Goal: Task Accomplishment & Management: Use online tool/utility

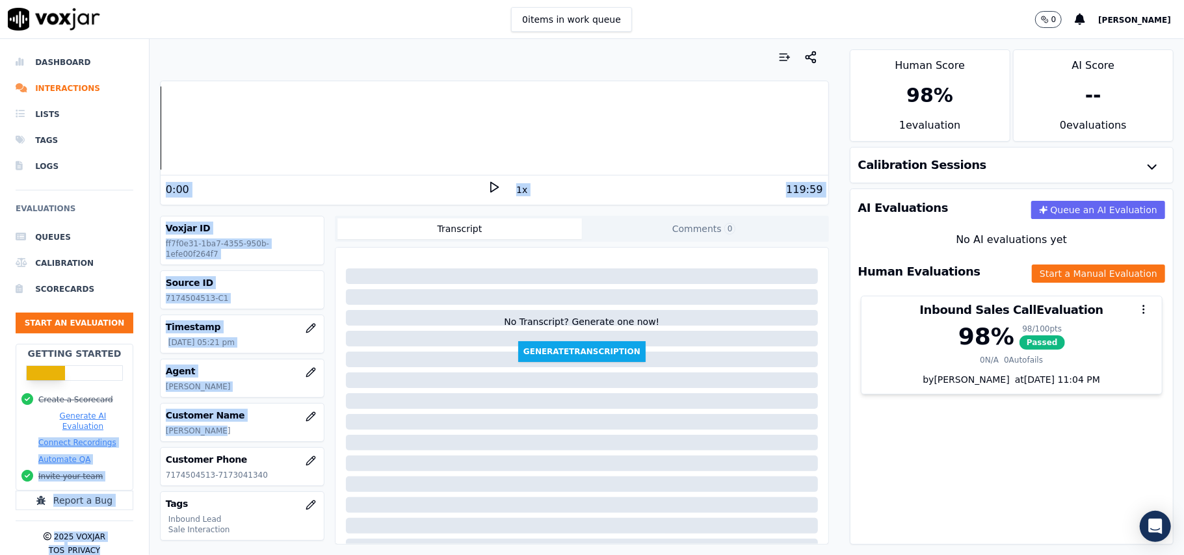
drag, startPoint x: 220, startPoint y: 430, endPoint x: 149, endPoint y: 432, distance: 70.9
click at [149, 432] on div "Dashboard Interactions Lists Tags Logs Evaluations Queues Calibration Scorecard…" at bounding box center [592, 297] width 1184 height 516
click at [193, 427] on div "Customer Name [PERSON_NAME]" at bounding box center [242, 423] width 163 height 38
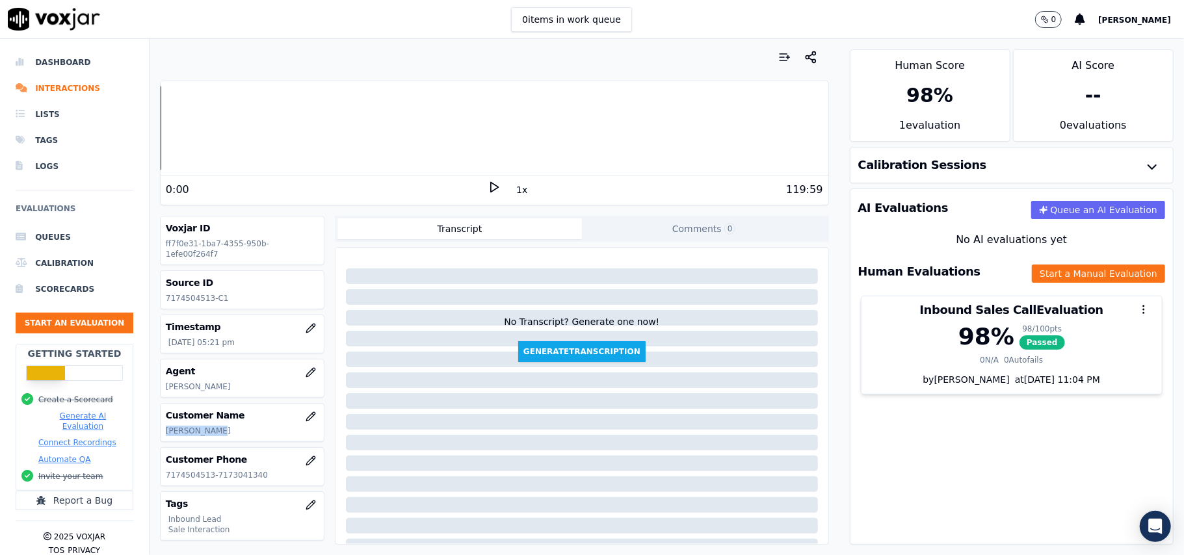
drag, startPoint x: 253, startPoint y: 427, endPoint x: 165, endPoint y: 427, distance: 88.4
click at [165, 427] on div "Customer Name [PERSON_NAME]" at bounding box center [242, 423] width 163 height 38
copy p "[PERSON_NAME]"
click at [73, 328] on button "Start an Evaluation" at bounding box center [75, 323] width 118 height 21
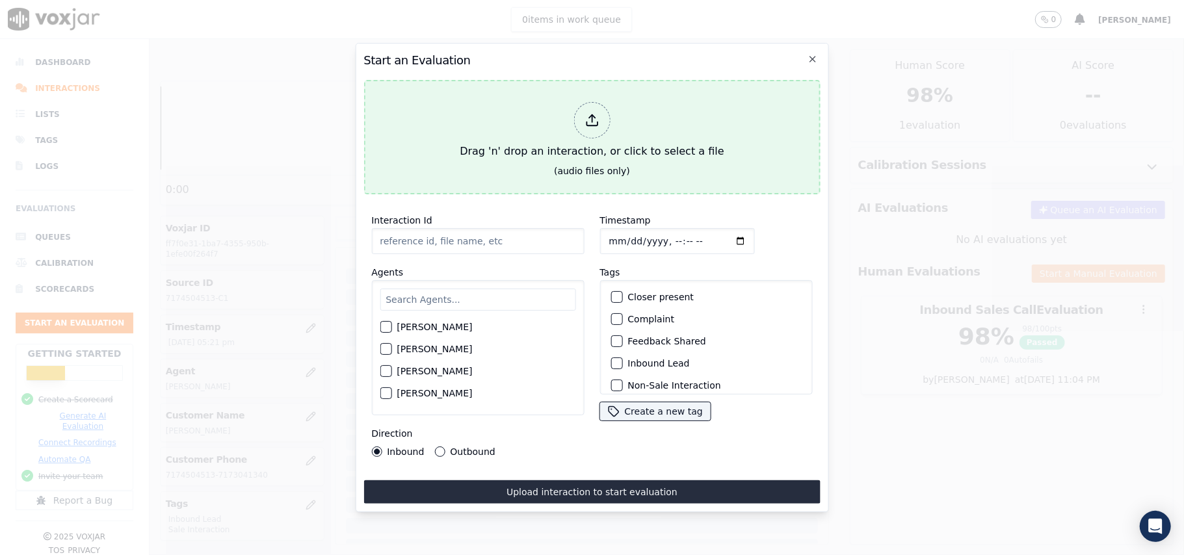
click at [593, 120] on icon at bounding box center [592, 120] width 14 height 14
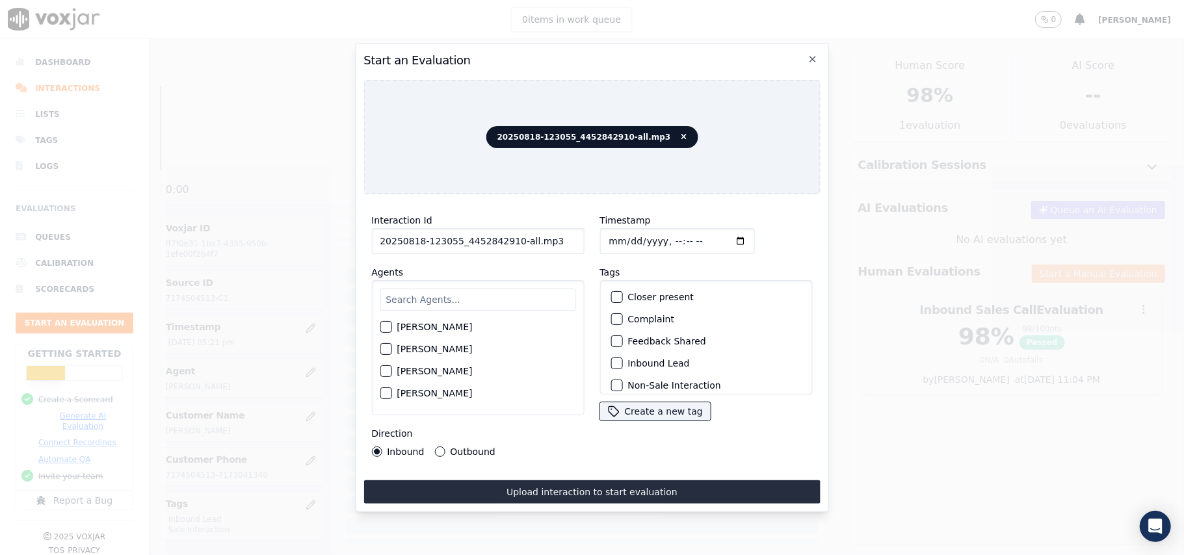
click at [526, 242] on input "20250818-123055_4452842910-all.mp3" at bounding box center [477, 241] width 213 height 26
drag, startPoint x: 553, startPoint y: 235, endPoint x: 508, endPoint y: 235, distance: 44.2
click at [508, 235] on input "20250818-123055_4452842910-all.mp3" at bounding box center [477, 241] width 213 height 26
type input "20250818-123055_4452842910-C1"
click at [627, 232] on input "Timestamp" at bounding box center [676, 241] width 155 height 26
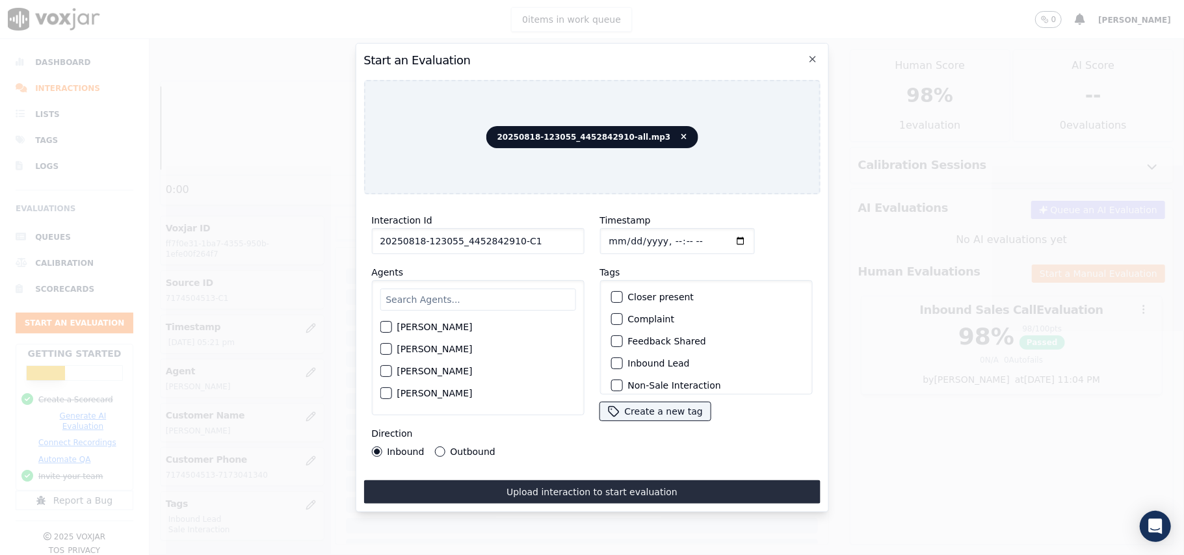
type input "[DATE]T18:32"
click at [505, 302] on input "text" at bounding box center [478, 300] width 196 height 22
paste input "[PERSON_NAME]"
type input "[PERSON_NAME]"
click at [389, 328] on div "button" at bounding box center [384, 330] width 9 height 9
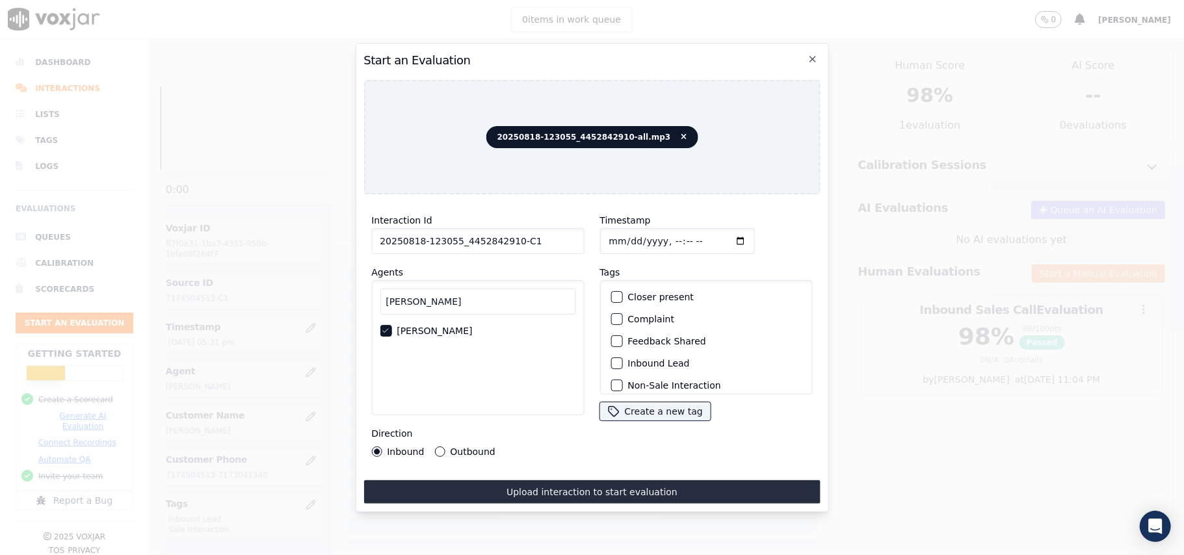
click at [618, 358] on div "Inbound Lead" at bounding box center [705, 363] width 201 height 22
click at [611, 359] on div "button" at bounding box center [615, 363] width 9 height 9
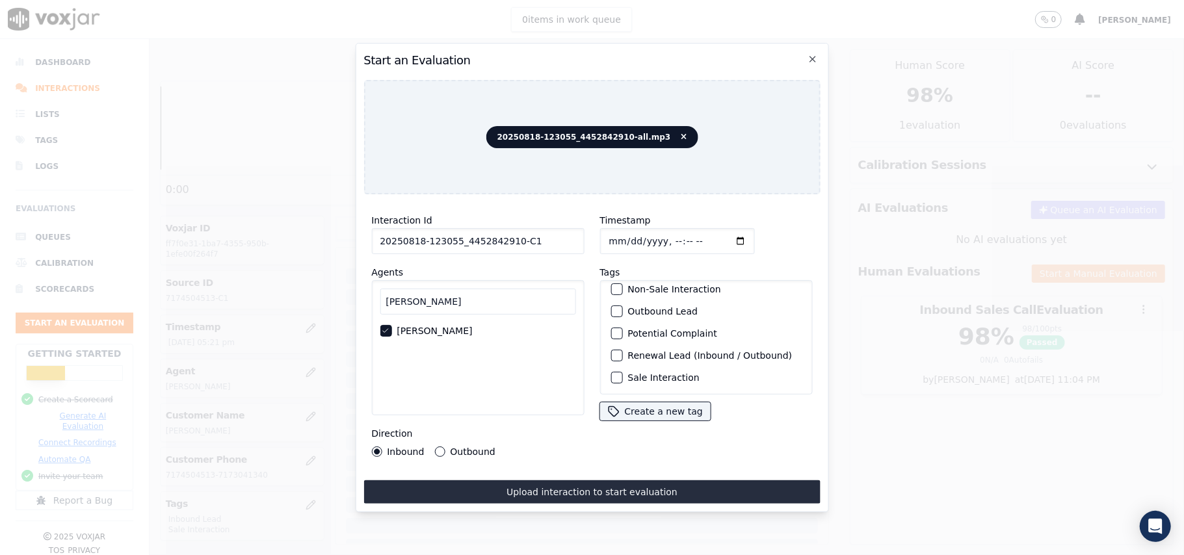
click at [611, 373] on div "button" at bounding box center [615, 377] width 9 height 9
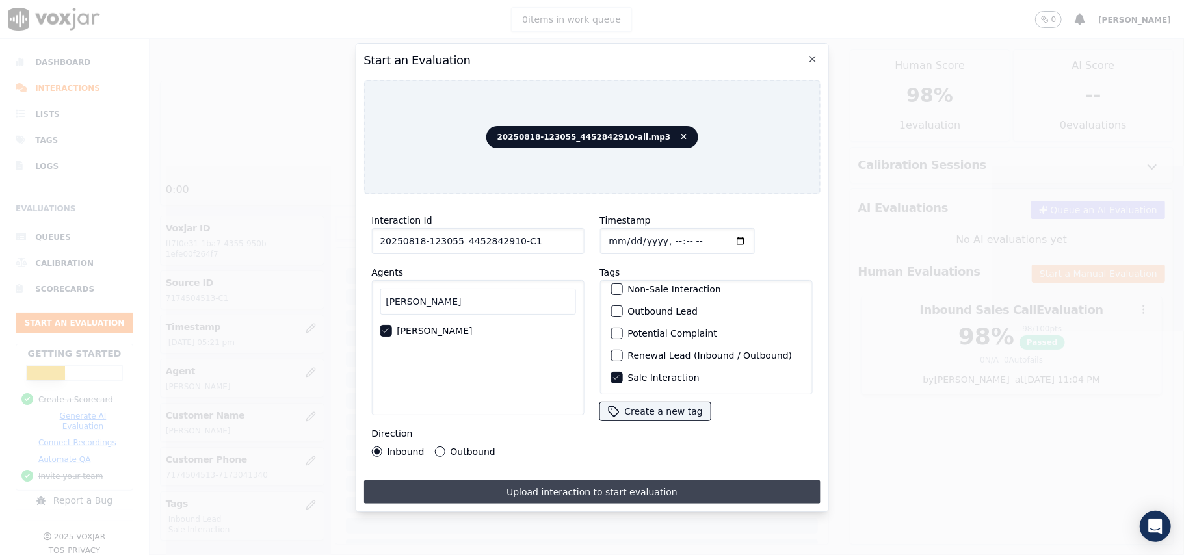
click at [588, 485] on button "Upload interaction to start evaluation" at bounding box center [591, 491] width 456 height 23
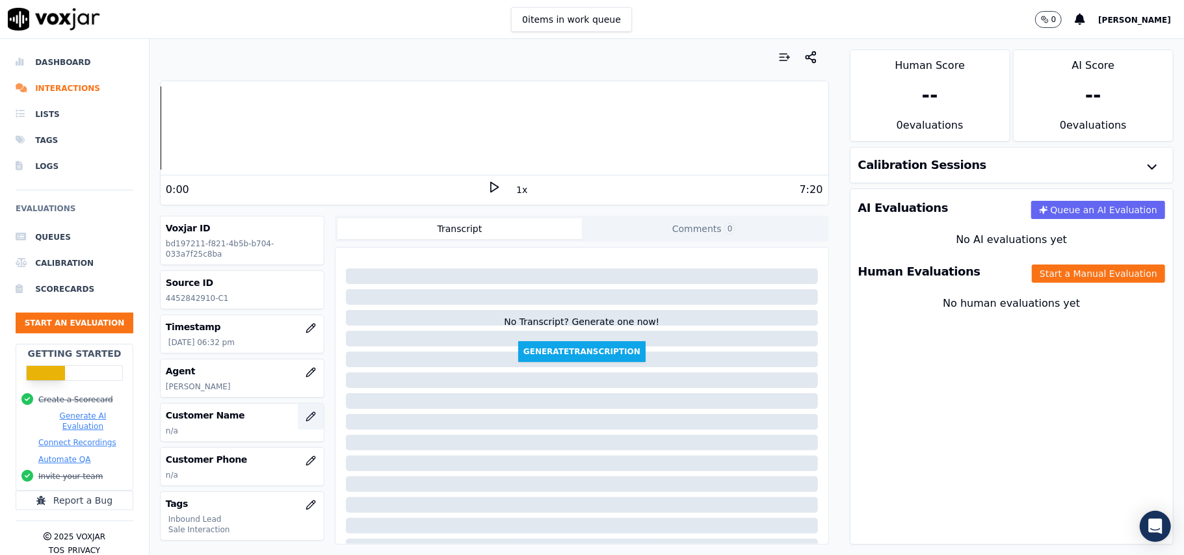
click at [306, 417] on icon "button" at bounding box center [311, 417] width 10 height 10
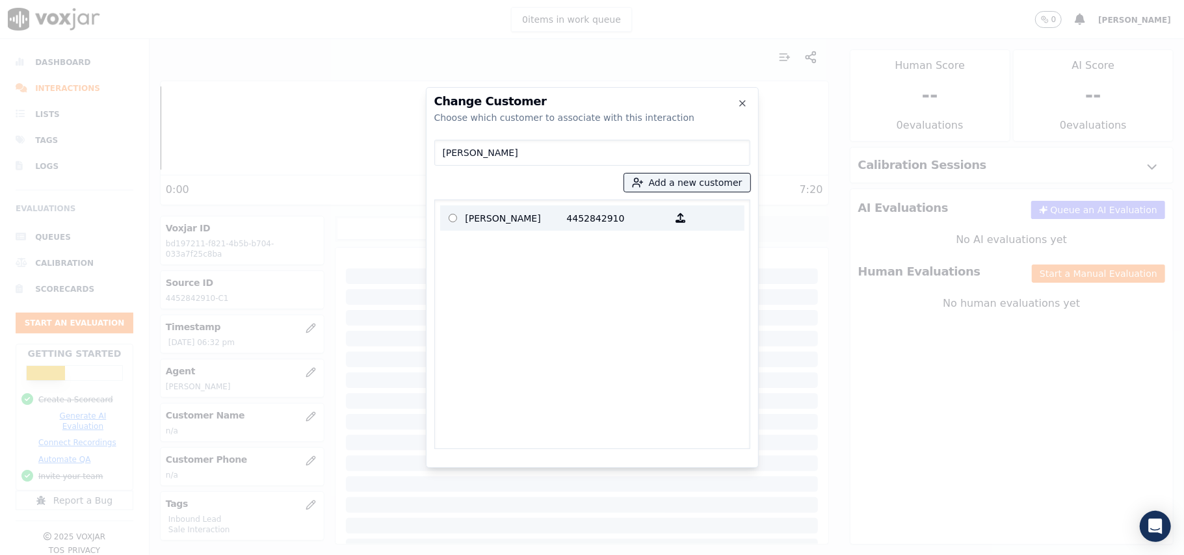
type input "[PERSON_NAME]"
click at [493, 230] on label "[PERSON_NAME] 4452842910" at bounding box center [592, 217] width 304 height 25
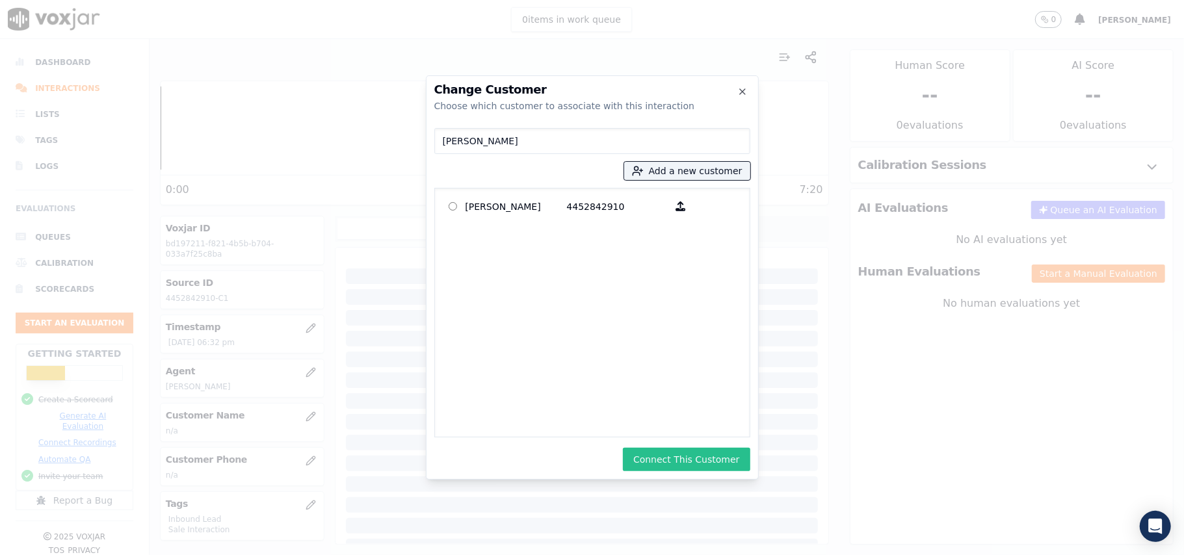
drag, startPoint x: 670, startPoint y: 461, endPoint x: 557, endPoint y: 443, distance: 113.8
click at [670, 460] on button "Connect This Customer" at bounding box center [686, 459] width 127 height 23
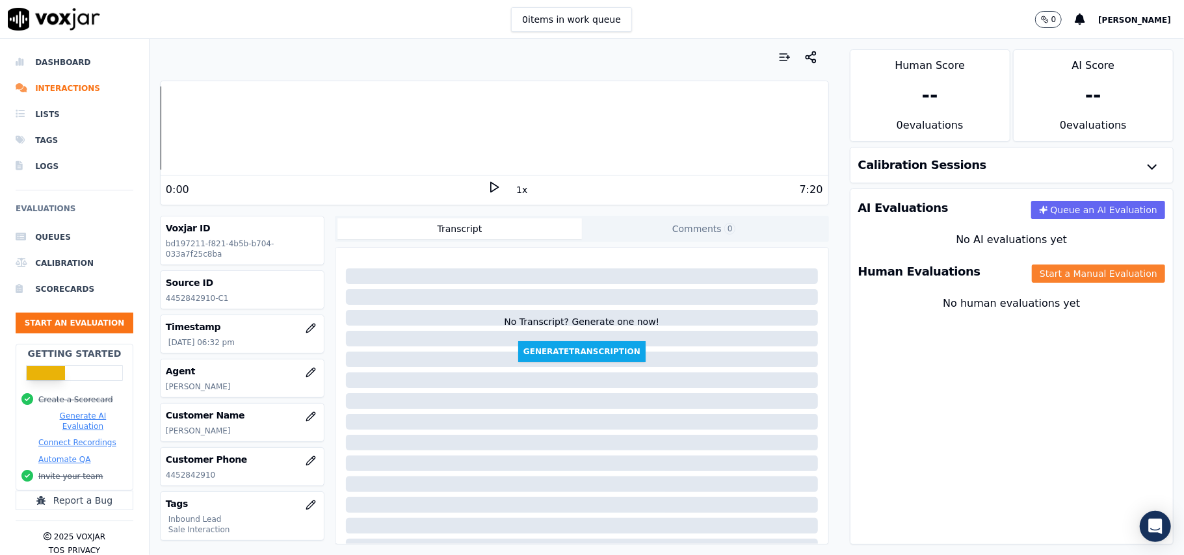
click at [1039, 276] on button "Start a Manual Evaluation" at bounding box center [1098, 274] width 133 height 18
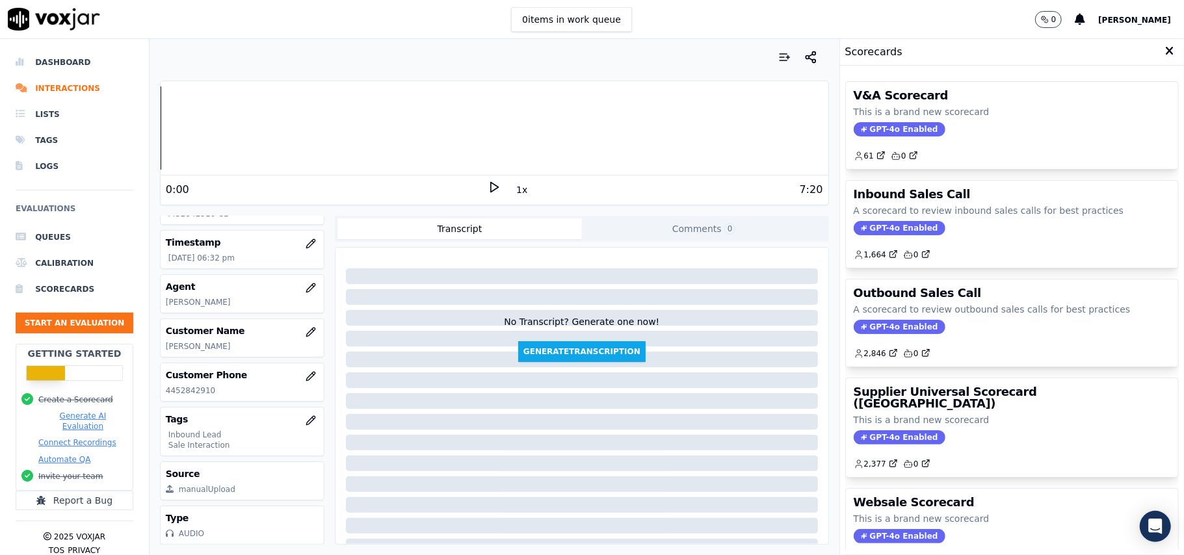
scroll to position [127, 0]
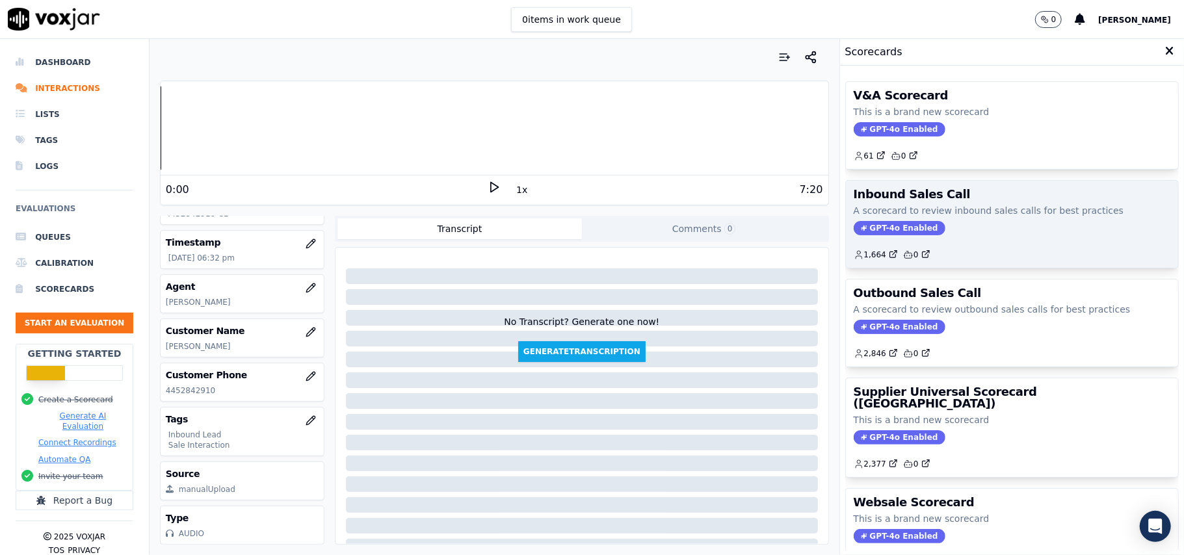
click at [882, 217] on p "A scorecard to review inbound sales calls for best practices" at bounding box center [1012, 210] width 317 height 13
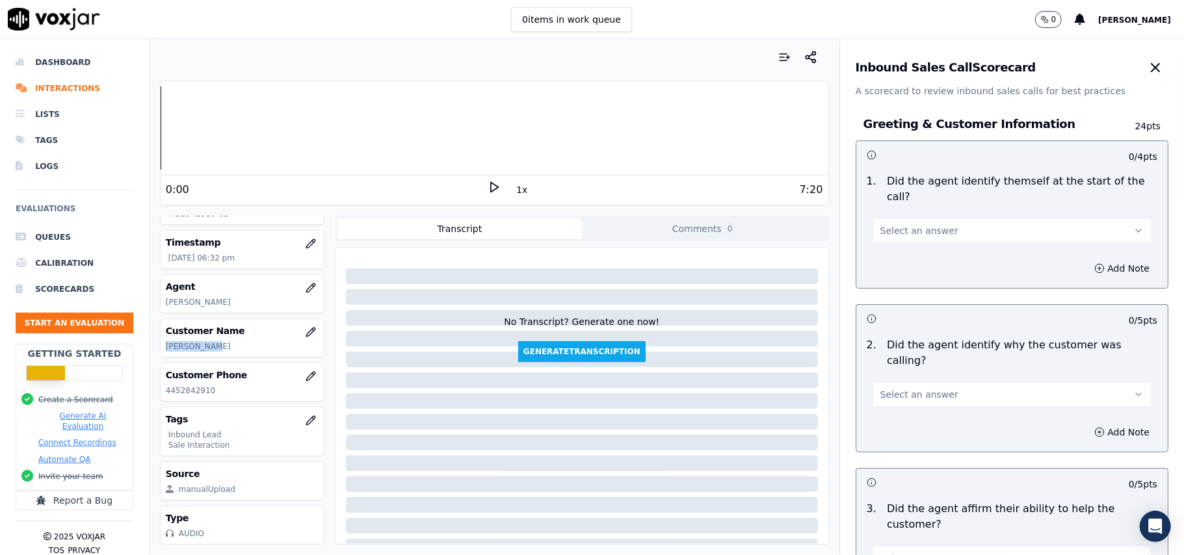
drag, startPoint x: 229, startPoint y: 303, endPoint x: 157, endPoint y: 302, distance: 72.2
click at [157, 302] on div "Your browser does not support the audio element. 0:00 1x 7:20 Voxjar ID bd19721…" at bounding box center [495, 297] width 690 height 516
copy p "[PERSON_NAME]"
click at [927, 218] on button "Select an answer" at bounding box center [1012, 231] width 280 height 26
click at [911, 248] on div "Yes" at bounding box center [984, 245] width 252 height 21
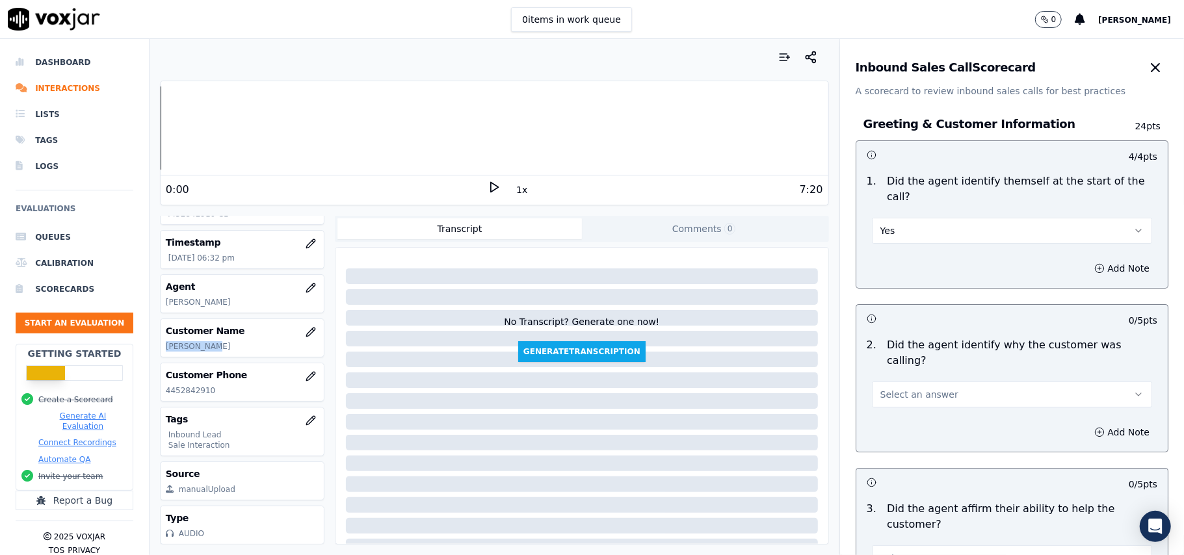
scroll to position [120, 0]
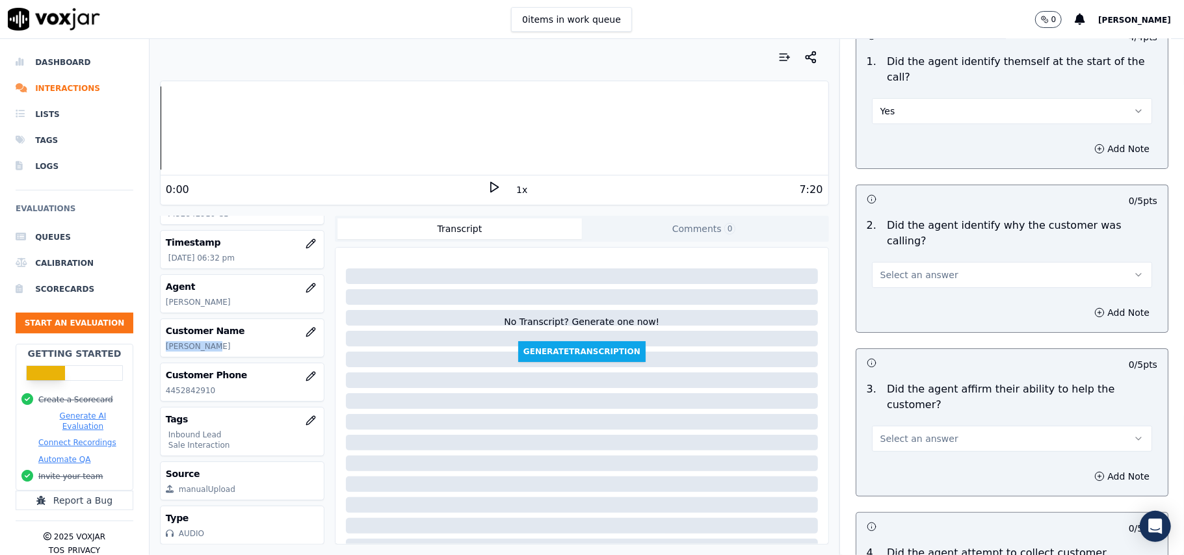
click at [957, 262] on button "Select an answer" at bounding box center [1012, 275] width 280 height 26
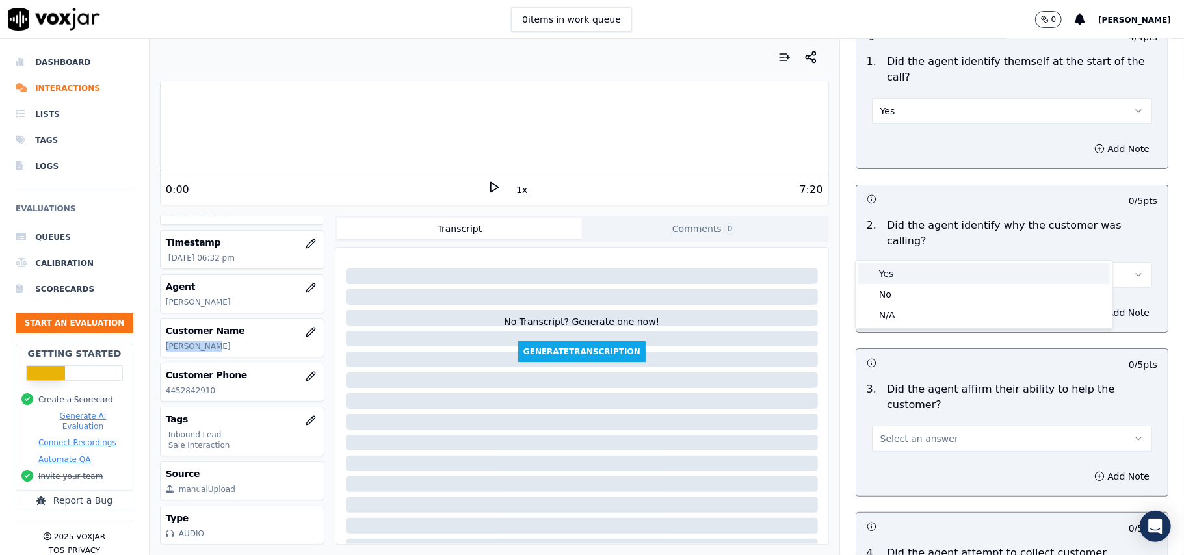
click at [947, 273] on div "Yes" at bounding box center [984, 273] width 252 height 21
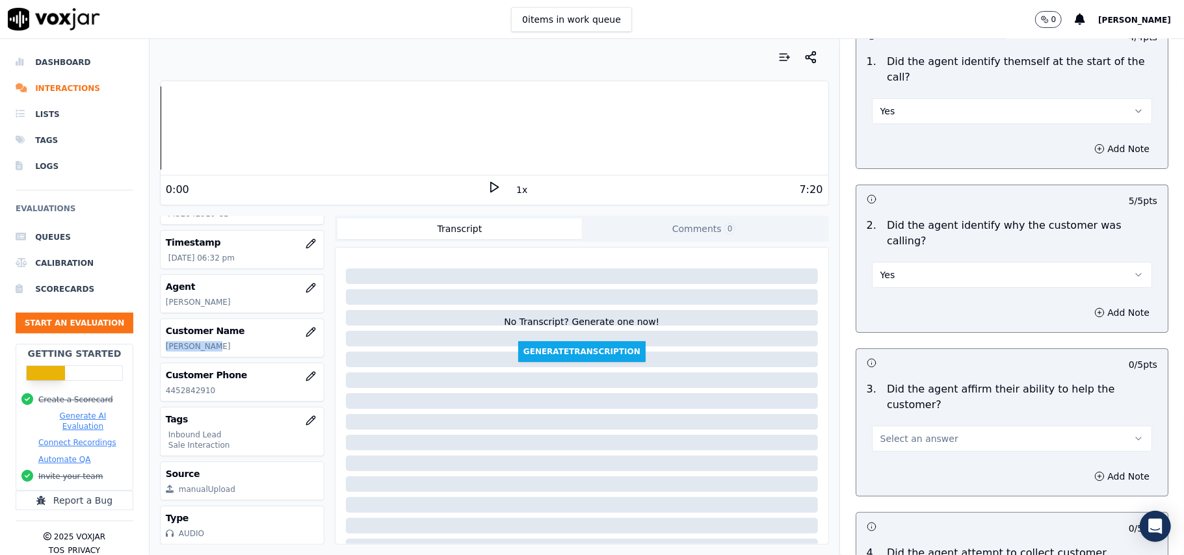
click at [899, 426] on button "Select an answer" at bounding box center [1012, 439] width 280 height 26
click at [889, 415] on div "Yes" at bounding box center [984, 422] width 252 height 21
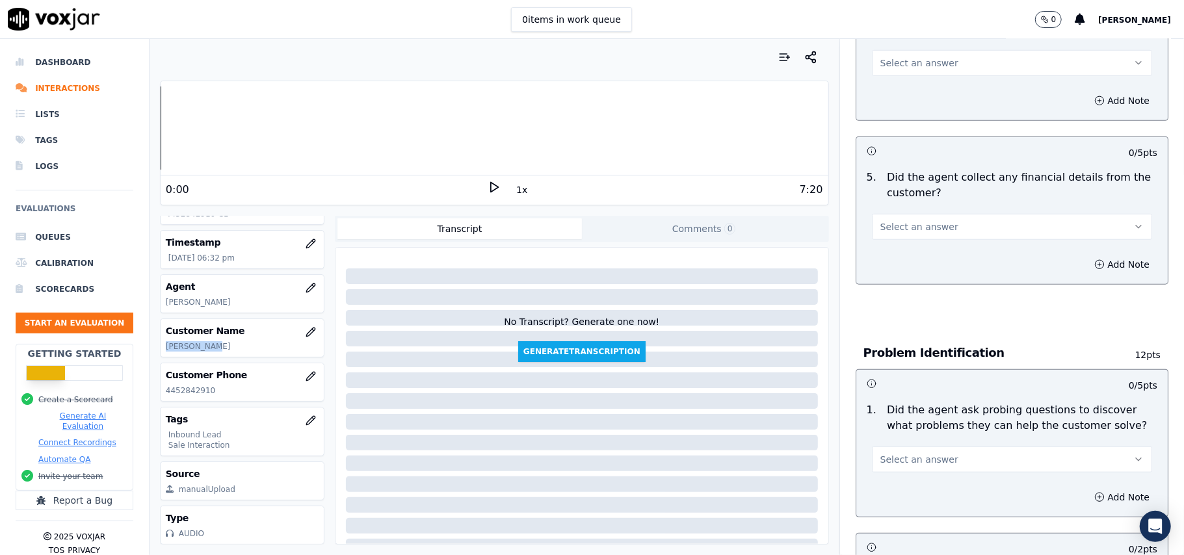
scroll to position [690, 0]
click at [902, 215] on button "Select an answer" at bounding box center [1012, 228] width 280 height 26
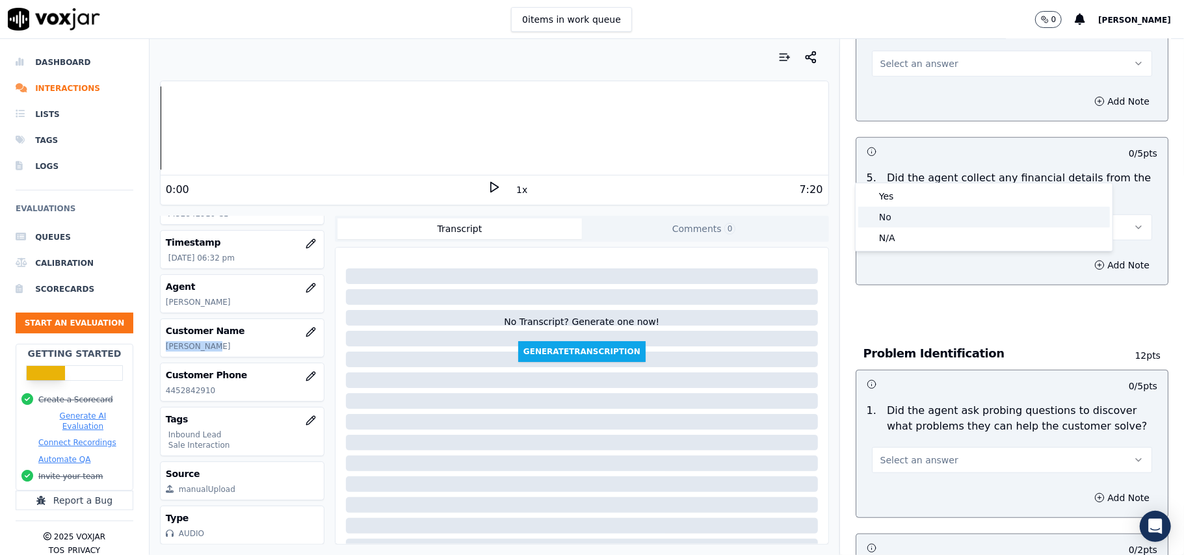
click at [892, 218] on div "No" at bounding box center [984, 217] width 252 height 21
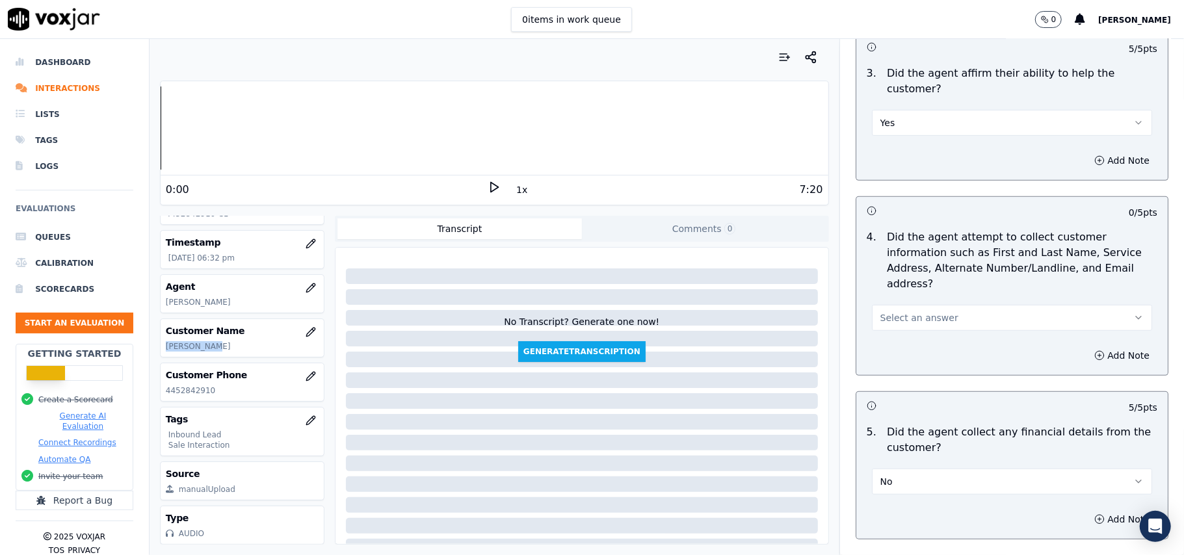
scroll to position [430, 0]
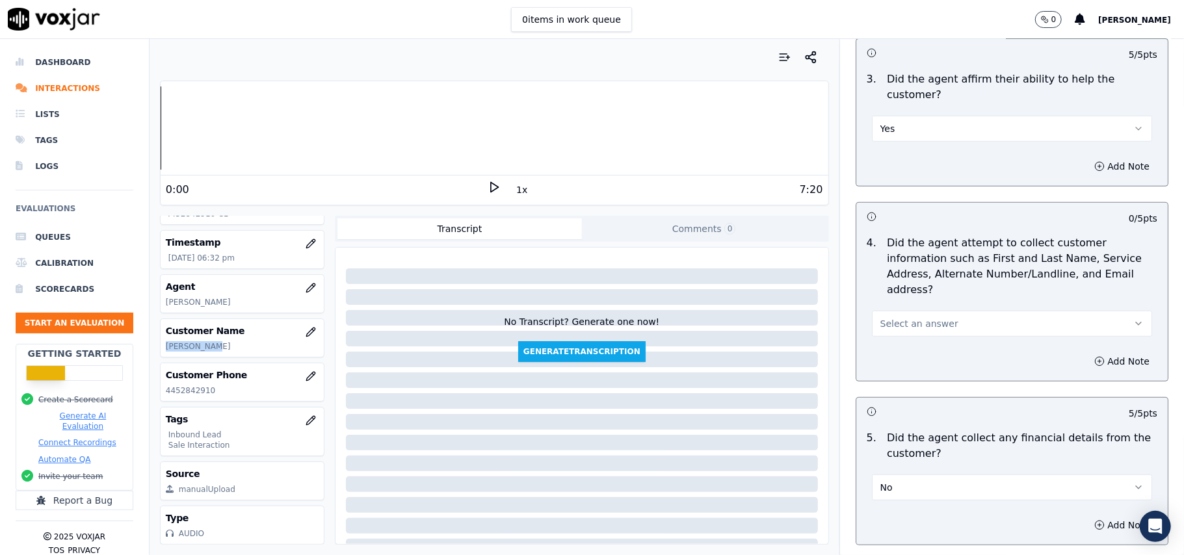
click at [902, 317] on span "Select an answer" at bounding box center [919, 323] width 78 height 13
click at [897, 282] on div "Yes" at bounding box center [984, 292] width 252 height 21
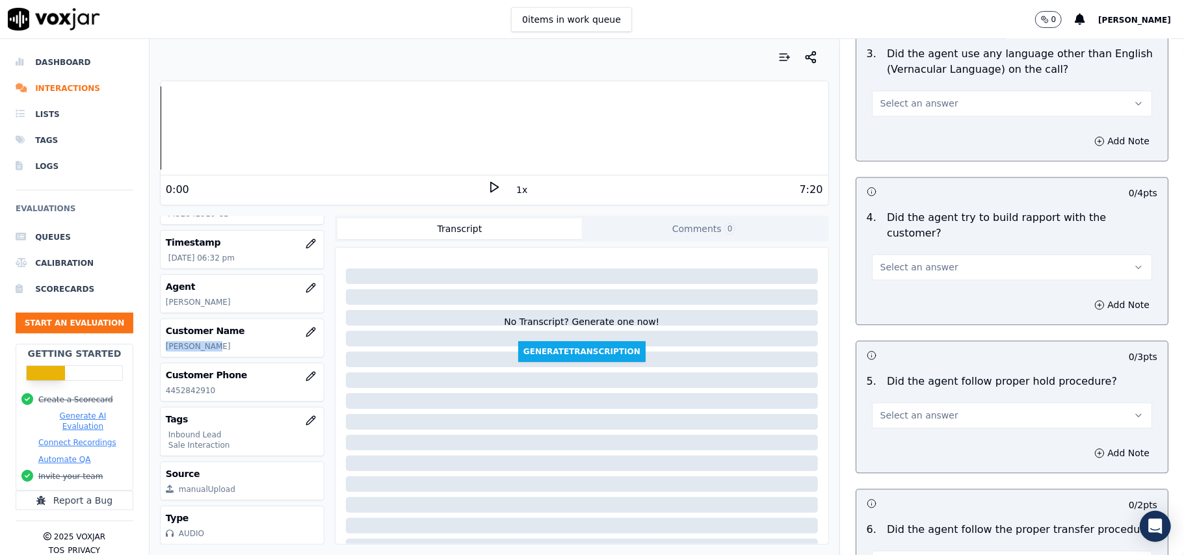
scroll to position [3639, 0]
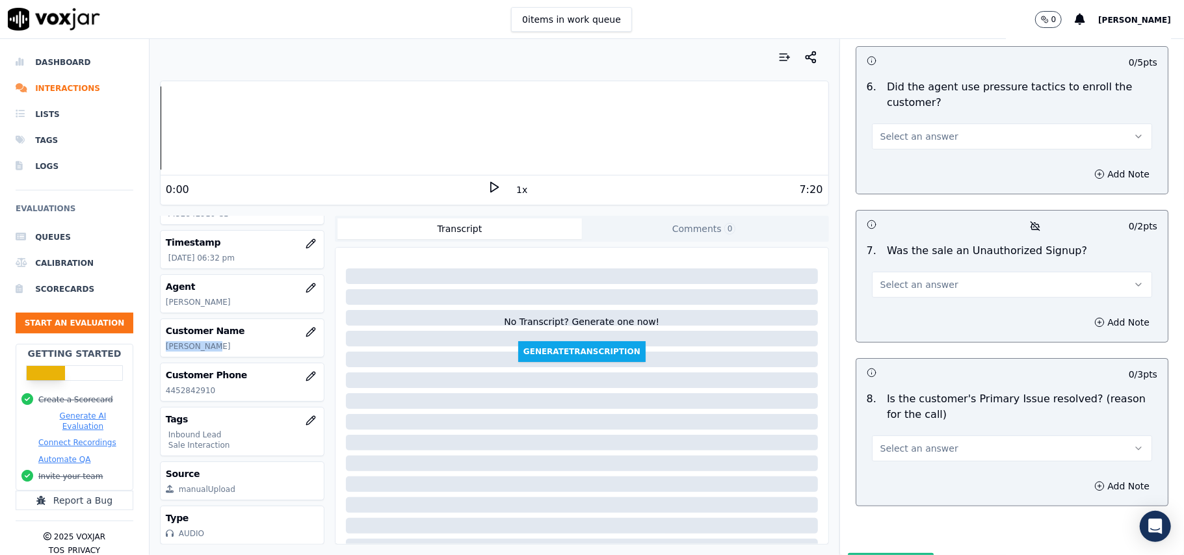
click at [898, 442] on span "Select an answer" at bounding box center [919, 448] width 78 height 13
click at [878, 404] on div "Yes" at bounding box center [984, 409] width 252 height 21
click at [880, 278] on span "Select an answer" at bounding box center [919, 284] width 78 height 13
click at [875, 261] on div "No" at bounding box center [984, 266] width 252 height 21
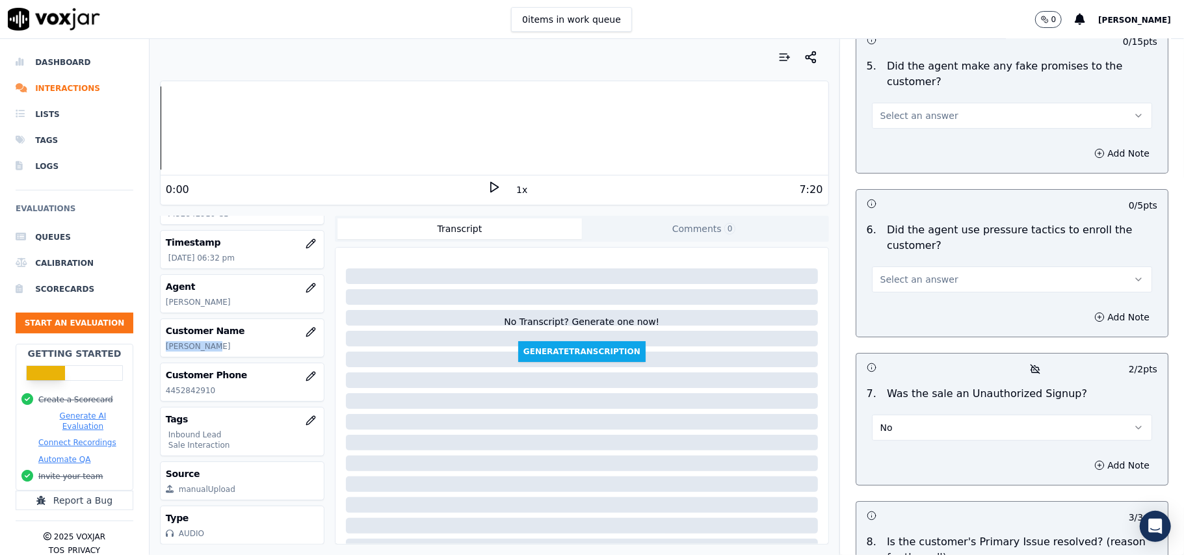
scroll to position [3466, 0]
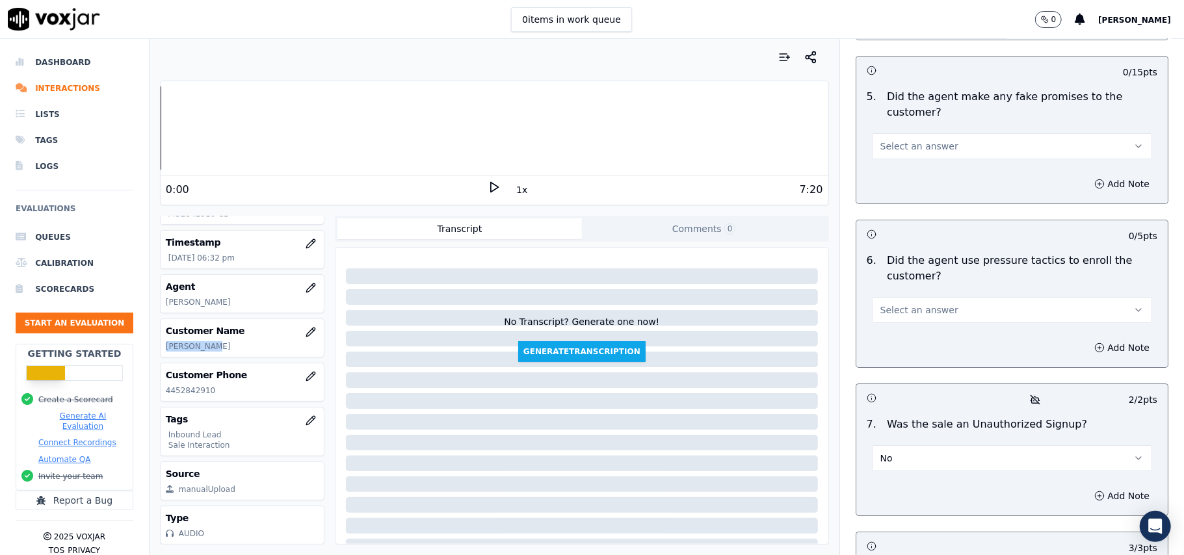
click at [924, 304] on span "Select an answer" at bounding box center [919, 310] width 78 height 13
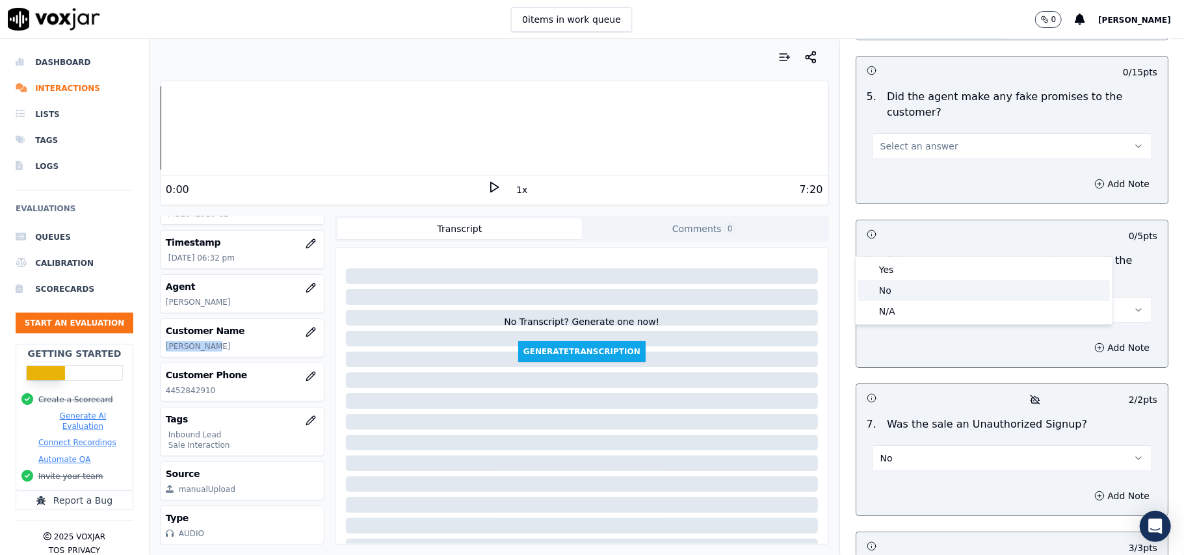
click at [905, 292] on div "No" at bounding box center [984, 290] width 252 height 21
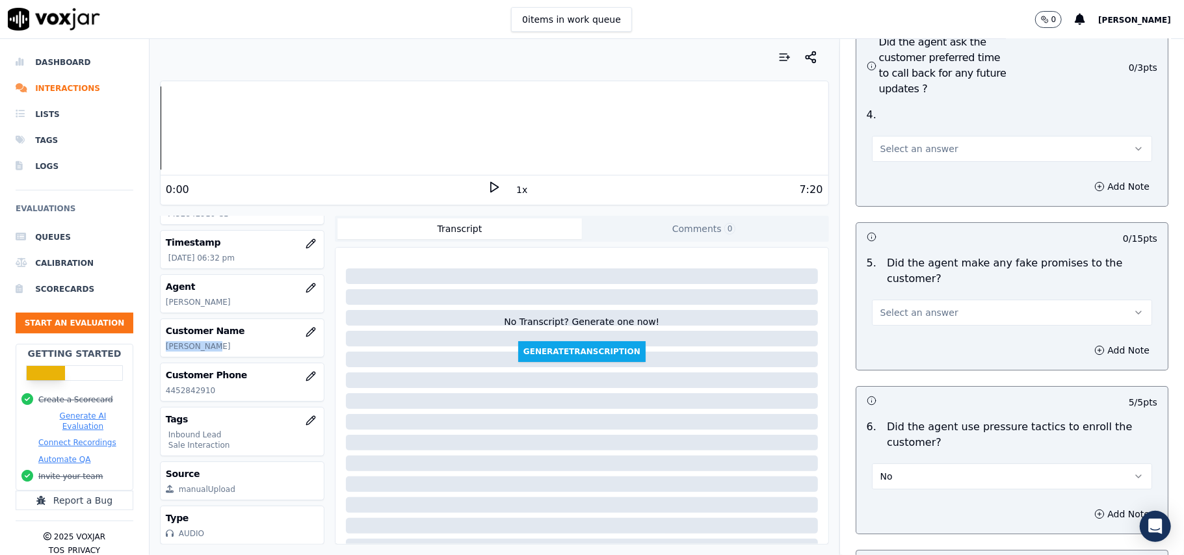
scroll to position [3293, 0]
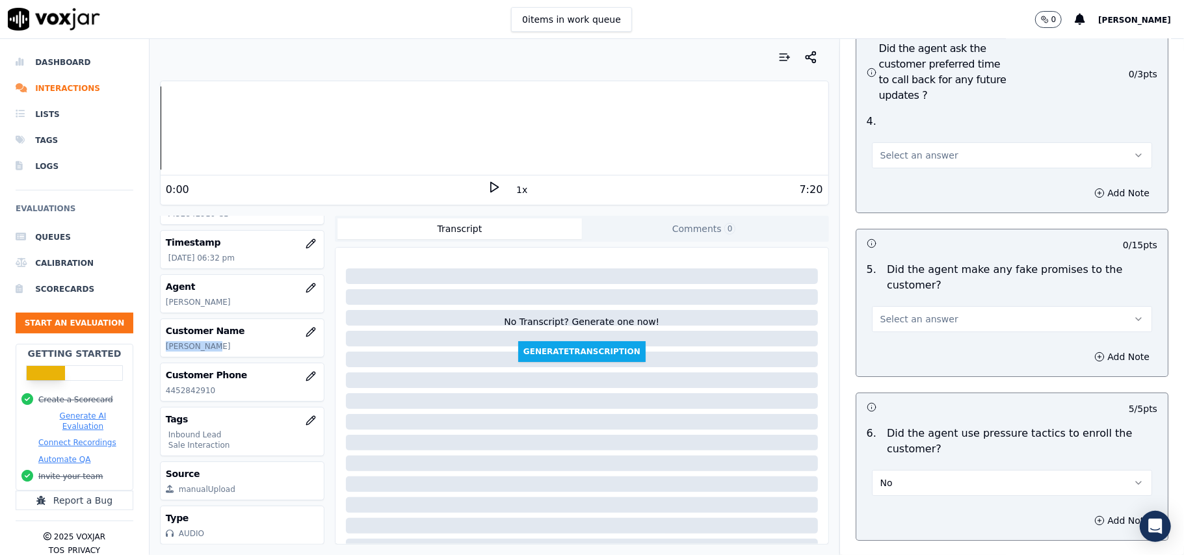
click at [891, 313] on span "Select an answer" at bounding box center [919, 319] width 78 height 13
click at [880, 295] on div "No" at bounding box center [984, 299] width 252 height 21
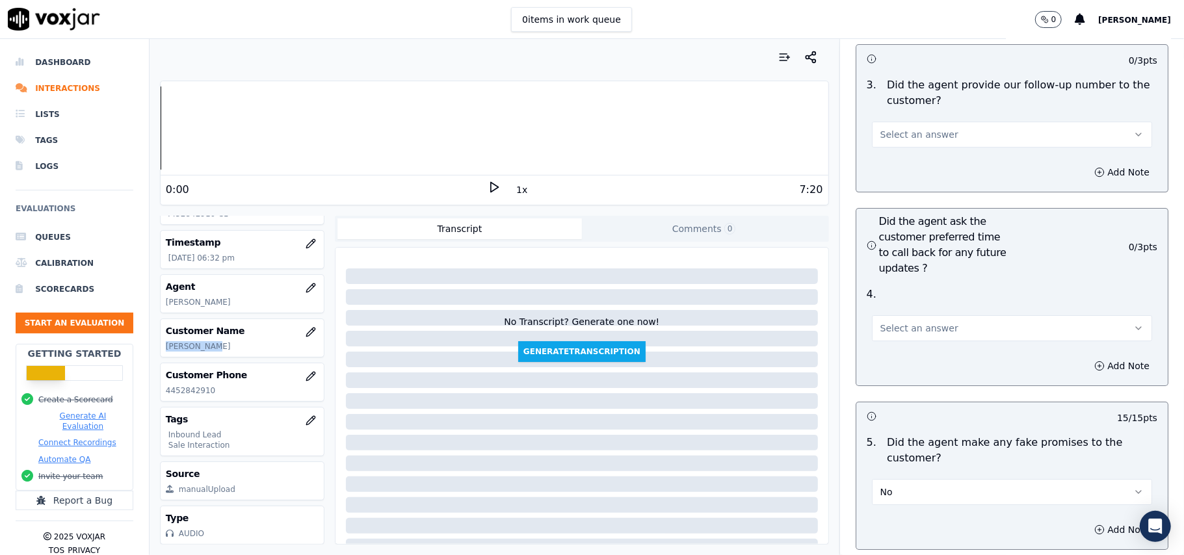
scroll to position [3119, 0]
click at [901, 316] on button "Select an answer" at bounding box center [1012, 329] width 280 height 26
click at [892, 286] on div "Yes" at bounding box center [984, 288] width 252 height 21
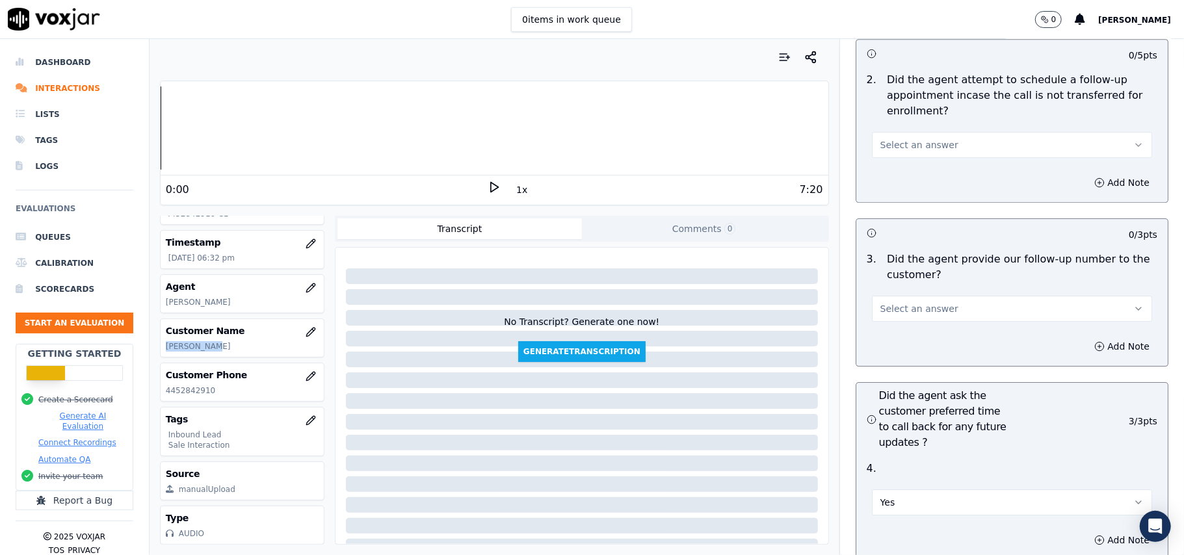
scroll to position [2859, 0]
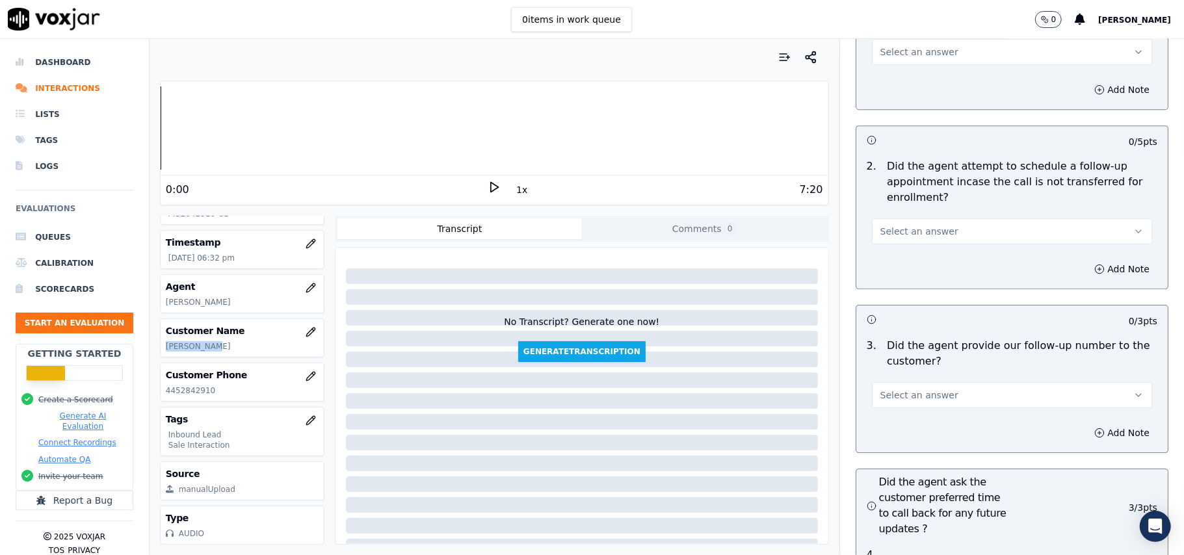
click at [886, 389] on span "Select an answer" at bounding box center [919, 395] width 78 height 13
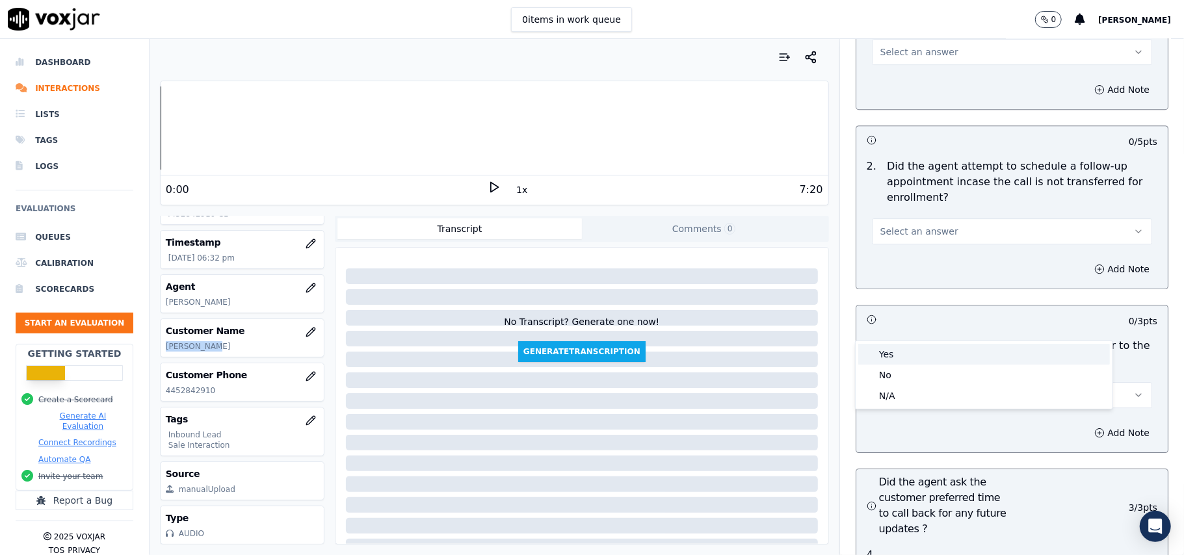
click at [893, 352] on div "Yes" at bounding box center [984, 354] width 252 height 21
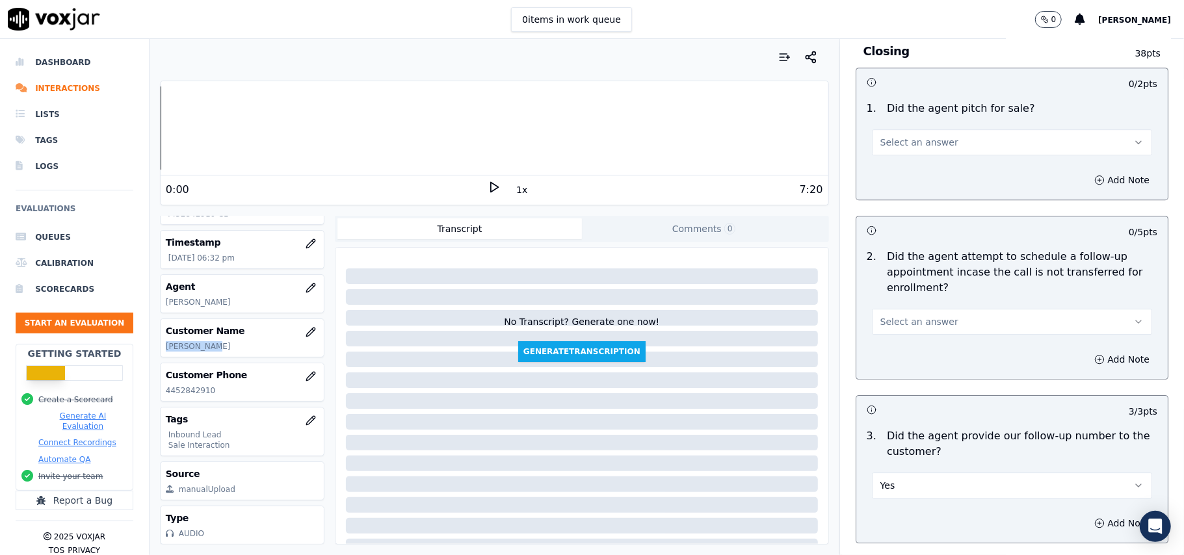
scroll to position [2685, 0]
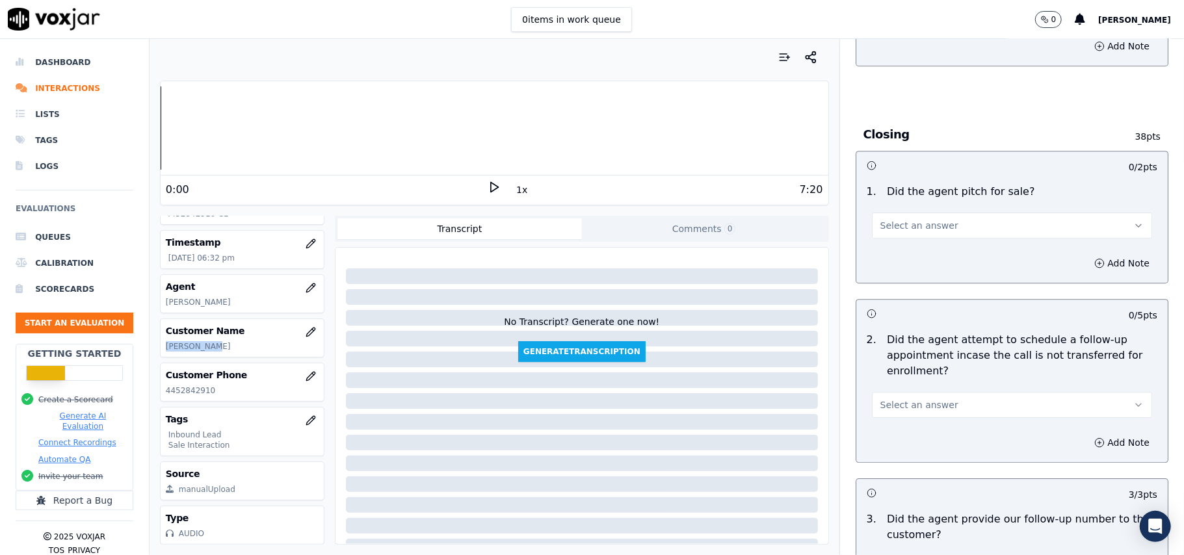
click at [904, 399] on span "Select an answer" at bounding box center [919, 405] width 78 height 13
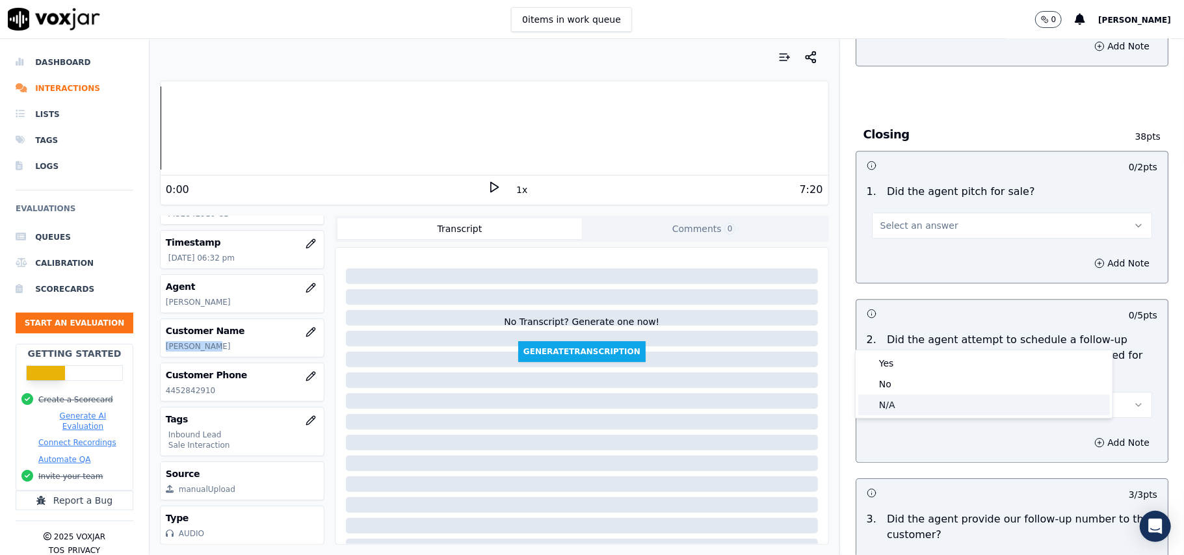
click at [899, 404] on div "N/A" at bounding box center [984, 405] width 252 height 21
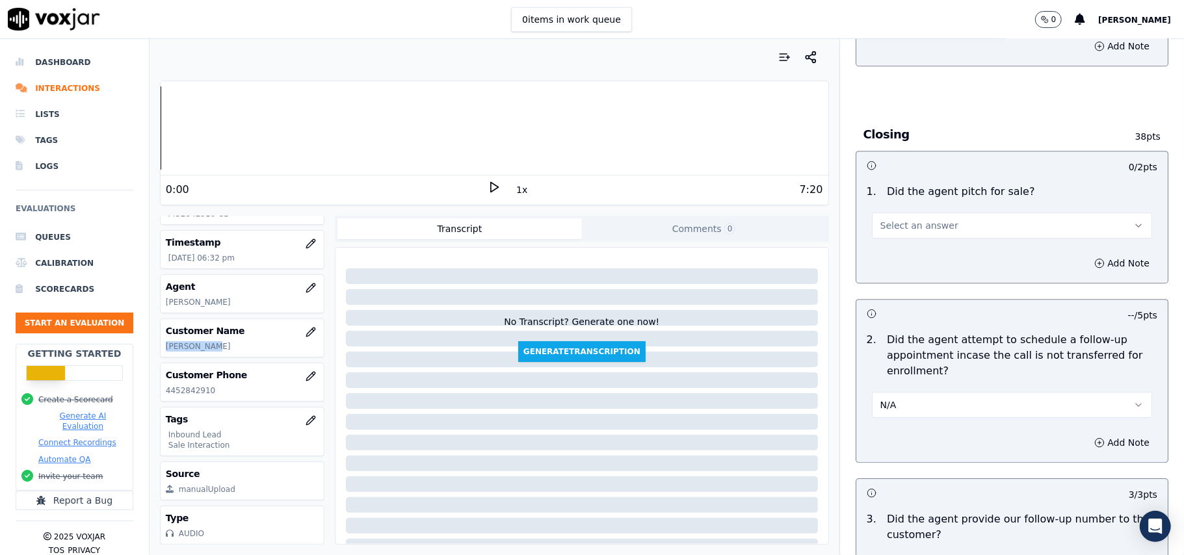
click at [923, 219] on span "Select an answer" at bounding box center [919, 225] width 78 height 13
click at [900, 185] on div "Yes" at bounding box center [984, 183] width 252 height 21
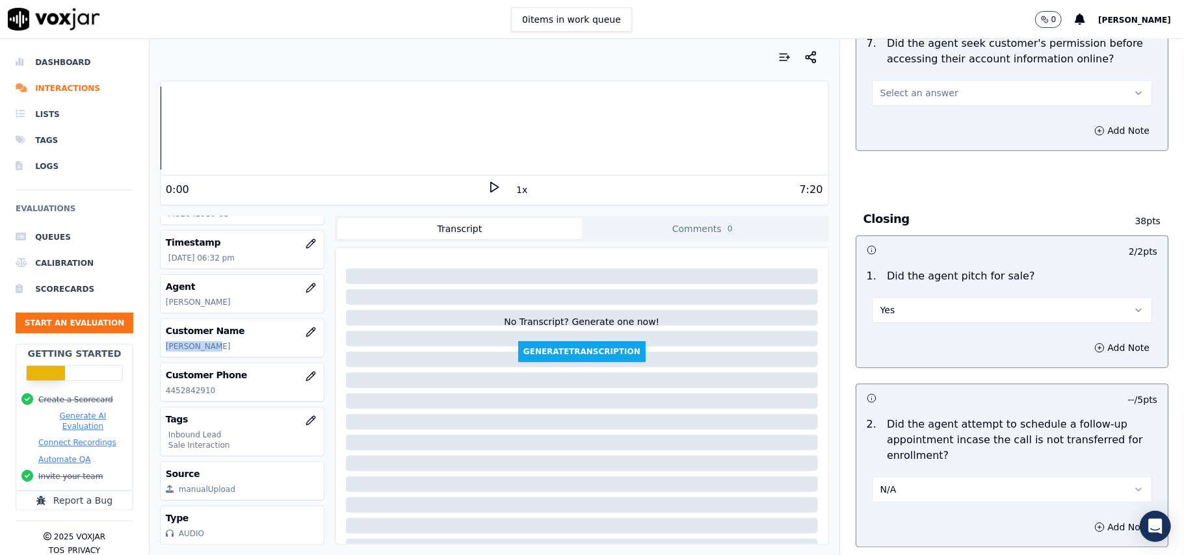
scroll to position [2339, 0]
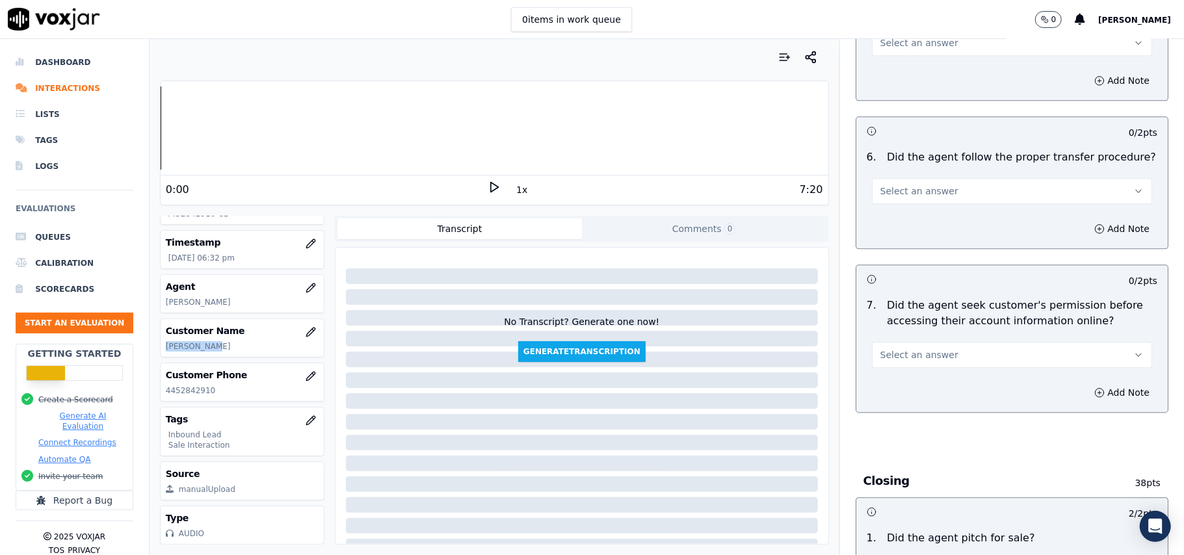
click at [915, 349] on span "Select an answer" at bounding box center [919, 355] width 78 height 13
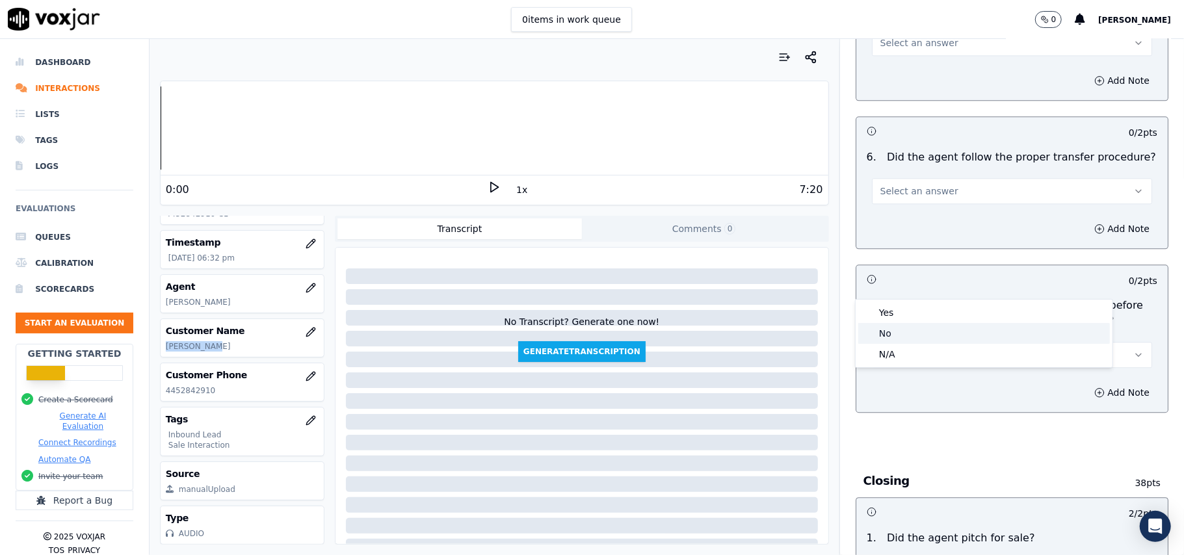
click at [903, 333] on div "No" at bounding box center [984, 333] width 252 height 21
click at [882, 342] on button "No" at bounding box center [1012, 355] width 280 height 26
click at [882, 304] on div "Yes" at bounding box center [984, 312] width 252 height 21
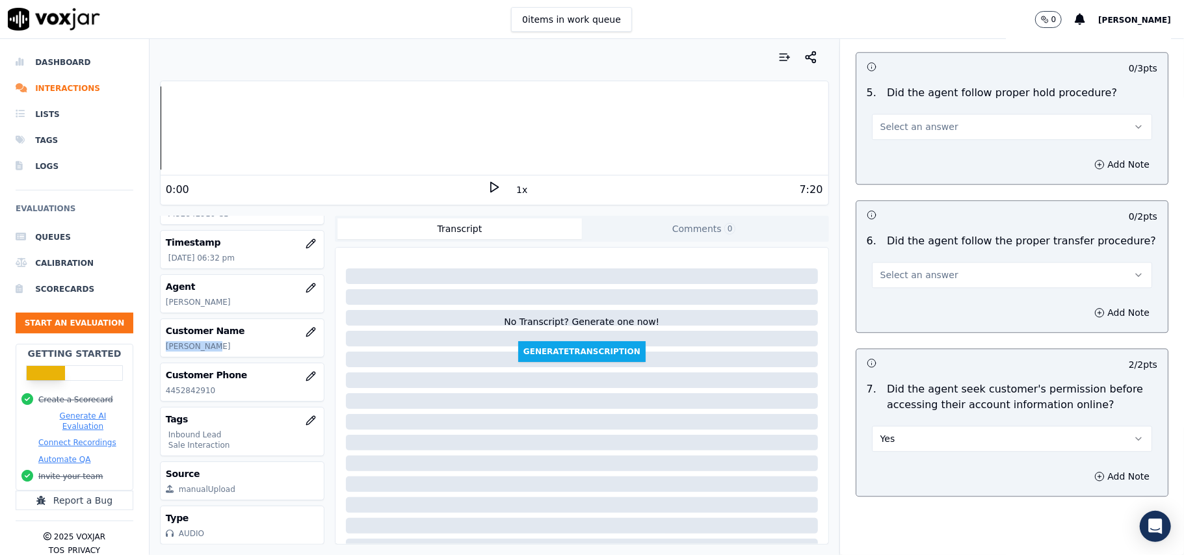
scroll to position [2165, 0]
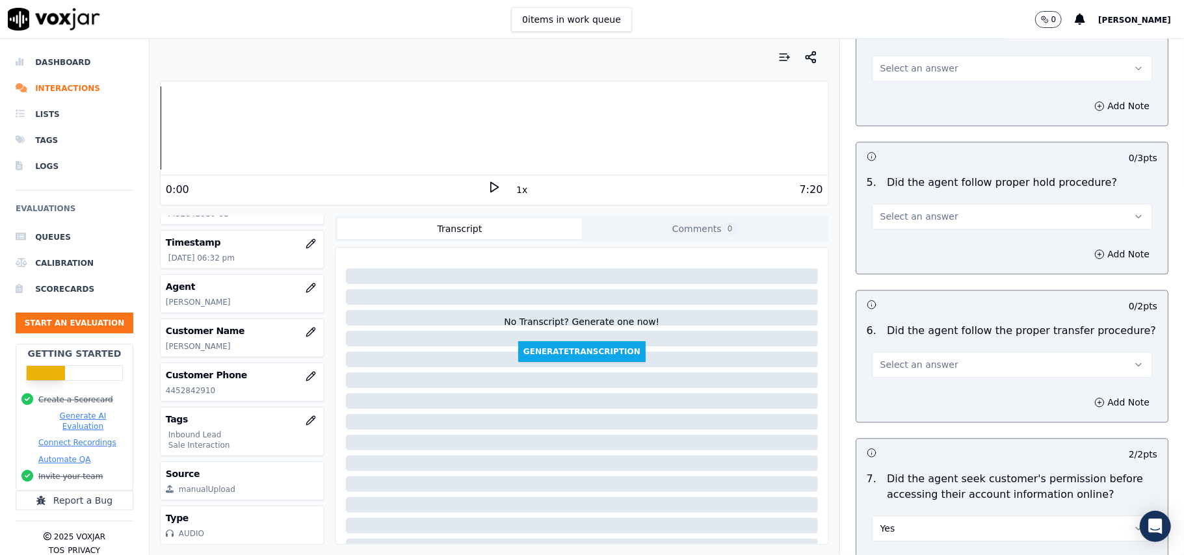
drag, startPoint x: 897, startPoint y: 269, endPoint x: 897, endPoint y: 281, distance: 11.7
click at [897, 339] on div "Select an answer" at bounding box center [1012, 358] width 301 height 39
click at [897, 352] on button "Select an answer" at bounding box center [1012, 365] width 280 height 26
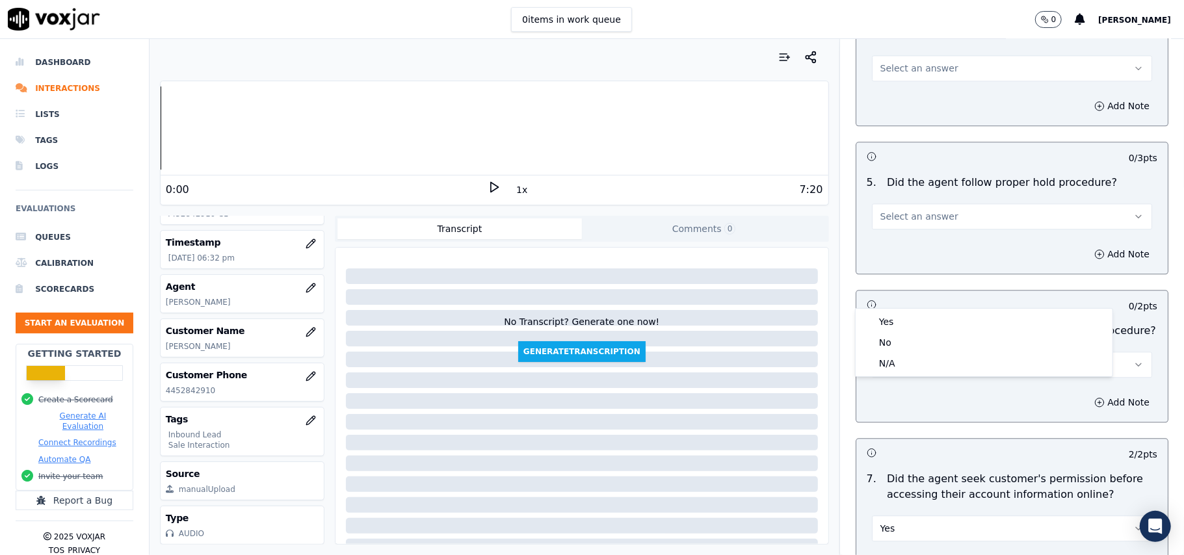
click at [897, 308] on div "Yes No N/A" at bounding box center [984, 342] width 258 height 69
click at [895, 325] on div "Yes" at bounding box center [984, 321] width 252 height 21
click at [912, 204] on button "Select an answer" at bounding box center [1012, 217] width 280 height 26
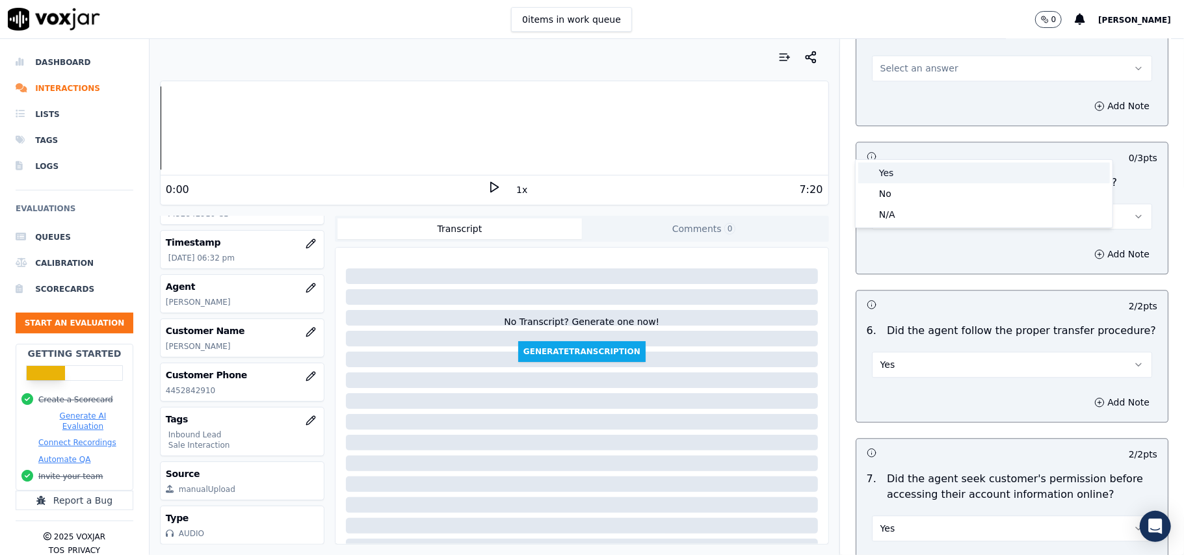
click at [904, 174] on div "Yes" at bounding box center [984, 173] width 252 height 21
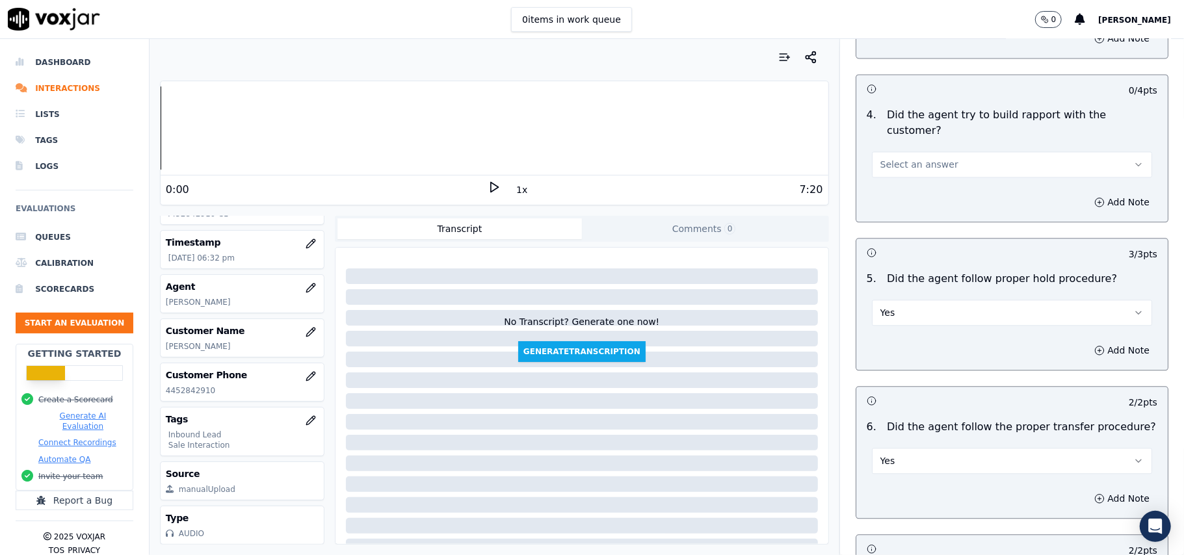
scroll to position [1905, 0]
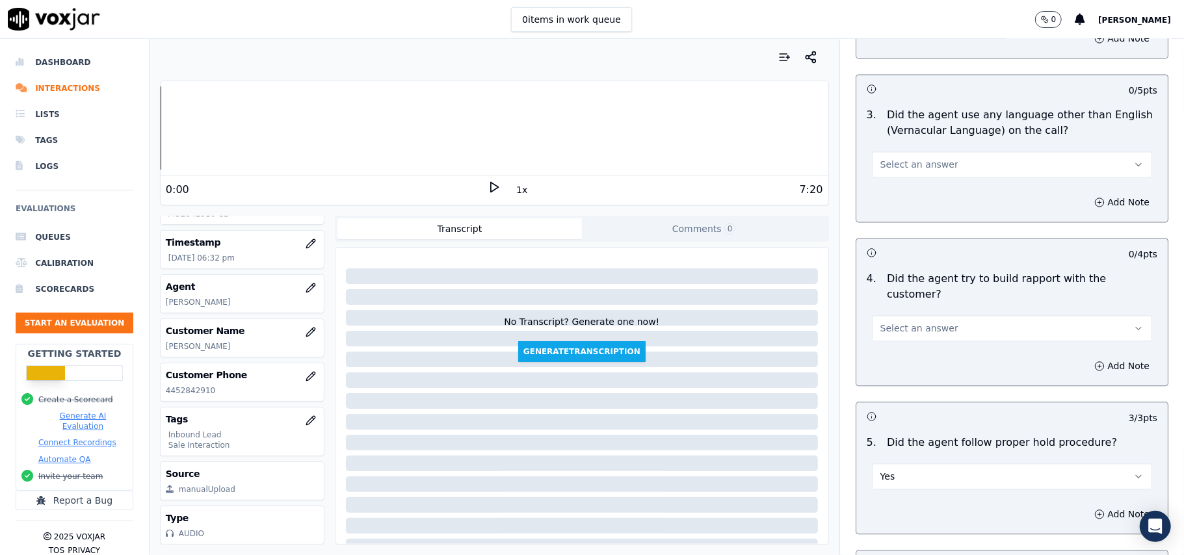
click at [885, 322] on span "Select an answer" at bounding box center [919, 328] width 78 height 13
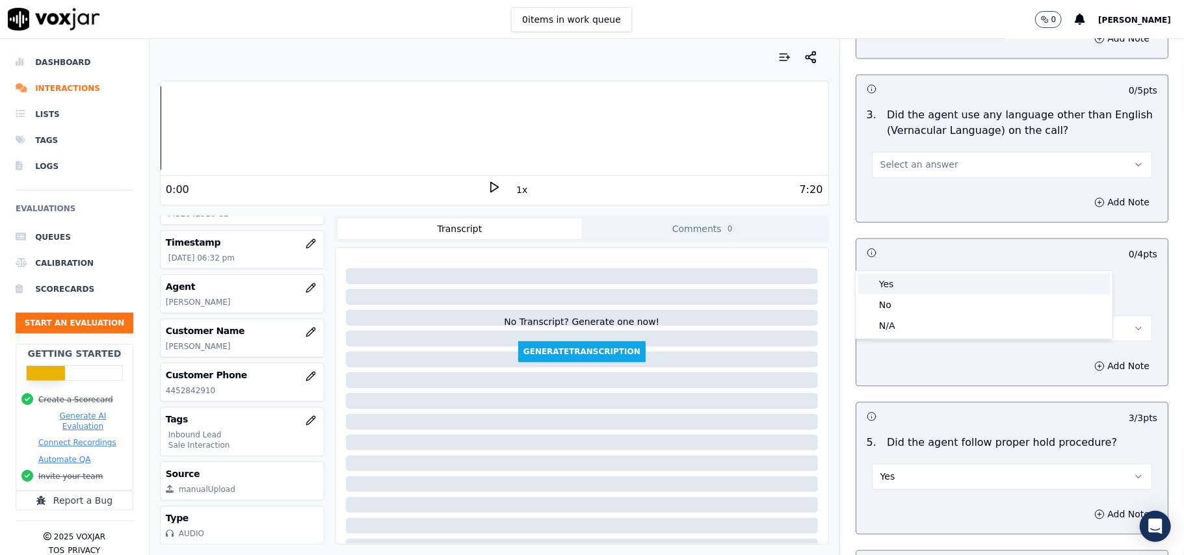
drag, startPoint x: 882, startPoint y: 282, endPoint x: 882, endPoint y: 151, distance: 130.7
click at [882, 281] on div "Yes" at bounding box center [984, 284] width 252 height 21
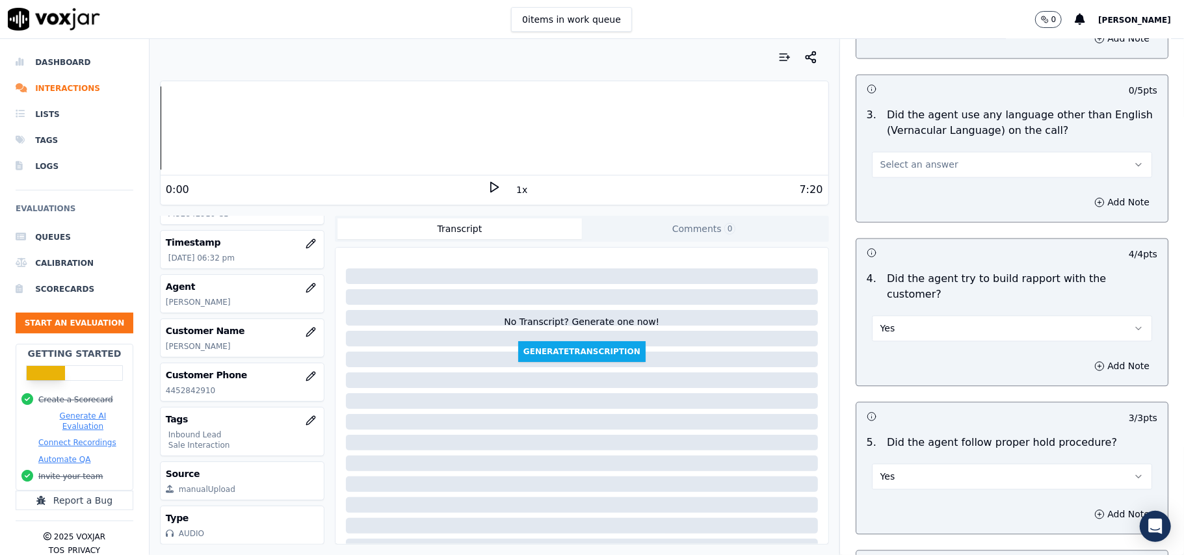
click at [880, 158] on span "Select an answer" at bounding box center [919, 164] width 78 height 13
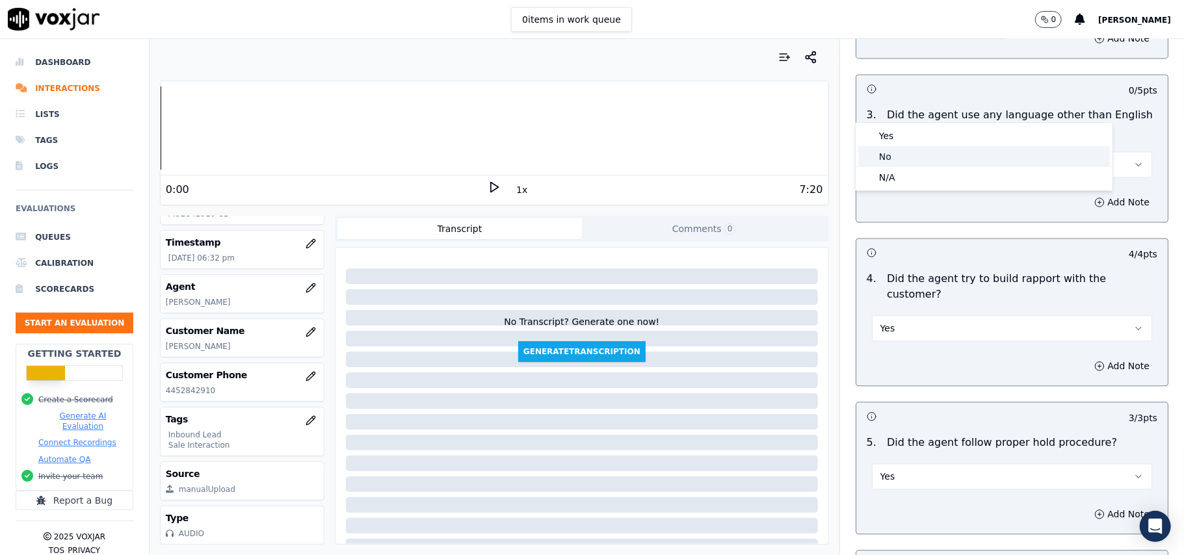
click at [884, 153] on div "No" at bounding box center [984, 156] width 252 height 21
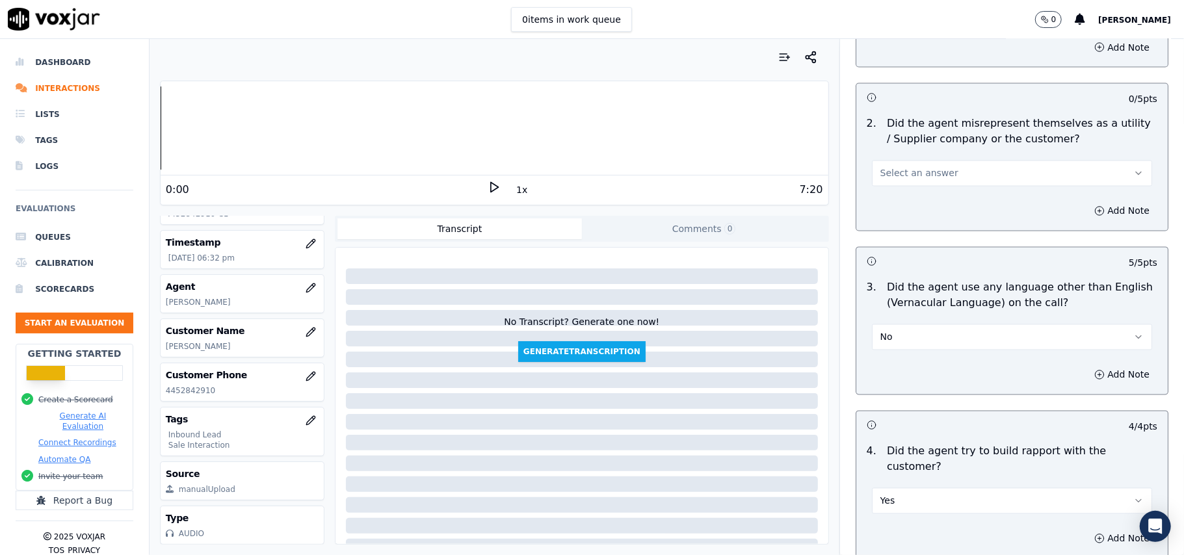
scroll to position [1645, 0]
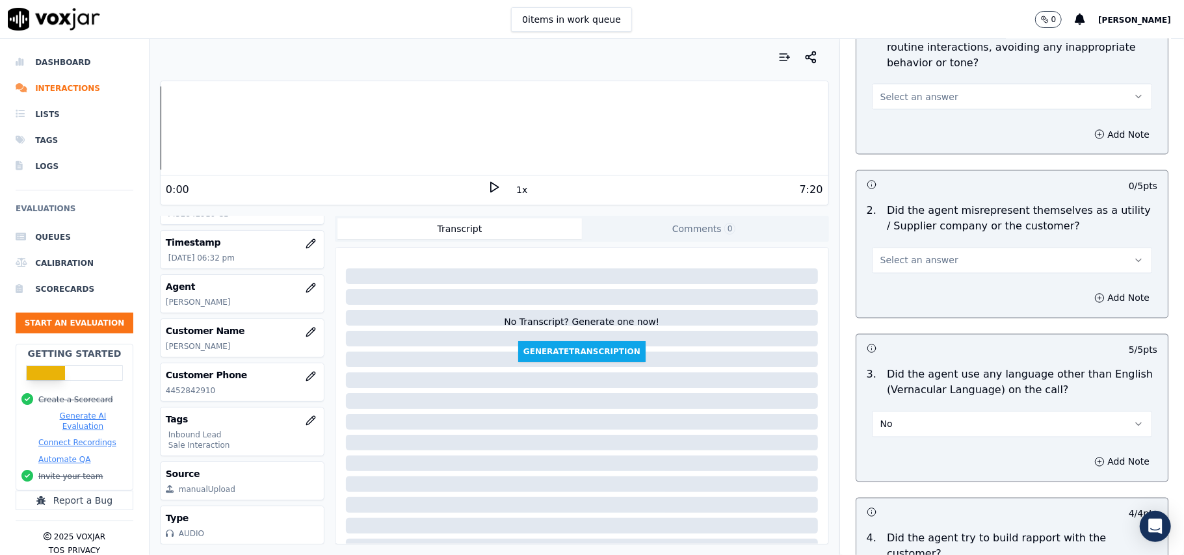
click at [879, 248] on button "Select an answer" at bounding box center [1012, 261] width 280 height 26
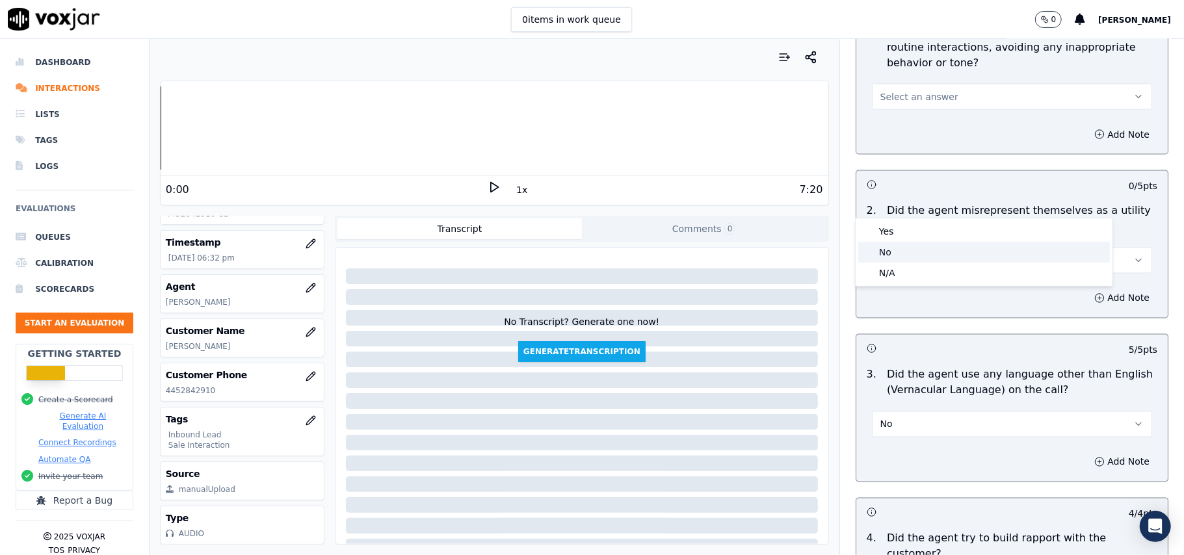
click at [880, 244] on div "No" at bounding box center [984, 252] width 252 height 21
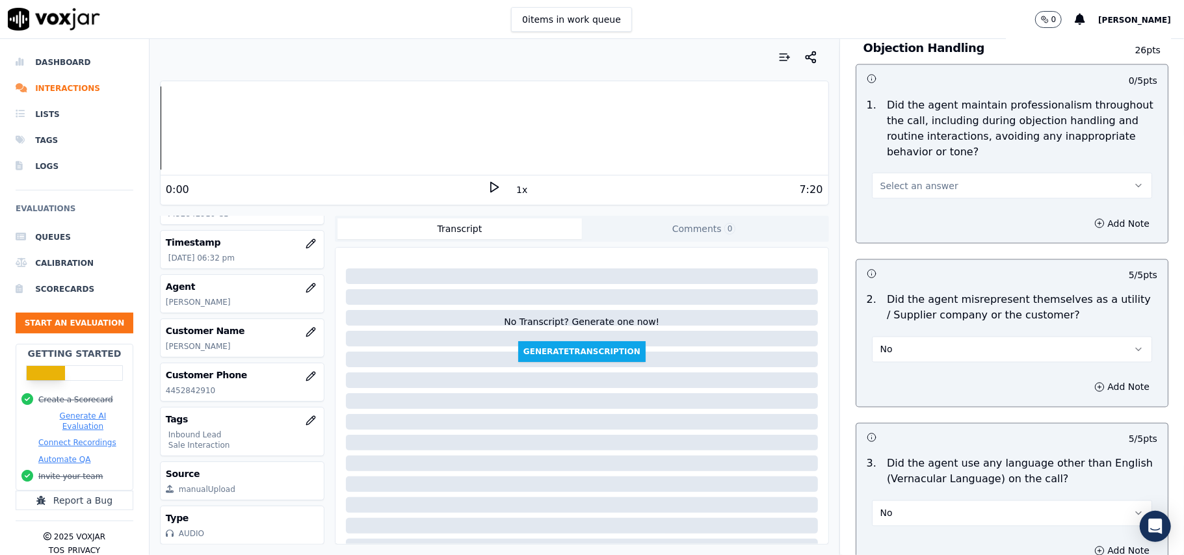
scroll to position [1472, 0]
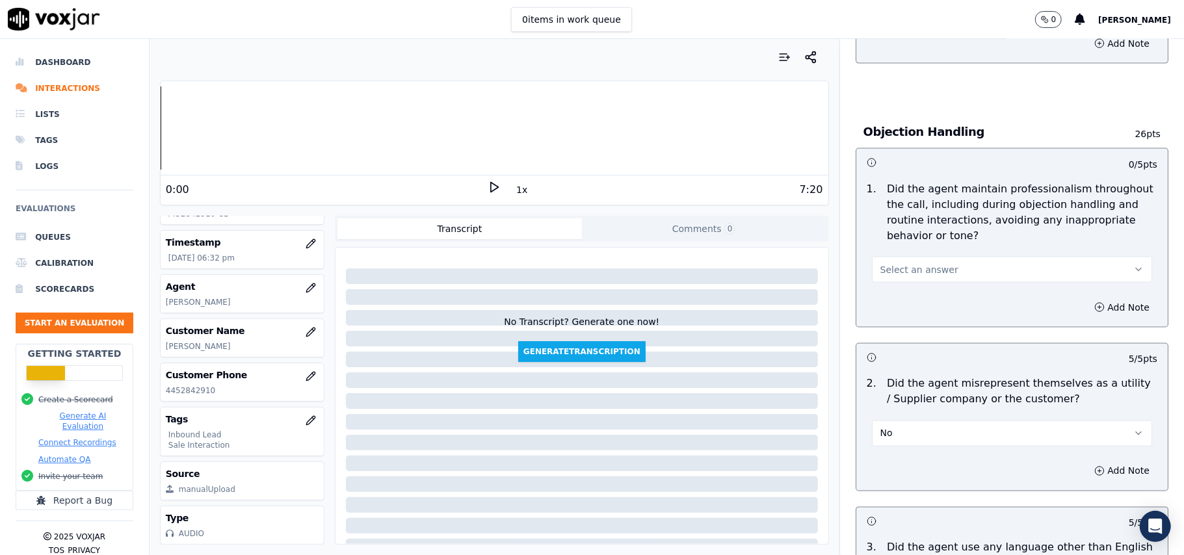
click at [900, 263] on span "Select an answer" at bounding box center [919, 269] width 78 height 13
click at [900, 235] on div "Yes" at bounding box center [984, 240] width 252 height 21
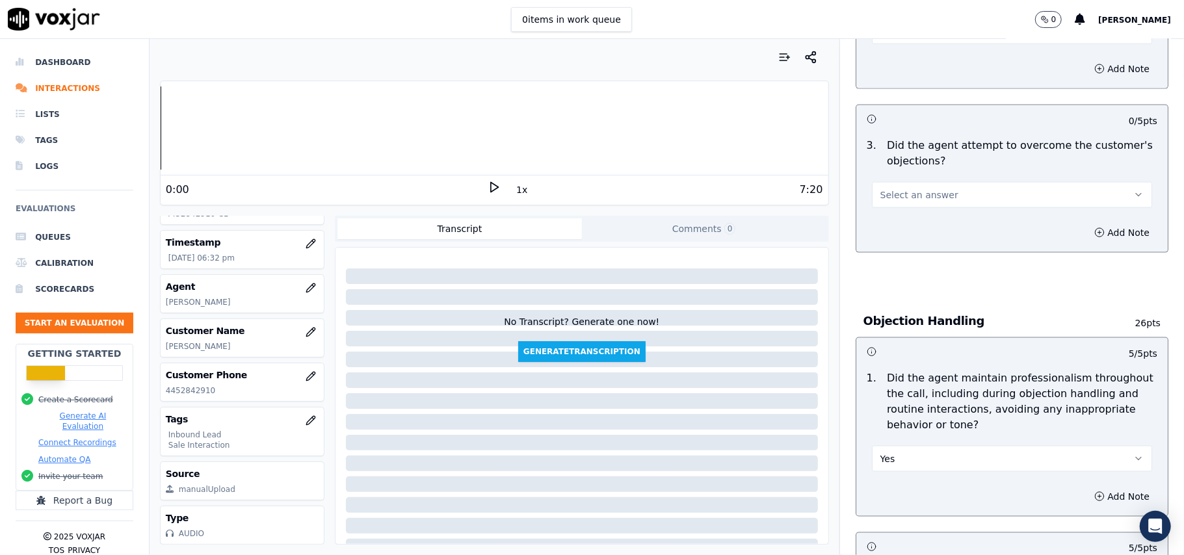
scroll to position [1212, 0]
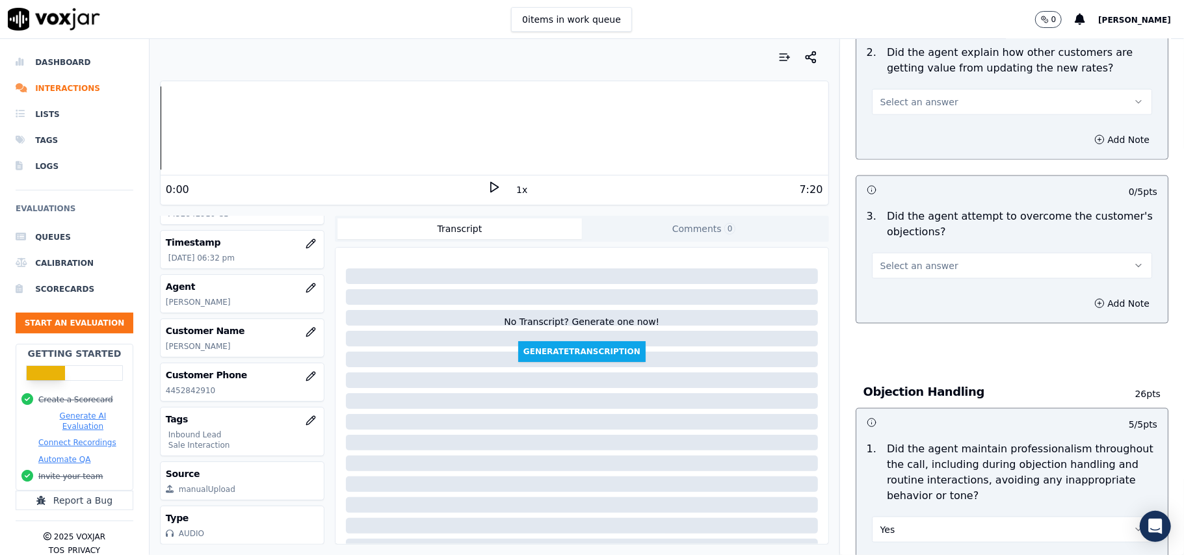
click at [914, 259] on span "Select an answer" at bounding box center [919, 265] width 78 height 13
click at [906, 231] on div "Yes" at bounding box center [984, 236] width 252 height 21
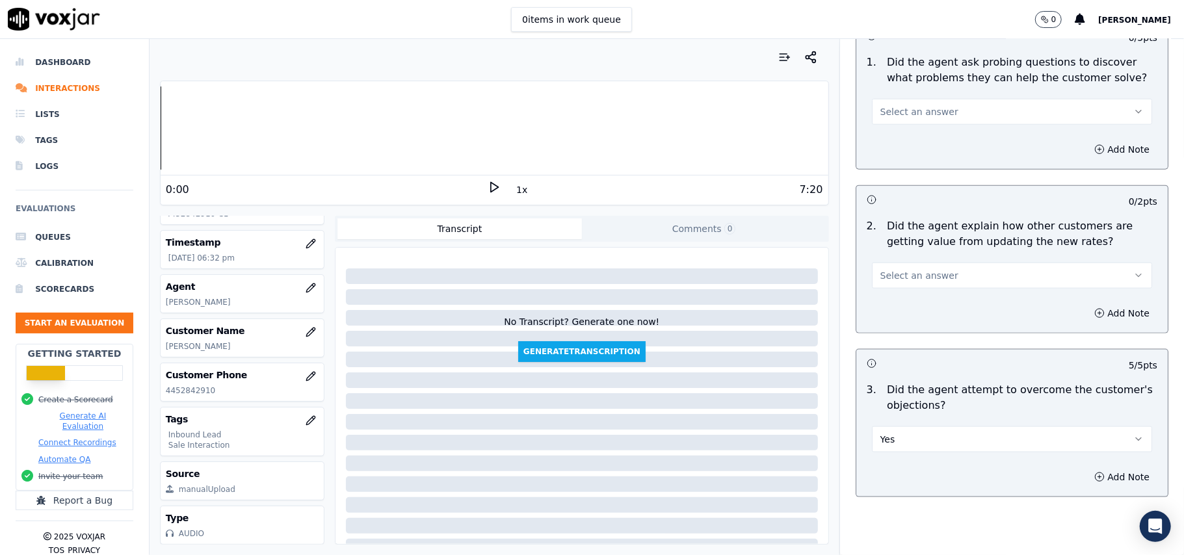
click at [888, 269] on span "Select an answer" at bounding box center [919, 275] width 78 height 13
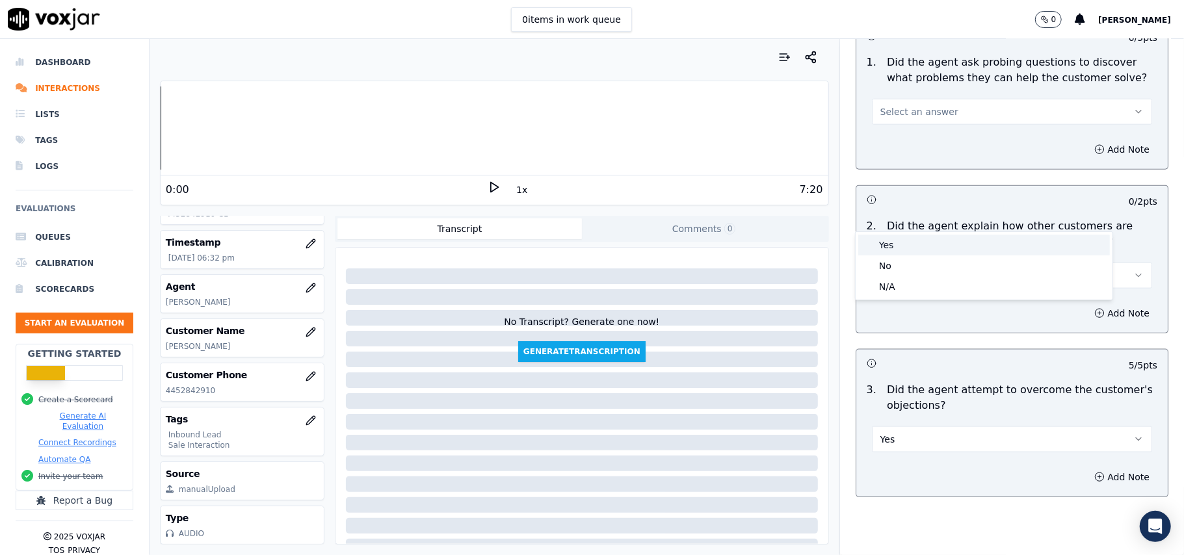
click at [889, 243] on div "Yes" at bounding box center [984, 245] width 252 height 21
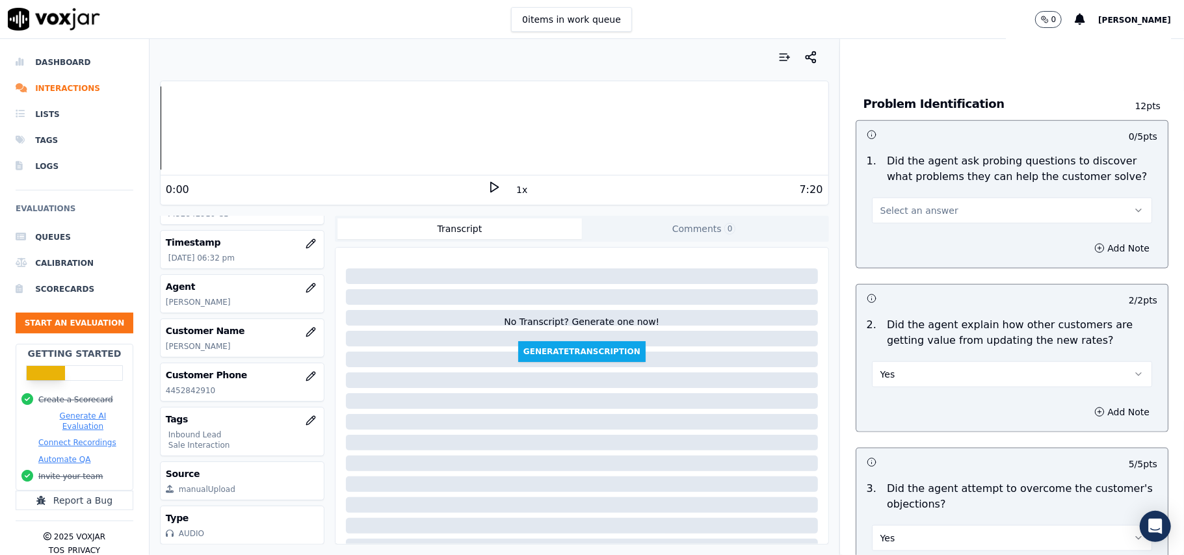
scroll to position [865, 0]
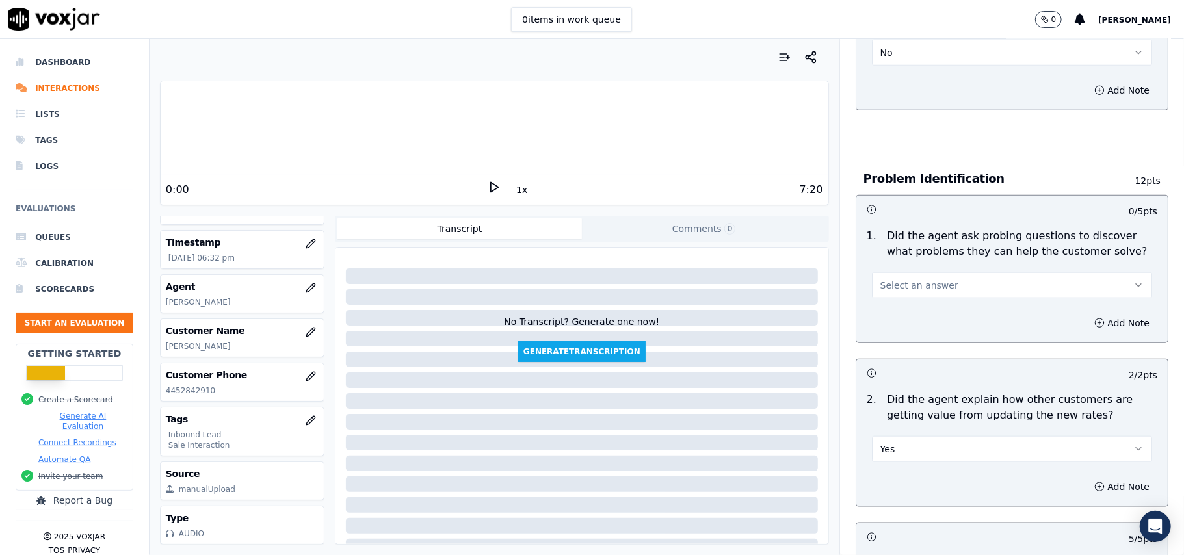
click at [880, 279] on span "Select an answer" at bounding box center [919, 285] width 78 height 13
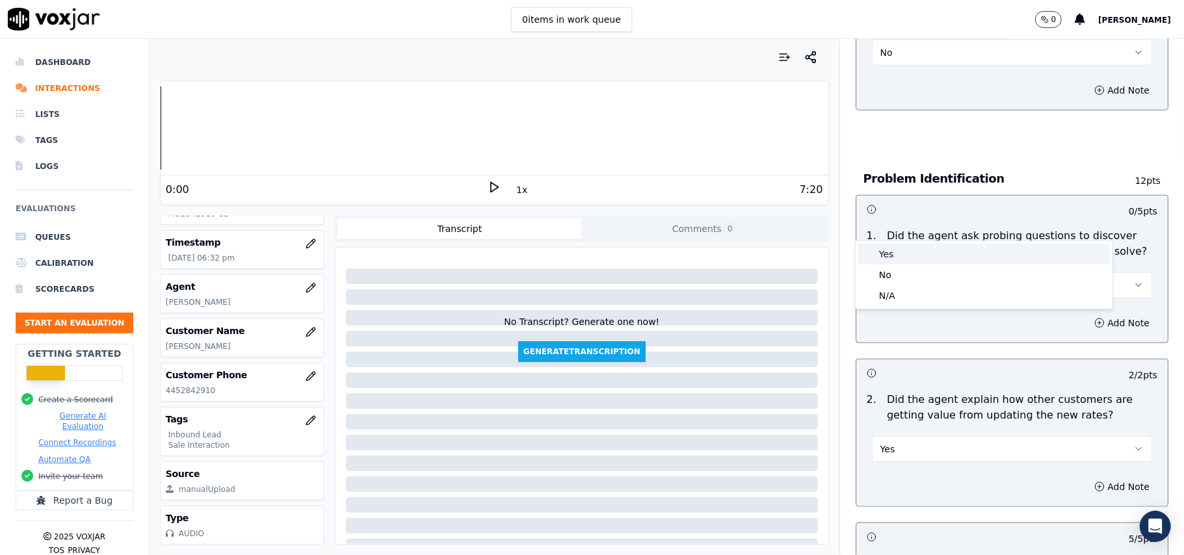
click at [882, 263] on div "Yes" at bounding box center [984, 254] width 252 height 21
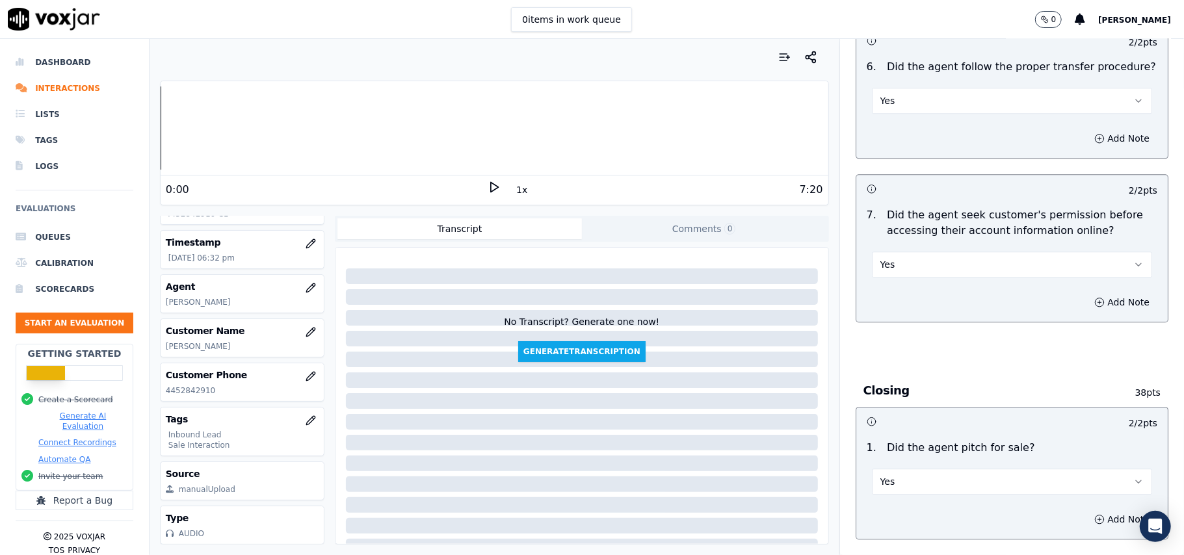
scroll to position [3639, 0]
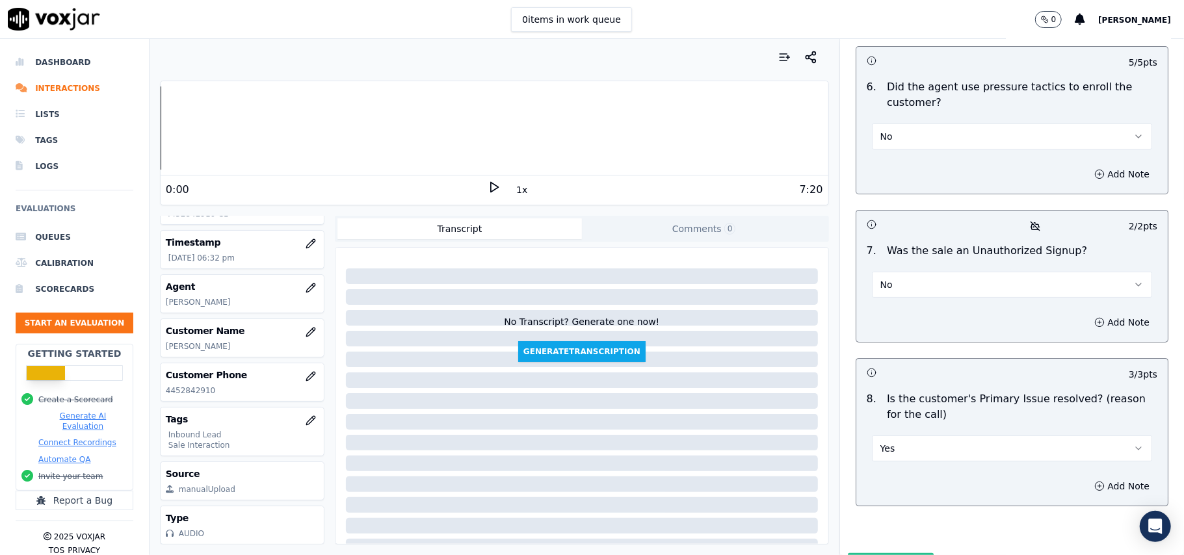
click at [873, 553] on button "Submit Scores" at bounding box center [891, 564] width 86 height 23
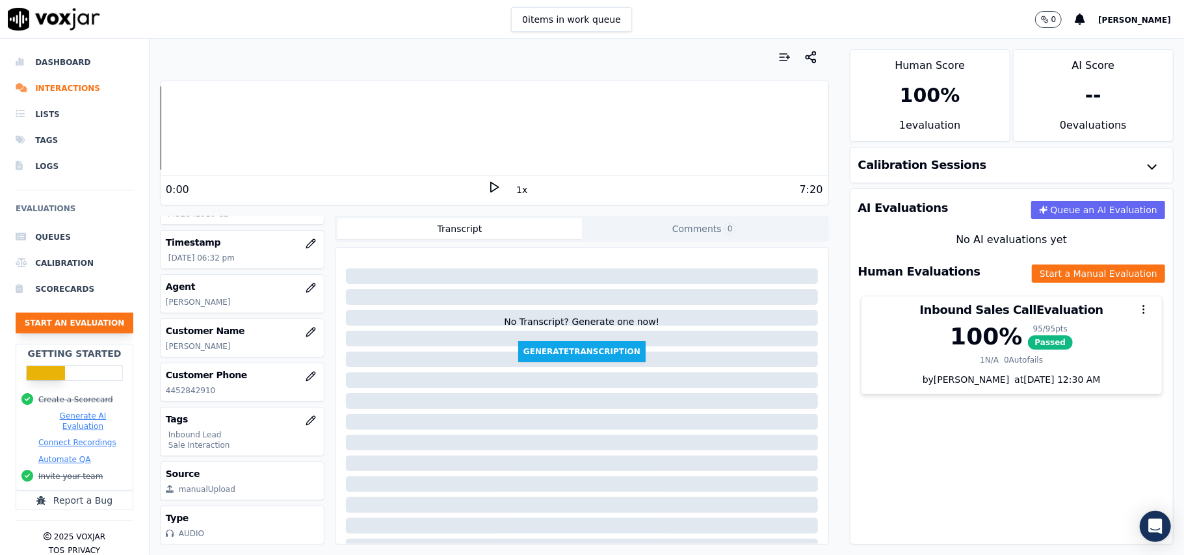
click at [57, 321] on button "Start an Evaluation" at bounding box center [75, 323] width 118 height 21
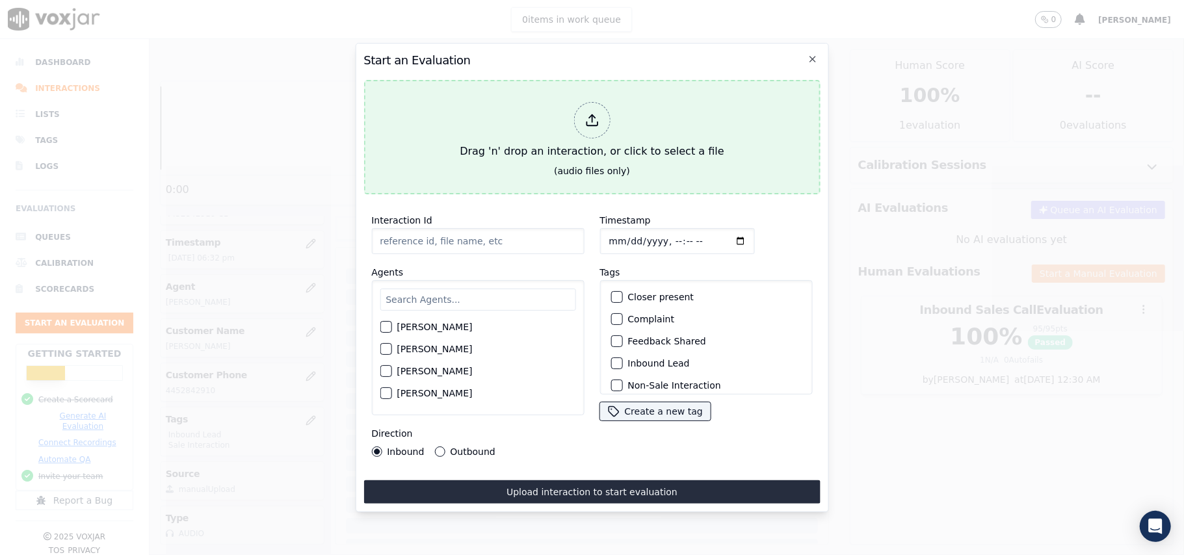
click at [590, 115] on icon at bounding box center [592, 120] width 14 height 14
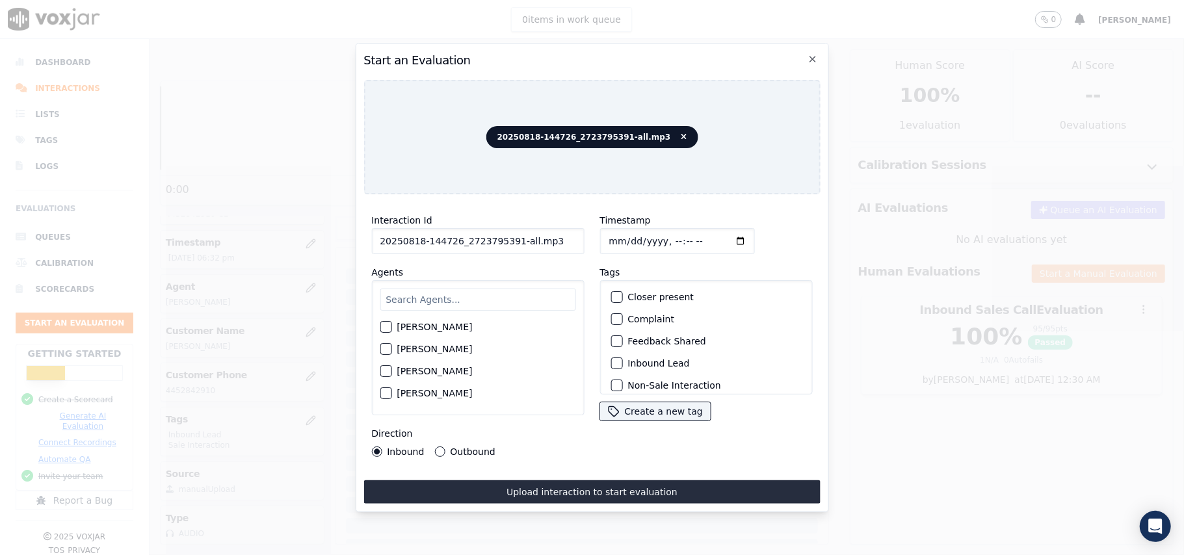
drag, startPoint x: 550, startPoint y: 240, endPoint x: 508, endPoint y: 235, distance: 41.9
click at [508, 235] on input "20250818-144726_2723795391-all.mp3" at bounding box center [477, 241] width 213 height 26
type input "20250818-144726_2723795391-C1"
click at [622, 232] on input "Timestamp" at bounding box center [676, 241] width 155 height 26
type input "[DATE]T19:00"
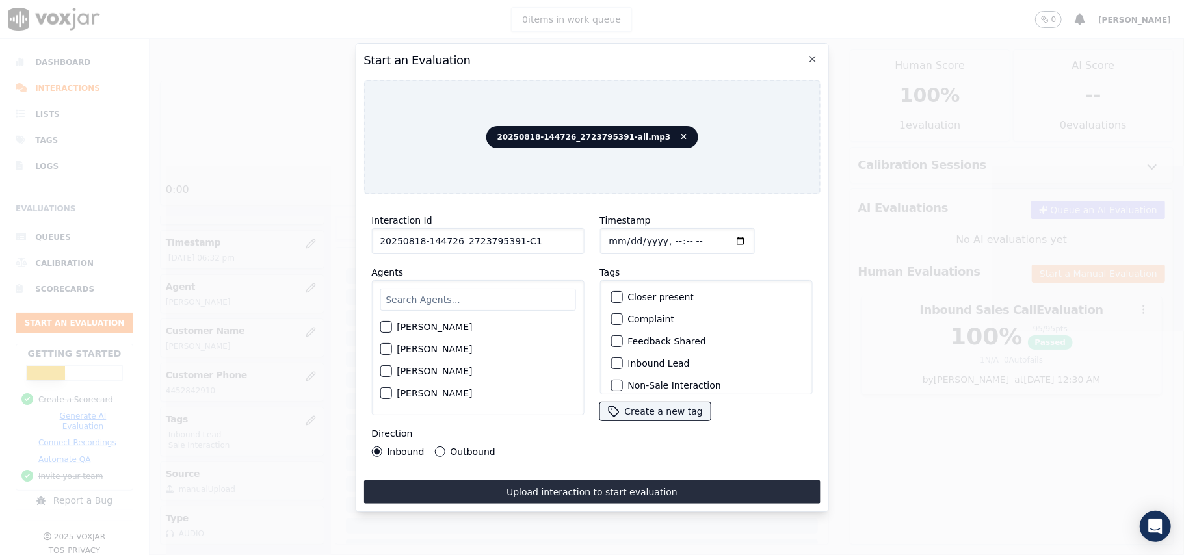
click at [453, 316] on div "[PERSON_NAME]" at bounding box center [478, 327] width 196 height 22
click at [453, 289] on input "text" at bounding box center [478, 300] width 196 height 22
paste input "[PERSON_NAME]"
type input "[PERSON_NAME]"
click at [389, 326] on div "button" at bounding box center [384, 330] width 9 height 9
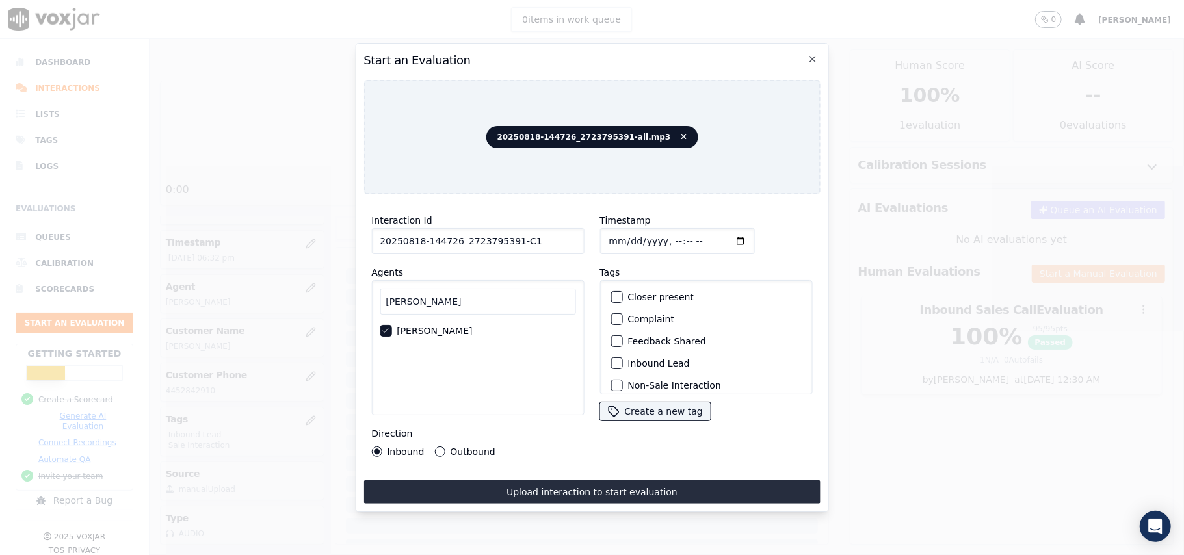
click at [611, 359] on div "button" at bounding box center [615, 363] width 9 height 9
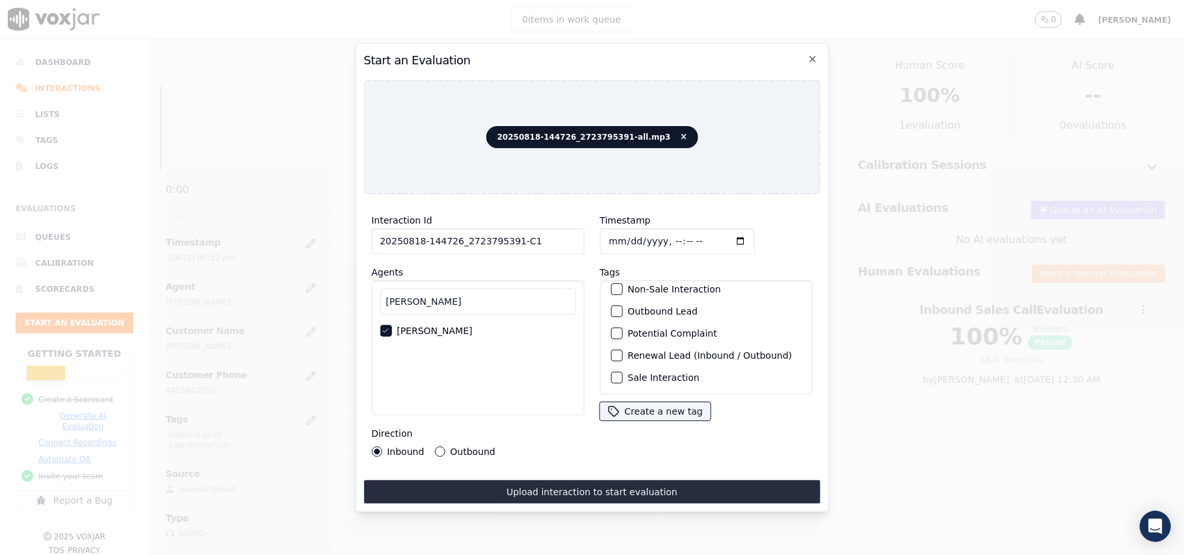
click at [615, 372] on button "Sale Interaction" at bounding box center [617, 378] width 12 height 12
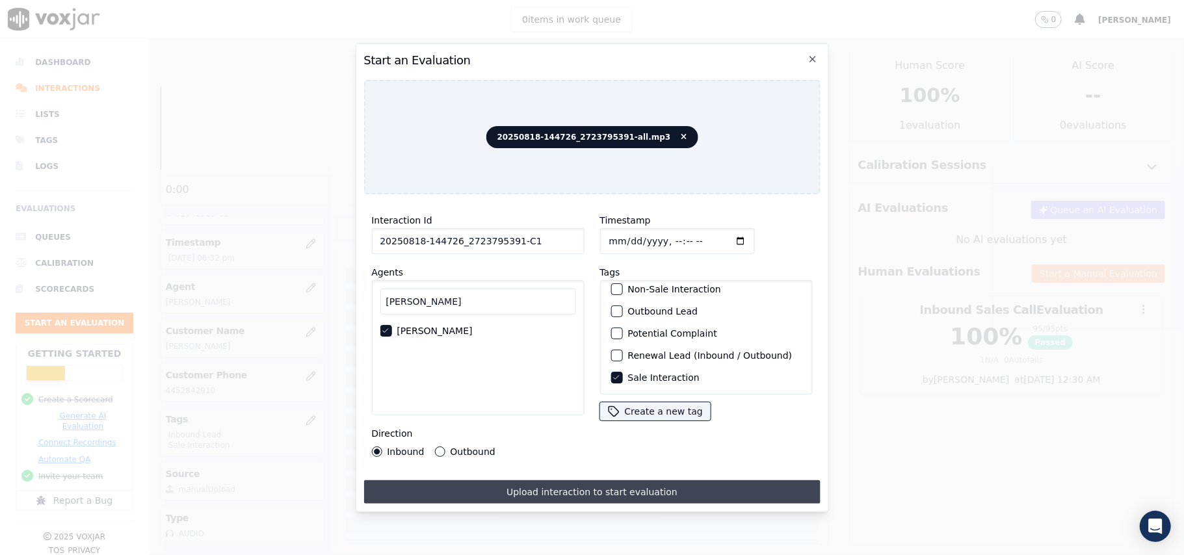
click at [586, 482] on button "Upload interaction to start evaluation" at bounding box center [591, 491] width 456 height 23
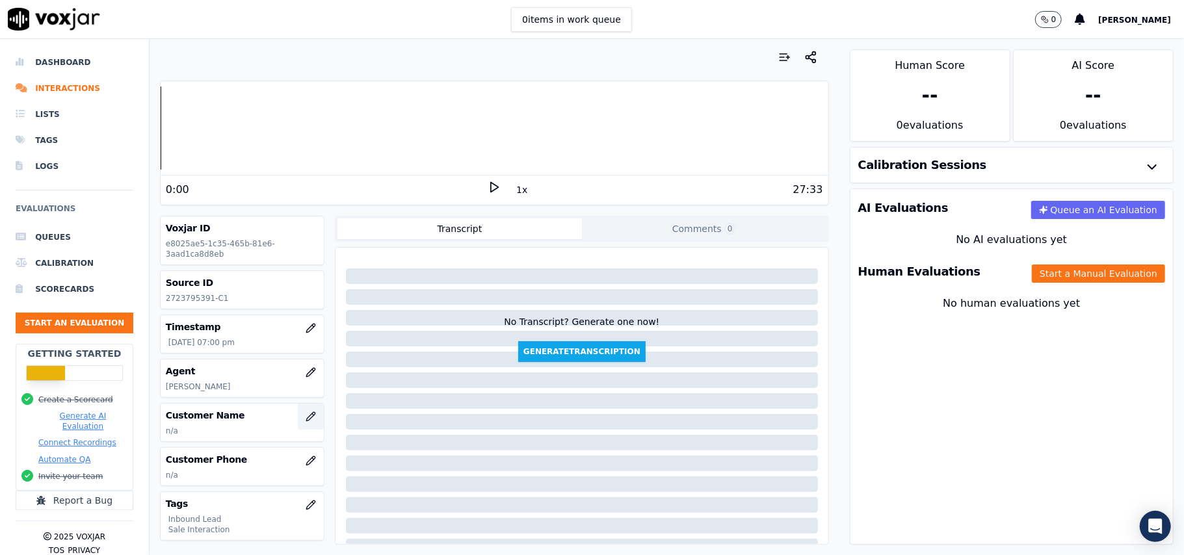
click at [298, 414] on button "button" at bounding box center [311, 417] width 26 height 26
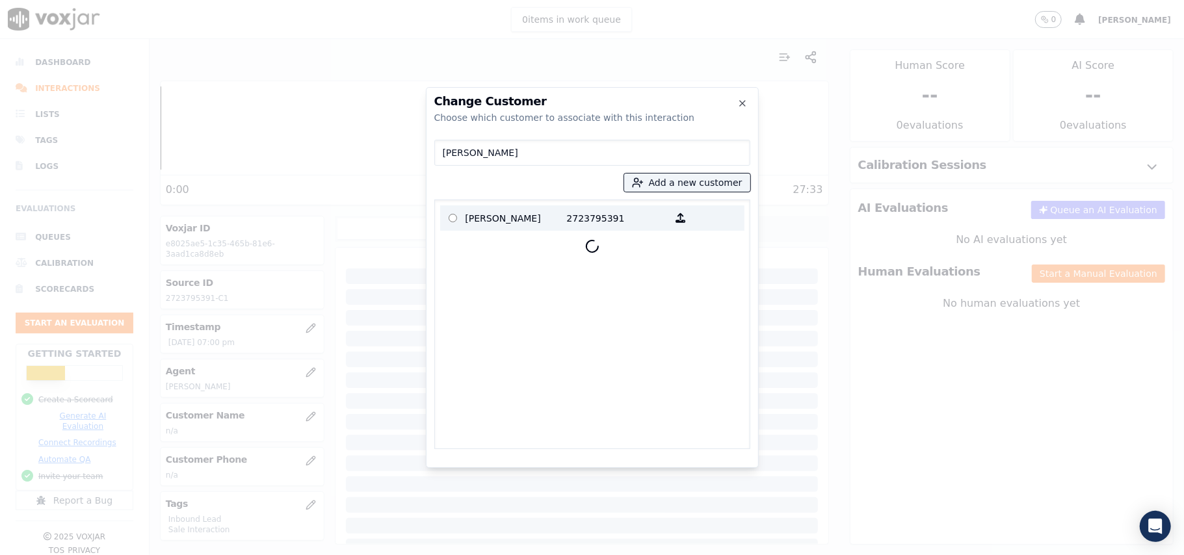
type input "[PERSON_NAME]"
click at [560, 228] on p "[PERSON_NAME]" at bounding box center [516, 218] width 101 height 20
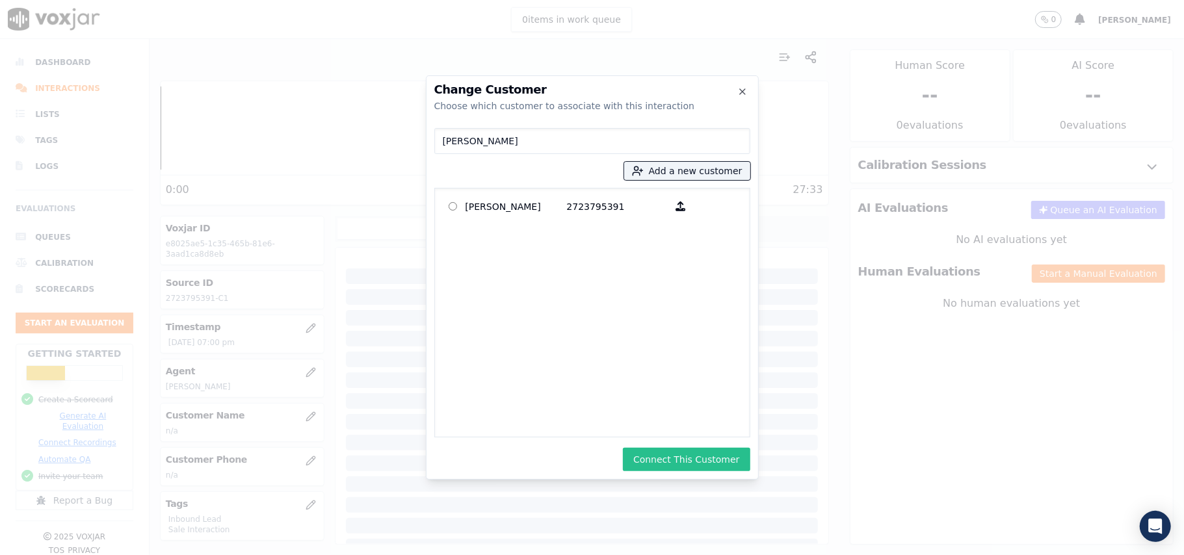
click at [648, 453] on button "Connect This Customer" at bounding box center [686, 459] width 127 height 23
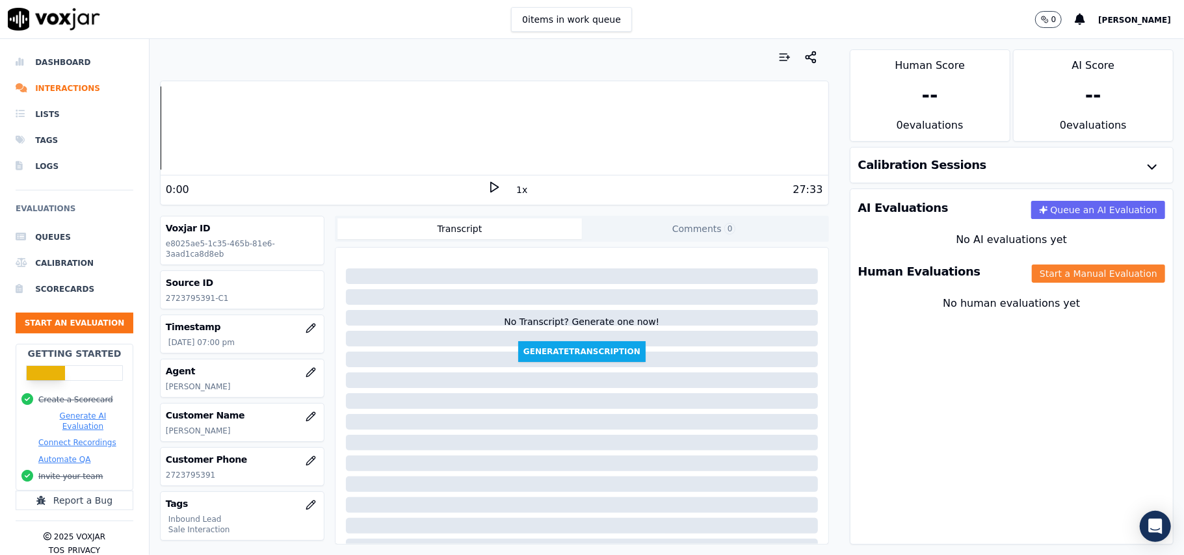
click at [1090, 277] on button "Start a Manual Evaluation" at bounding box center [1098, 274] width 133 height 18
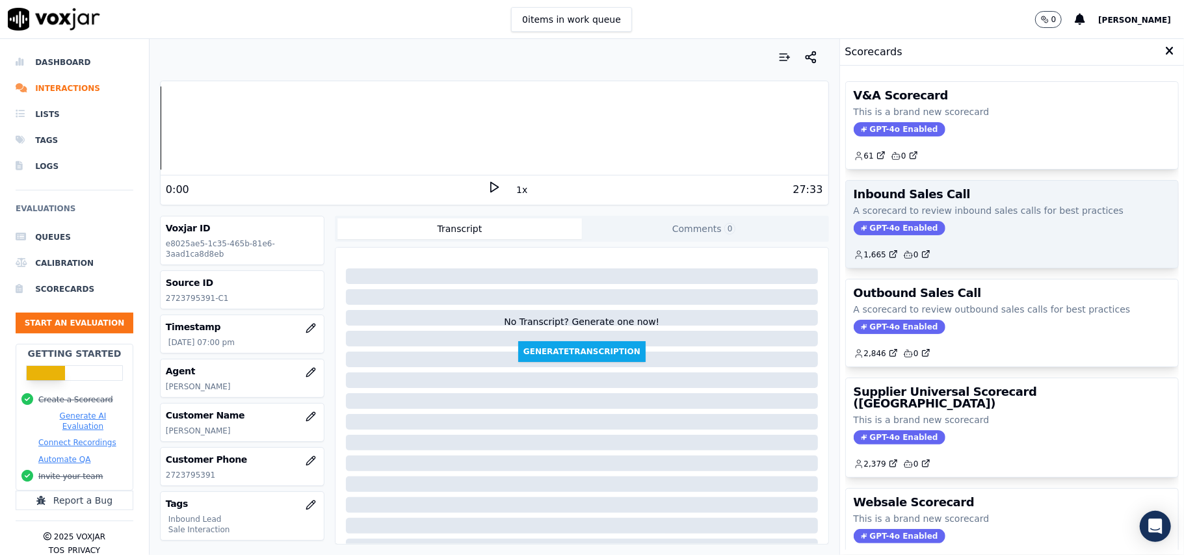
click at [869, 224] on span "GPT-4o Enabled" at bounding box center [900, 228] width 92 height 14
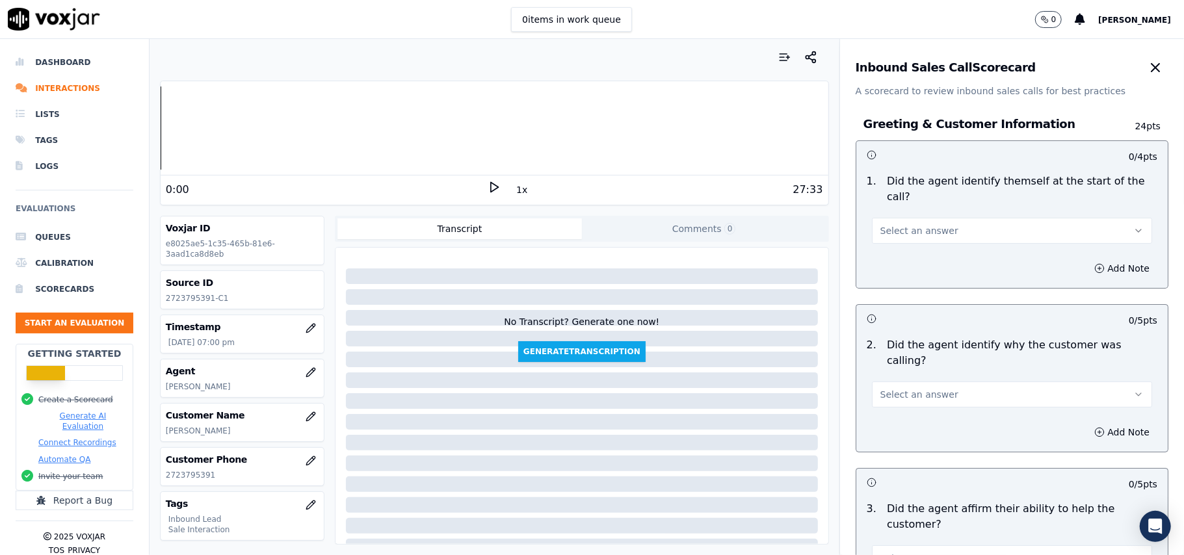
click at [1022, 218] on button "Select an answer" at bounding box center [1012, 231] width 280 height 26
click at [988, 248] on div "Yes" at bounding box center [984, 245] width 252 height 21
click at [981, 382] on button "Select an answer" at bounding box center [1012, 395] width 280 height 26
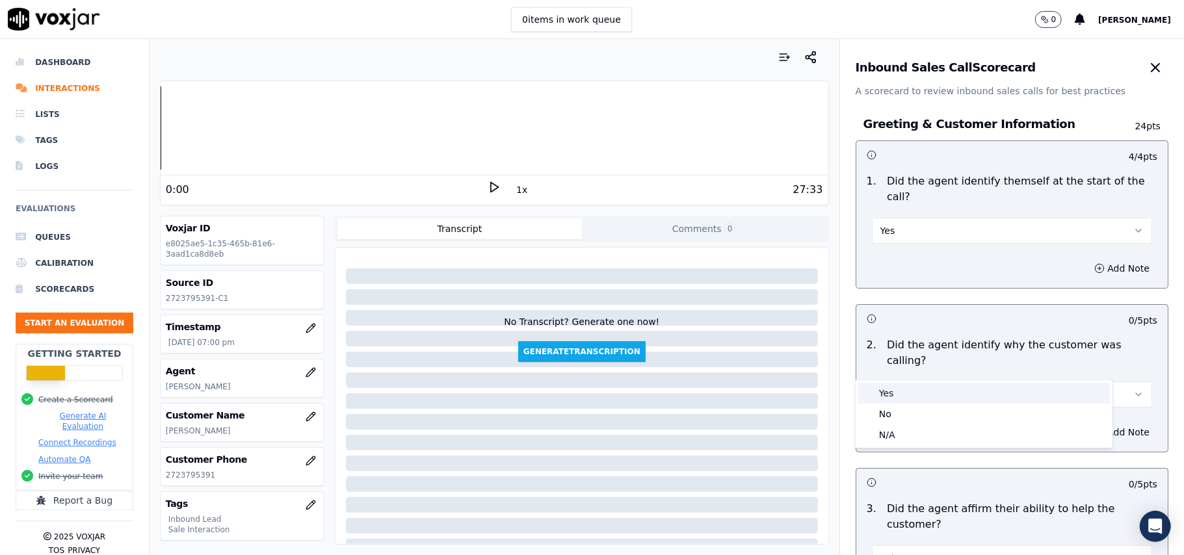
click at [953, 397] on div "Yes" at bounding box center [984, 393] width 252 height 21
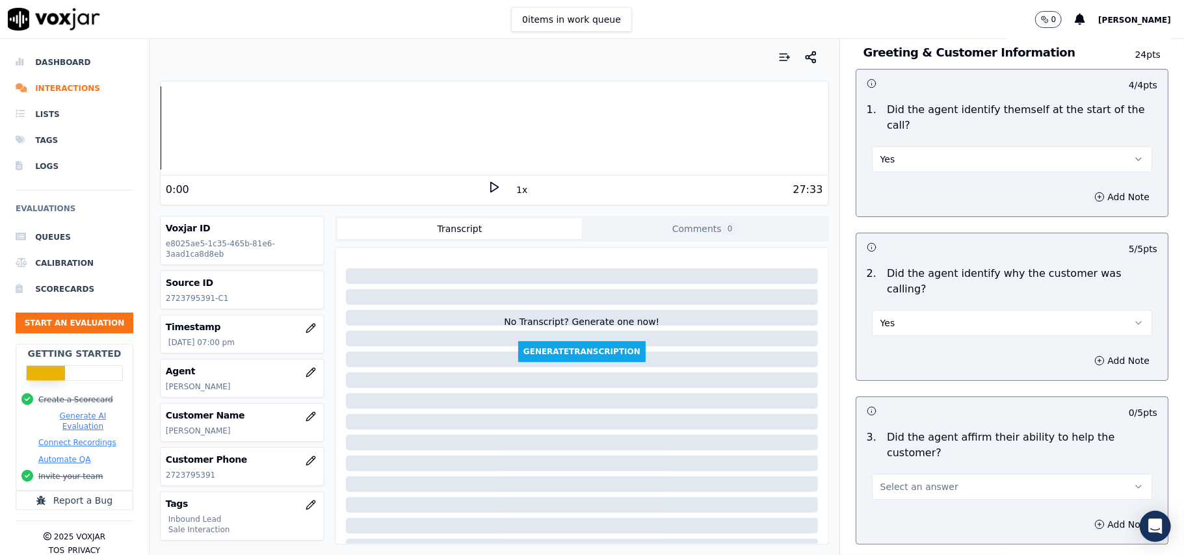
scroll to position [347, 0]
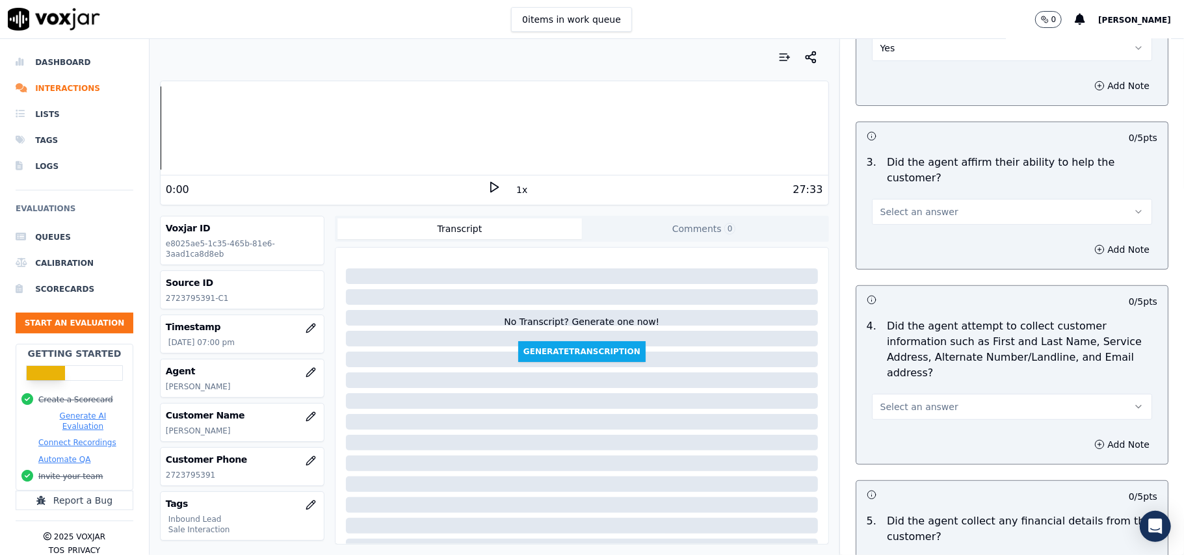
click at [924, 401] on span "Select an answer" at bounding box center [919, 407] width 78 height 13
click at [901, 380] on div "Yes" at bounding box center [984, 375] width 252 height 21
click at [926, 199] on button "Select an answer" at bounding box center [1012, 212] width 280 height 26
click at [918, 202] on div "Yes" at bounding box center [984, 195] width 252 height 21
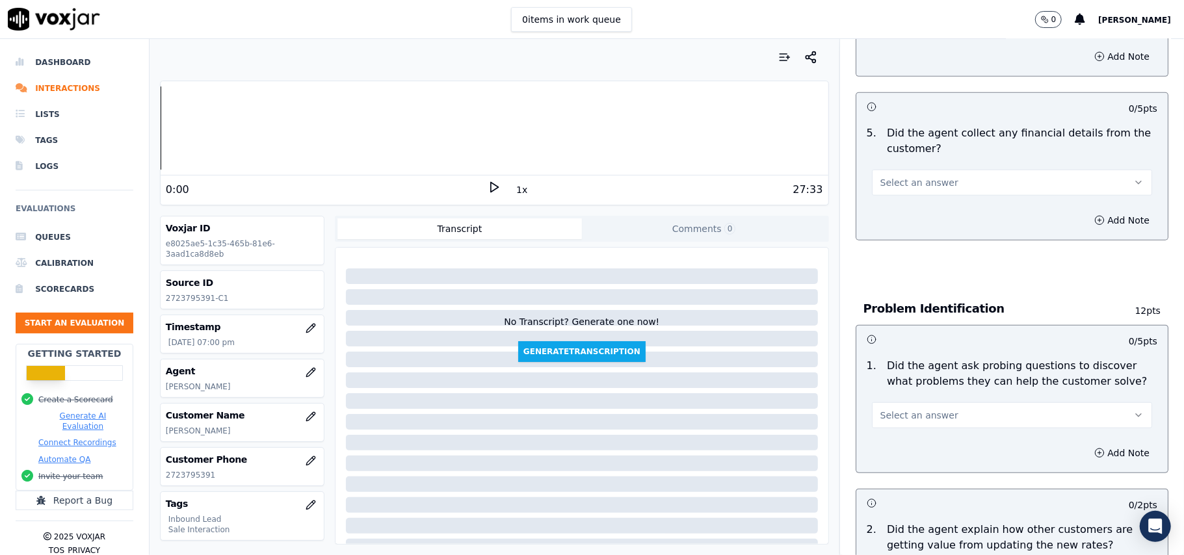
scroll to position [780, 0]
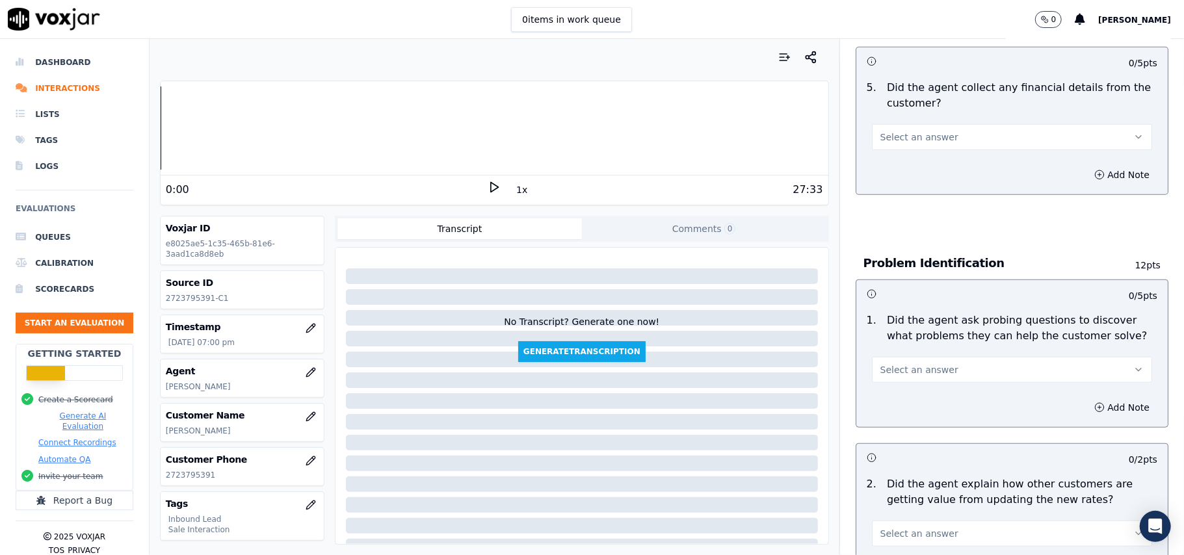
click at [896, 357] on button "Select an answer" at bounding box center [1012, 370] width 280 height 26
click at [890, 331] on div "Yes" at bounding box center [984, 339] width 252 height 21
click at [895, 131] on span "Select an answer" at bounding box center [919, 137] width 78 height 13
click at [895, 120] on div "No" at bounding box center [984, 126] width 252 height 21
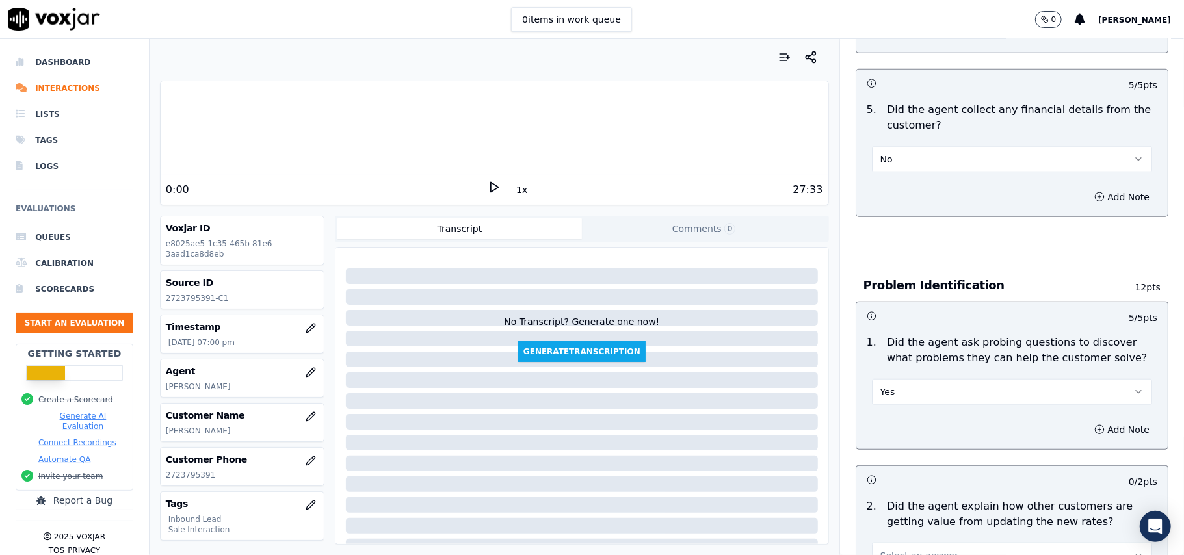
scroll to position [953, 0]
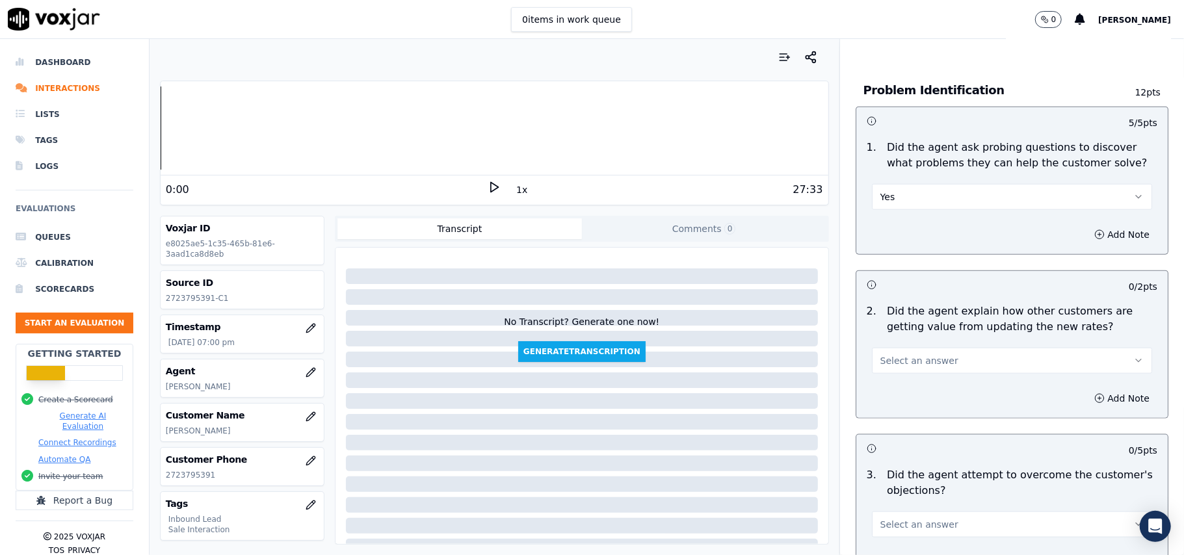
click at [901, 354] on span "Select an answer" at bounding box center [919, 360] width 78 height 13
click at [910, 321] on div "Yes" at bounding box center [984, 330] width 252 height 21
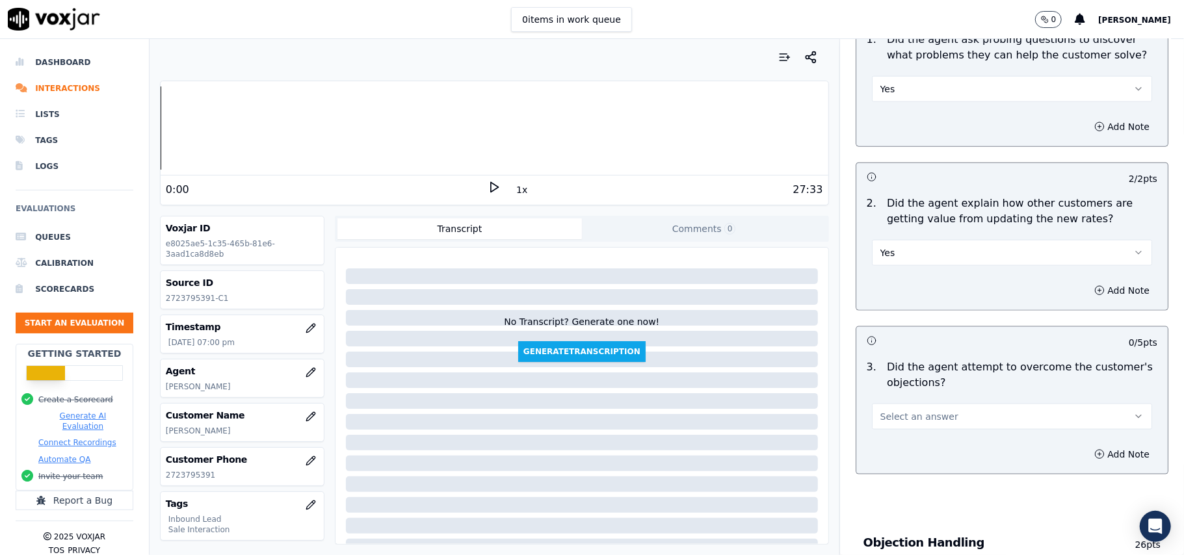
scroll to position [1127, 0]
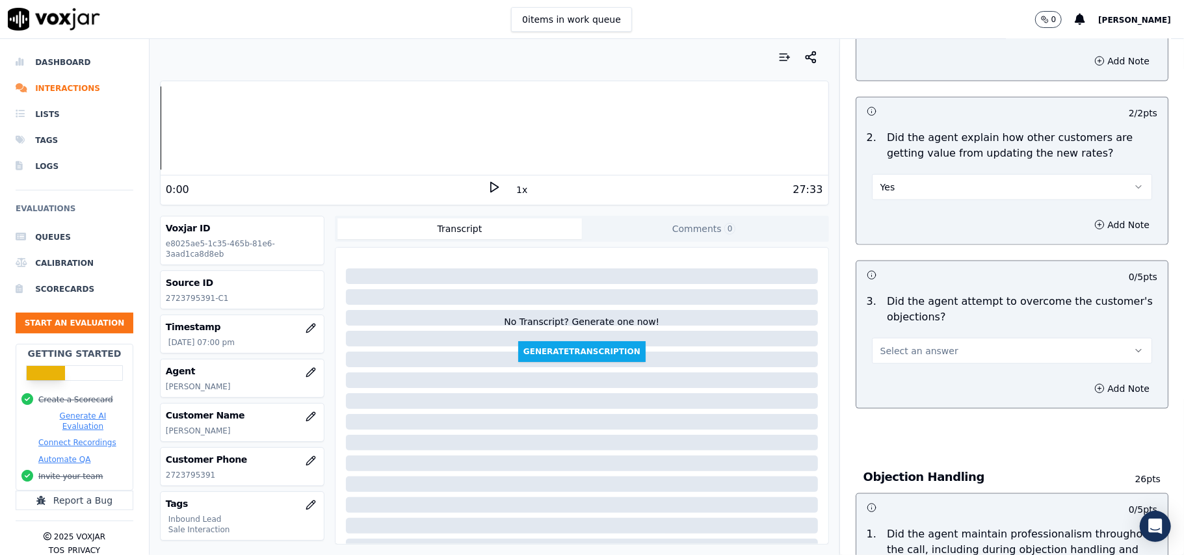
click at [940, 338] on button "Select an answer" at bounding box center [1012, 351] width 280 height 26
click at [930, 321] on div "Yes" at bounding box center [984, 321] width 252 height 21
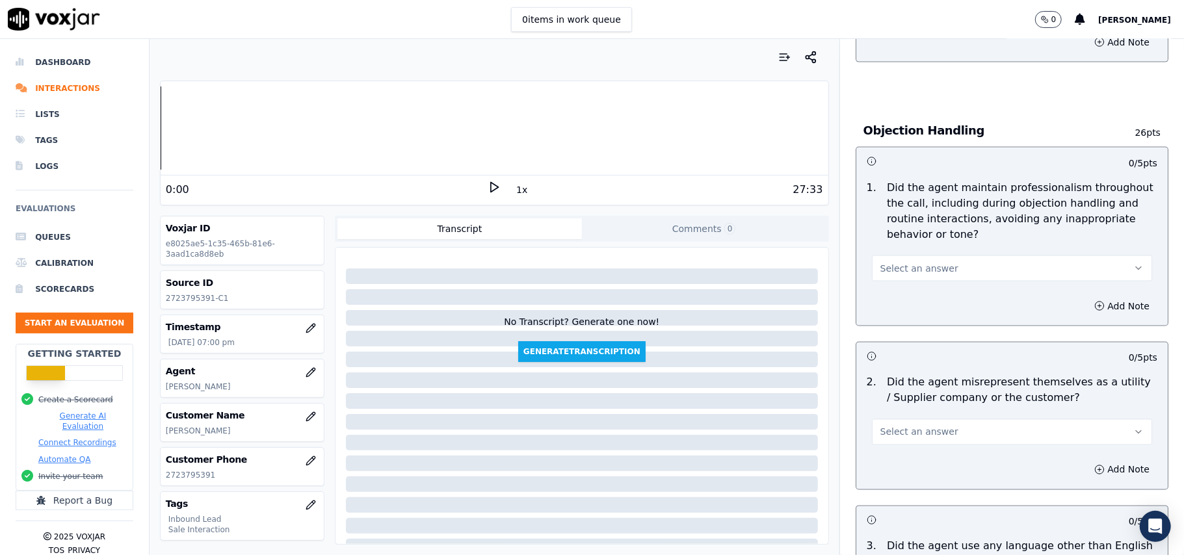
click at [913, 262] on span "Select an answer" at bounding box center [919, 268] width 78 height 13
click at [908, 229] on div "Yes" at bounding box center [984, 238] width 252 height 21
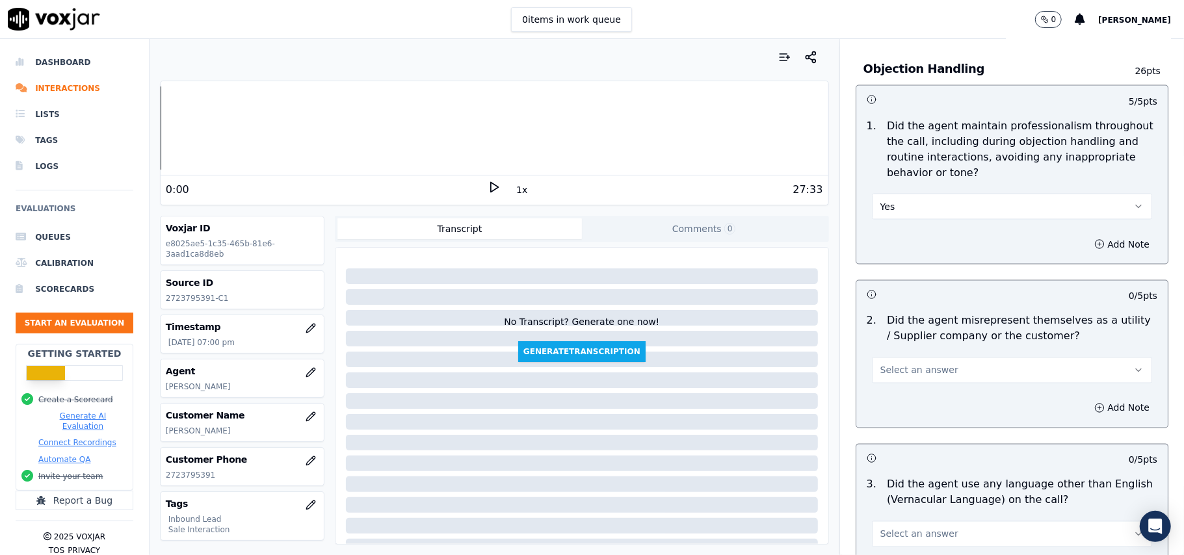
scroll to position [1560, 0]
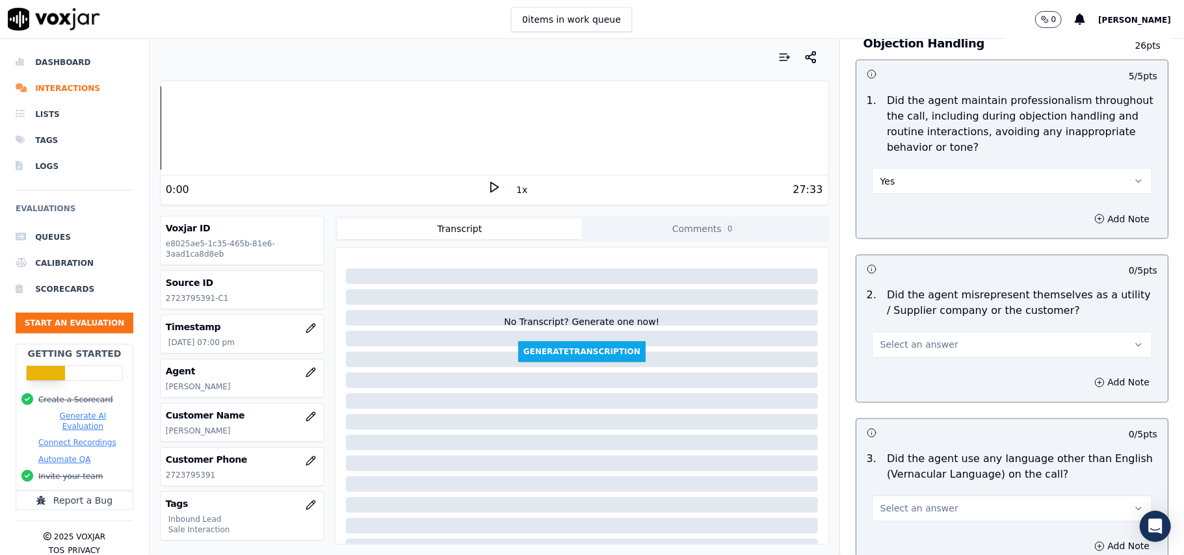
click at [932, 332] on button "Select an answer" at bounding box center [1012, 345] width 280 height 26
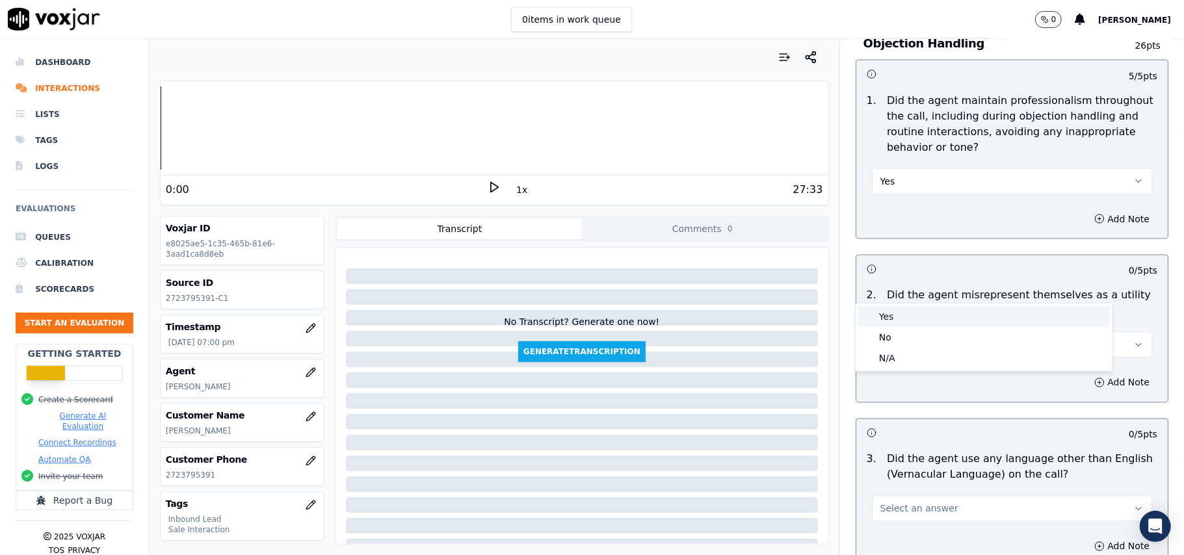
click at [902, 324] on div "Yes" at bounding box center [984, 316] width 252 height 21
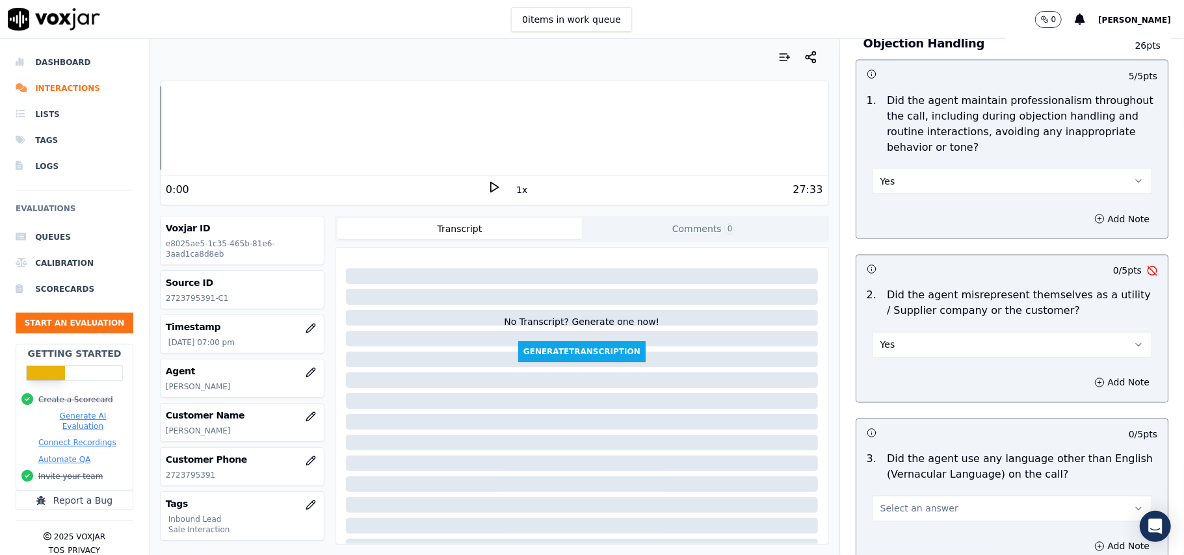
click at [908, 332] on button "Yes" at bounding box center [1012, 345] width 280 height 26
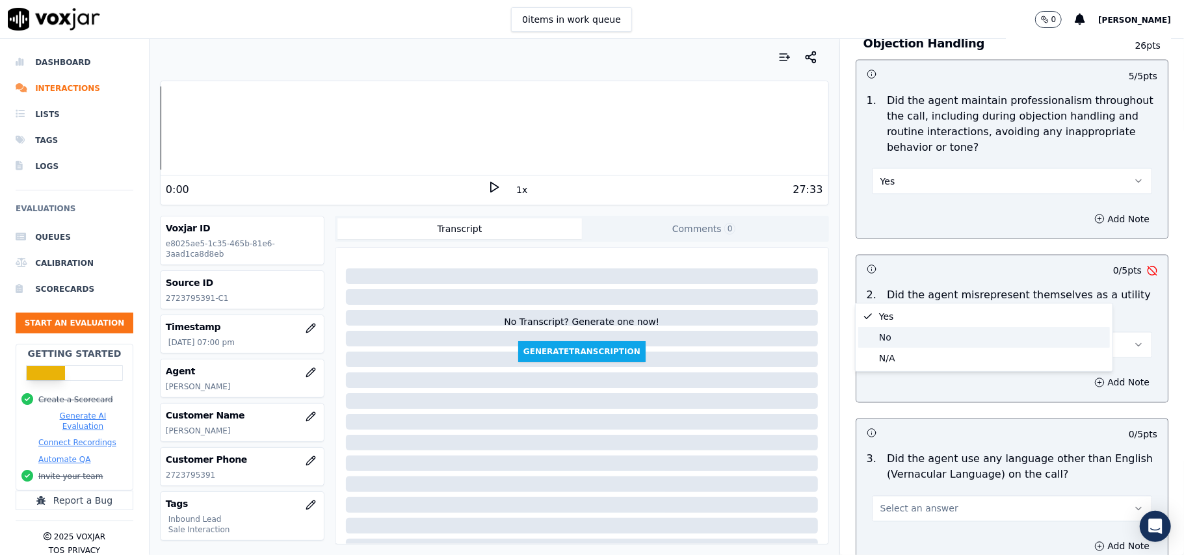
click at [900, 331] on div "No" at bounding box center [984, 337] width 252 height 21
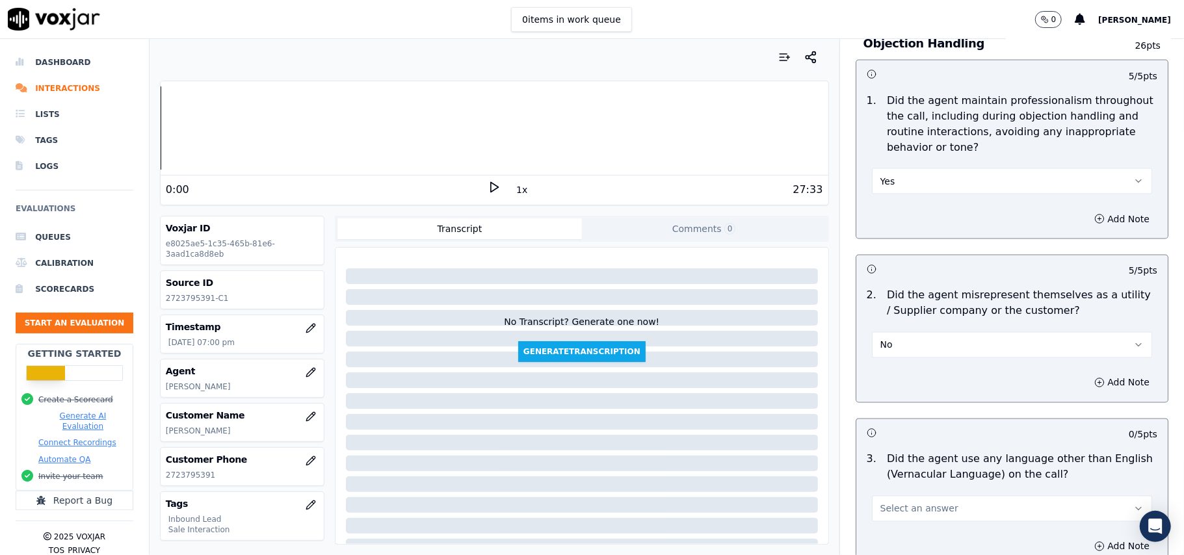
scroll to position [1733, 0]
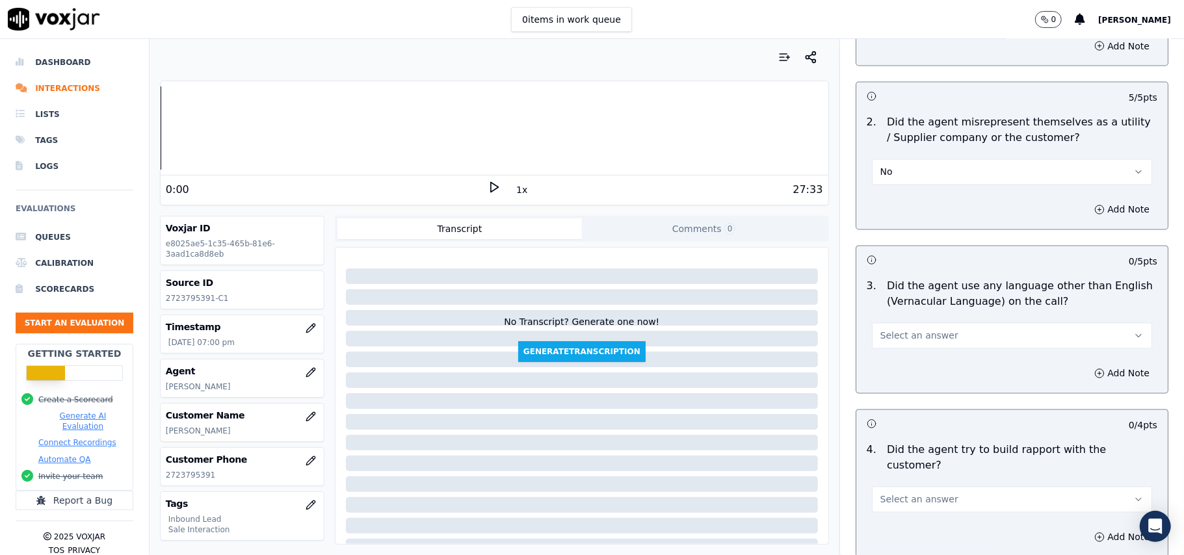
click at [915, 330] on span "Select an answer" at bounding box center [919, 336] width 78 height 13
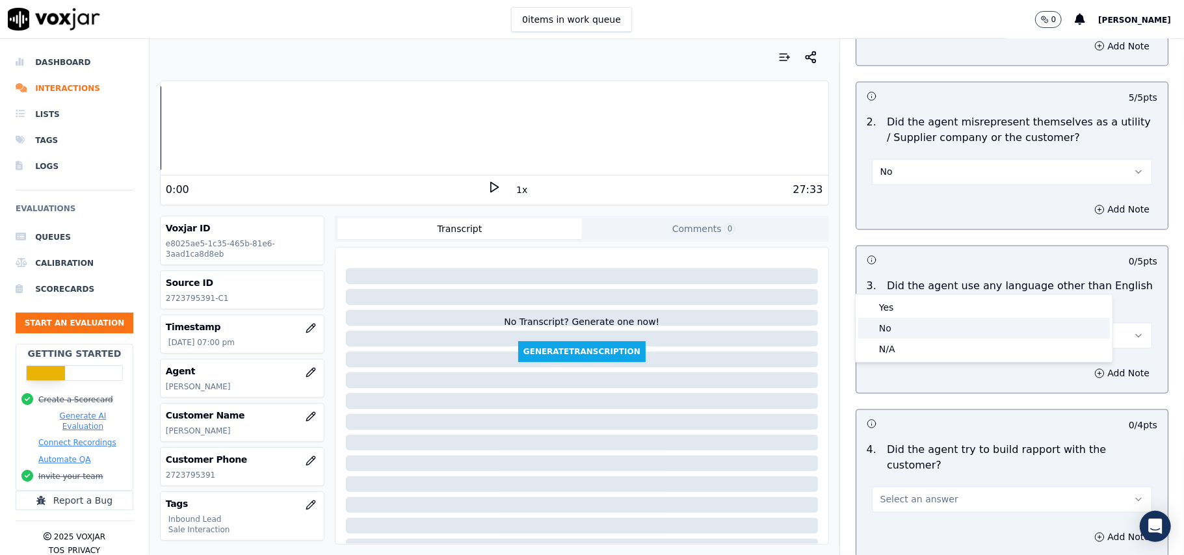
click at [895, 326] on div "No" at bounding box center [984, 328] width 252 height 21
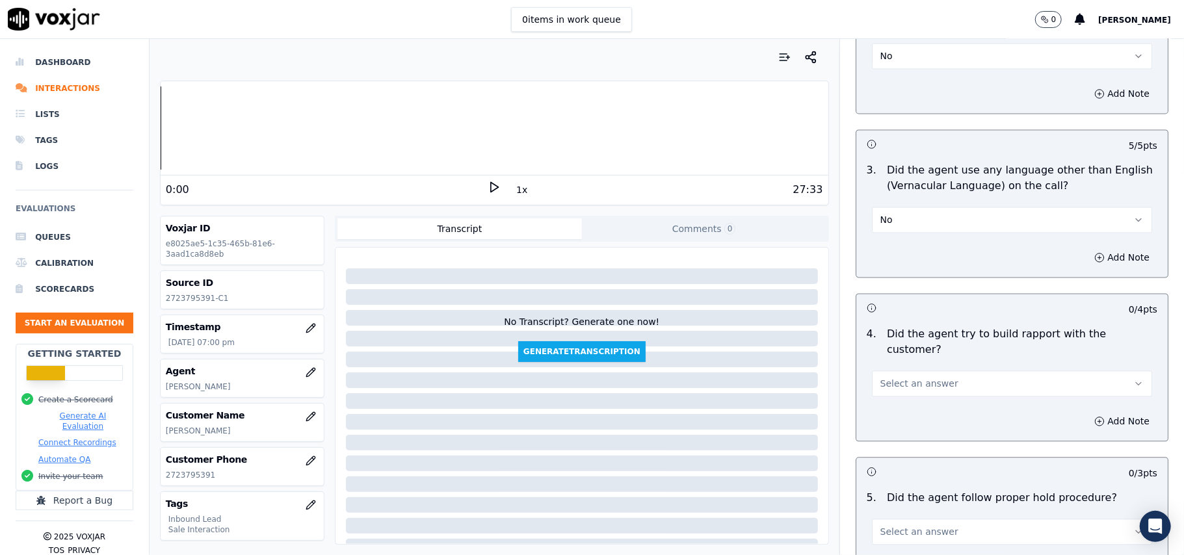
scroll to position [1994, 0]
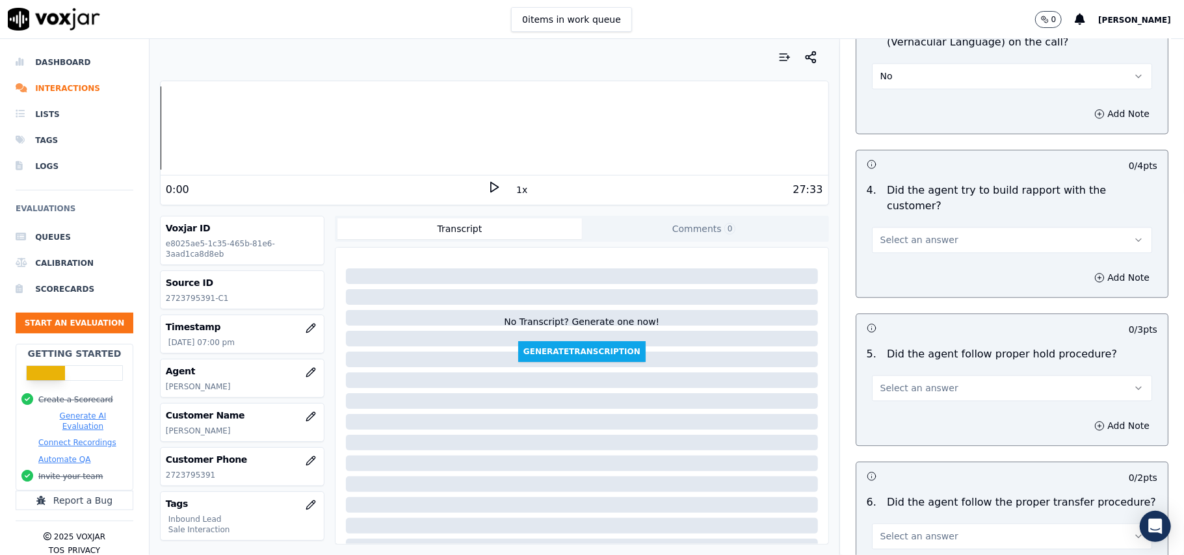
click at [914, 233] on span "Select an answer" at bounding box center [919, 239] width 78 height 13
click at [914, 195] on div "Yes" at bounding box center [984, 195] width 252 height 21
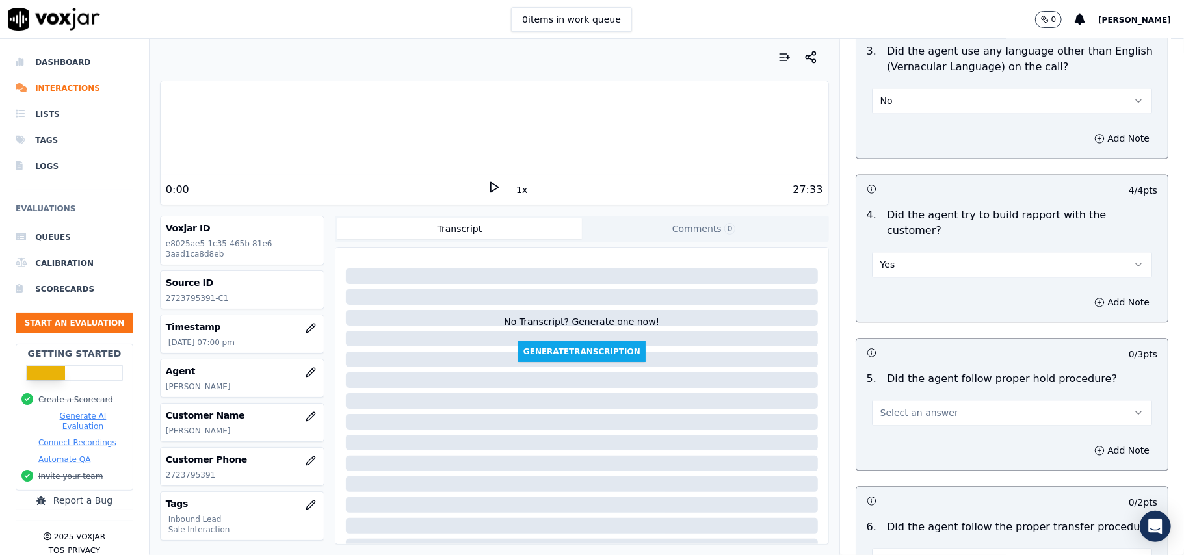
scroll to position [2081, 0]
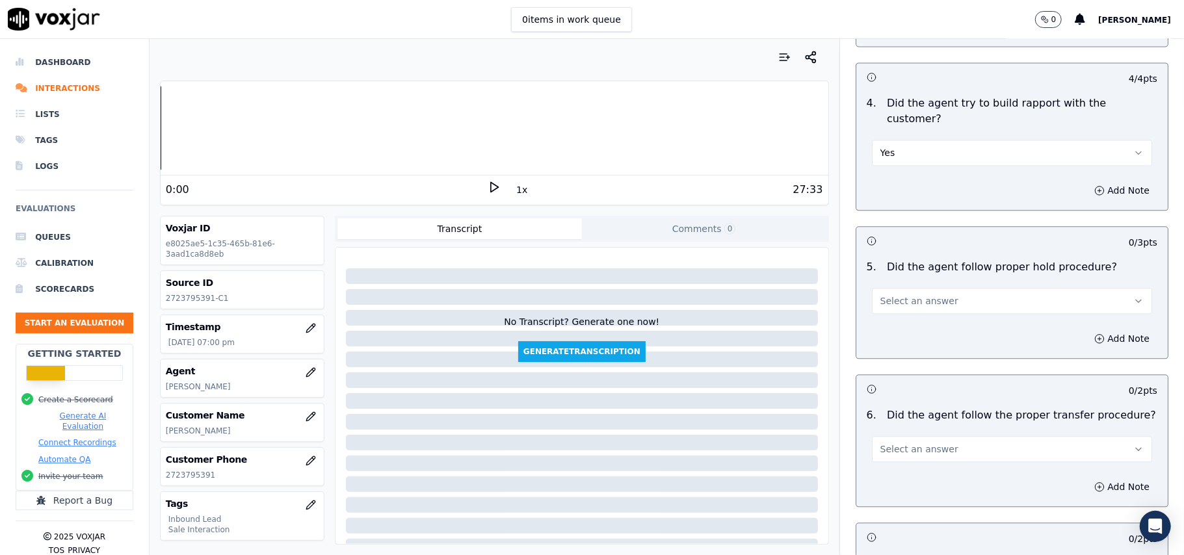
click at [901, 295] on span "Select an answer" at bounding box center [919, 301] width 78 height 13
click at [893, 267] on div "Yes" at bounding box center [984, 258] width 252 height 21
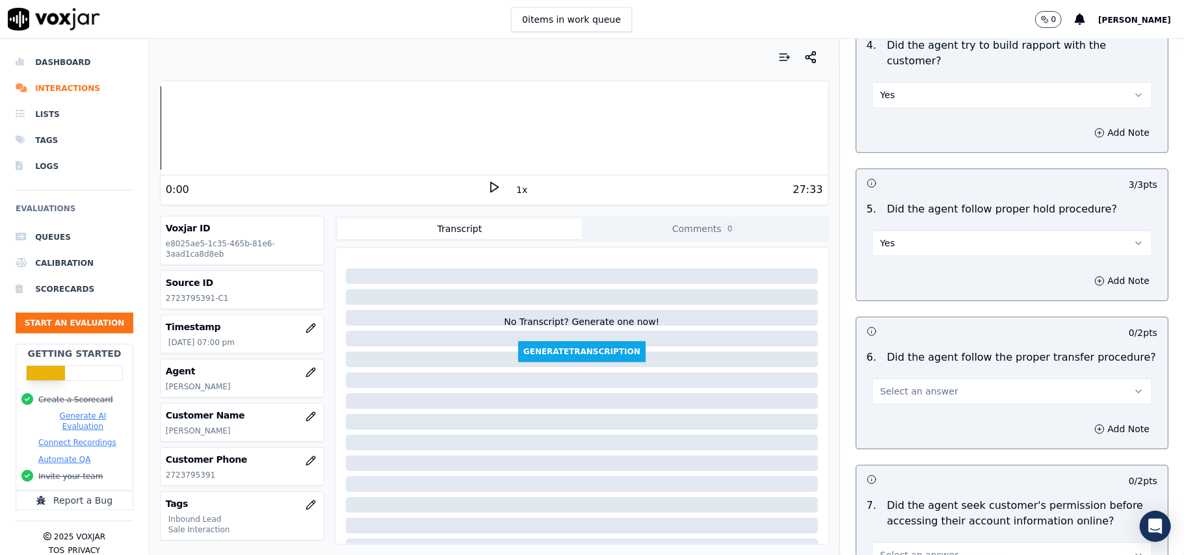
scroll to position [2254, 0]
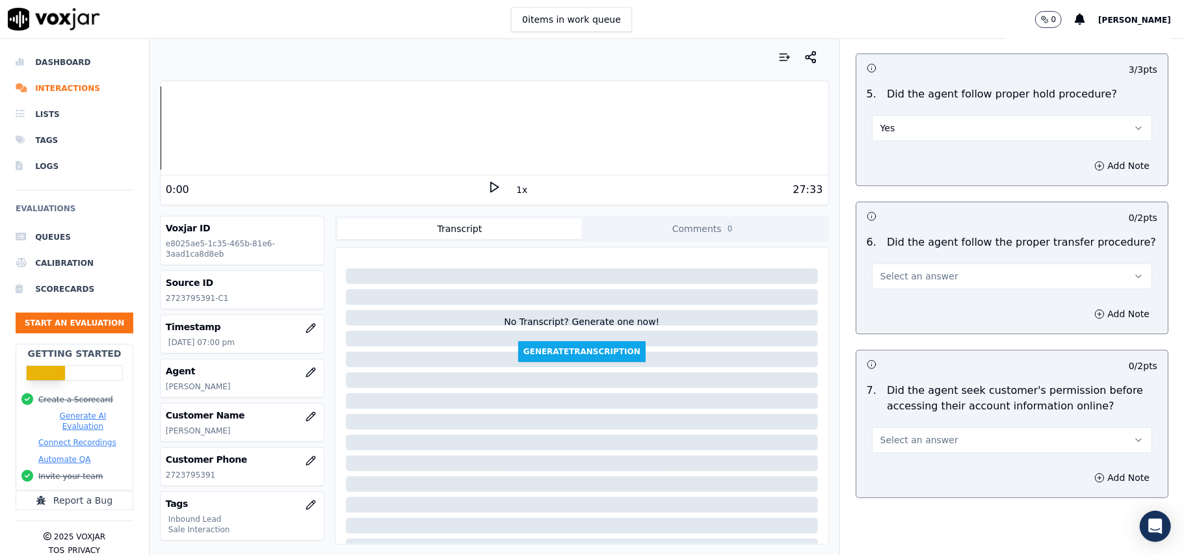
click at [916, 270] on span "Select an answer" at bounding box center [919, 276] width 78 height 13
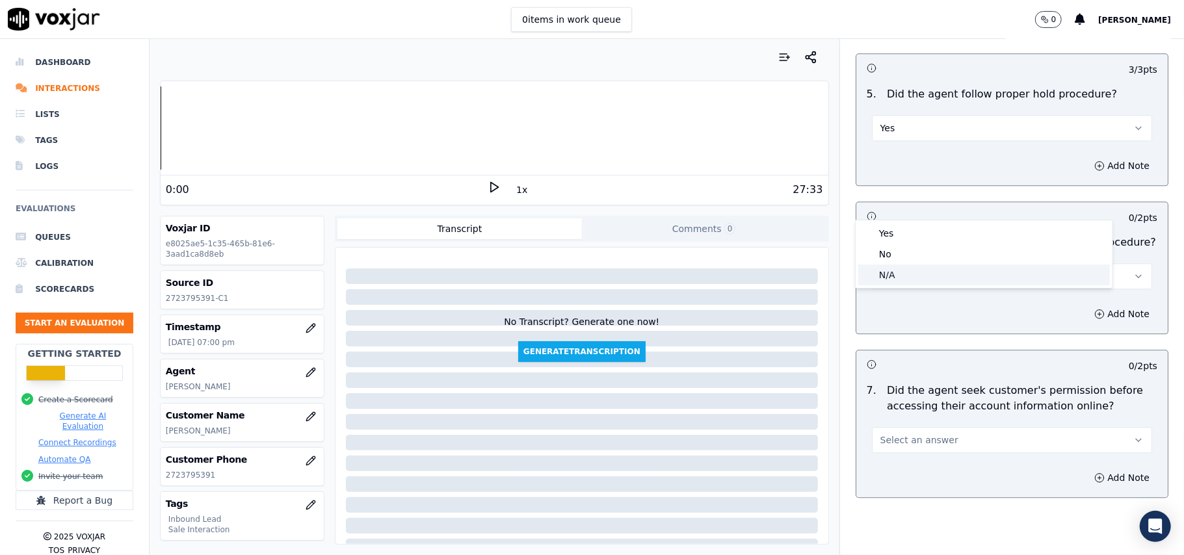
click at [912, 268] on div "N/A" at bounding box center [984, 275] width 252 height 21
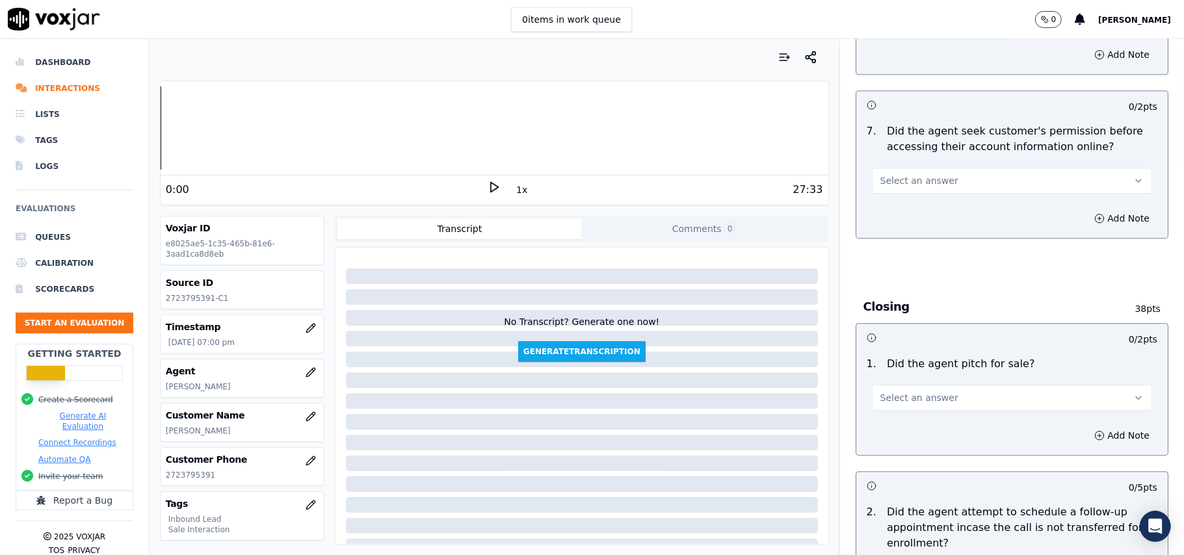
scroll to position [2514, 0]
click at [919, 174] on span "Select an answer" at bounding box center [919, 180] width 78 height 13
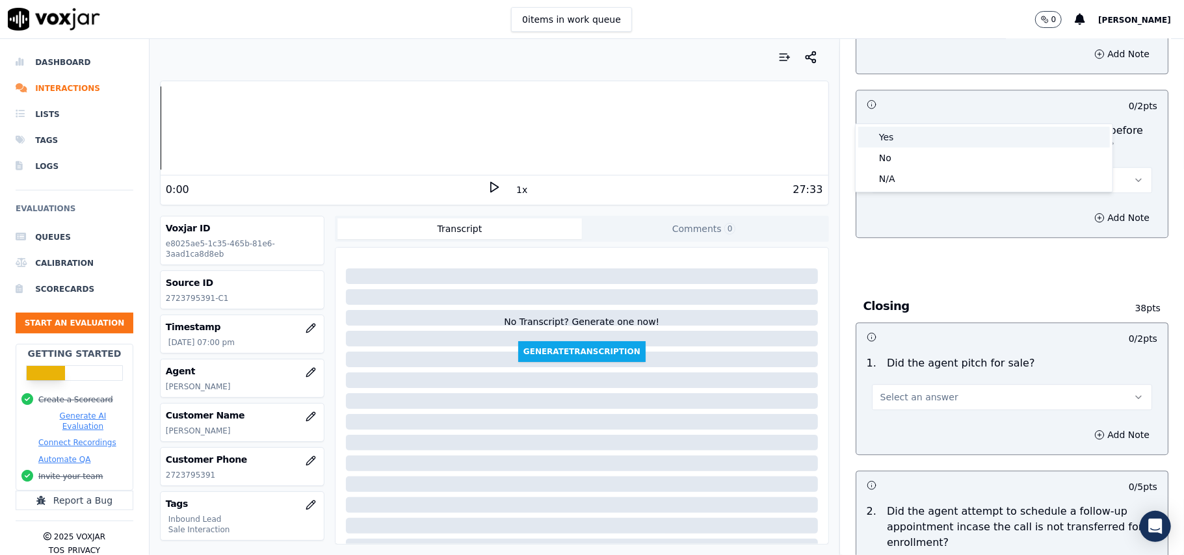
click at [916, 144] on div "Yes" at bounding box center [984, 137] width 252 height 21
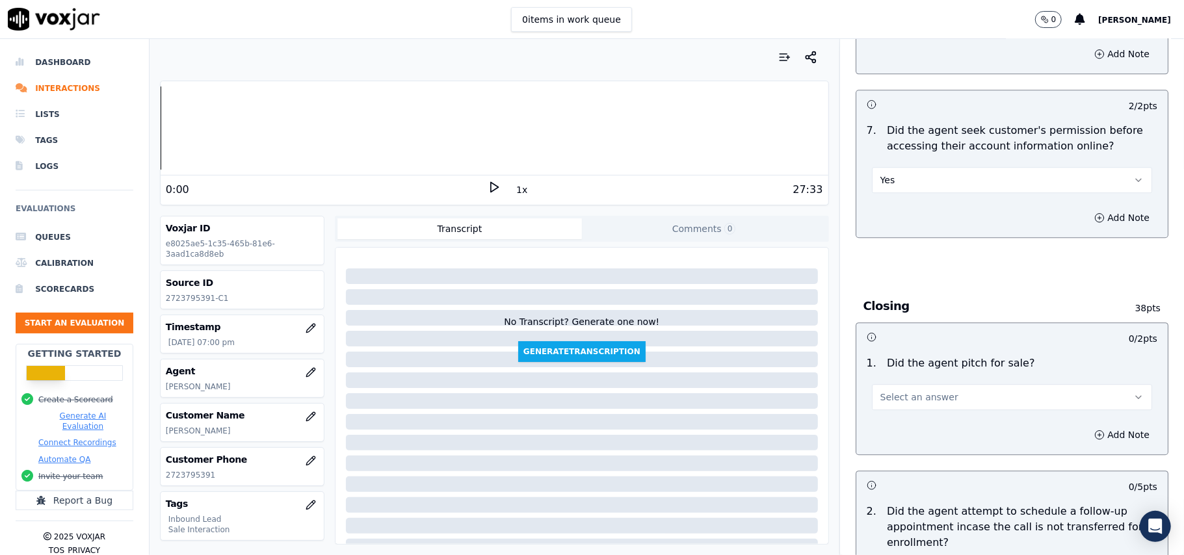
click at [917, 384] on button "Select an answer" at bounding box center [1012, 397] width 280 height 26
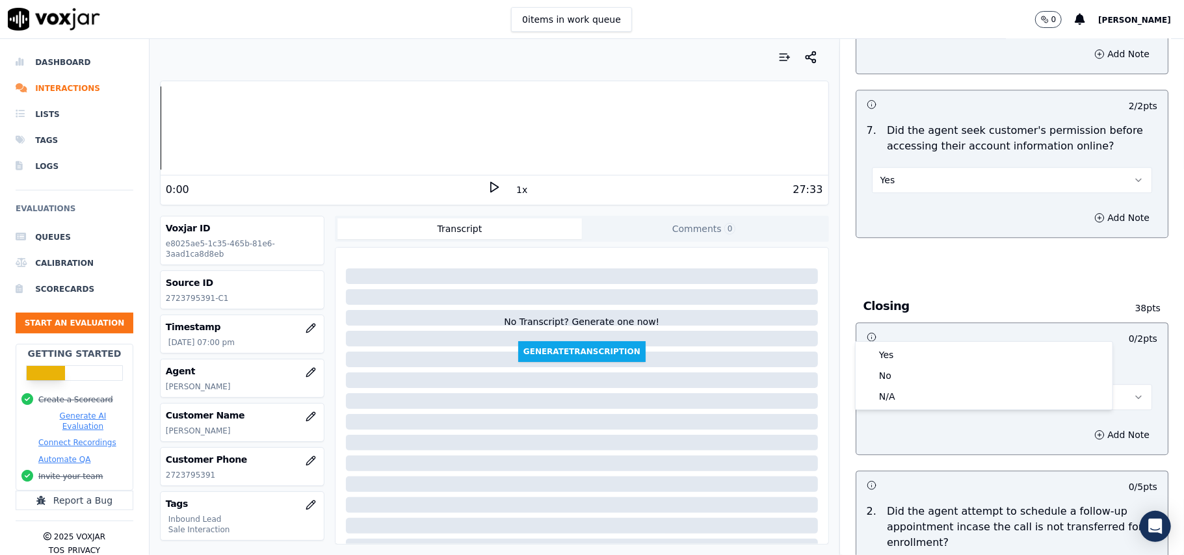
click at [914, 350] on div "1 . Did the agent pitch for sale? Select an answer" at bounding box center [1011, 382] width 311 height 65
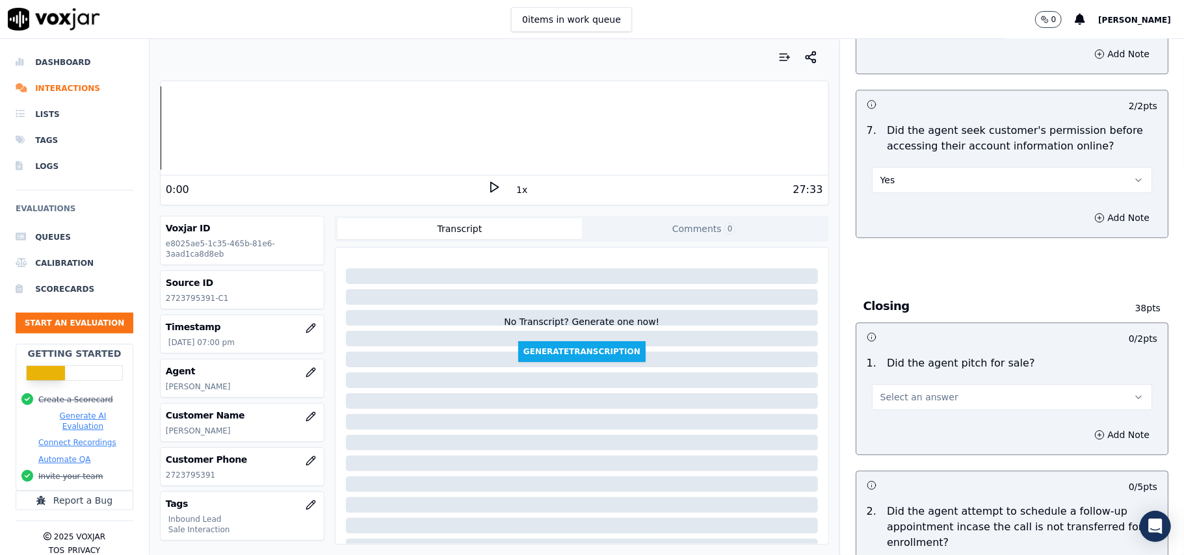
click at [906, 415] on div "Add Note" at bounding box center [1011, 434] width 311 height 39
click at [906, 384] on button "Select an answer" at bounding box center [1012, 397] width 280 height 26
click at [888, 362] on div "Yes" at bounding box center [984, 355] width 252 height 21
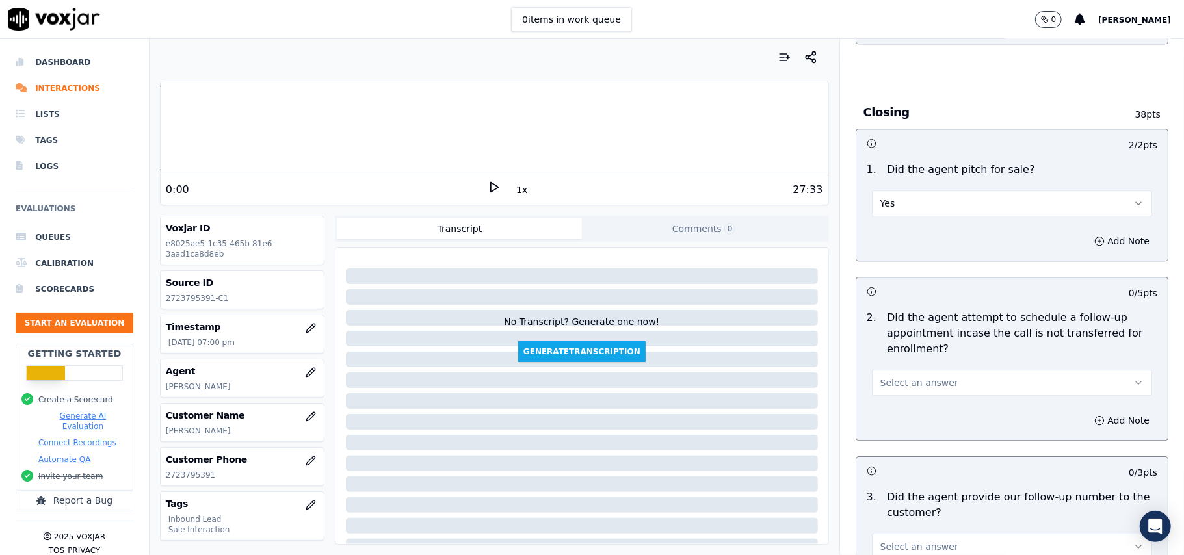
scroll to position [2774, 0]
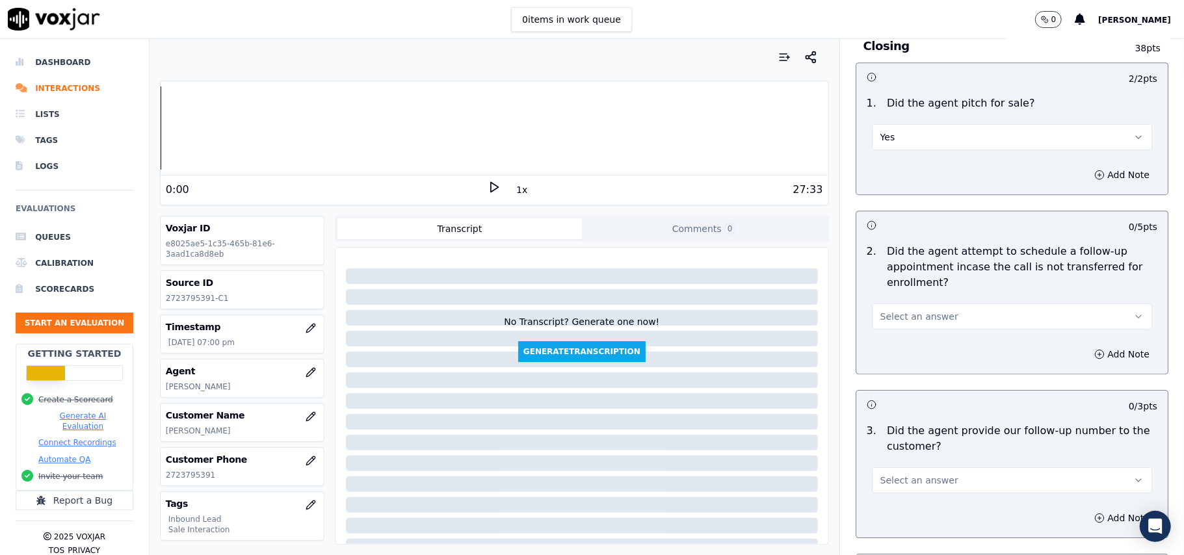
click at [905, 304] on button "Select an answer" at bounding box center [1012, 317] width 280 height 26
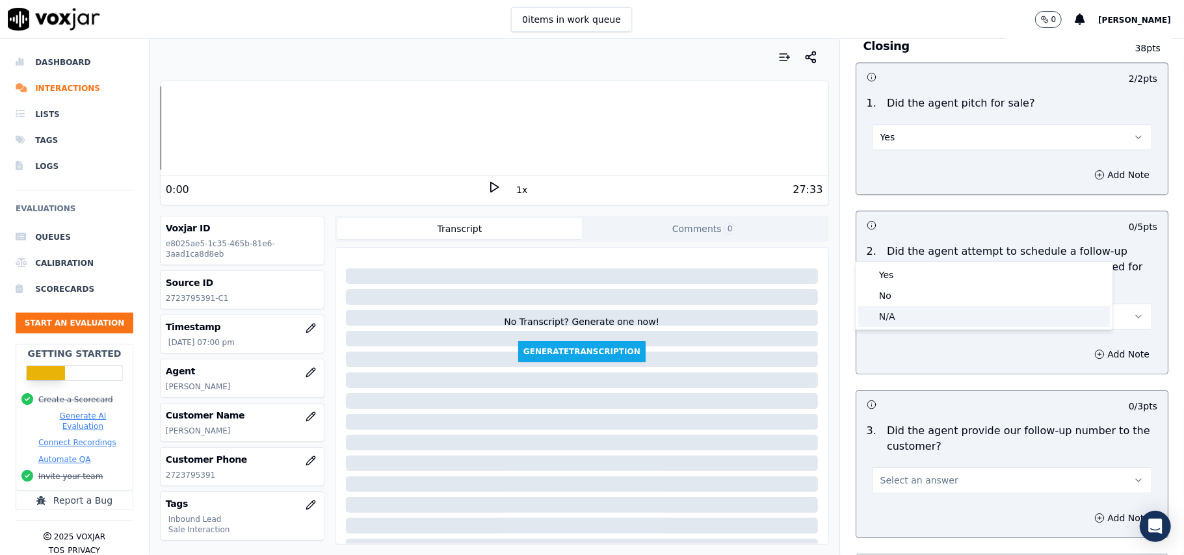
click at [887, 321] on div "N/A" at bounding box center [984, 316] width 252 height 21
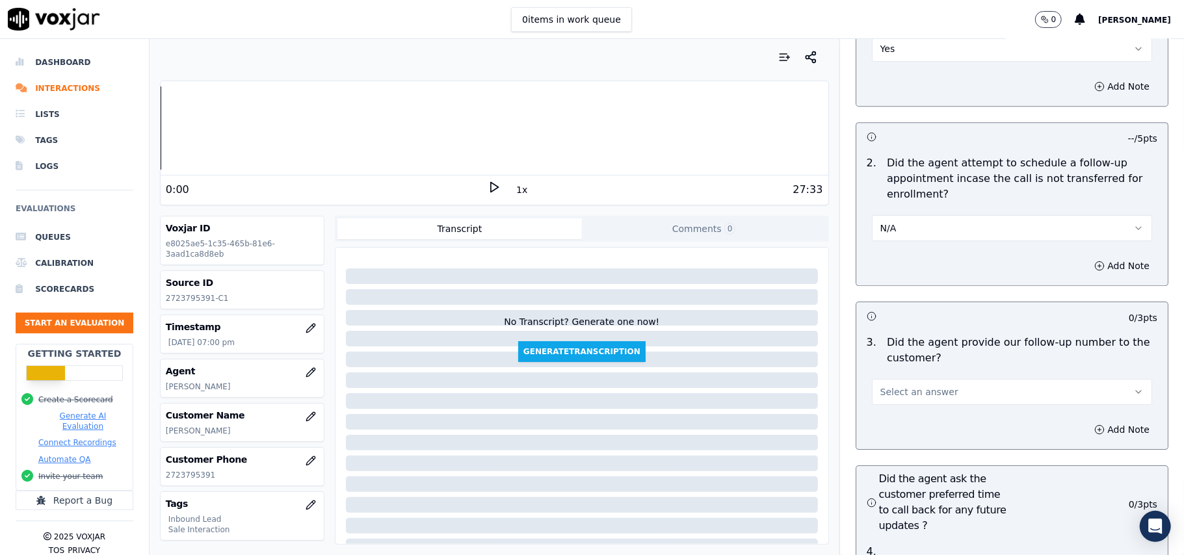
scroll to position [3034, 0]
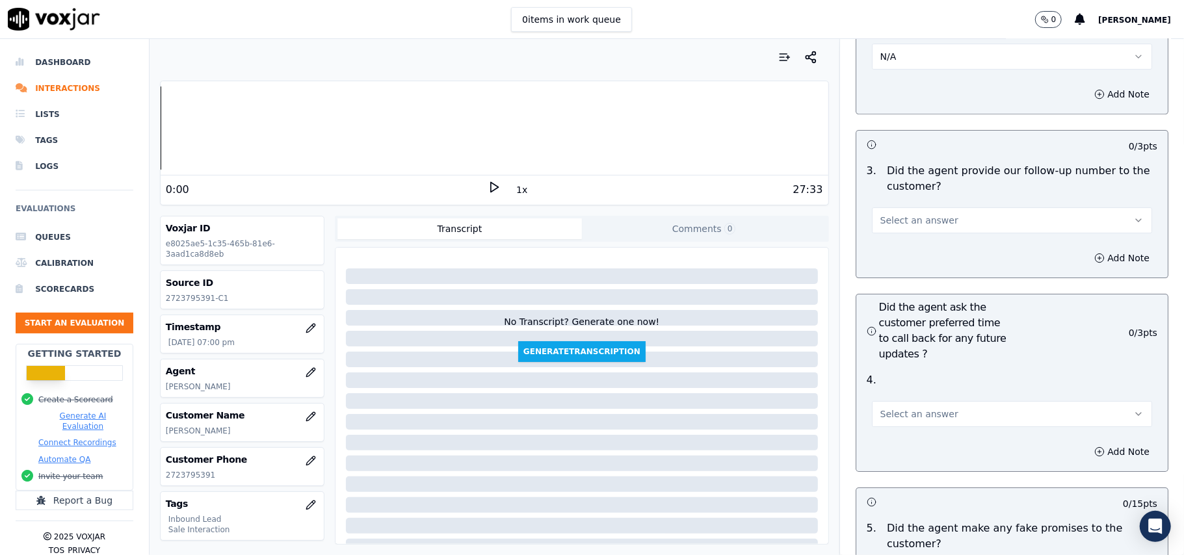
click at [910, 207] on button "Select an answer" at bounding box center [1012, 220] width 280 height 26
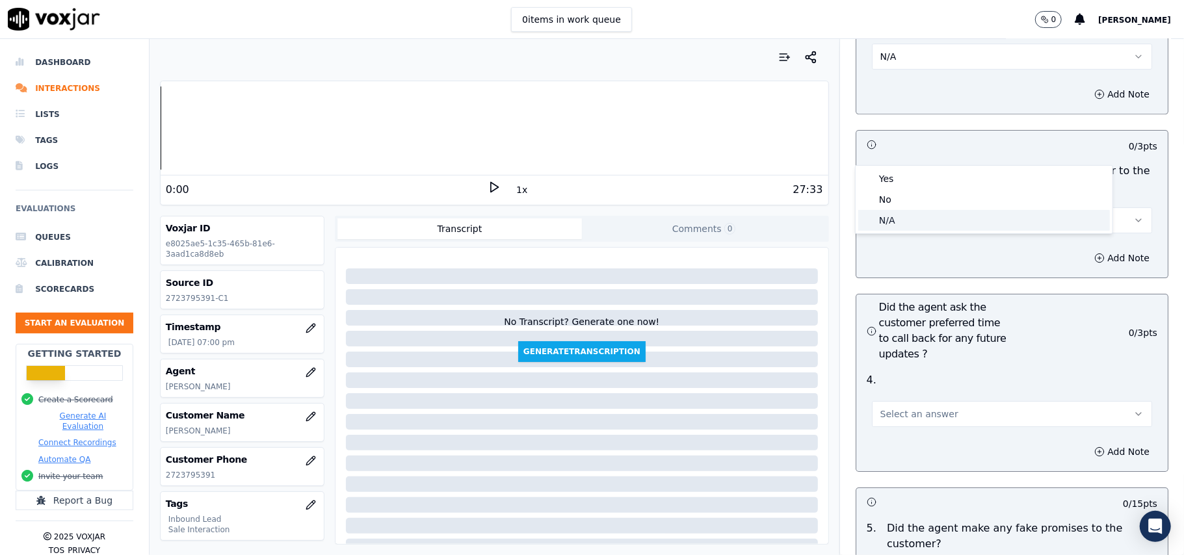
click at [895, 230] on div "N/A" at bounding box center [984, 220] width 252 height 21
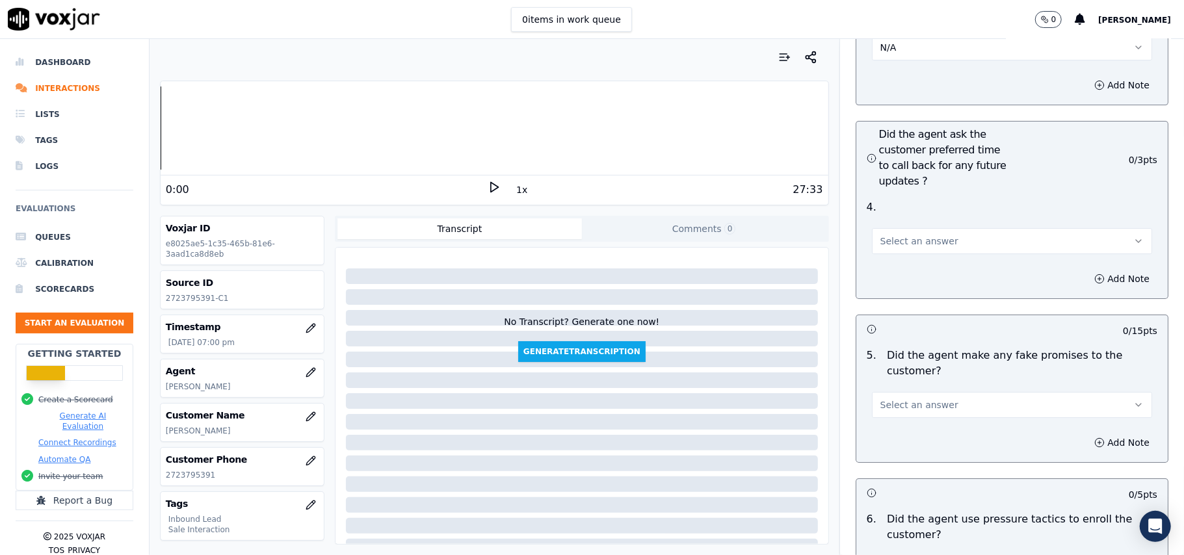
scroll to position [3207, 0]
click at [906, 234] on span "Select an answer" at bounding box center [919, 240] width 78 height 13
click at [908, 203] on div "Yes" at bounding box center [984, 199] width 252 height 21
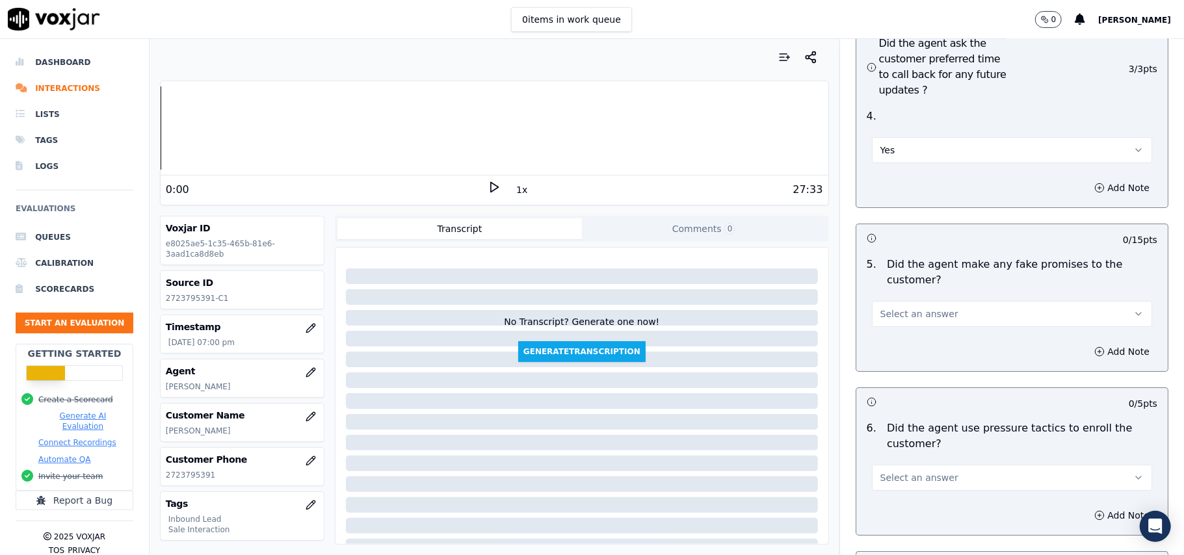
scroll to position [3381, 0]
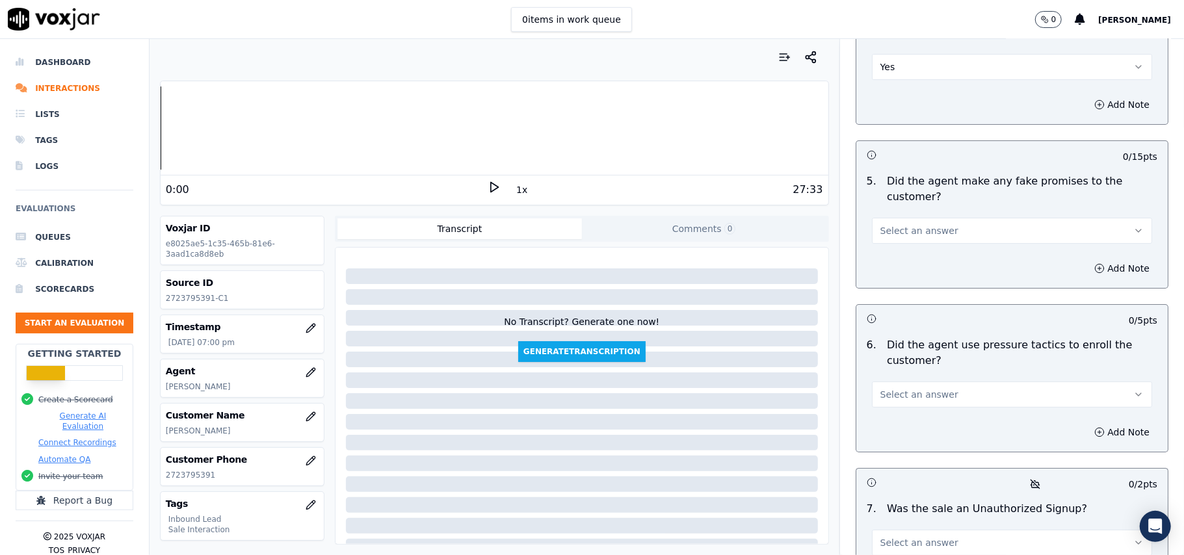
click at [955, 218] on button "Select an answer" at bounding box center [1012, 231] width 280 height 26
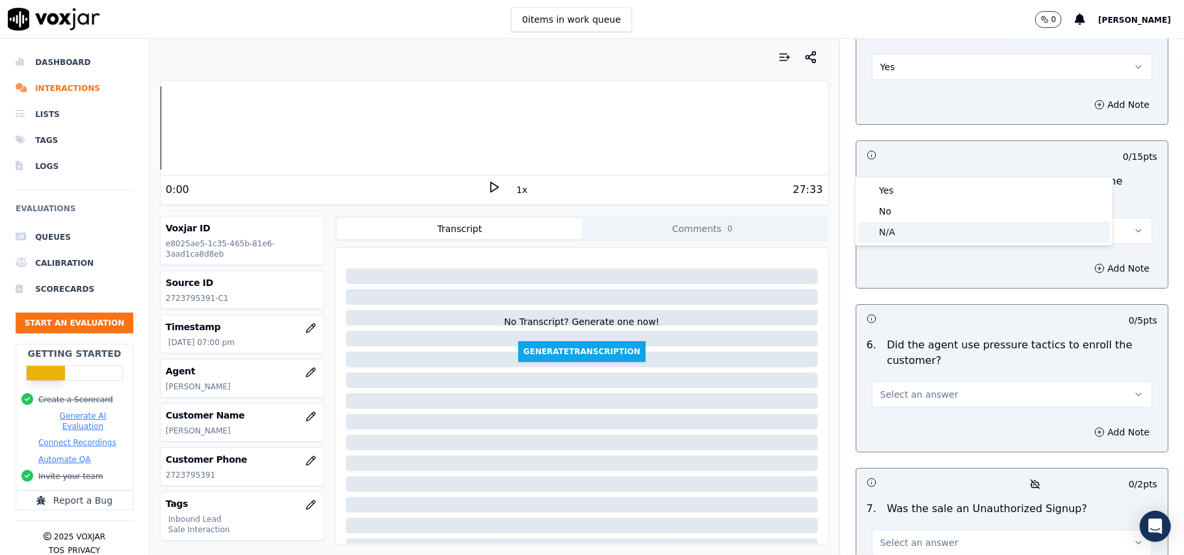
click at [938, 229] on div "N/A" at bounding box center [984, 232] width 252 height 21
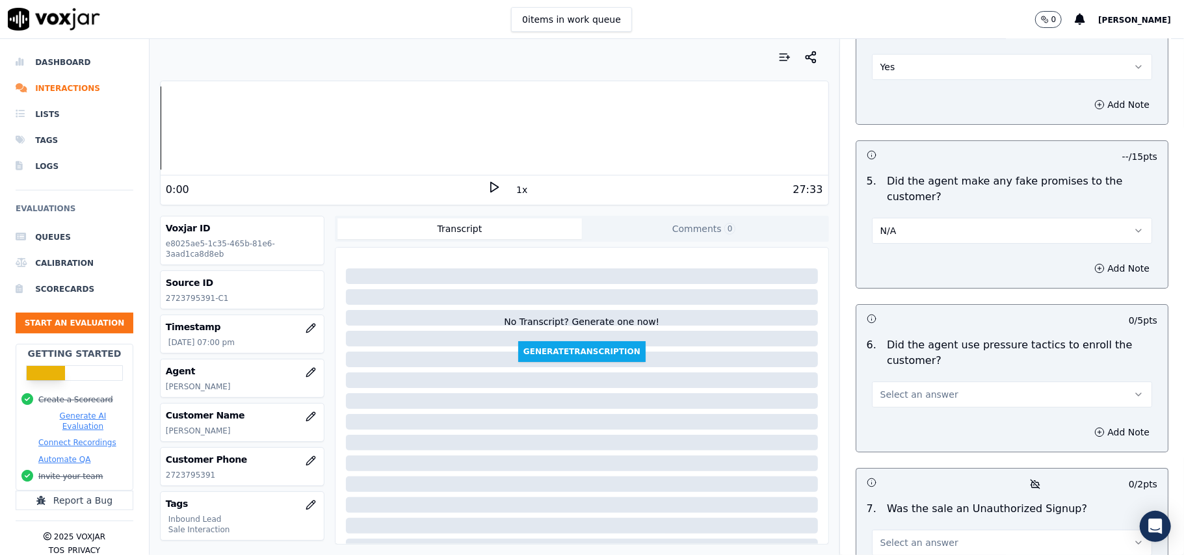
click at [940, 218] on button "N/A" at bounding box center [1012, 231] width 280 height 26
click at [899, 209] on div "No" at bounding box center [984, 211] width 252 height 21
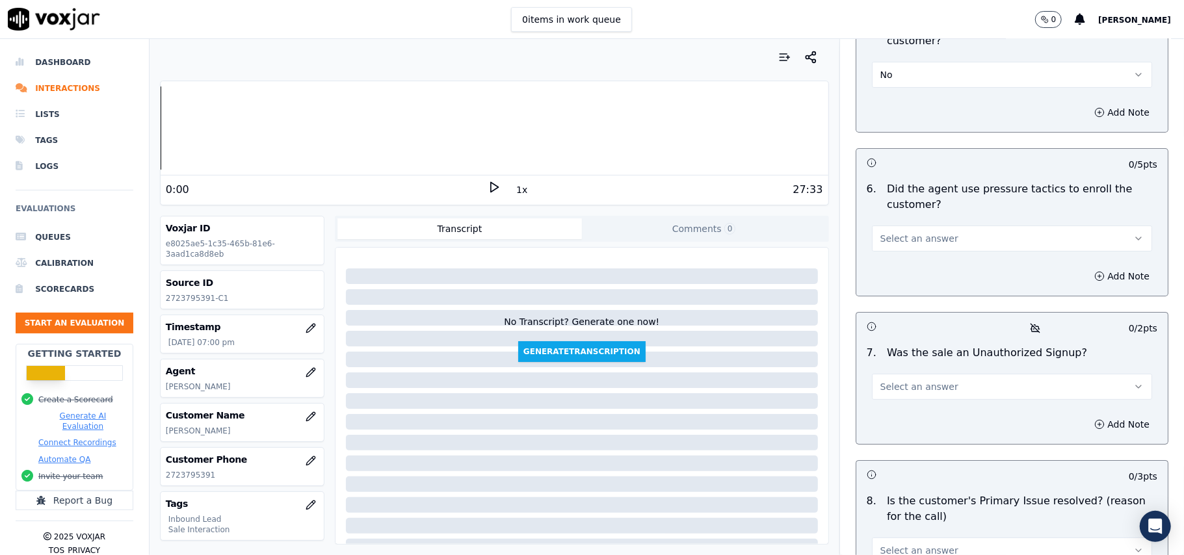
scroll to position [3554, 0]
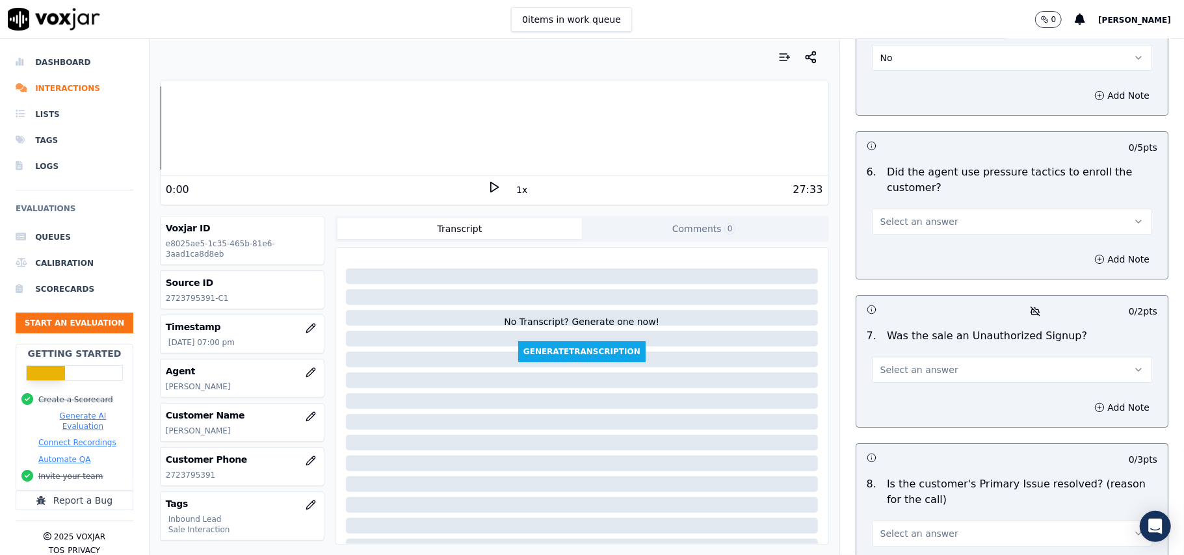
click at [939, 209] on button "Select an answer" at bounding box center [1012, 222] width 280 height 26
click at [932, 202] on div "No" at bounding box center [984, 202] width 252 height 21
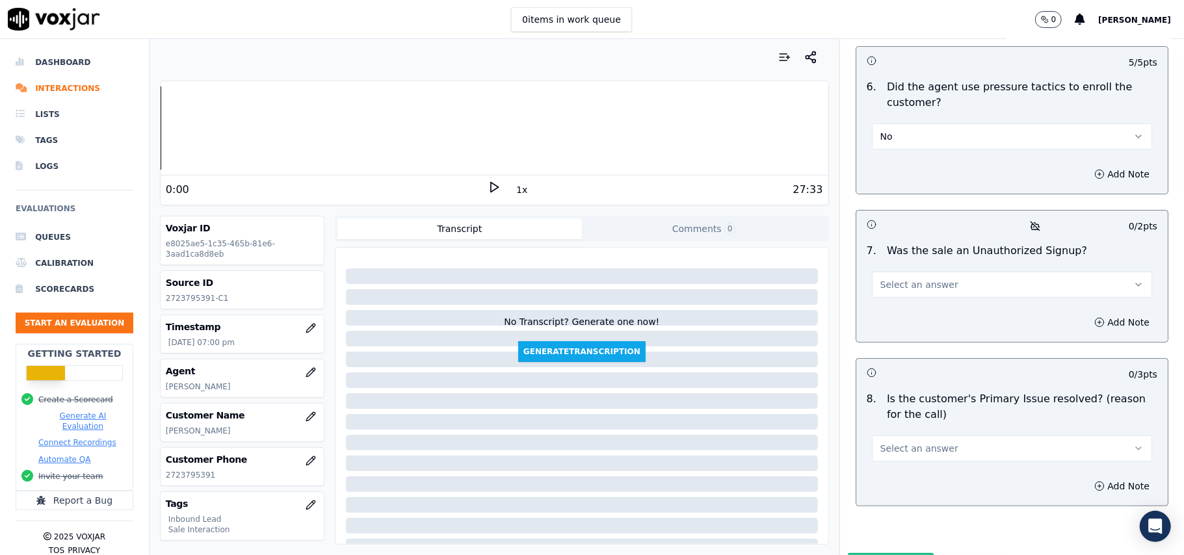
drag, startPoint x: 930, startPoint y: 211, endPoint x: 919, endPoint y: 224, distance: 17.6
click at [929, 278] on span "Select an answer" at bounding box center [919, 284] width 78 height 13
click at [896, 265] on div "No" at bounding box center [984, 266] width 252 height 21
click at [932, 436] on button "Select an answer" at bounding box center [1012, 449] width 280 height 26
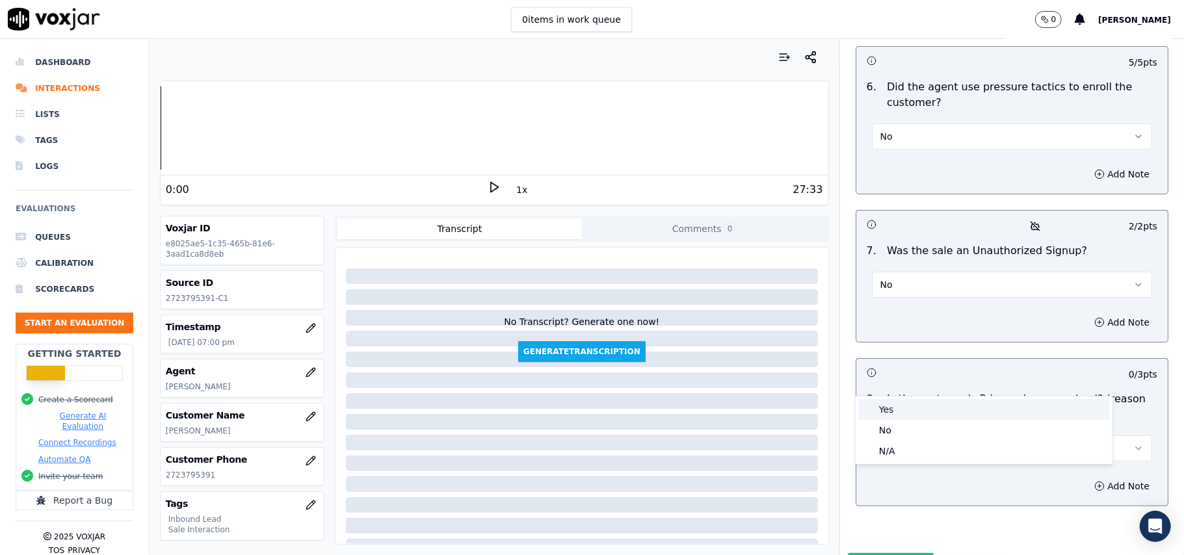
click at [912, 415] on div "Yes" at bounding box center [984, 409] width 252 height 21
click at [848, 553] on button "Submit Scores" at bounding box center [891, 564] width 86 height 23
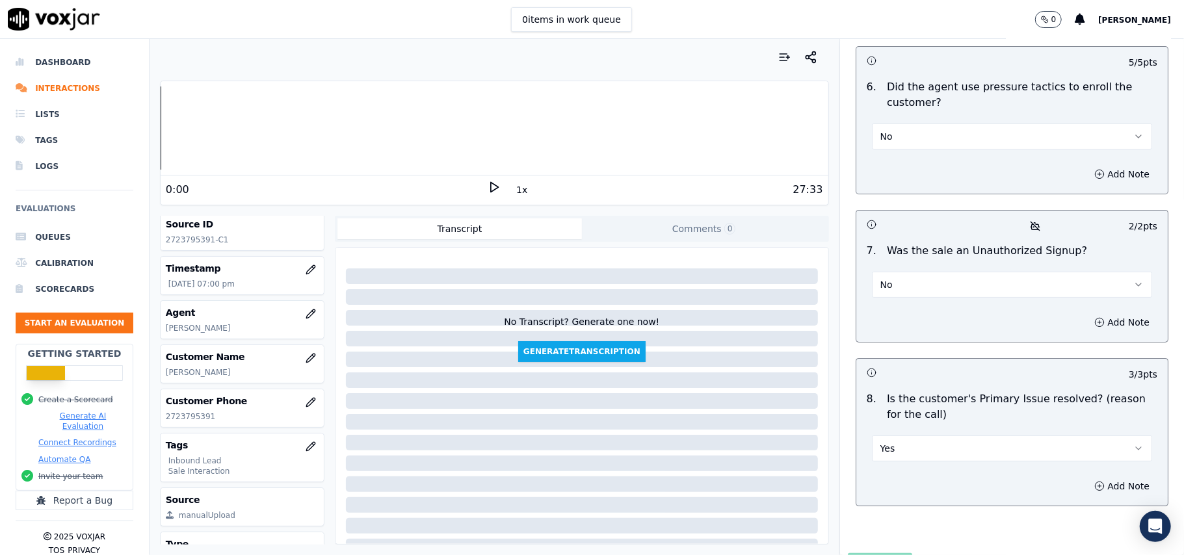
scroll to position [0, 0]
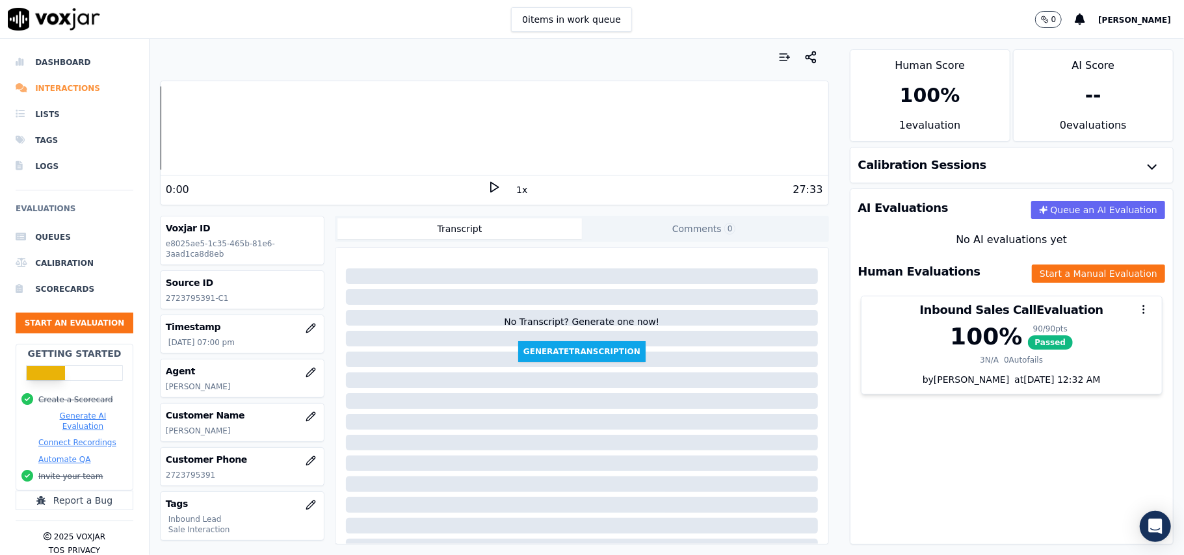
click at [53, 84] on li "Interactions" at bounding box center [75, 88] width 118 height 26
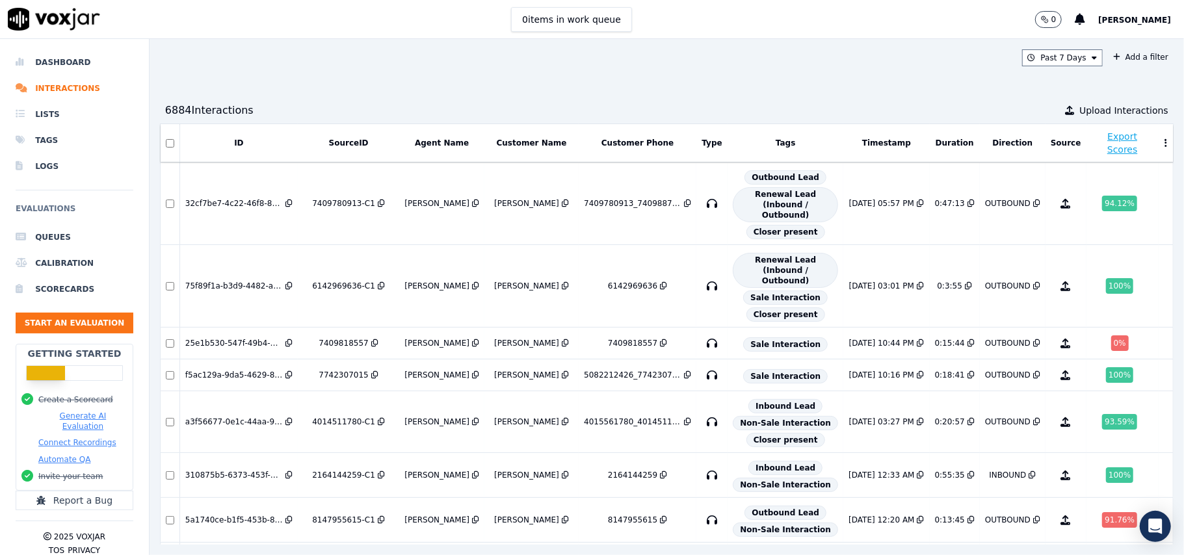
click at [783, 102] on div "6884 Interaction s Upload Interactions" at bounding box center [667, 111] width 1014 height 26
click at [34, 86] on li "Interactions" at bounding box center [75, 88] width 118 height 26
click at [945, 79] on div "Past 7 Days Add a filter 6884 Interaction s Upload Interactions ID SourceID Age…" at bounding box center [667, 297] width 1034 height 516
click at [810, 77] on div "Past 7 Days Add a filter 6884 Interaction s Upload Interactions ID SourceID Age…" at bounding box center [667, 297] width 1034 height 516
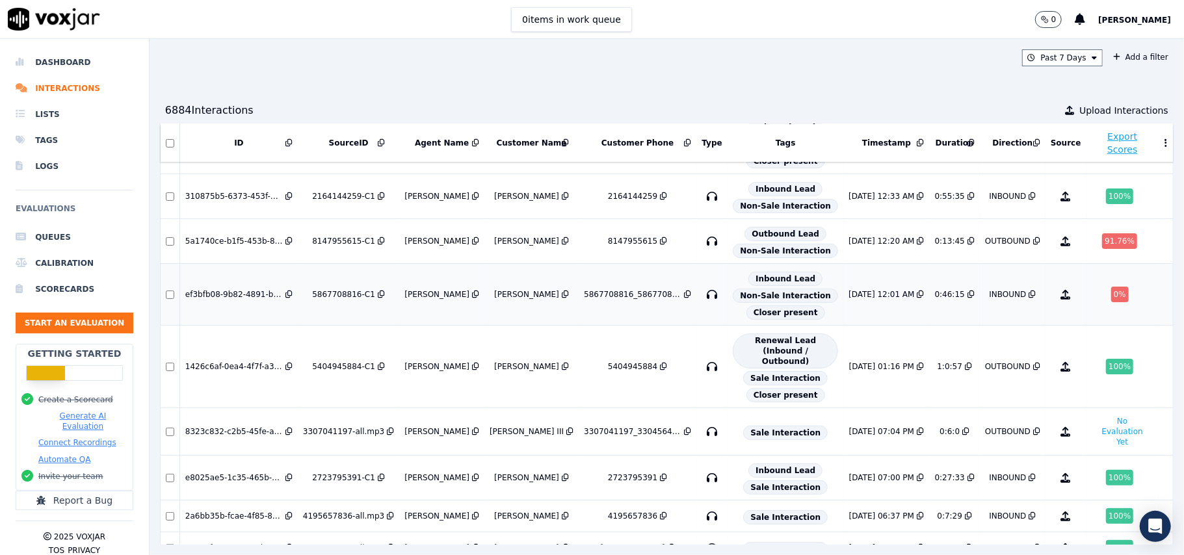
scroll to position [347, 0]
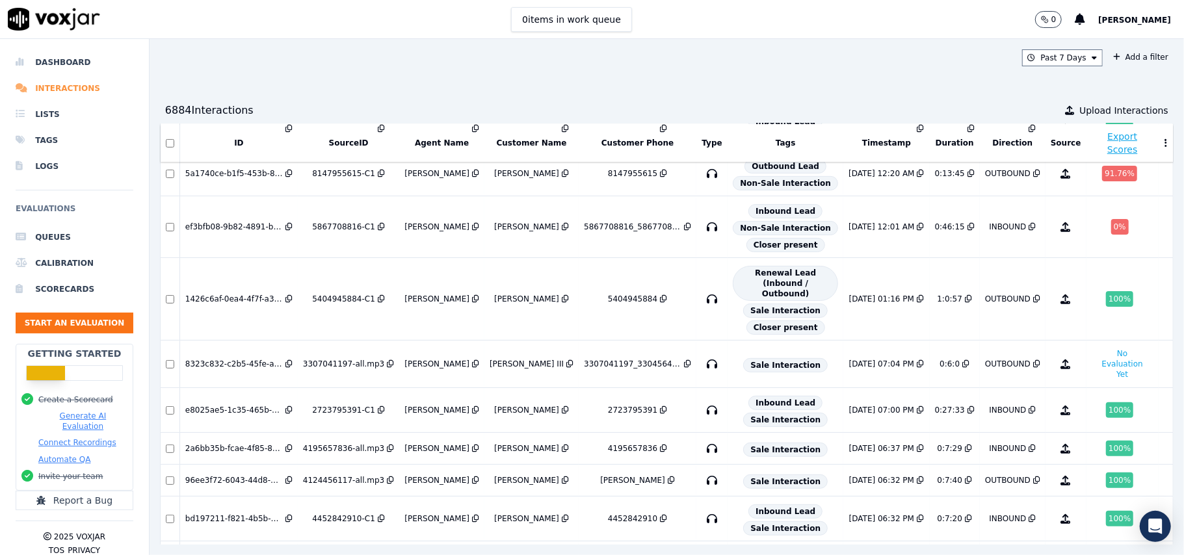
click at [47, 86] on li "Interactions" at bounding box center [75, 88] width 118 height 26
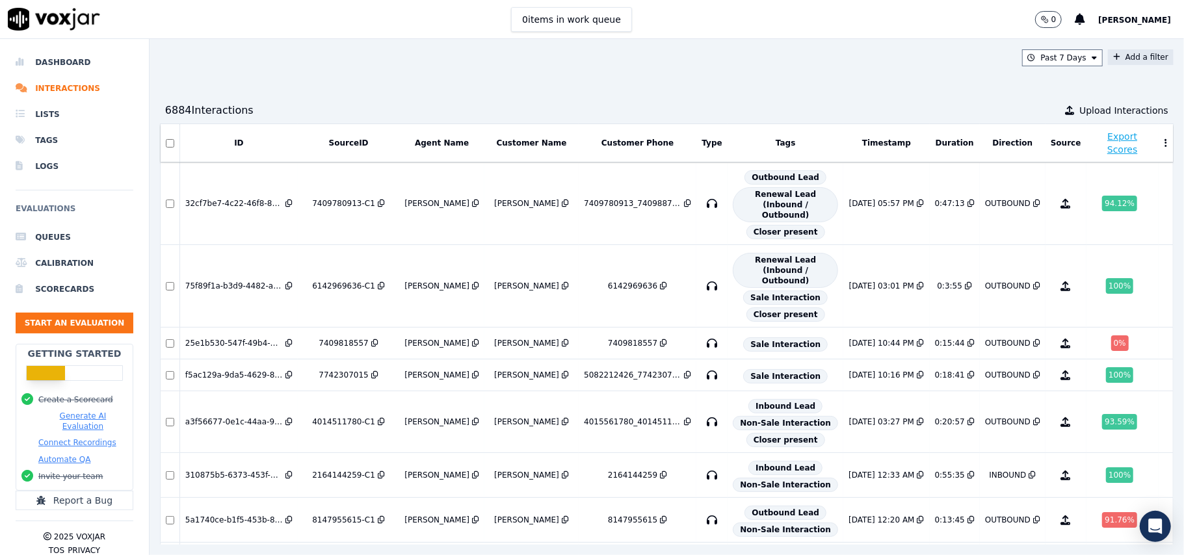
click at [1108, 61] on button "Add a filter" at bounding box center [1141, 57] width 66 height 16
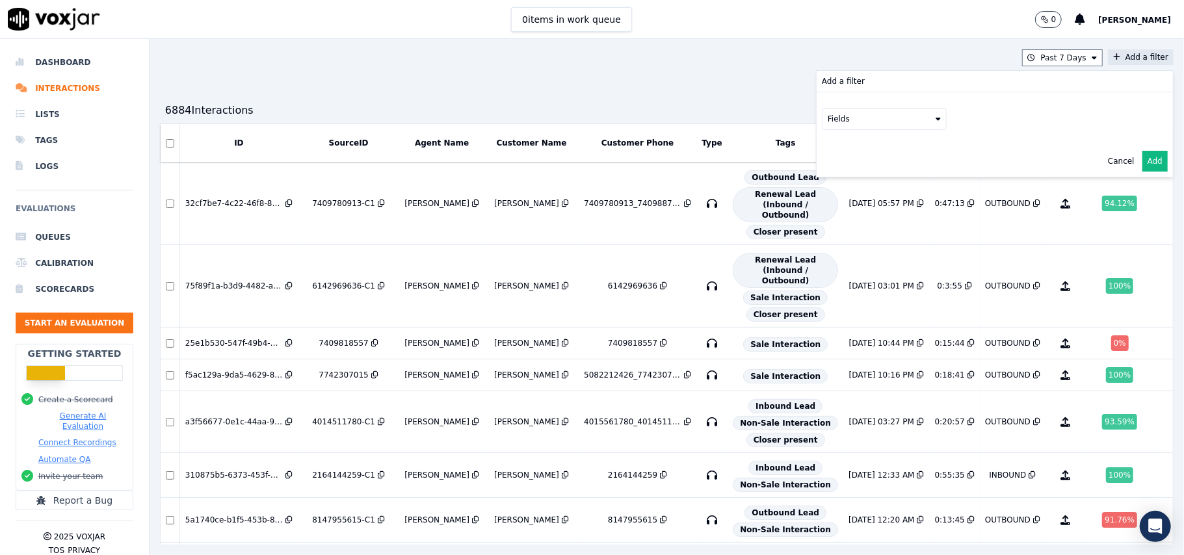
click at [877, 124] on button "Fields" at bounding box center [884, 119] width 125 height 22
click at [844, 159] on div "direction" at bounding box center [861, 156] width 34 height 10
click at [1001, 118] on button at bounding box center [1045, 118] width 187 height 20
click at [867, 117] on button "direction" at bounding box center [884, 119] width 125 height 22
click at [844, 222] on div "interactionType" at bounding box center [874, 219] width 60 height 10
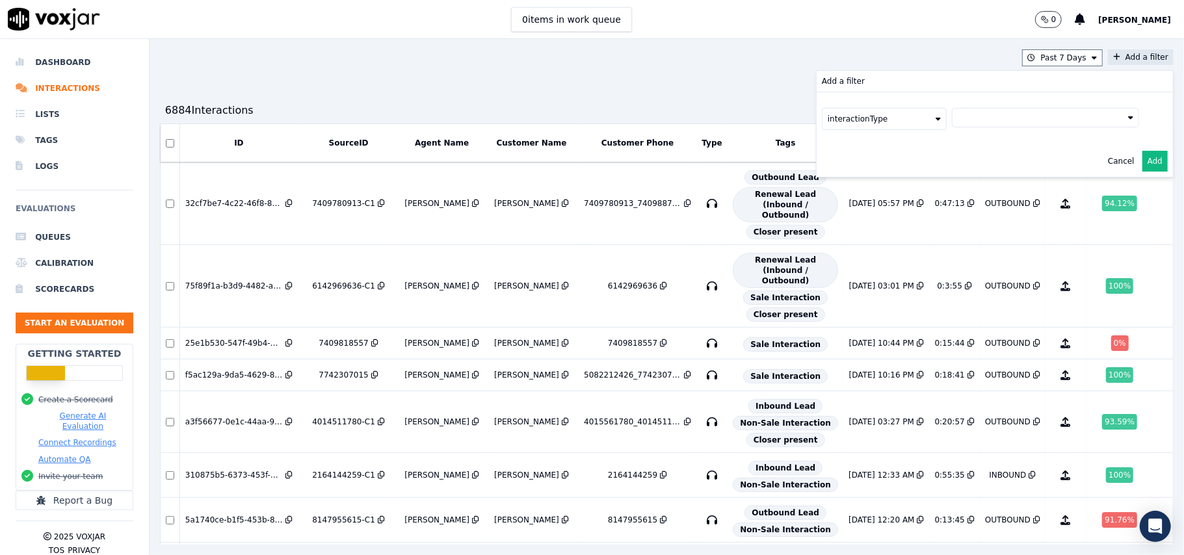
click at [961, 124] on button at bounding box center [1045, 118] width 187 height 20
click at [864, 122] on button "interactionType" at bounding box center [884, 119] width 125 height 22
click at [826, 147] on label "id" at bounding box center [884, 141] width 118 height 16
click at [974, 120] on button at bounding box center [1045, 118] width 187 height 20
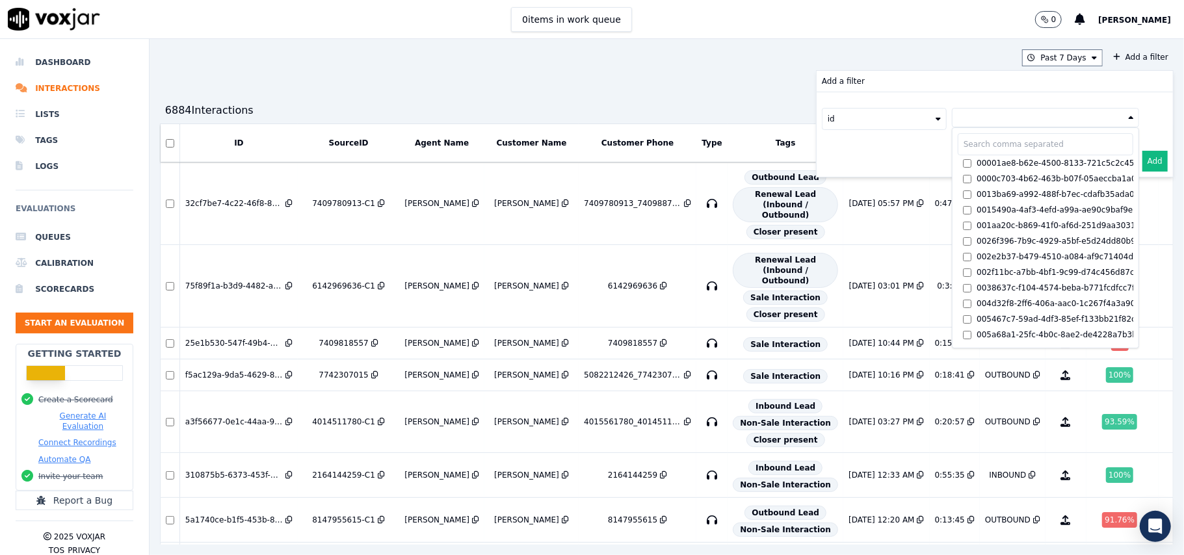
click at [865, 123] on button "id" at bounding box center [884, 119] width 125 height 22
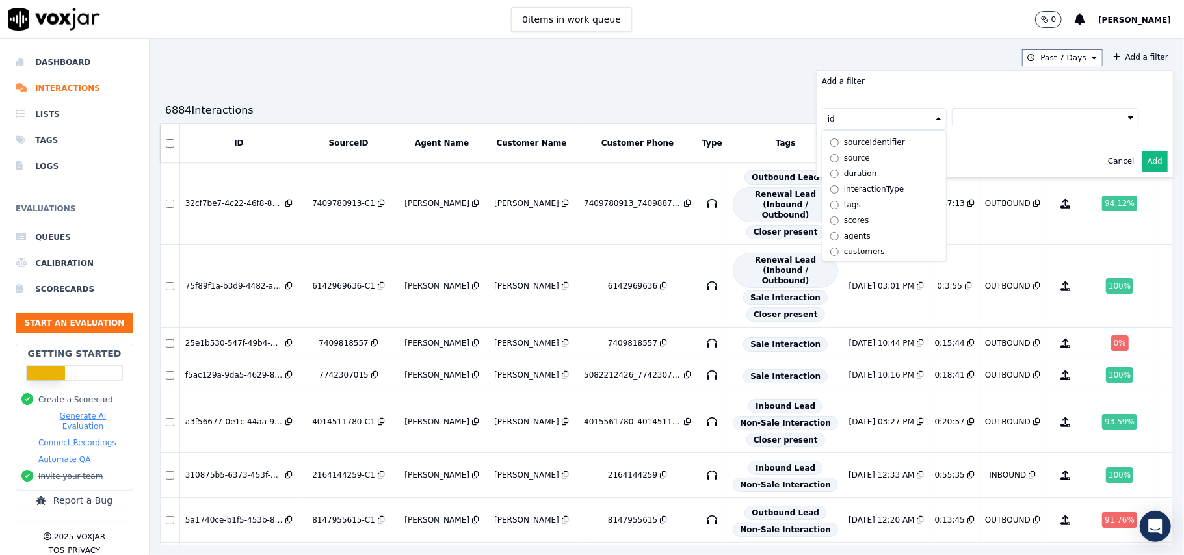
scroll to position [44, 0]
click at [844, 245] on div "customers" at bounding box center [864, 250] width 41 height 10
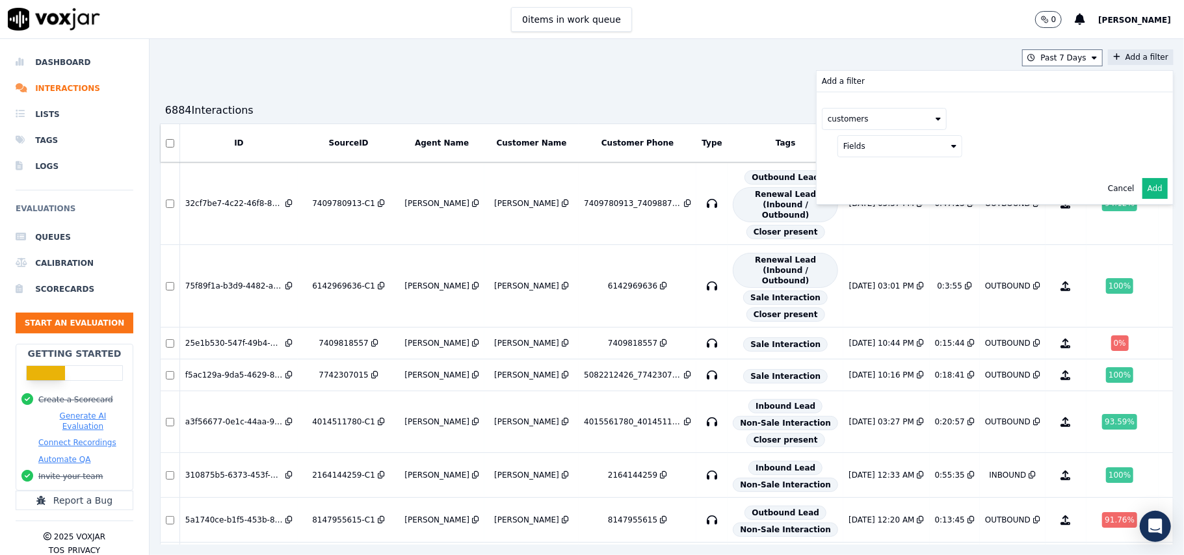
click at [908, 148] on button "Fields" at bounding box center [899, 146] width 125 height 22
click at [860, 231] on div "firstName" at bounding box center [879, 231] width 38 height 10
click at [862, 142] on button "firstName" at bounding box center [899, 146] width 125 height 22
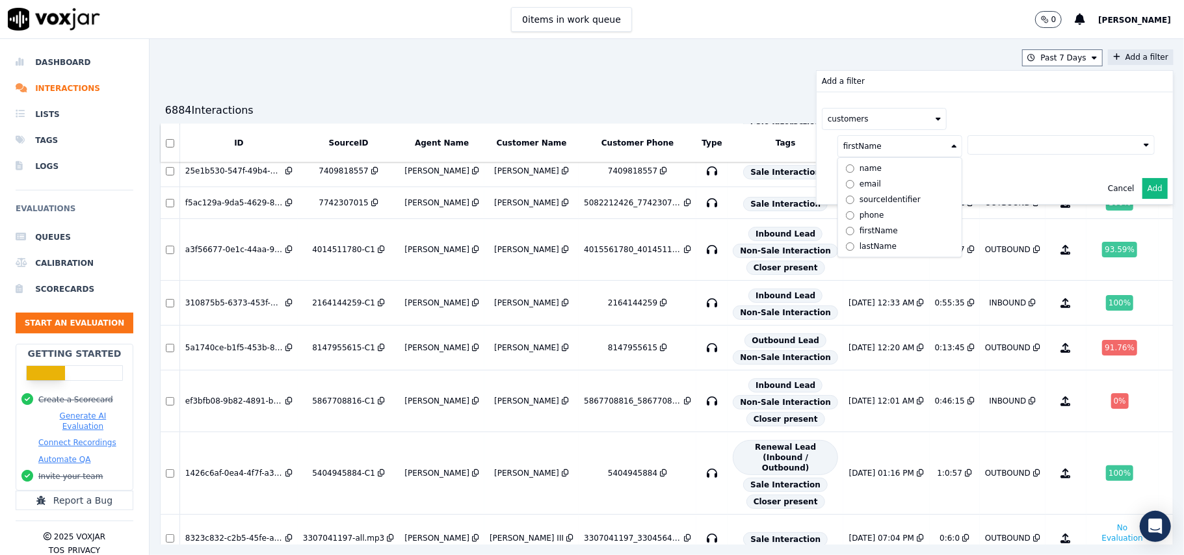
scroll to position [173, 0]
click at [849, 218] on label "phone" at bounding box center [900, 215] width 118 height 16
click at [973, 141] on button at bounding box center [1060, 145] width 187 height 20
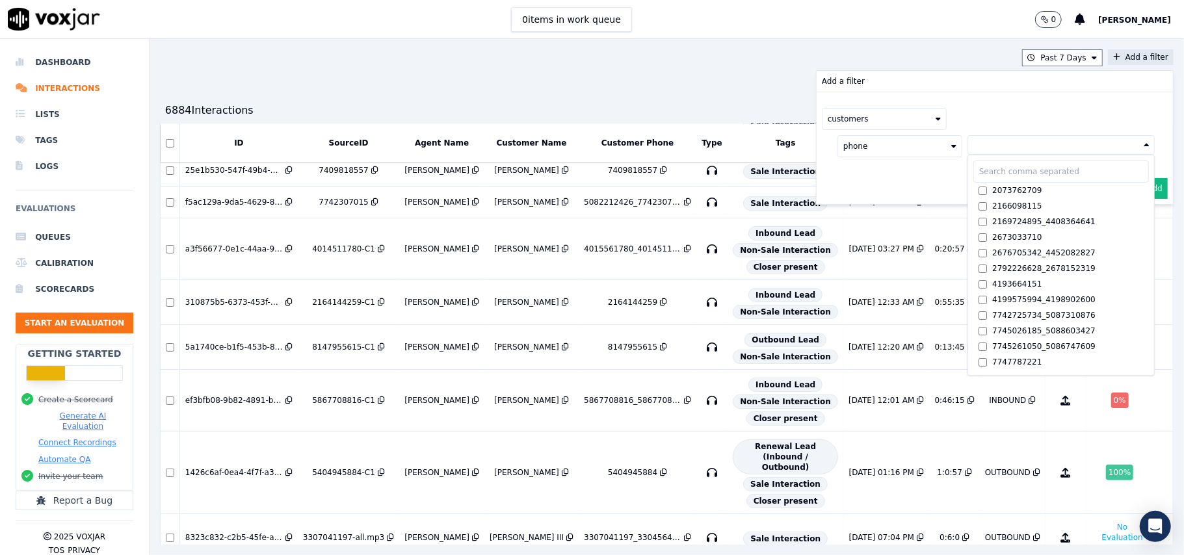
click at [983, 173] on input "text" at bounding box center [1061, 172] width 176 height 22
paste input "9783978033"
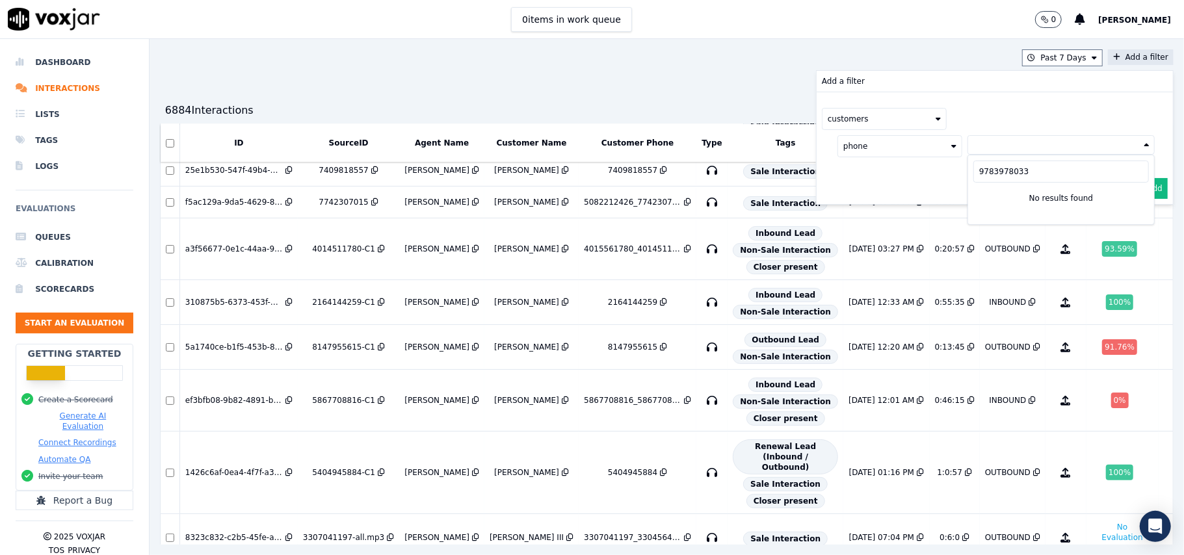
type input "9783978033"
drag, startPoint x: 994, startPoint y: 179, endPoint x: 869, endPoint y: 179, distance: 124.8
click at [869, 178] on div "Add a filter customers phone [PHONE_NUMBER] No results found Cancel Add" at bounding box center [995, 137] width 356 height 133
drag, startPoint x: 989, startPoint y: 129, endPoint x: 982, endPoint y: 148, distance: 20.8
click at [989, 133] on div "customers phone" at bounding box center [995, 132] width 356 height 81
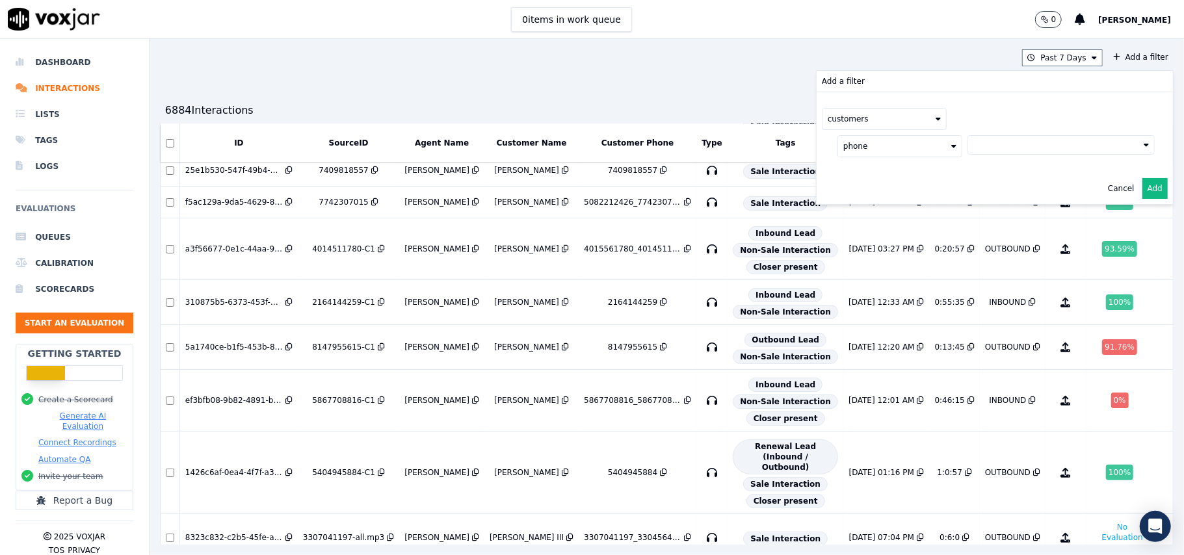
click at [981, 150] on button at bounding box center [1060, 145] width 187 height 20
drag, startPoint x: 995, startPoint y: 176, endPoint x: 890, endPoint y: 178, distance: 104.7
click at [890, 178] on div "Add a filter customers phone [PHONE_NUMBER] No results found Cancel Add" at bounding box center [995, 137] width 356 height 133
click at [986, 137] on button at bounding box center [1060, 145] width 187 height 20
drag, startPoint x: 1012, startPoint y: 172, endPoint x: 928, endPoint y: 178, distance: 83.4
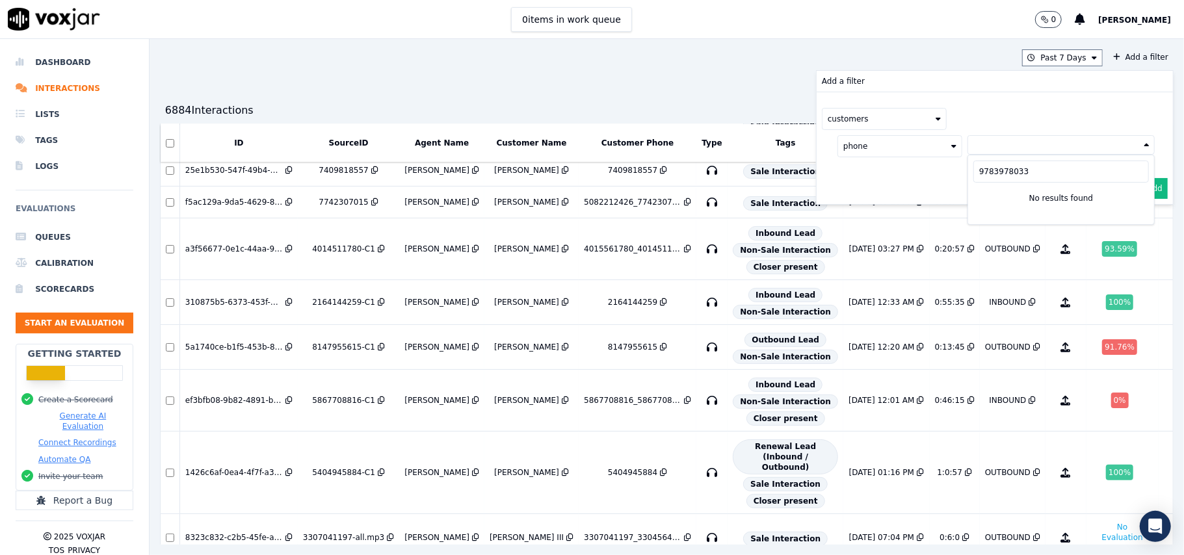
click at [967, 178] on div "9783978033 No results found" at bounding box center [1060, 190] width 187 height 70
paste input "2672545629"
type input "2672545629"
click at [1142, 221] on button "Add" at bounding box center [1154, 219] width 25 height 21
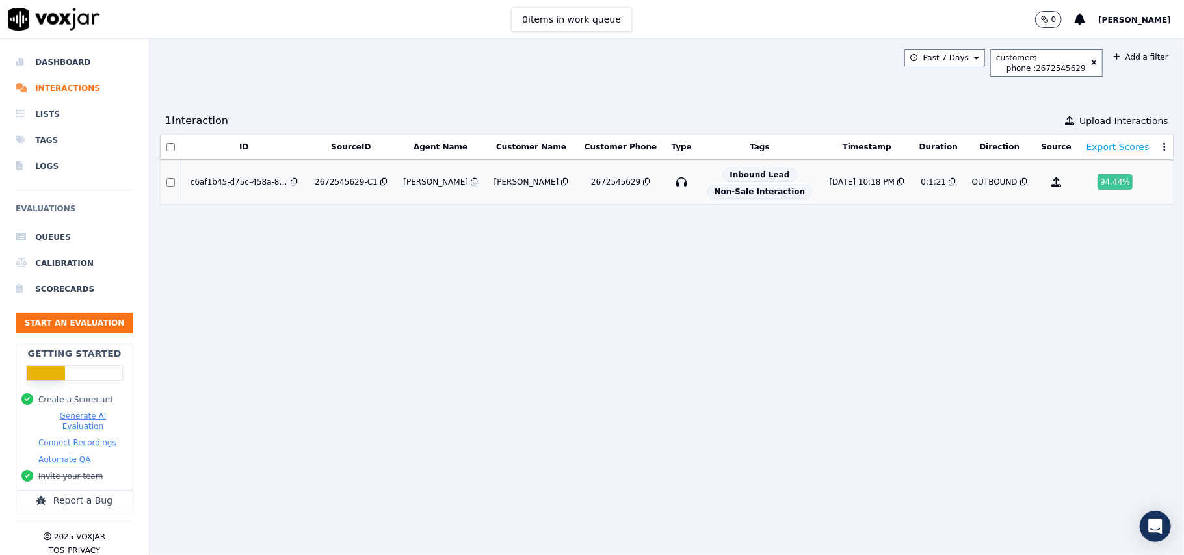
click at [1098, 183] on div "94.44 %" at bounding box center [1115, 182] width 35 height 16
click at [1091, 60] on icon at bounding box center [1094, 63] width 6 height 8
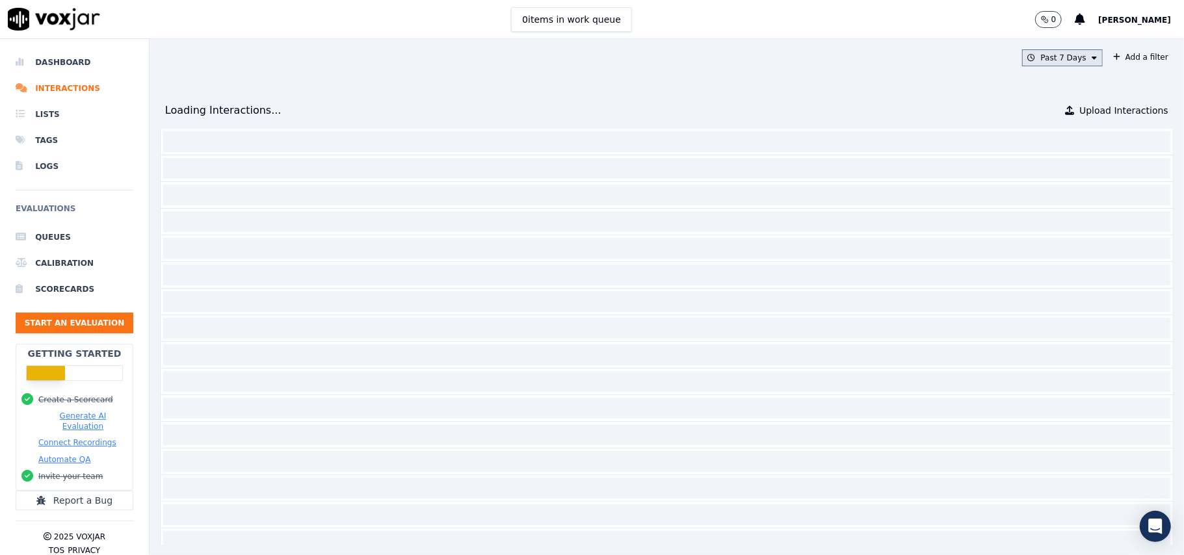
click at [1044, 60] on button "Past 7 Days" at bounding box center [1062, 57] width 81 height 17
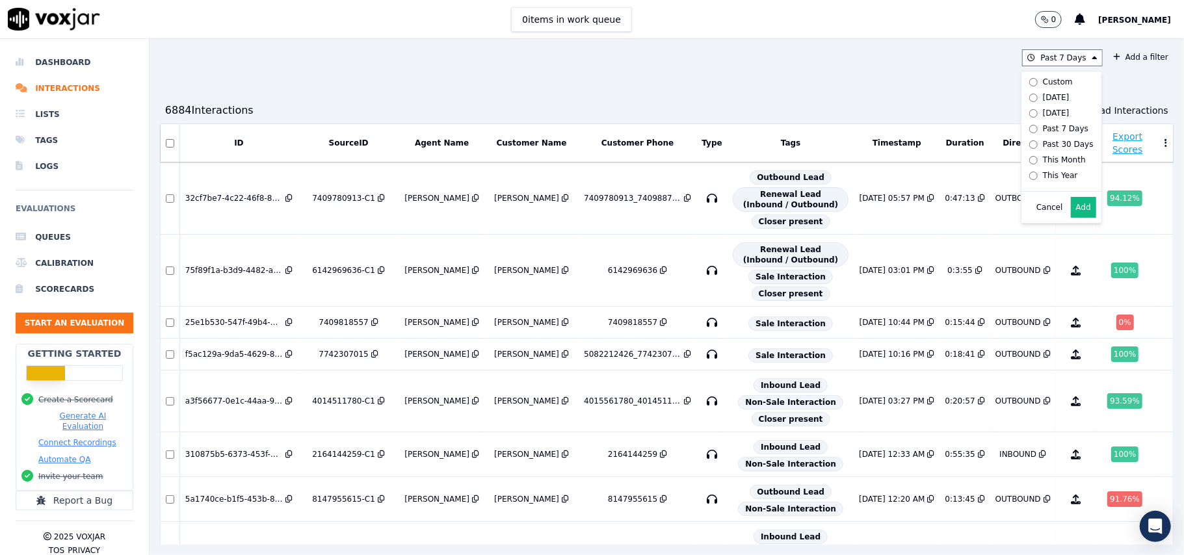
click at [940, 81] on div "Past 7 Days Custom [DATE] [DATE] Past 7 Days Past 30 Days This Month This Year …" at bounding box center [667, 297] width 1034 height 516
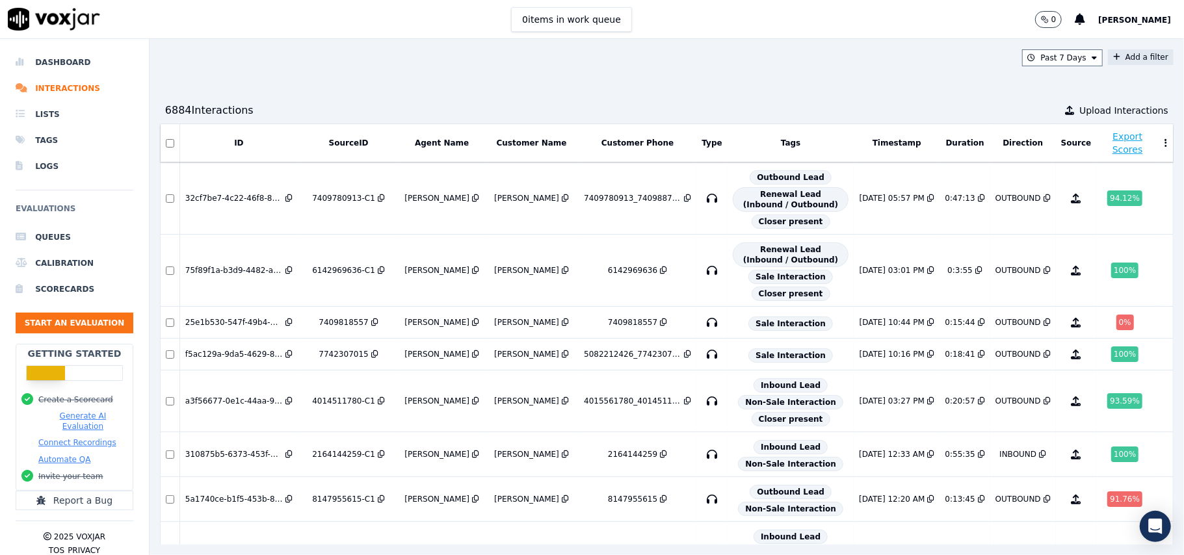
click at [1108, 55] on button "Add a filter" at bounding box center [1141, 57] width 66 height 16
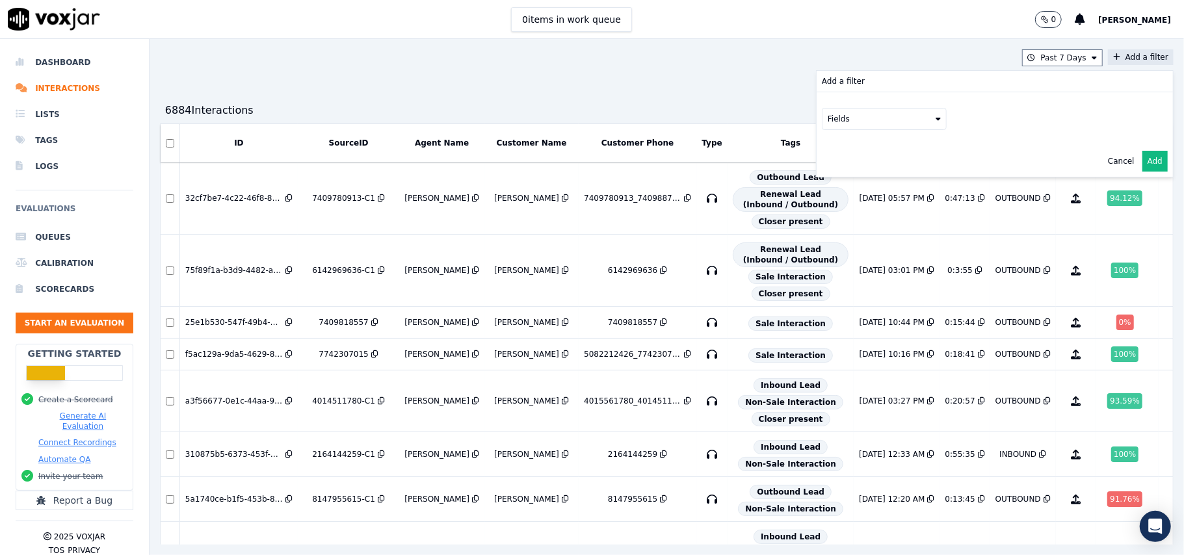
click at [879, 118] on button "Fields" at bounding box center [884, 119] width 125 height 22
click at [844, 245] on div "customers" at bounding box center [864, 250] width 41 height 10
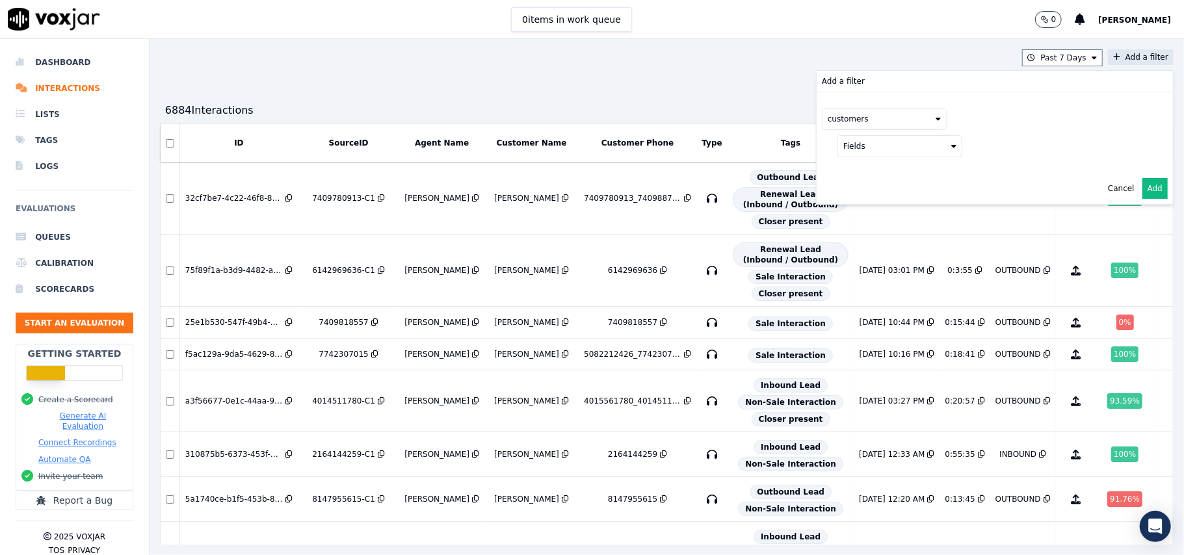
click at [910, 146] on button "Fields" at bounding box center [899, 146] width 125 height 22
click at [849, 222] on label "phone" at bounding box center [900, 215] width 118 height 16
click at [967, 142] on button at bounding box center [1060, 145] width 187 height 20
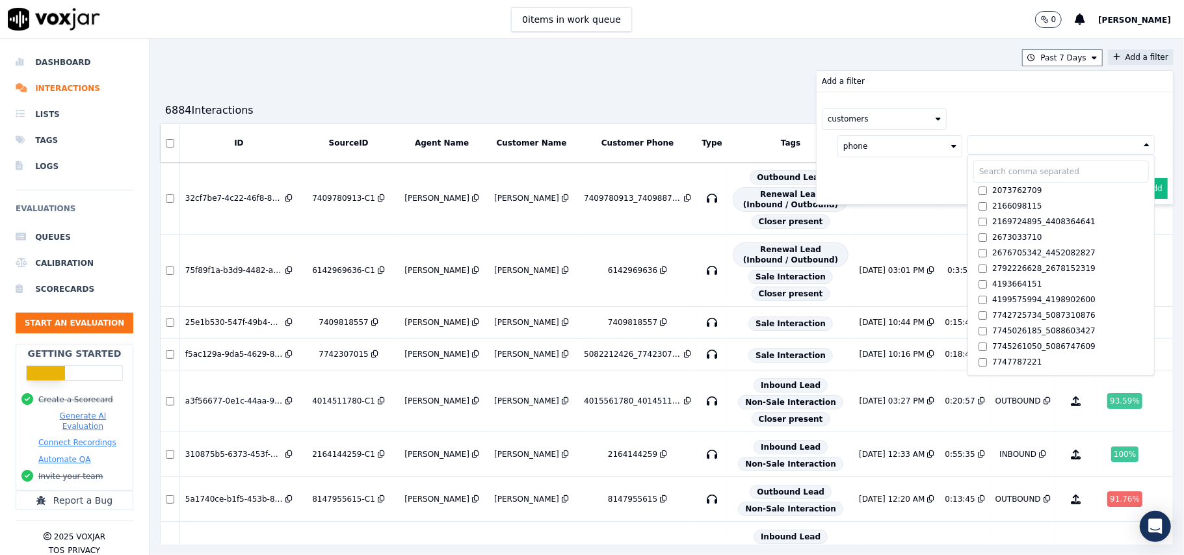
click at [973, 178] on input "text" at bounding box center [1061, 172] width 176 height 22
paste input "3048884115"
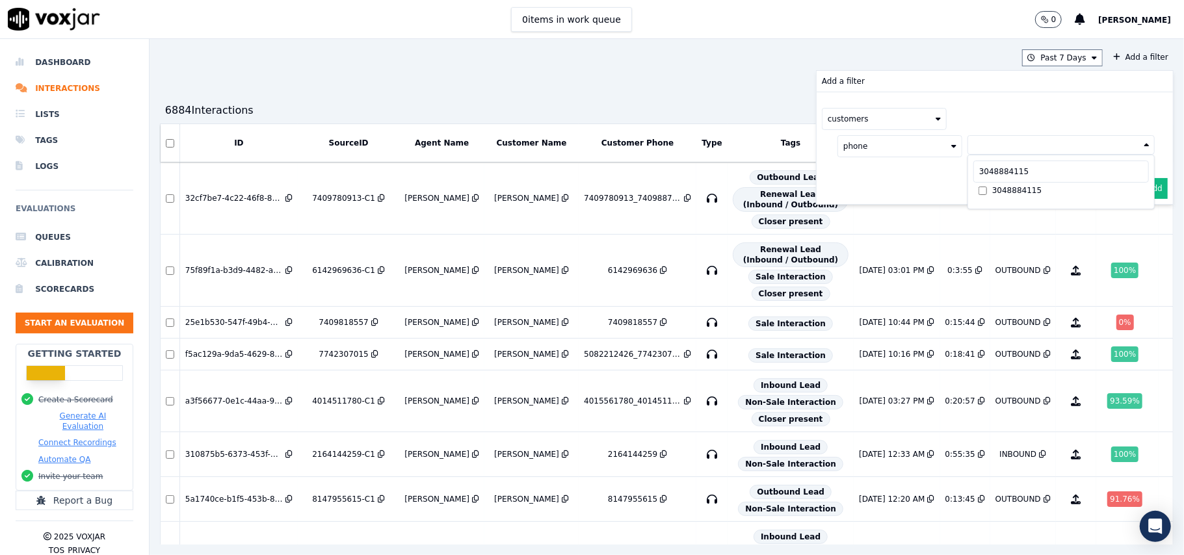
type input "3048884115"
drag, startPoint x: 1012, startPoint y: 165, endPoint x: 901, endPoint y: 170, distance: 111.3
click at [901, 170] on div "customers phone [PHONE_NUMBER] 3048884115" at bounding box center [995, 132] width 356 height 81
click at [992, 155] on button at bounding box center [1060, 145] width 187 height 20
drag, startPoint x: 984, startPoint y: 176, endPoint x: 914, endPoint y: 176, distance: 70.2
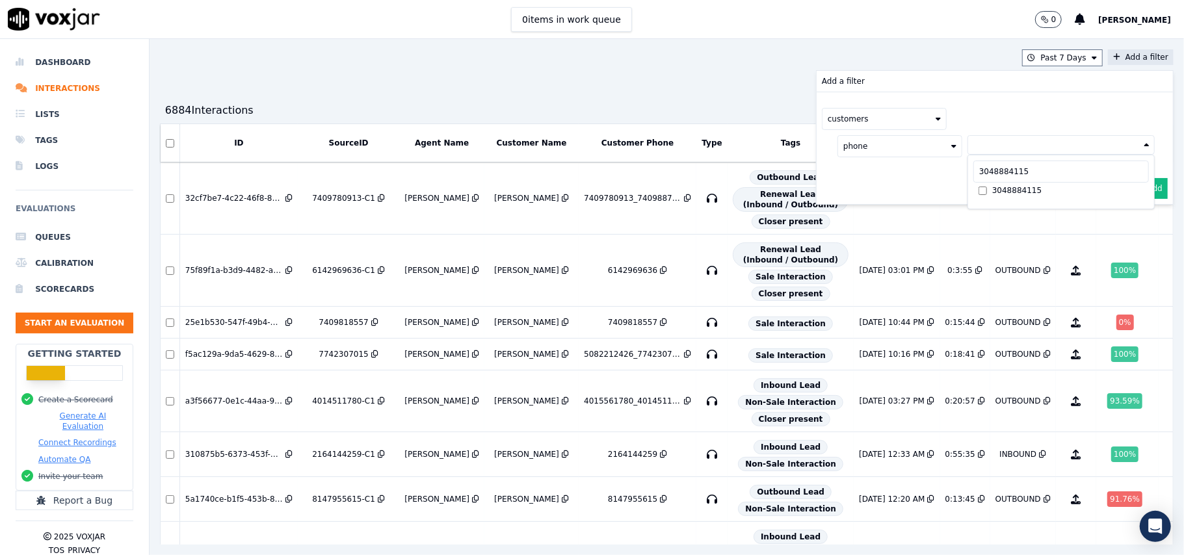
click at [914, 176] on div "Add a filter customers phone [PHONE_NUMBER] 3048884115 Cancel Add" at bounding box center [995, 137] width 356 height 133
click at [1002, 151] on button at bounding box center [1060, 145] width 187 height 20
drag, startPoint x: 995, startPoint y: 178, endPoint x: 934, endPoint y: 175, distance: 61.2
click at [968, 175] on div "3048884115 3048884115" at bounding box center [1061, 181] width 186 height 53
paste input "6145894170"
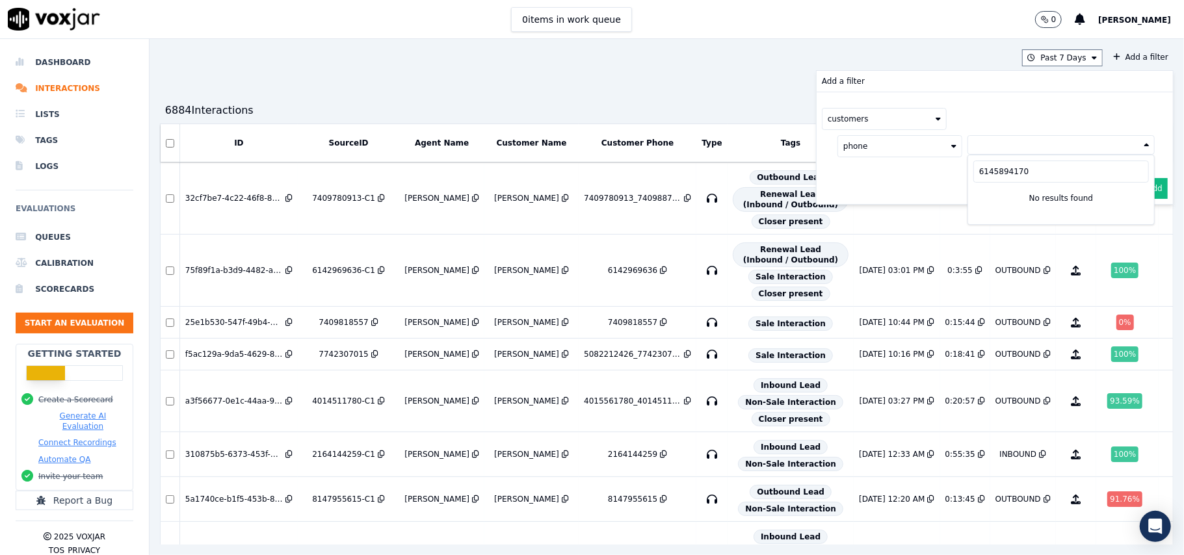
type input "6145894170"
click at [627, 81] on div "Past 7 Days Add a filter Add a filter customers phone [PHONE_NUMBER] No results…" at bounding box center [667, 297] width 1034 height 516
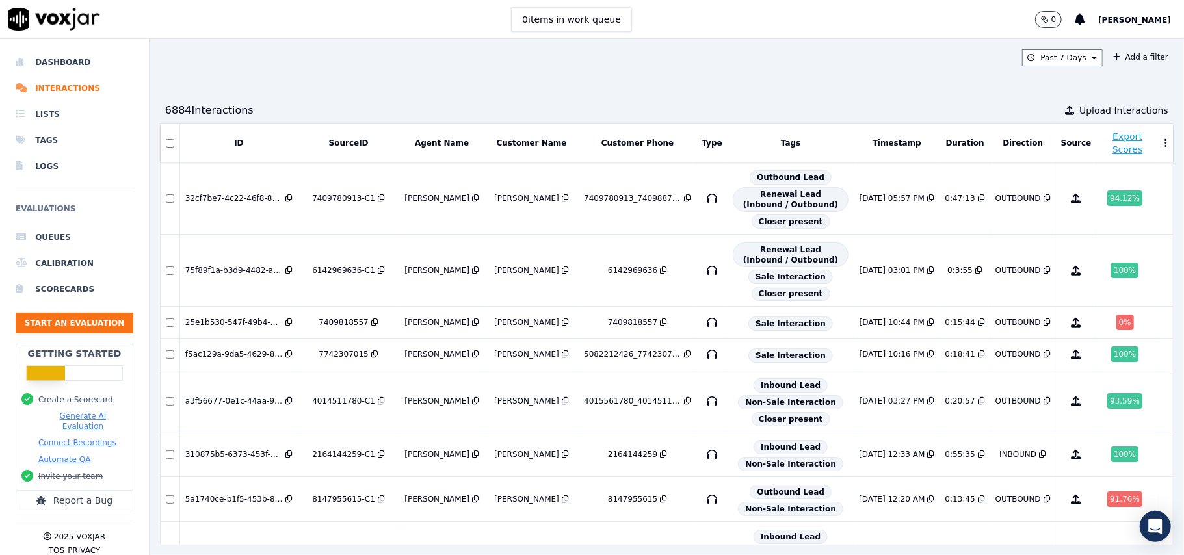
click at [880, 81] on div "Past 7 Days Add a filter 6884 Interaction s Upload Interactions ID SourceID Age…" at bounding box center [667, 297] width 1034 height 516
click at [1108, 61] on button "Add a filter" at bounding box center [1141, 57] width 66 height 16
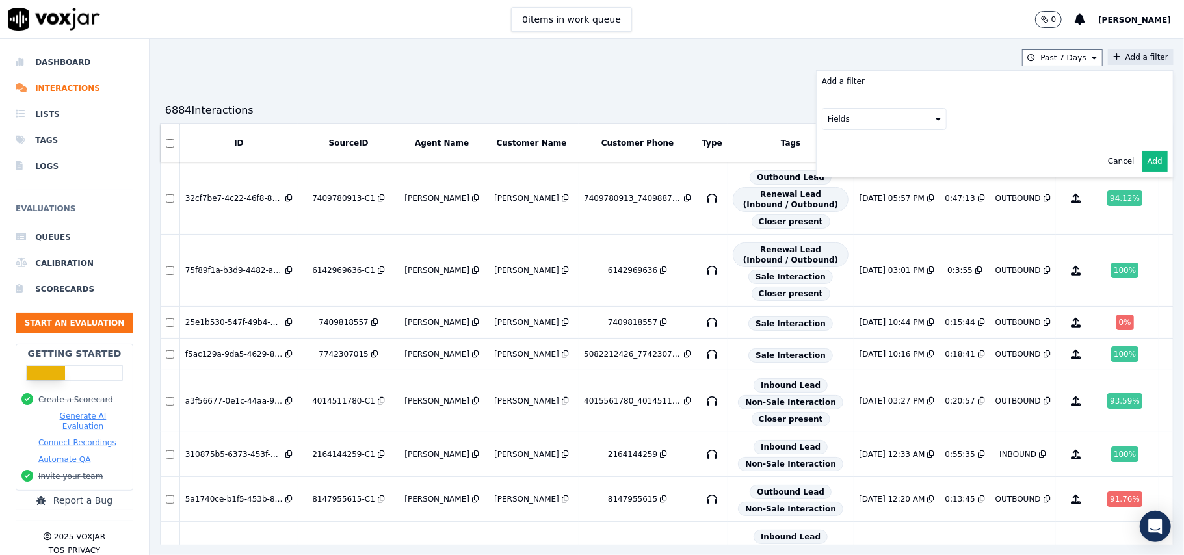
click at [850, 116] on button "Fields" at bounding box center [884, 119] width 125 height 22
click at [844, 245] on div "customers" at bounding box center [864, 250] width 41 height 10
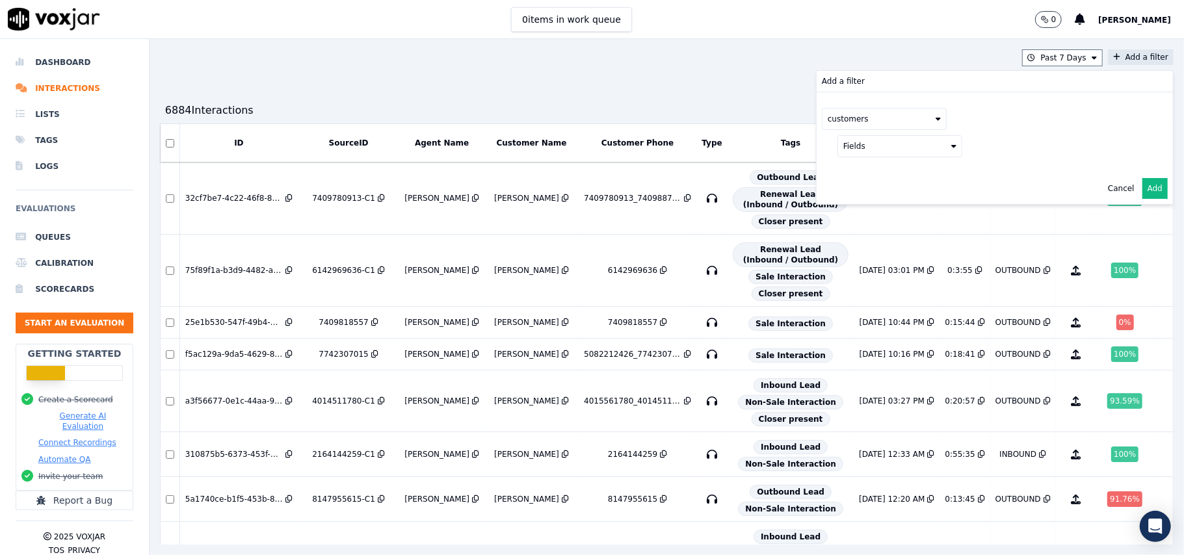
click at [869, 152] on button "Fields" at bounding box center [899, 146] width 125 height 22
click at [860, 215] on div "phone" at bounding box center [872, 215] width 25 height 10
click at [967, 148] on button at bounding box center [1060, 145] width 187 height 20
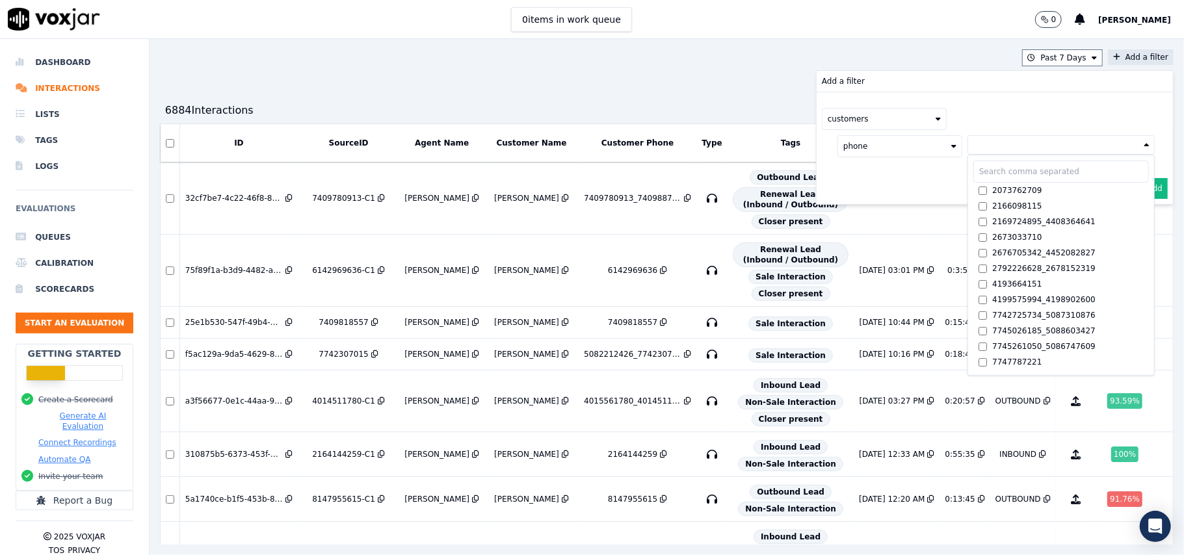
click at [973, 178] on input "text" at bounding box center [1061, 172] width 176 height 22
paste input "8564731426"
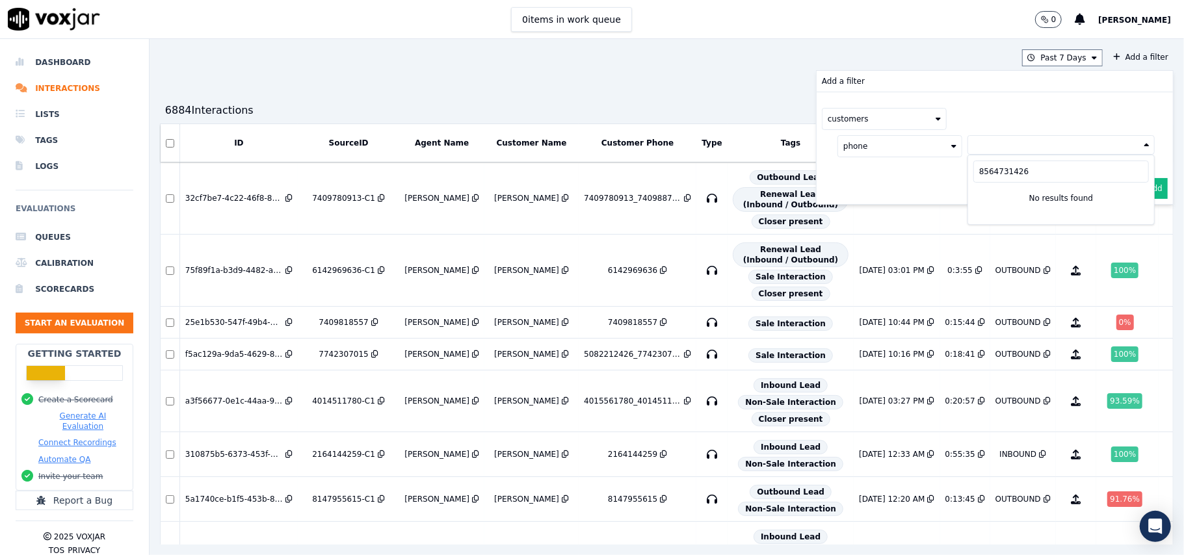
type input "8564731426"
drag, startPoint x: 1000, startPoint y: 170, endPoint x: 875, endPoint y: 180, distance: 125.9
click at [875, 180] on div "Add a filter customers phone [PHONE_NUMBER] No results found Cancel Add" at bounding box center [995, 137] width 356 height 133
click at [992, 159] on div "customers phone" at bounding box center [995, 132] width 356 height 81
click at [989, 151] on button at bounding box center [1060, 145] width 187 height 20
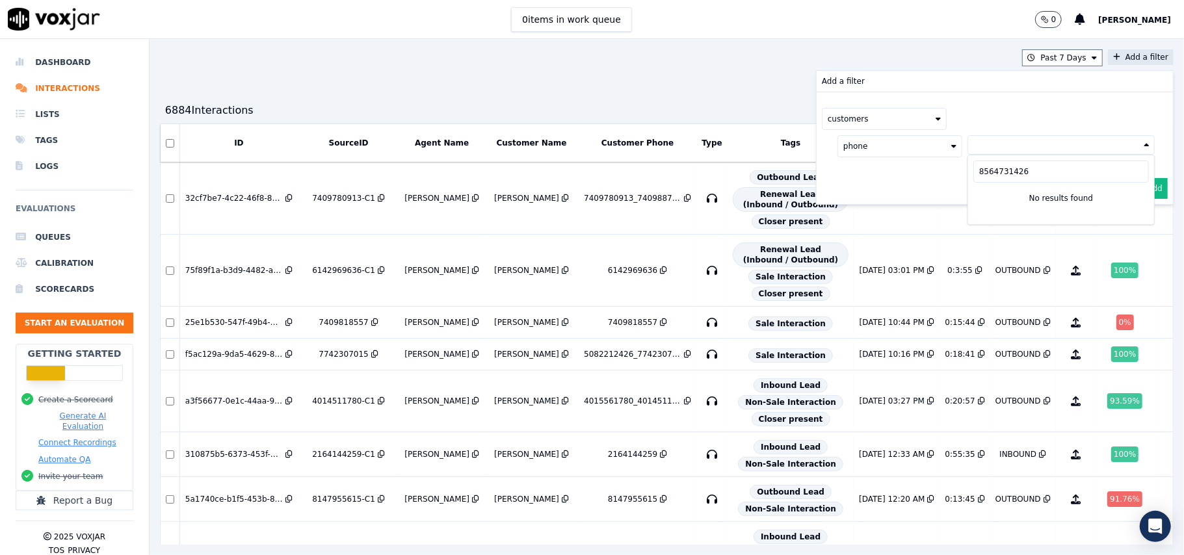
drag, startPoint x: 995, startPoint y: 172, endPoint x: 903, endPoint y: 173, distance: 91.7
click at [903, 173] on div "customers phone [PHONE_NUMBER] No results found" at bounding box center [995, 132] width 356 height 81
drag, startPoint x: 1000, startPoint y: 159, endPoint x: 997, endPoint y: 146, distance: 13.3
click at [1001, 157] on div "phone" at bounding box center [995, 146] width 317 height 22
click at [997, 137] on button at bounding box center [1060, 145] width 187 height 20
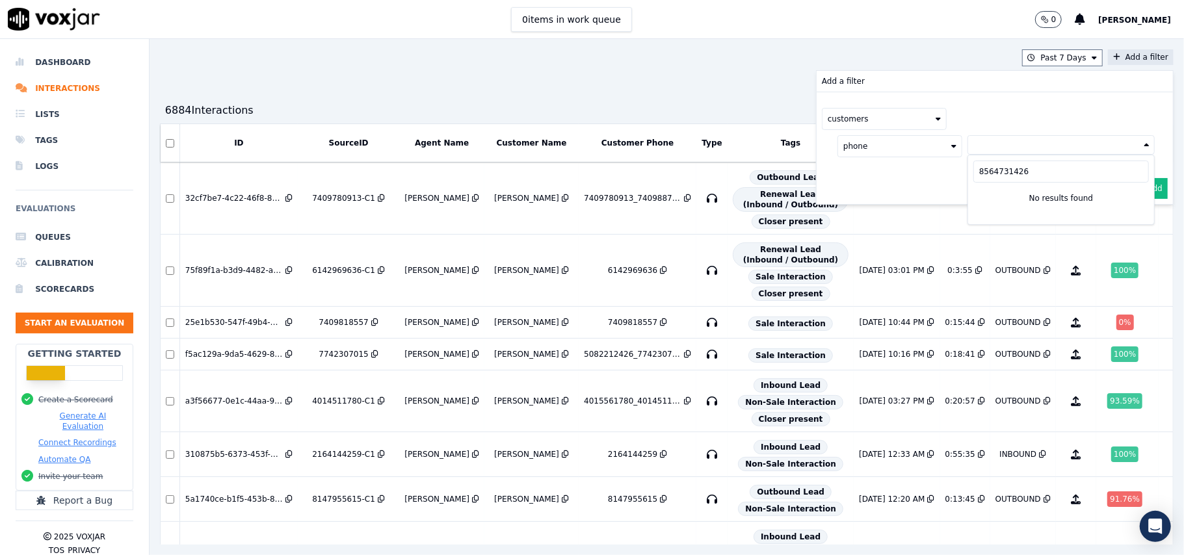
drag, startPoint x: 991, startPoint y: 170, endPoint x: 919, endPoint y: 173, distance: 71.6
click at [919, 173] on div "customers phone [PHONE_NUMBER] No results found" at bounding box center [995, 132] width 356 height 81
click at [967, 149] on button at bounding box center [1060, 145] width 187 height 20
click at [987, 165] on input "8564731426" at bounding box center [1061, 172] width 176 height 22
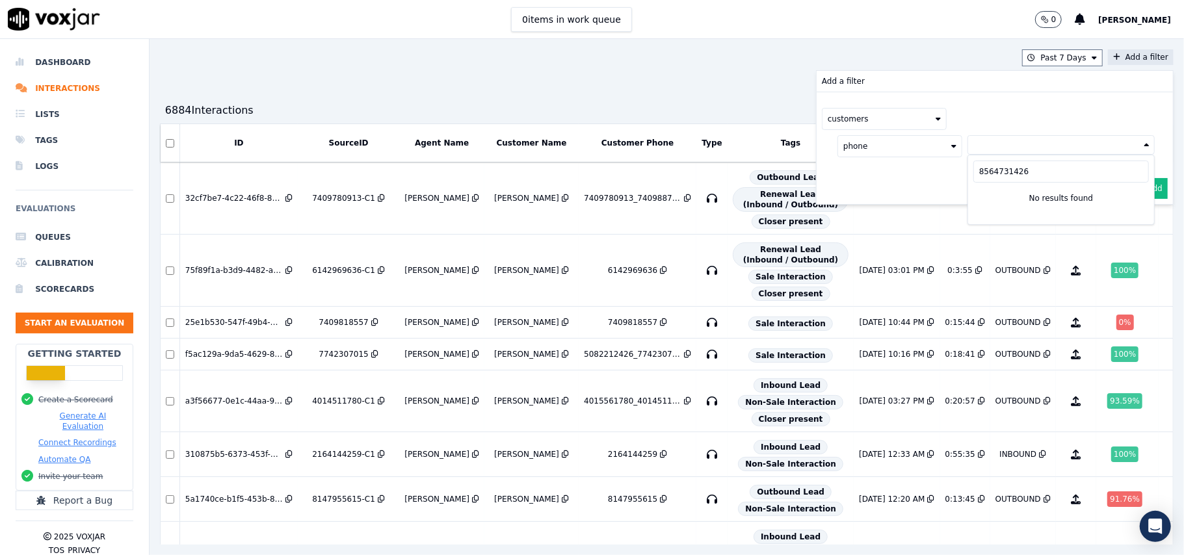
click at [987, 165] on input "8564731426" at bounding box center [1061, 172] width 176 height 22
paste input "2723795391"
type input "2723795391"
click at [55, 320] on button "Start an Evaluation" at bounding box center [75, 323] width 118 height 21
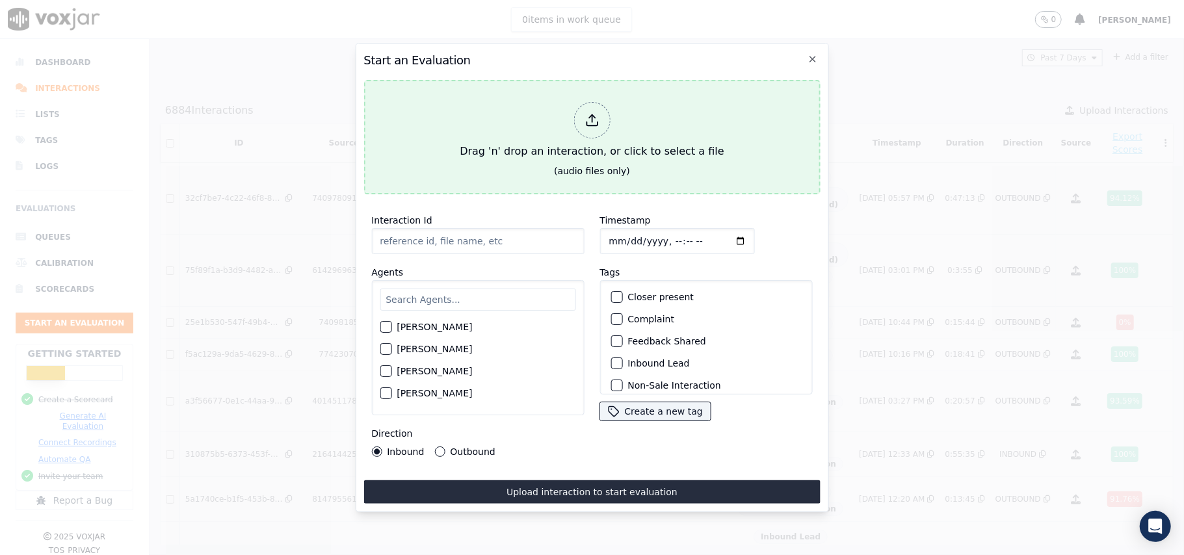
click at [586, 118] on icon at bounding box center [592, 120] width 14 height 14
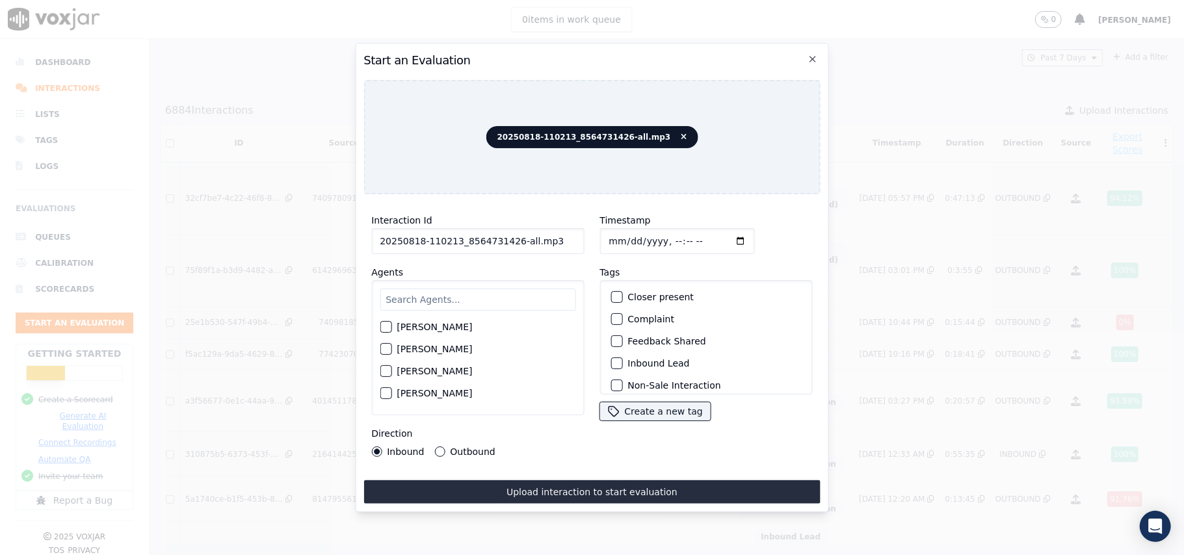
drag, startPoint x: 564, startPoint y: 245, endPoint x: 510, endPoint y: 243, distance: 54.0
click at [510, 243] on input "20250818-110213_8564731426-all.mp3" at bounding box center [477, 241] width 213 height 26
type input "20250818-110213_8564731426-C1"
click at [622, 237] on input "Timestamp" at bounding box center [676, 241] width 155 height 26
type input "[DATE]T19:40"
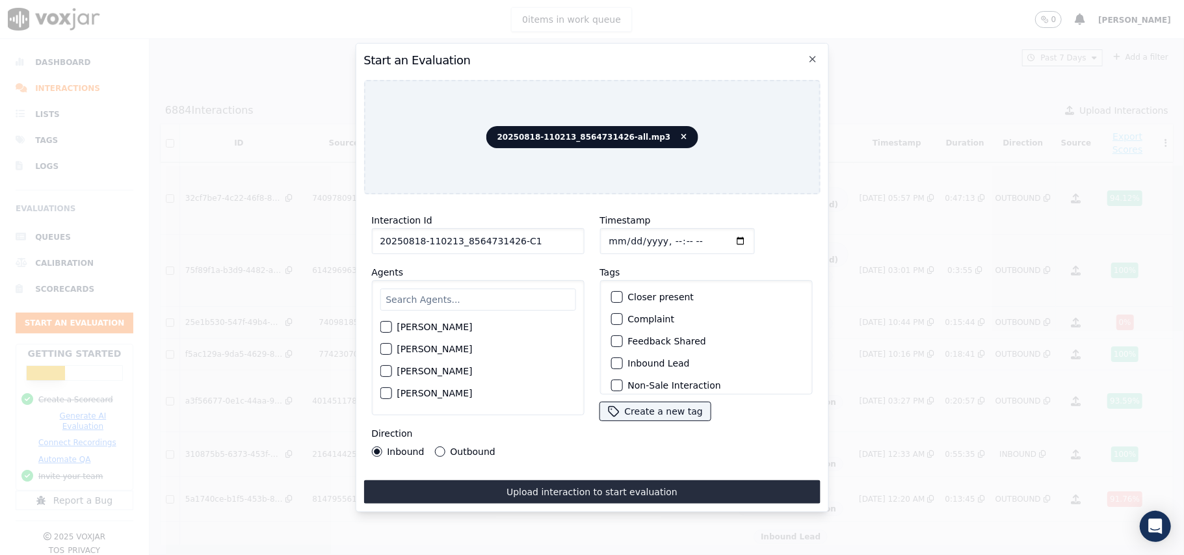
click at [516, 289] on input "text" at bounding box center [478, 300] width 196 height 22
type input "rich"
click at [385, 326] on div "button" at bounding box center [384, 330] width 9 height 9
click at [611, 359] on div "button" at bounding box center [615, 363] width 9 height 9
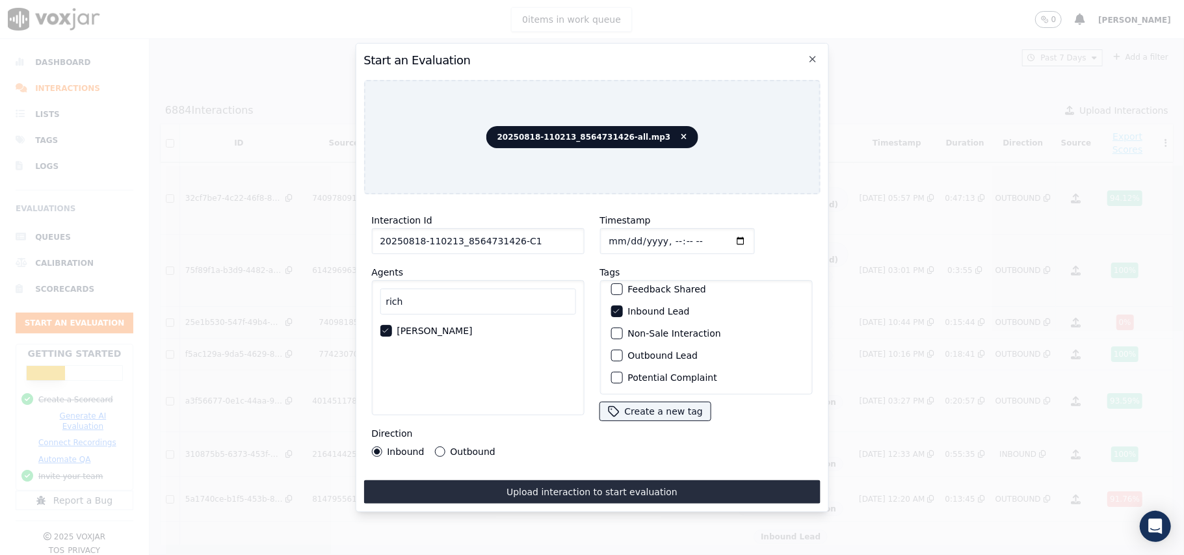
scroll to position [27, 0]
click at [611, 354] on div "button" at bounding box center [615, 358] width 9 height 9
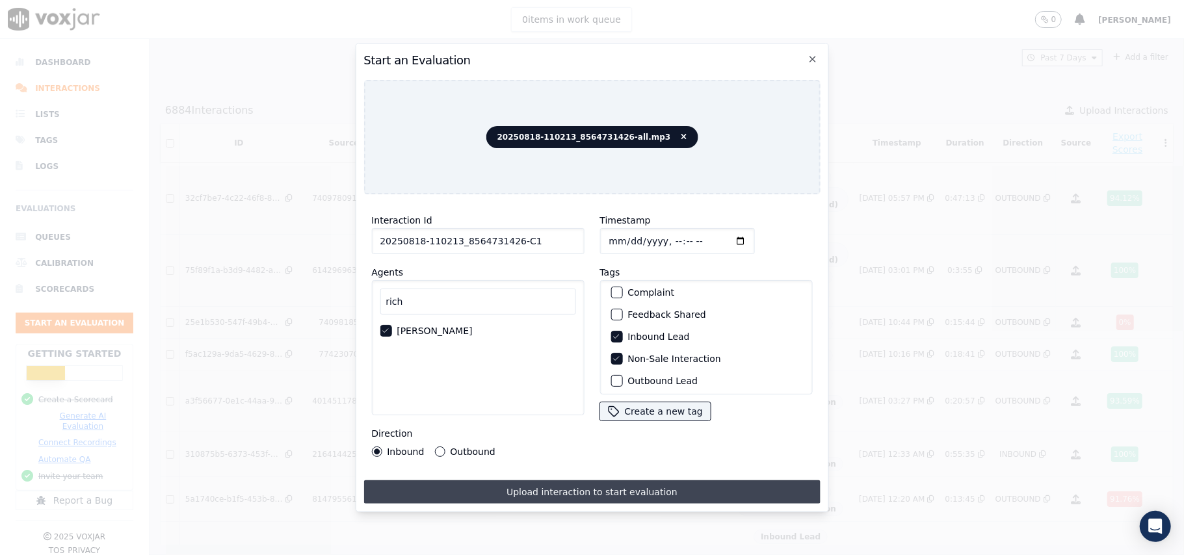
click at [550, 484] on button "Upload interaction to start evaluation" at bounding box center [591, 491] width 456 height 23
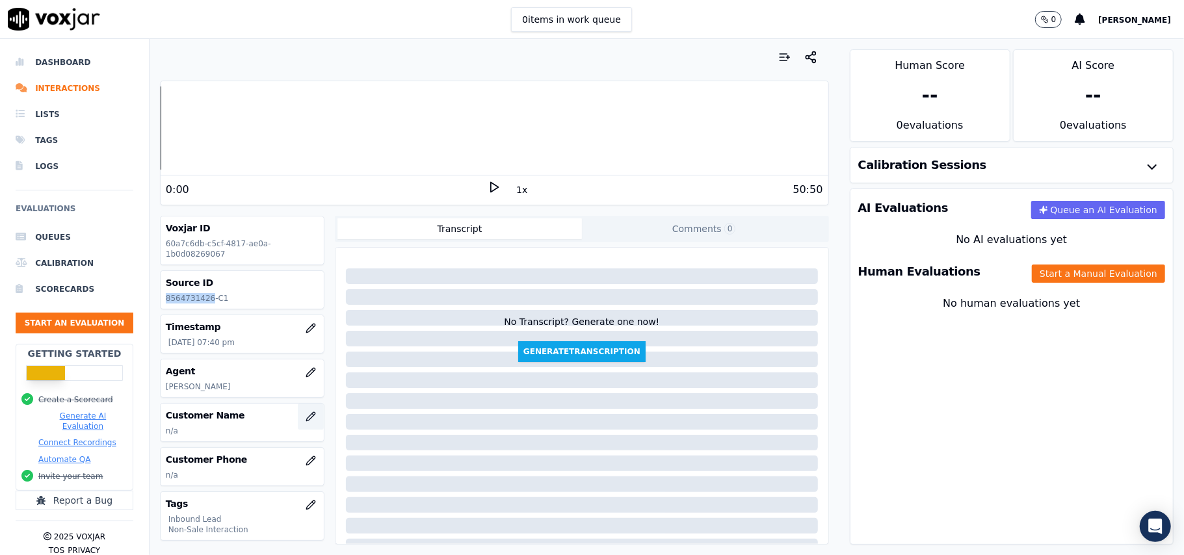
click at [306, 417] on icon "button" at bounding box center [310, 416] width 8 height 8
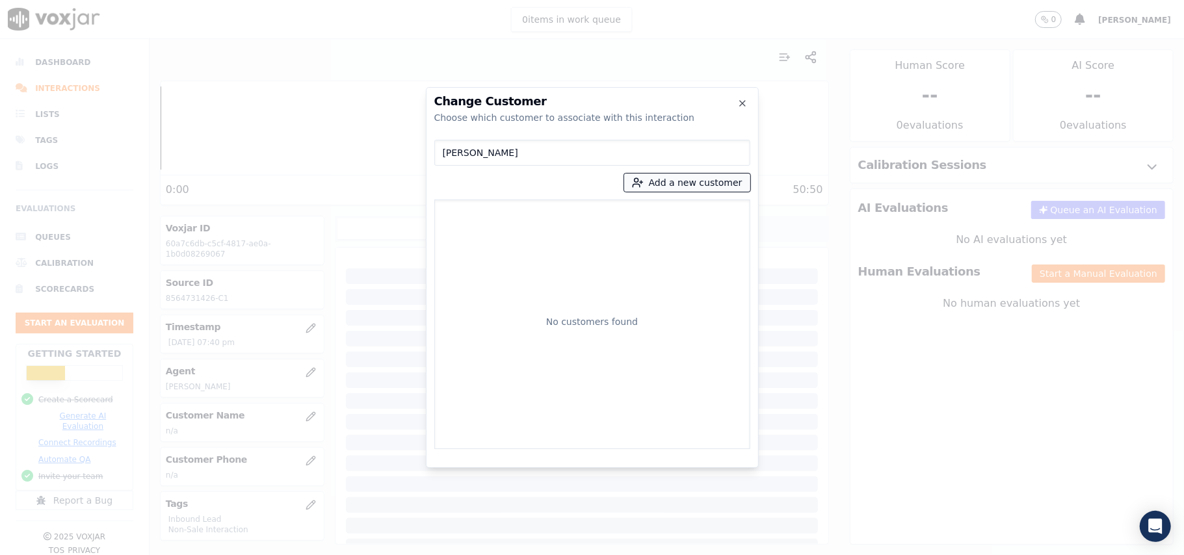
type input "[PERSON_NAME]"
click at [655, 182] on button "Add a new customer" at bounding box center [687, 183] width 126 height 18
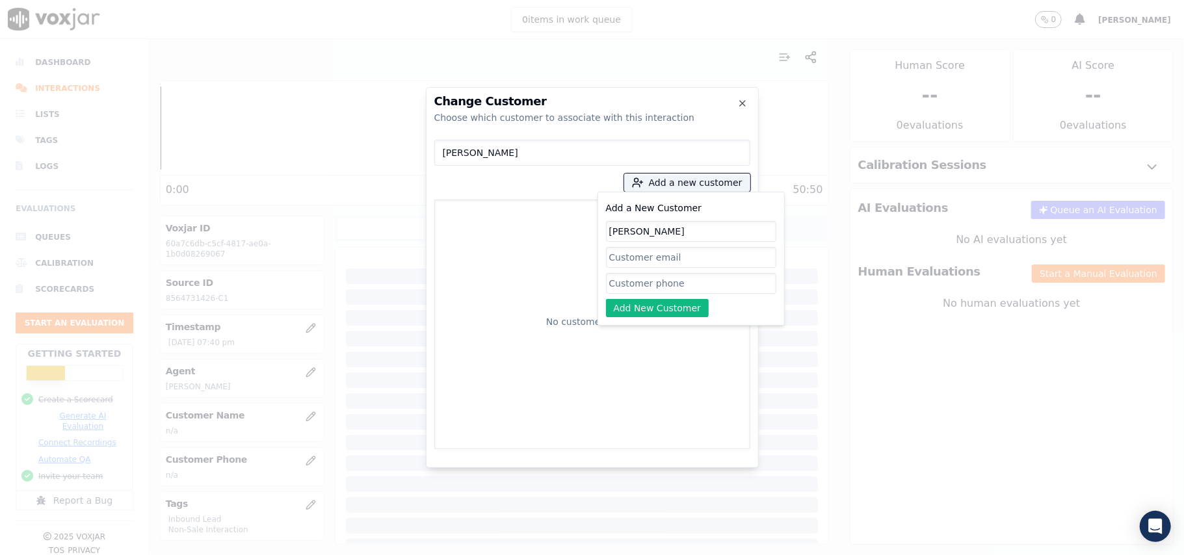
type input "[PERSON_NAME]"
click at [635, 282] on input "Add a New Customer" at bounding box center [691, 283] width 170 height 21
paste input "8564731426"
type input "8564731426"
click at [610, 234] on input "[PERSON_NAME]" at bounding box center [691, 231] width 170 height 21
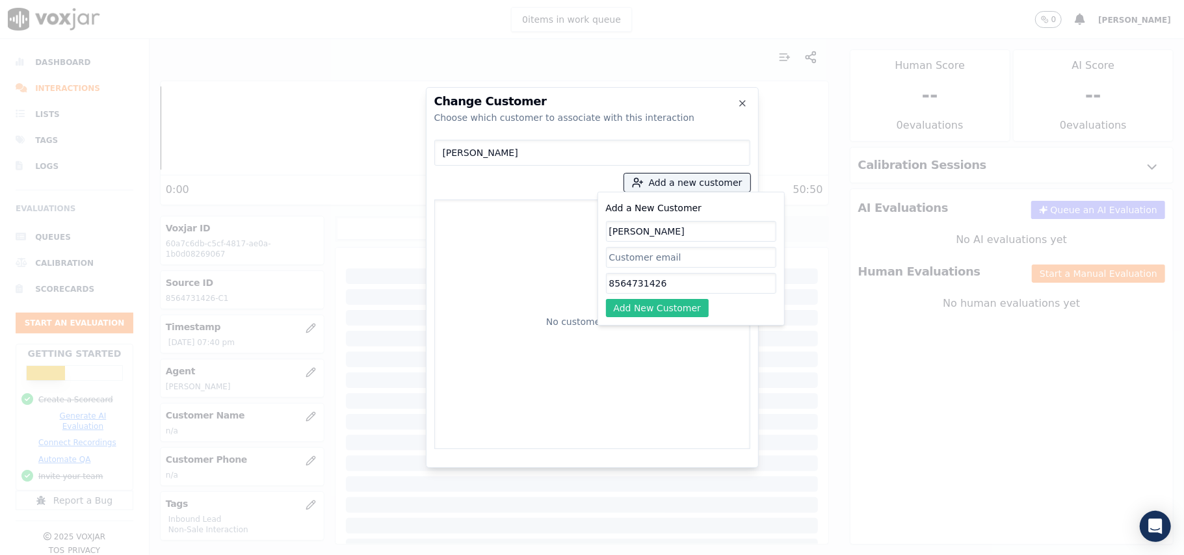
click at [641, 316] on button "Add New Customer" at bounding box center [657, 308] width 103 height 18
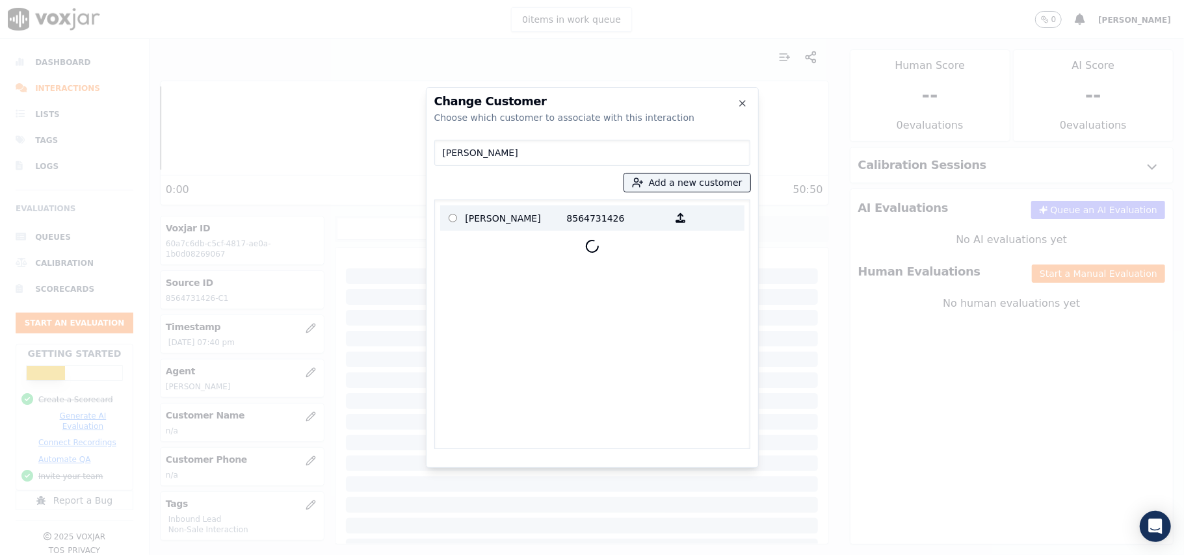
click at [481, 224] on p "[PERSON_NAME]" at bounding box center [516, 218] width 101 height 20
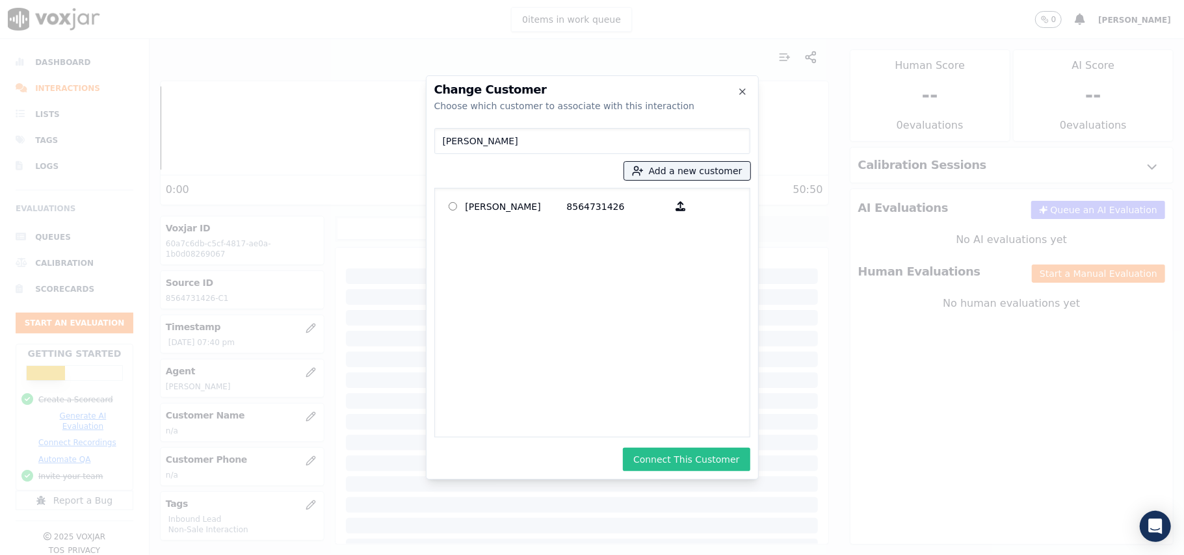
click at [687, 454] on button "Connect This Customer" at bounding box center [686, 459] width 127 height 23
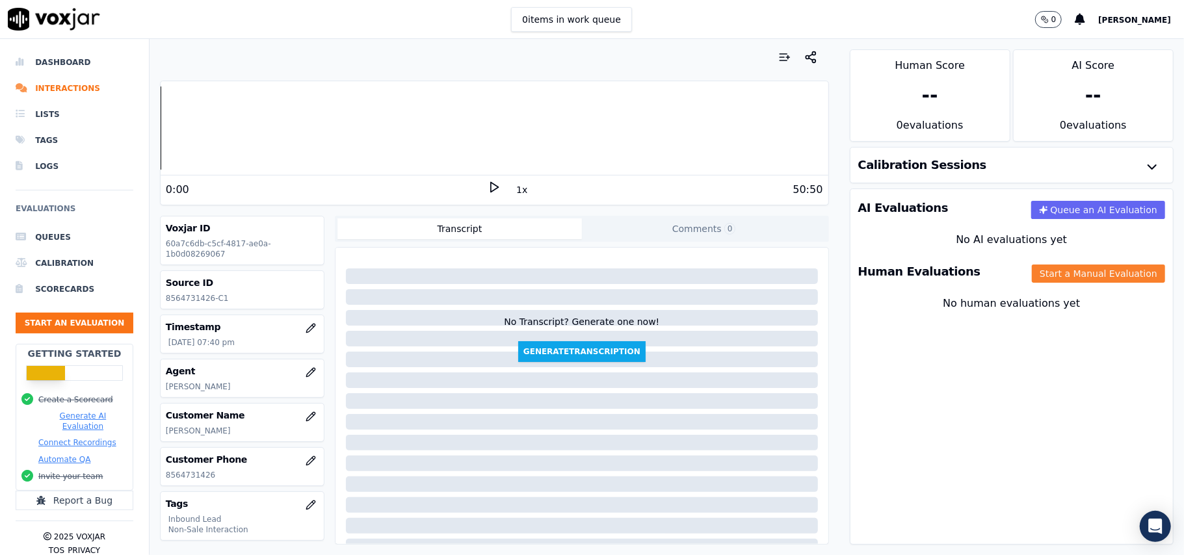
click at [1096, 276] on button "Start a Manual Evaluation" at bounding box center [1098, 274] width 133 height 18
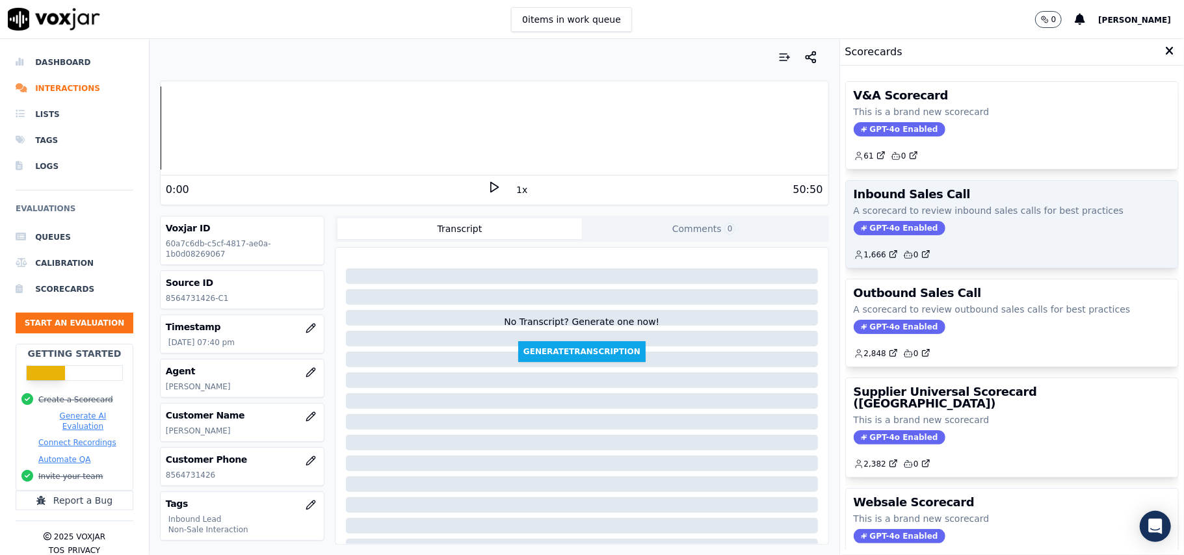
click at [880, 235] on span "GPT-4o Enabled" at bounding box center [900, 228] width 92 height 14
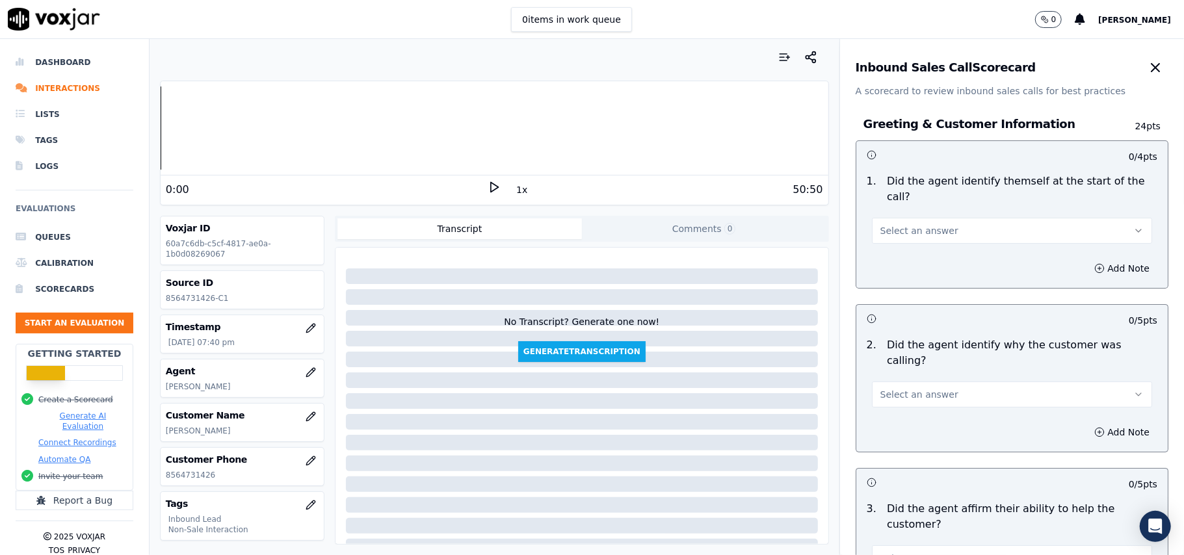
click at [966, 218] on button "Select an answer" at bounding box center [1012, 231] width 280 height 26
click at [956, 253] on div "Yes" at bounding box center [984, 245] width 252 height 21
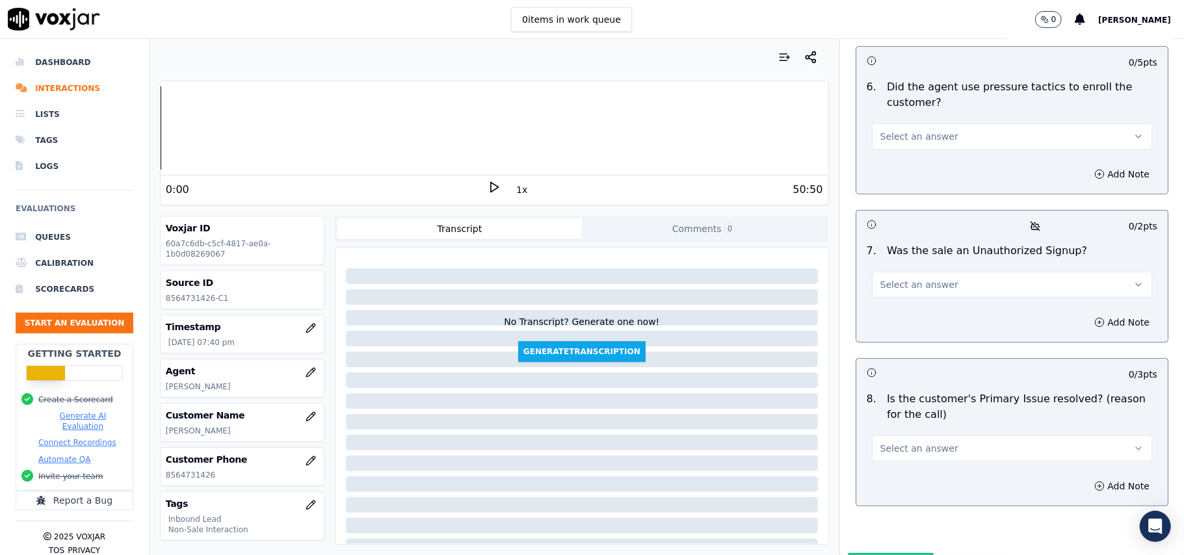
click at [999, 436] on button "Select an answer" at bounding box center [1012, 449] width 280 height 26
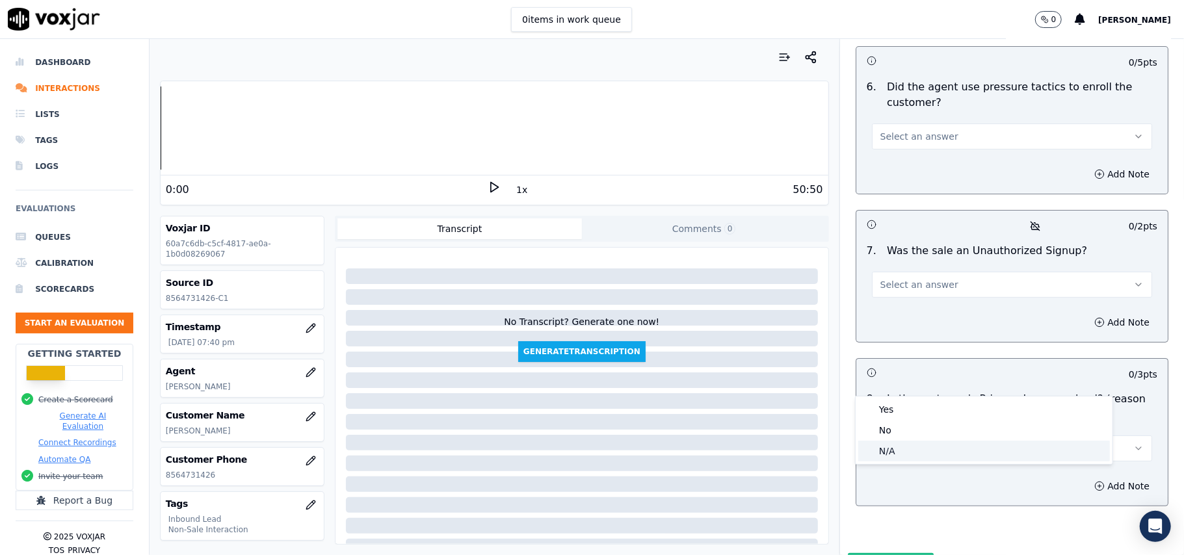
click at [947, 458] on div "N/A" at bounding box center [984, 451] width 252 height 21
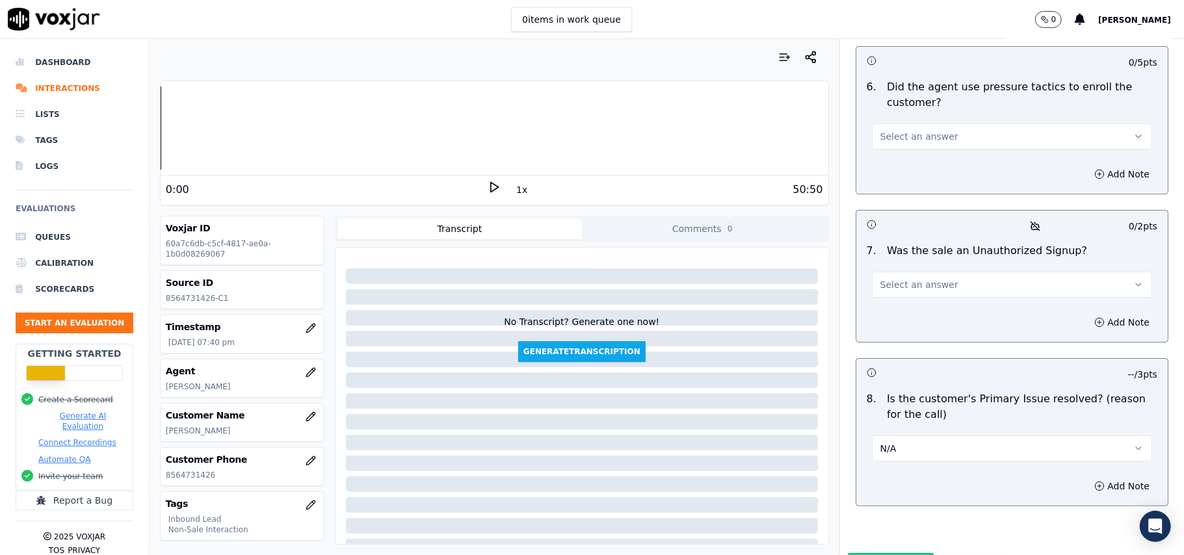
click at [942, 393] on div "8 . Is the customer's Primary Issue resolved? (reason for the call) N/A" at bounding box center [1011, 426] width 311 height 81
click at [906, 436] on button "N/A" at bounding box center [1012, 449] width 280 height 26
click at [906, 404] on div "Yes" at bounding box center [984, 409] width 252 height 21
click at [921, 278] on span "Select an answer" at bounding box center [919, 284] width 78 height 13
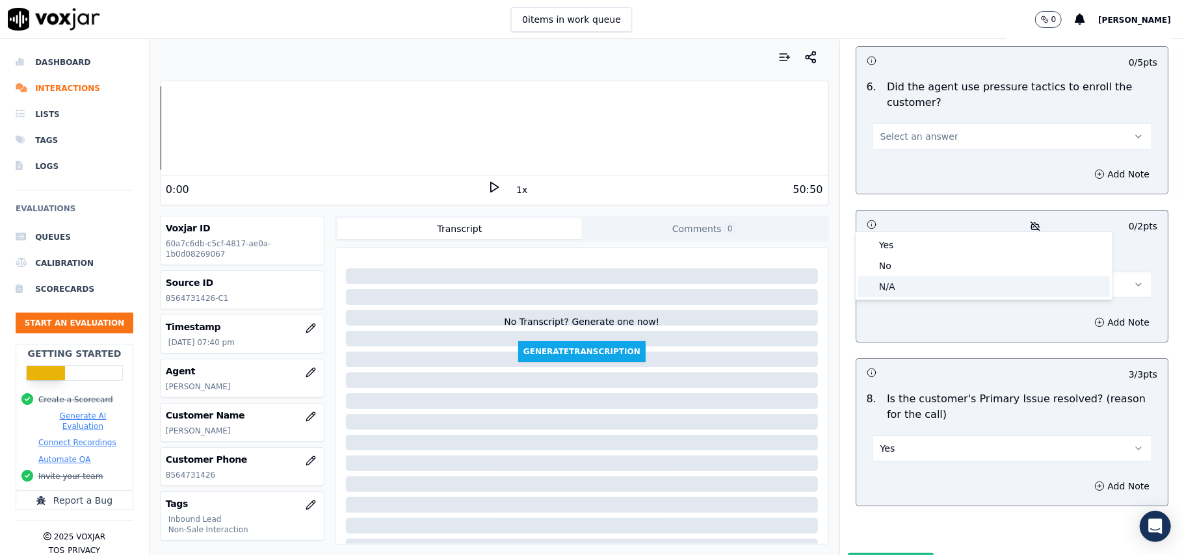
click at [916, 287] on div "N/A" at bounding box center [984, 286] width 252 height 21
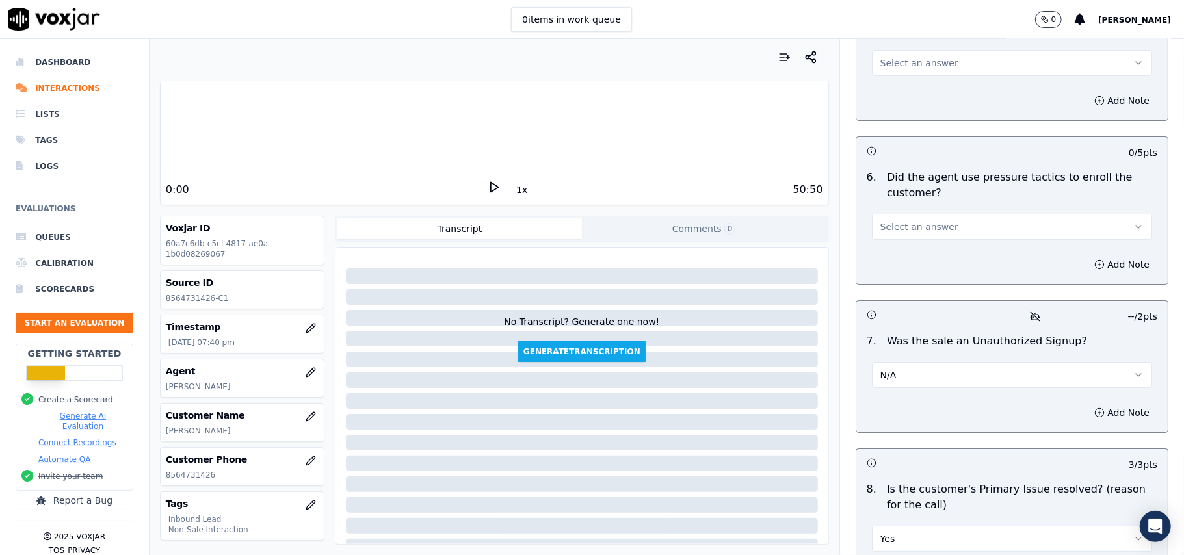
scroll to position [3466, 0]
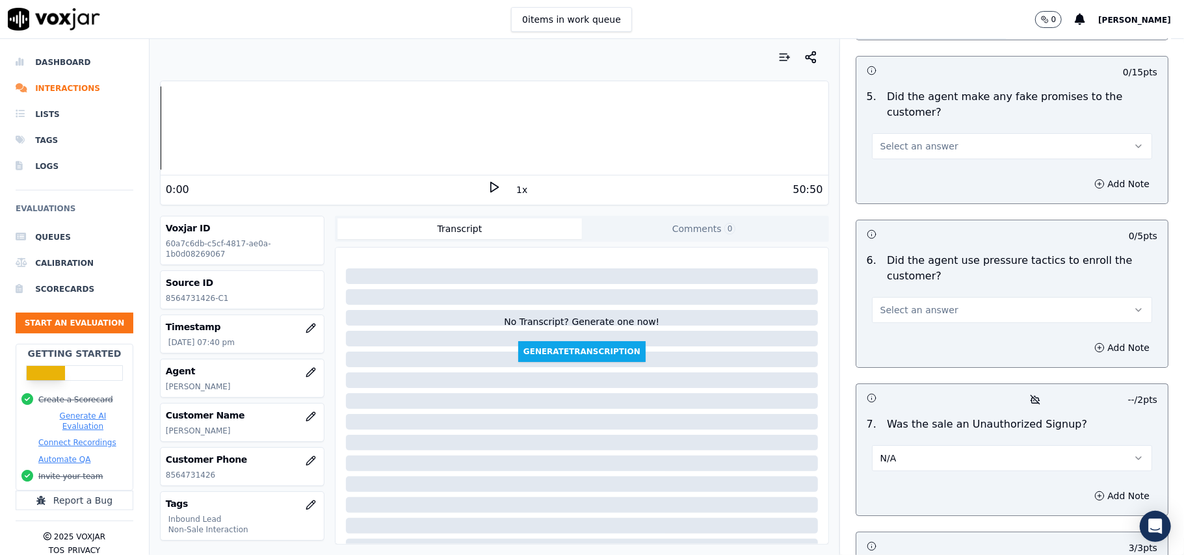
click at [934, 297] on button "Select an answer" at bounding box center [1012, 310] width 280 height 26
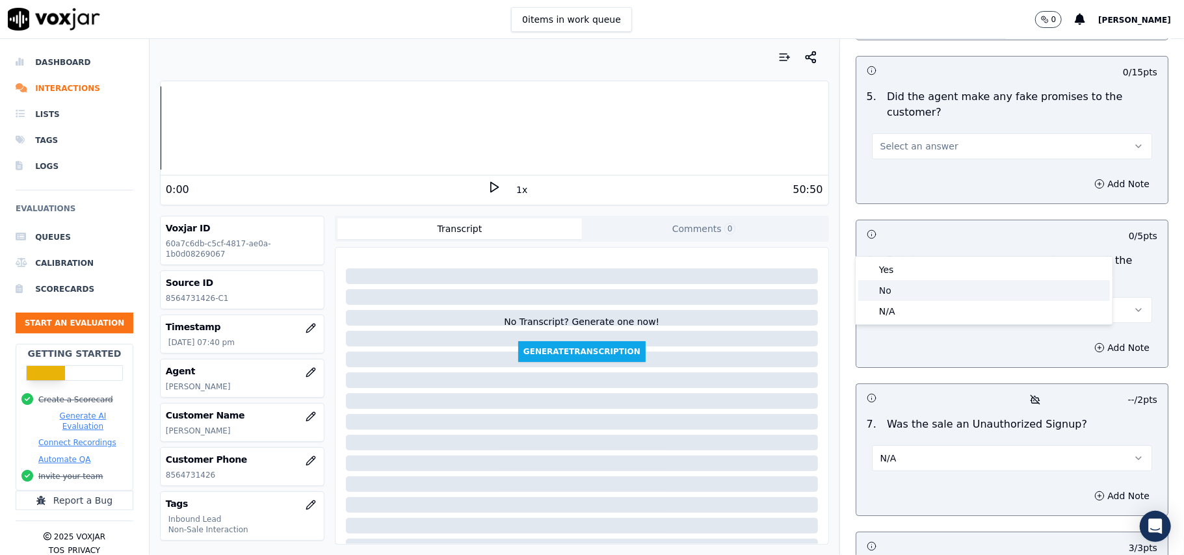
click at [926, 282] on div "No" at bounding box center [984, 290] width 252 height 21
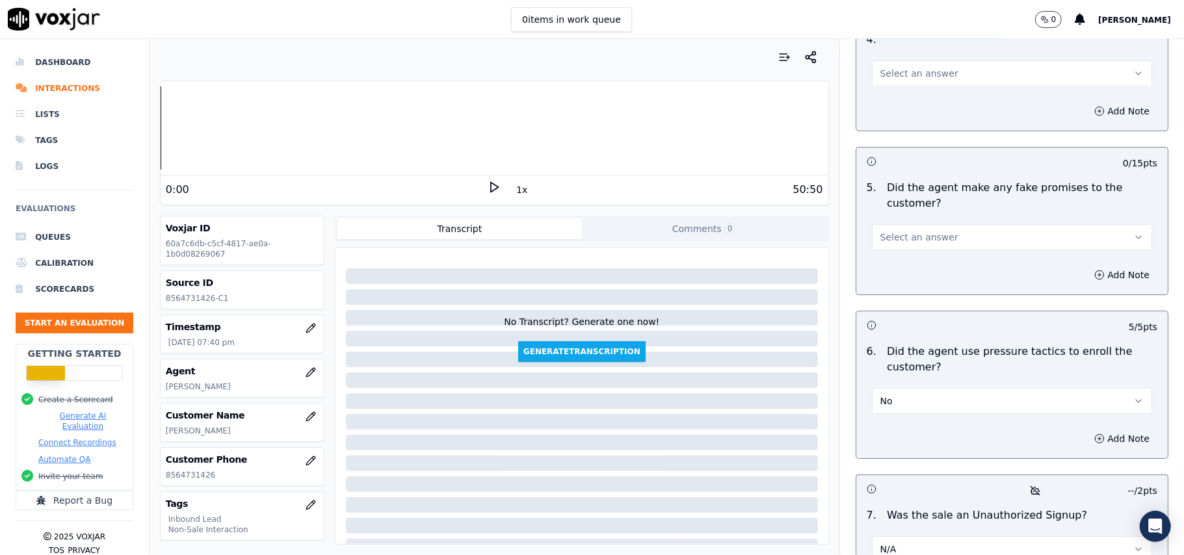
scroll to position [3293, 0]
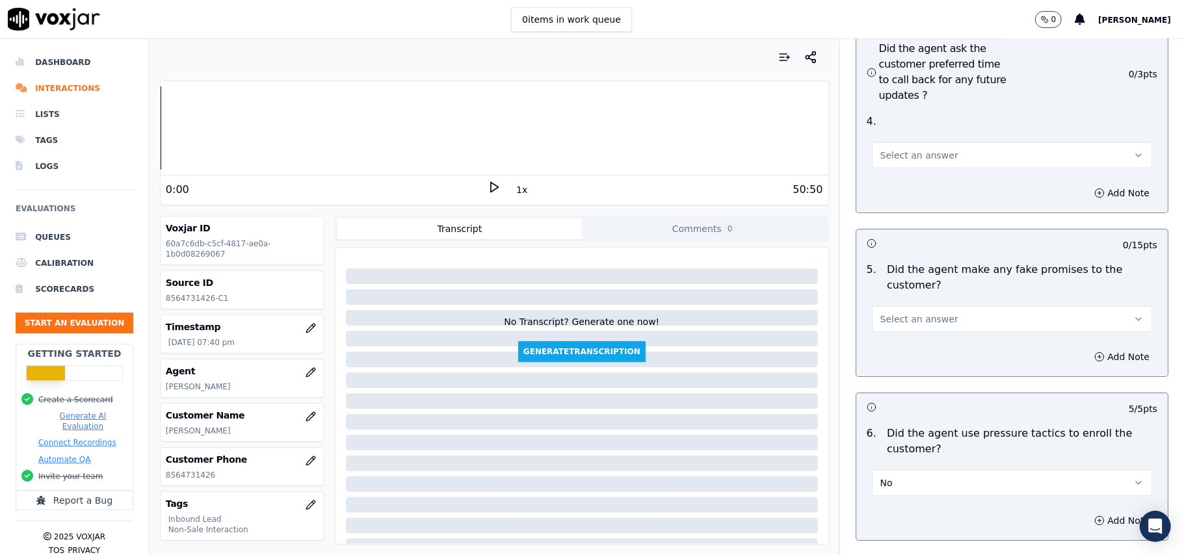
click at [923, 313] on span "Select an answer" at bounding box center [919, 319] width 78 height 13
click at [913, 298] on div "No" at bounding box center [984, 299] width 252 height 21
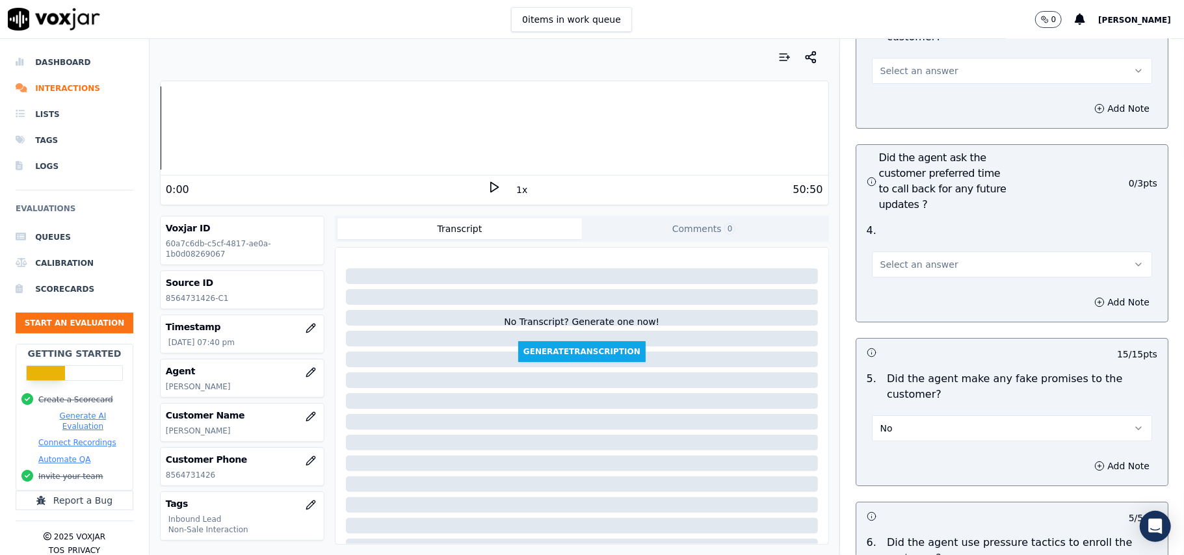
scroll to position [3119, 0]
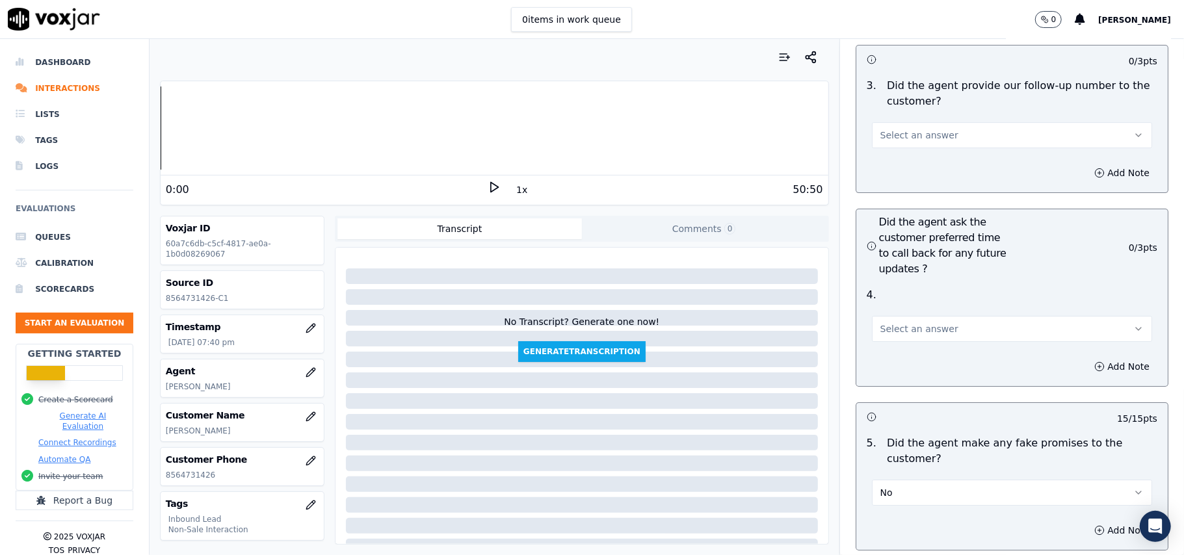
click at [922, 303] on div "Select an answer" at bounding box center [1012, 322] width 301 height 39
click at [919, 322] on span "Select an answer" at bounding box center [919, 328] width 78 height 13
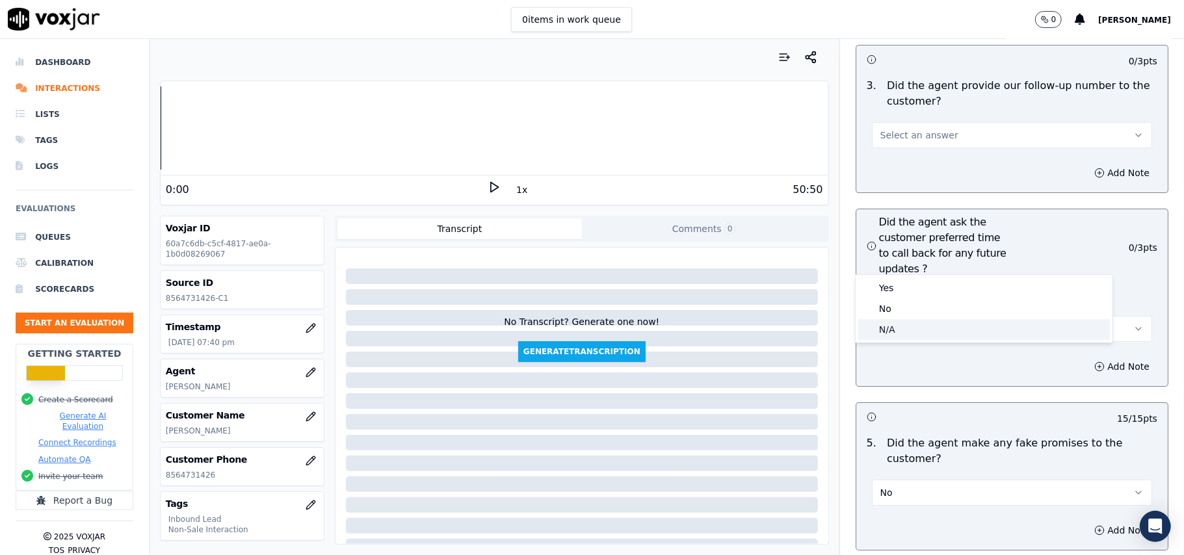
click at [892, 326] on div "N/A" at bounding box center [984, 329] width 252 height 21
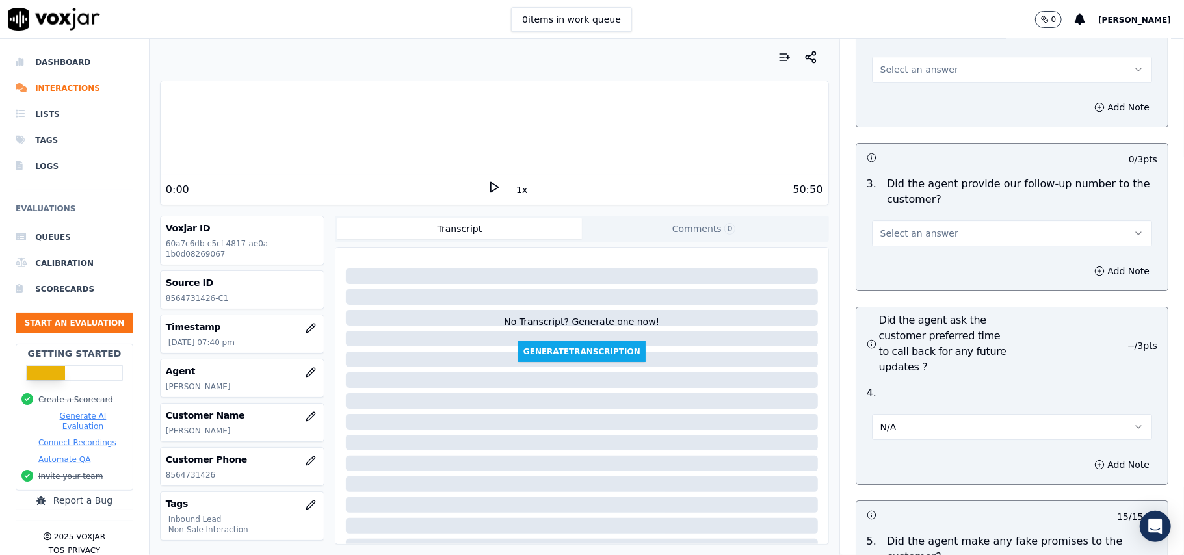
scroll to position [2945, 0]
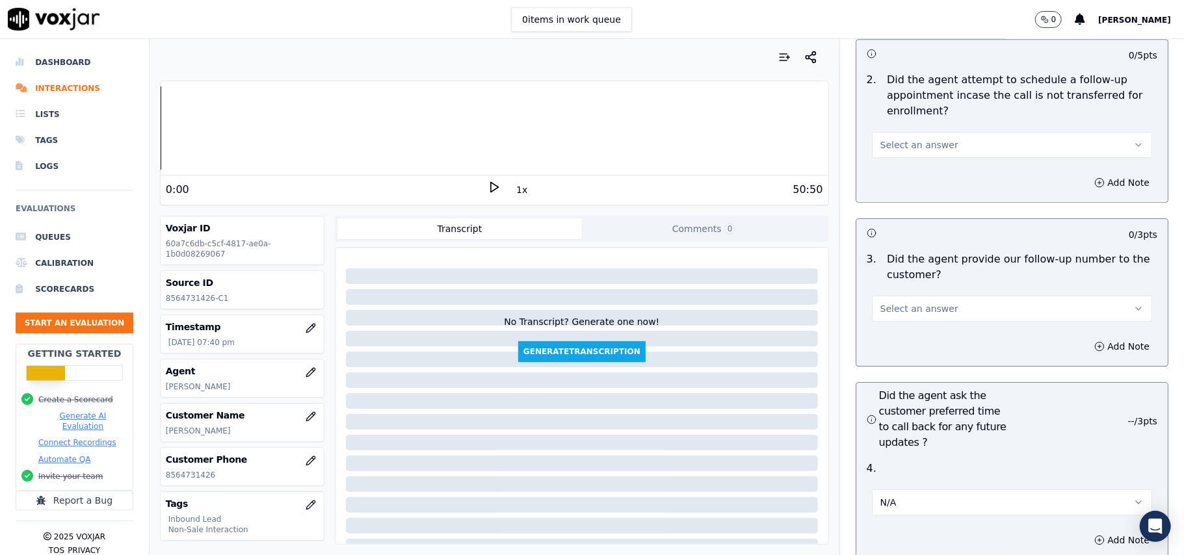
click at [932, 296] on button "Select an answer" at bounding box center [1012, 309] width 280 height 26
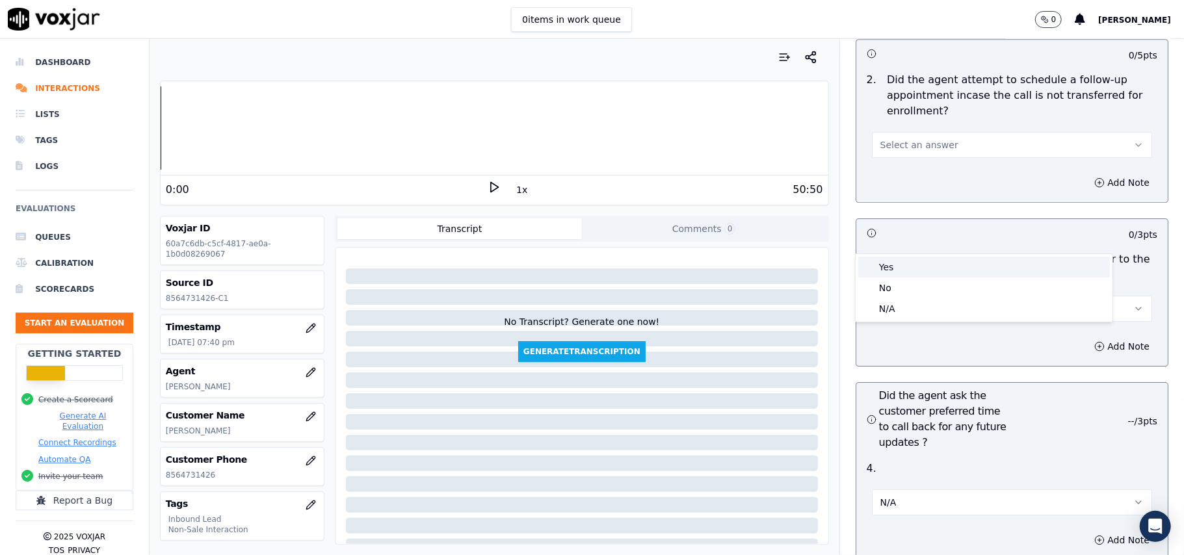
click at [929, 263] on div "Yes" at bounding box center [984, 267] width 252 height 21
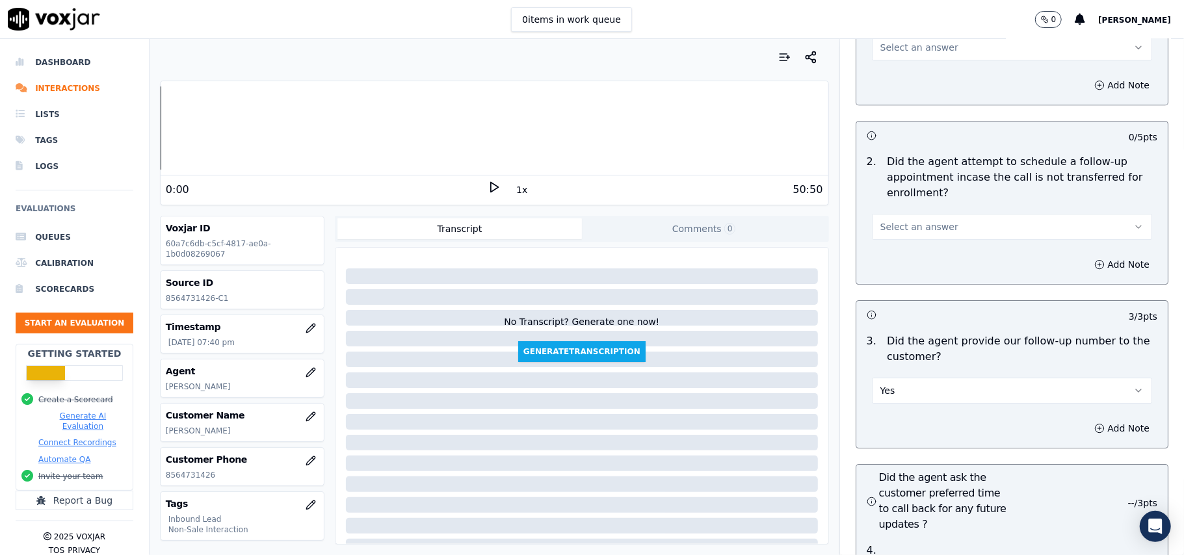
scroll to position [2772, 0]
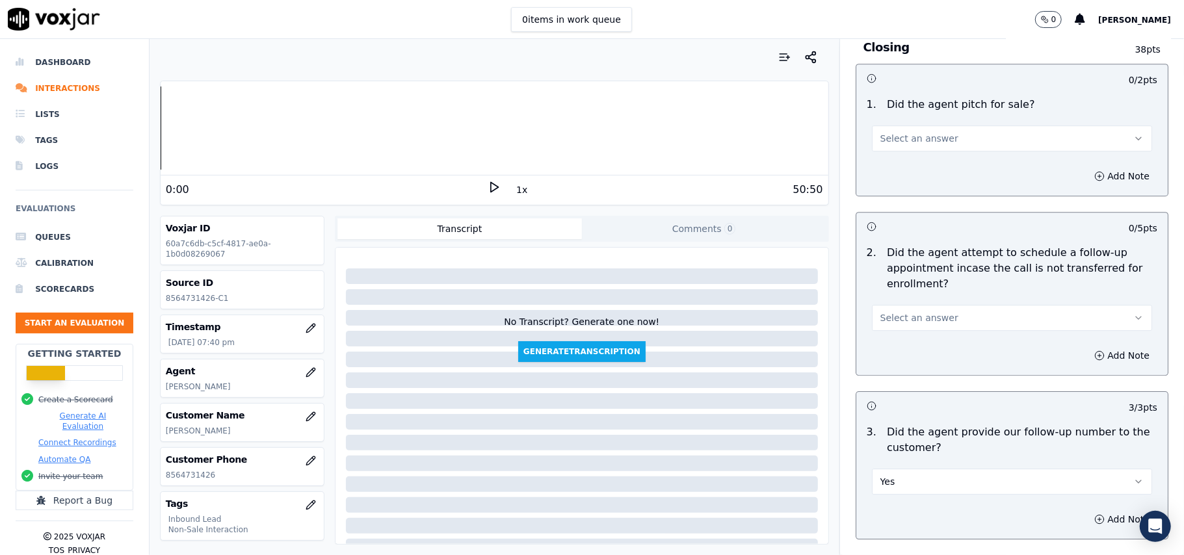
click at [945, 302] on div "Select an answer" at bounding box center [1012, 316] width 280 height 29
click at [931, 305] on button "Select an answer" at bounding box center [1012, 318] width 280 height 26
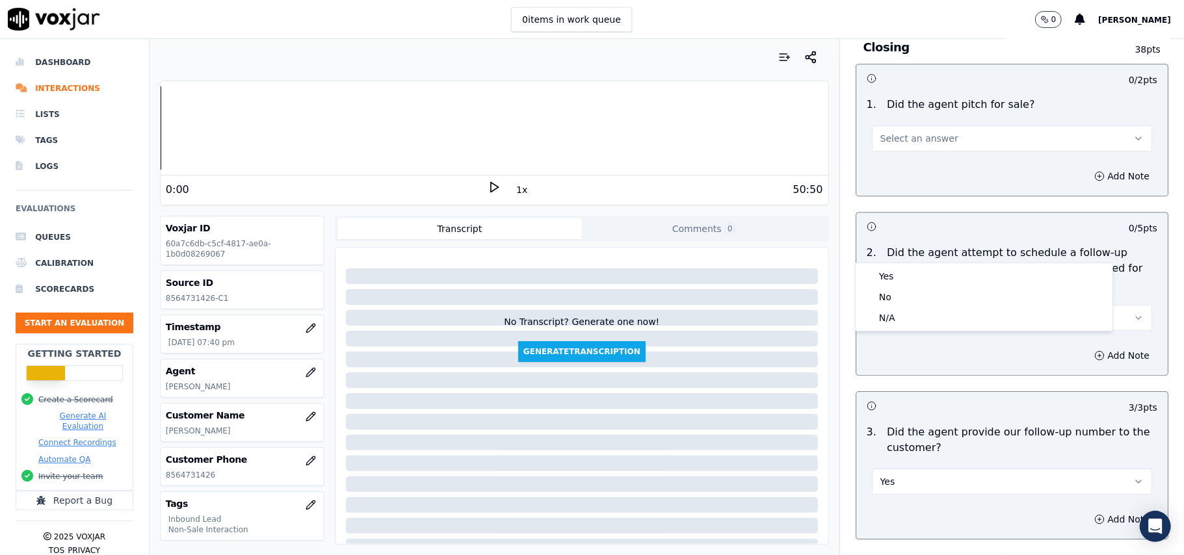
click at [923, 261] on div "2 . Did the agent attempt to schedule a follow-up appointment incase the call i…" at bounding box center [1011, 288] width 311 height 96
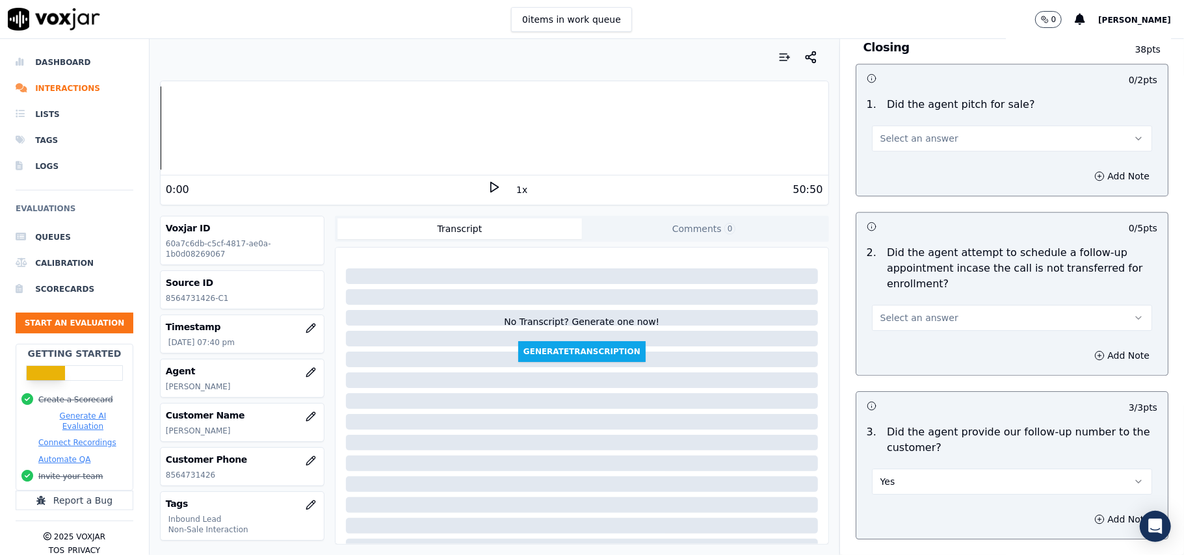
click at [923, 336] on div "Add Note" at bounding box center [1011, 355] width 311 height 39
click at [927, 311] on span "Select an answer" at bounding box center [919, 317] width 78 height 13
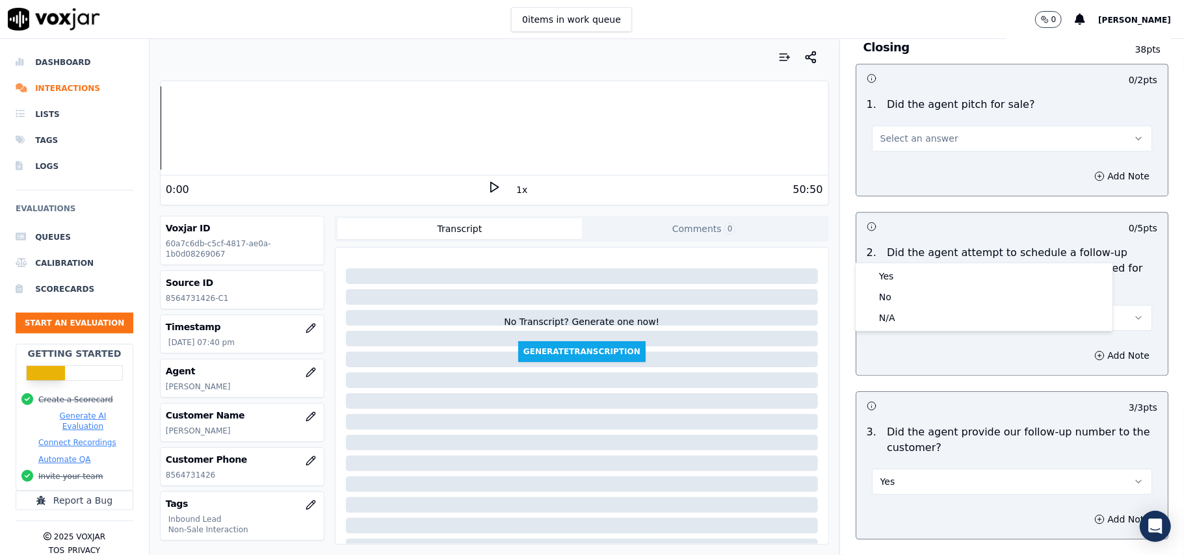
click at [921, 265] on div "Yes No N/A" at bounding box center [984, 297] width 257 height 68
click at [921, 268] on div "Yes" at bounding box center [984, 276] width 252 height 21
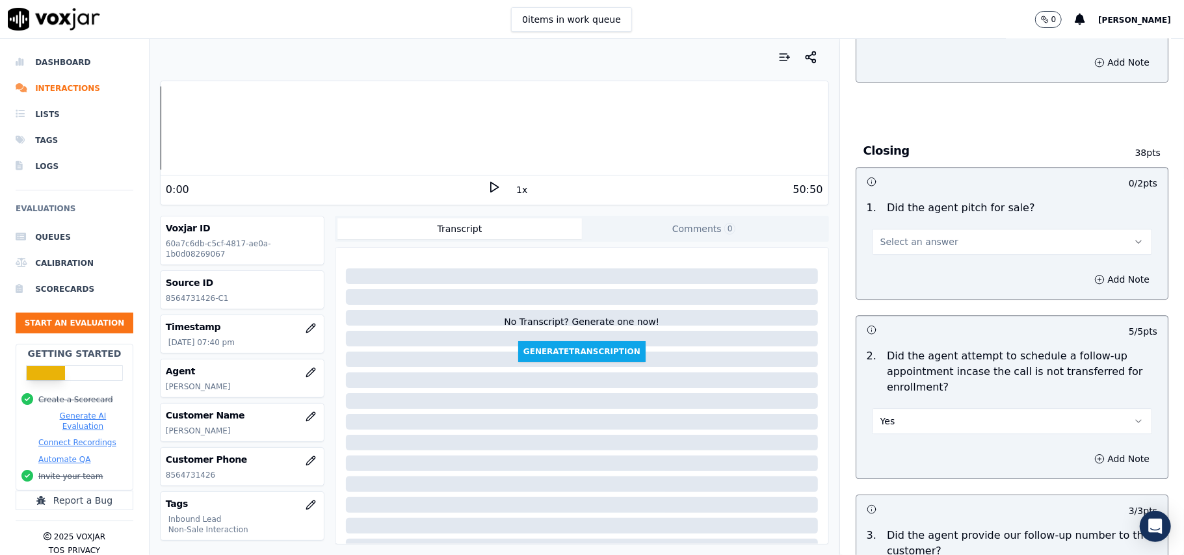
scroll to position [2599, 0]
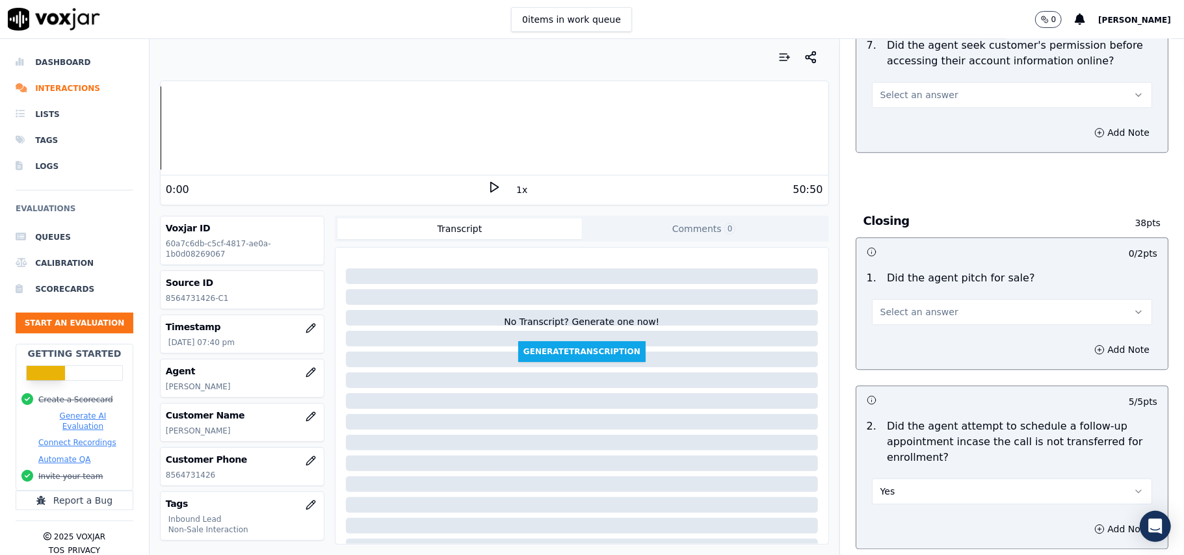
click at [935, 299] on button "Select an answer" at bounding box center [1012, 312] width 280 height 26
click at [927, 266] on div "Yes" at bounding box center [984, 269] width 252 height 21
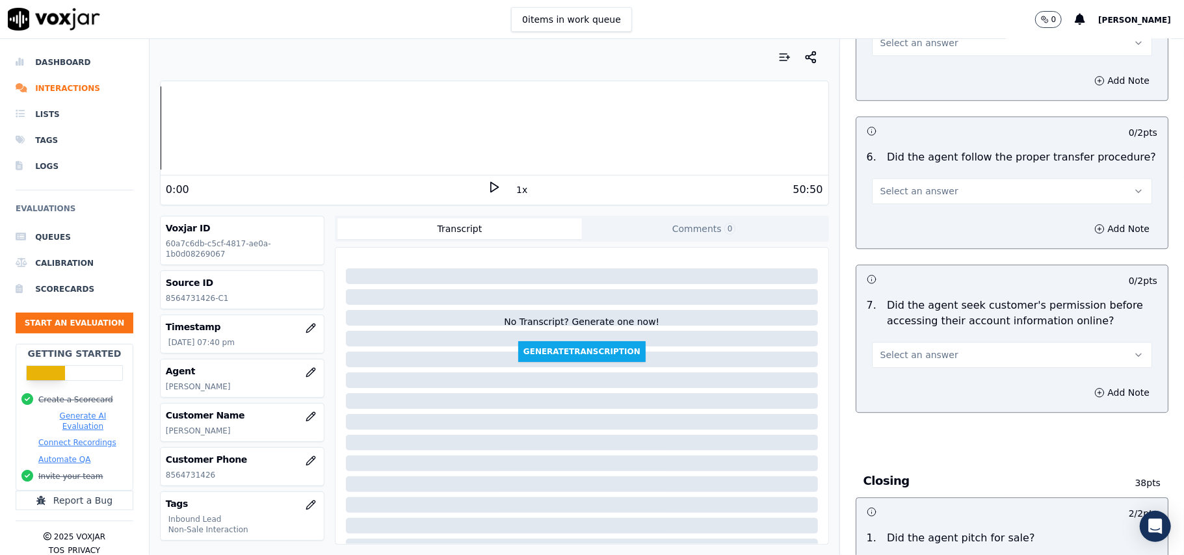
click at [927, 349] on span "Select an answer" at bounding box center [919, 355] width 78 height 13
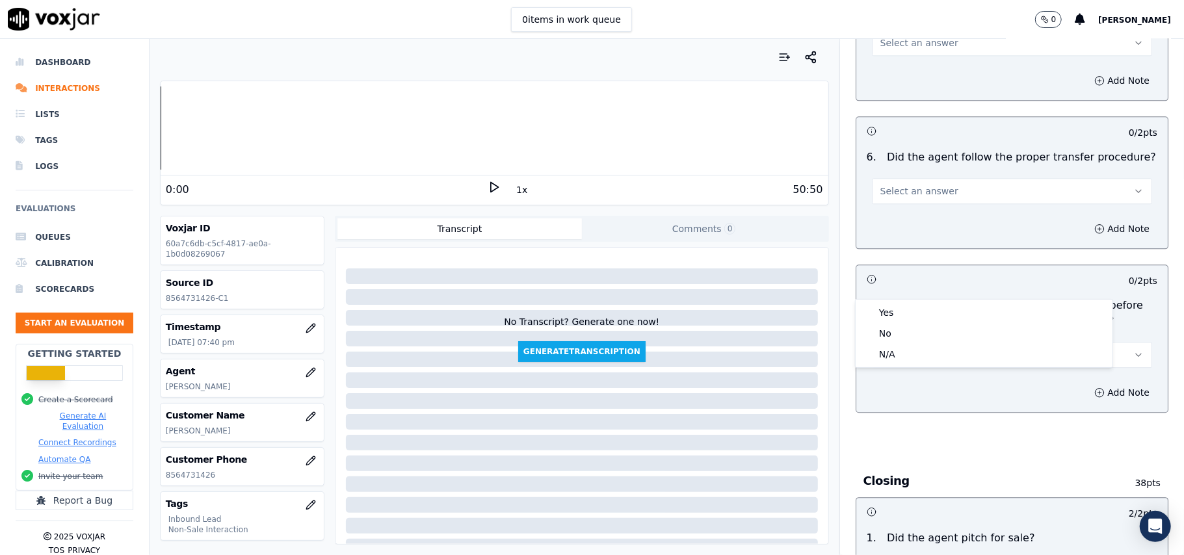
click at [913, 299] on div "Yes No N/A" at bounding box center [984, 333] width 258 height 69
click at [926, 313] on div "Yes" at bounding box center [984, 312] width 252 height 21
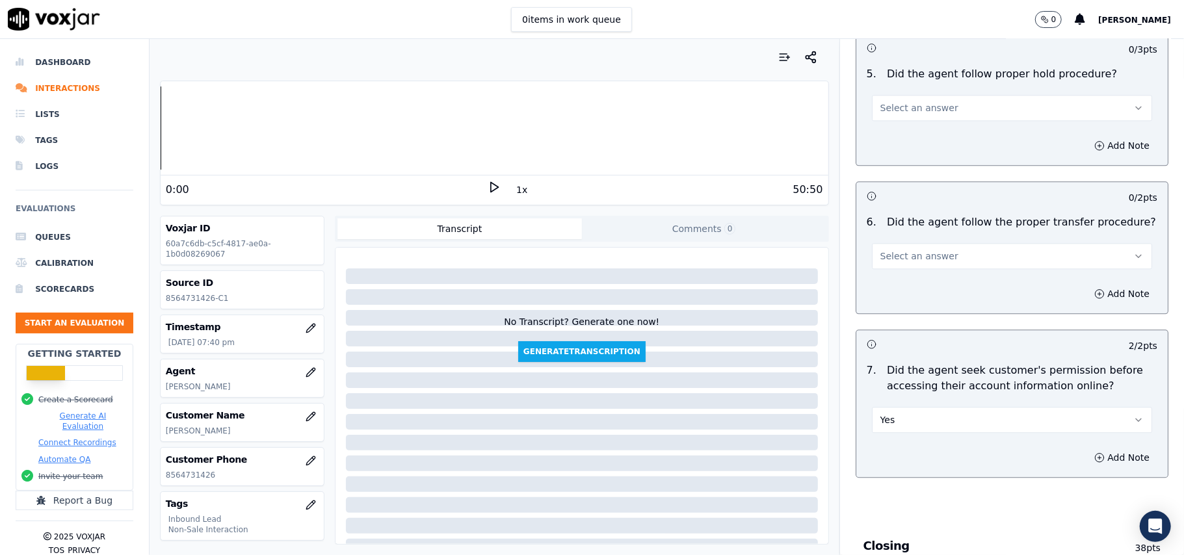
scroll to position [2165, 0]
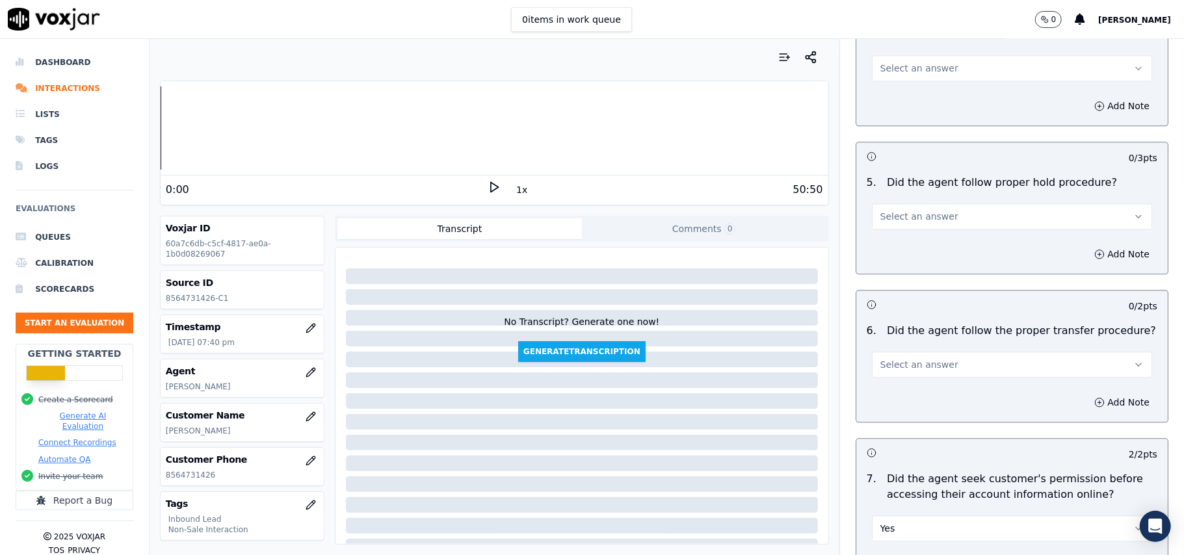
click at [936, 383] on div "Add Note" at bounding box center [1011, 402] width 311 height 39
click at [937, 352] on button "Select an answer" at bounding box center [1012, 365] width 280 height 26
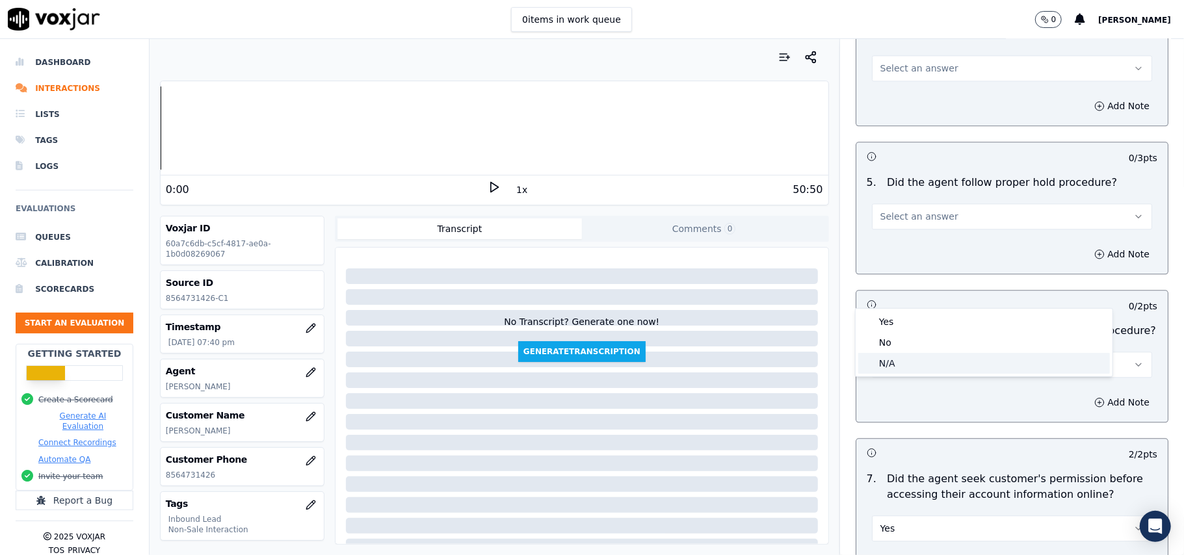
click at [911, 358] on div "N/A" at bounding box center [984, 363] width 252 height 21
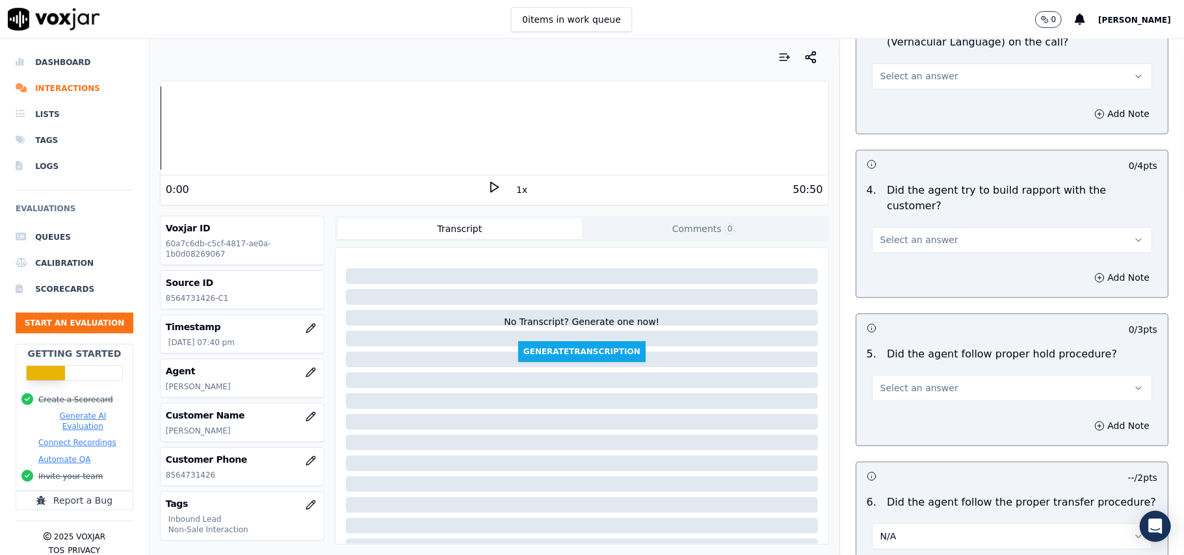
scroll to position [1992, 0]
click at [942, 376] on button "Select an answer" at bounding box center [1012, 389] width 280 height 26
click at [940, 347] on div "Yes" at bounding box center [984, 346] width 252 height 21
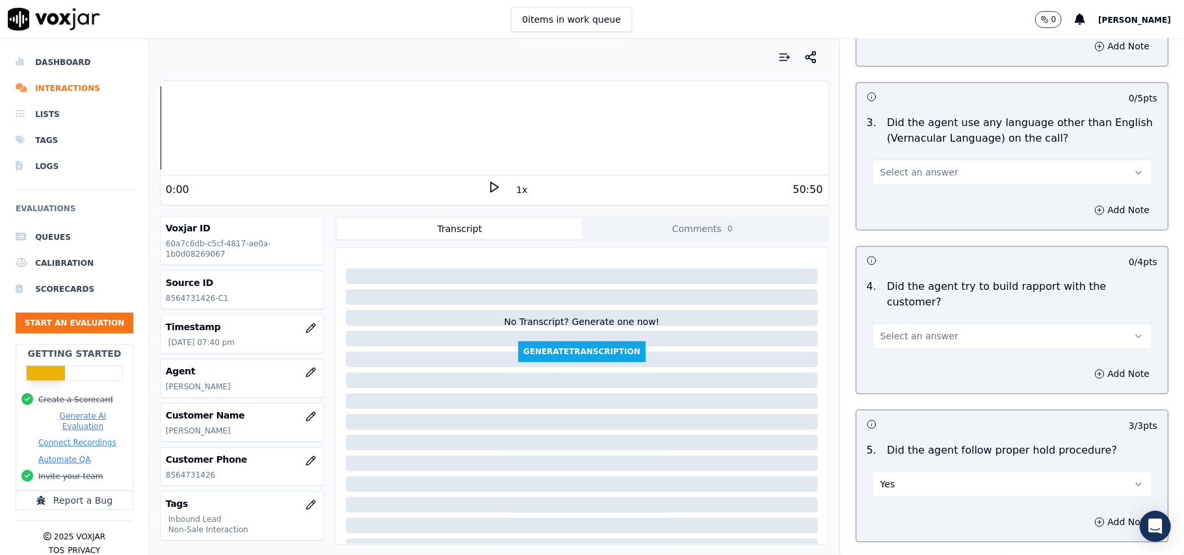
scroll to position [1819, 0]
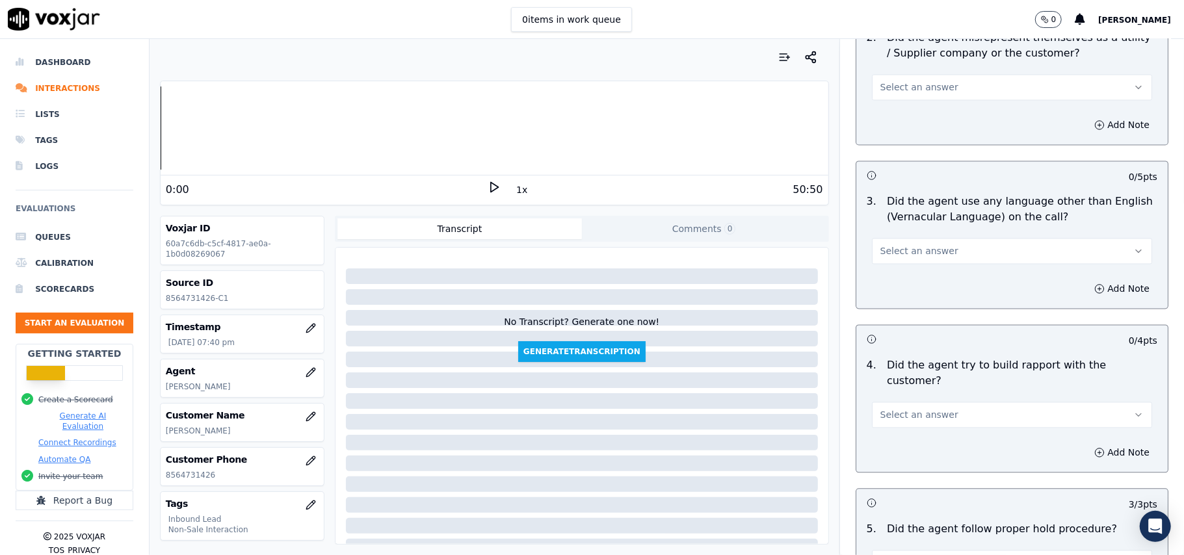
click at [931, 402] on button "Select an answer" at bounding box center [1012, 415] width 280 height 26
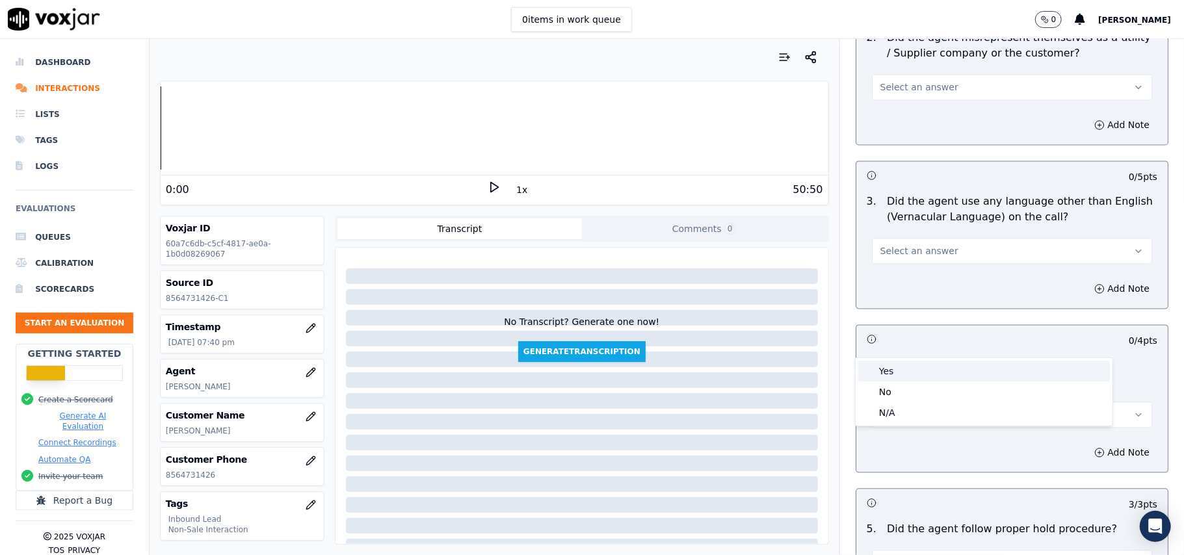
click at [949, 369] on div "Yes" at bounding box center [984, 371] width 252 height 21
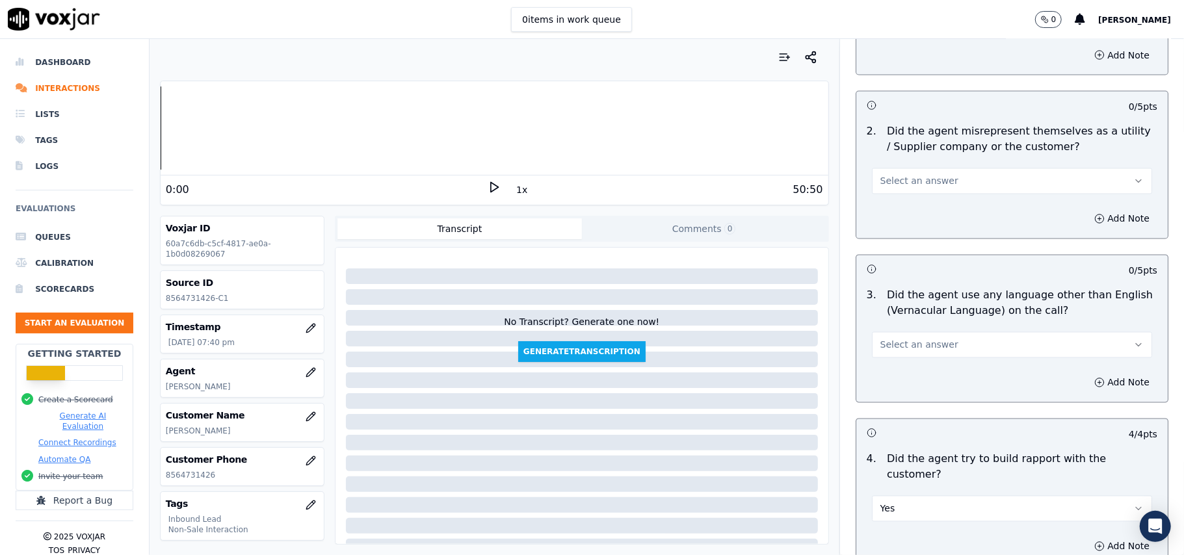
scroll to position [1645, 0]
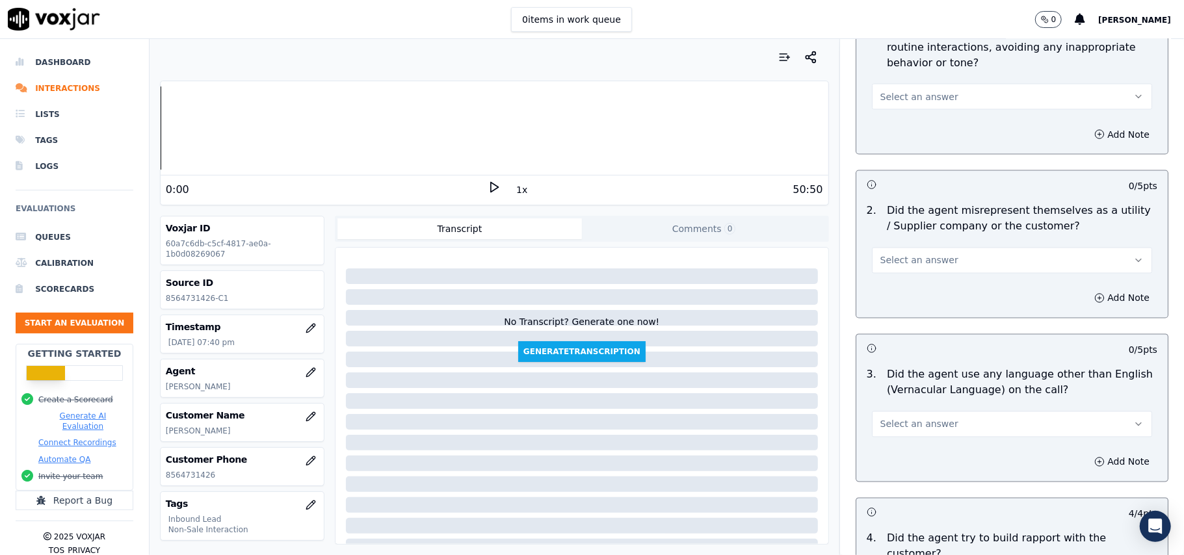
click at [928, 418] on span "Select an answer" at bounding box center [919, 424] width 78 height 13
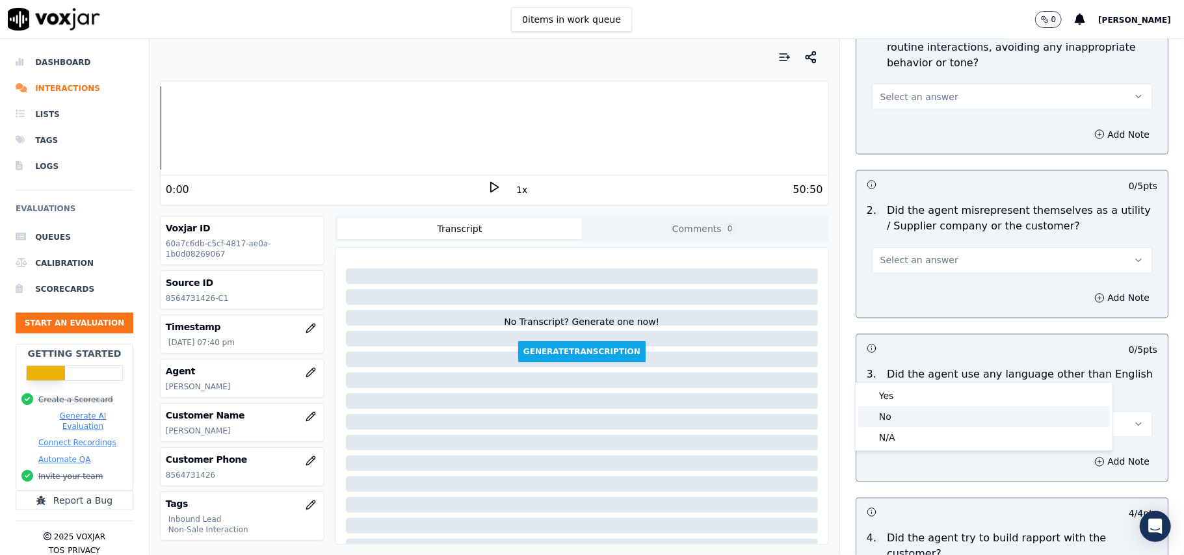
click at [897, 410] on div "No" at bounding box center [984, 416] width 252 height 21
click at [937, 248] on button "Select an answer" at bounding box center [1012, 261] width 280 height 26
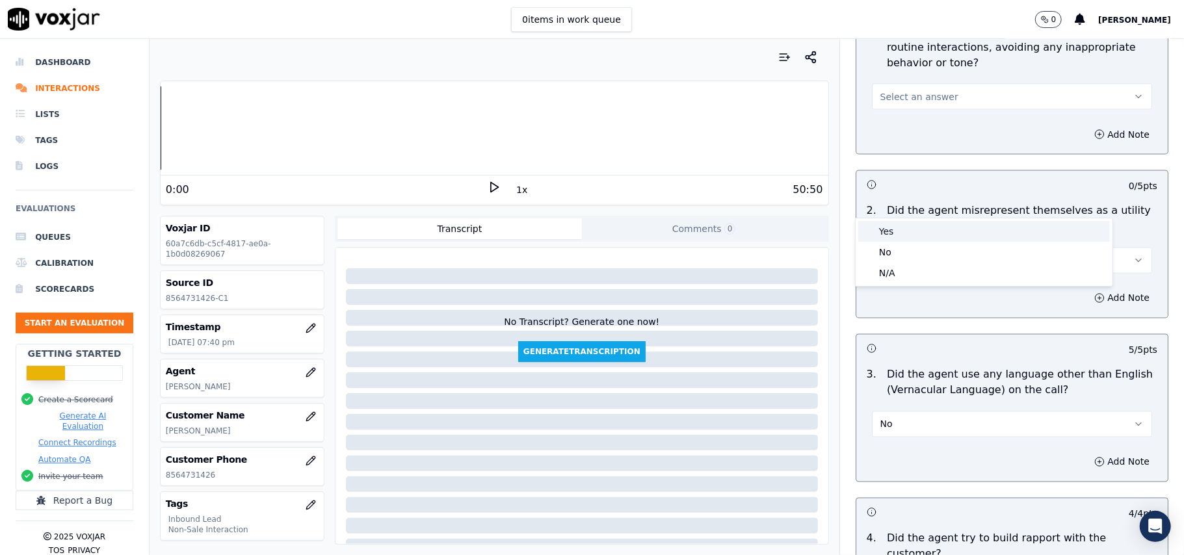
click at [937, 230] on div "Yes" at bounding box center [984, 231] width 252 height 21
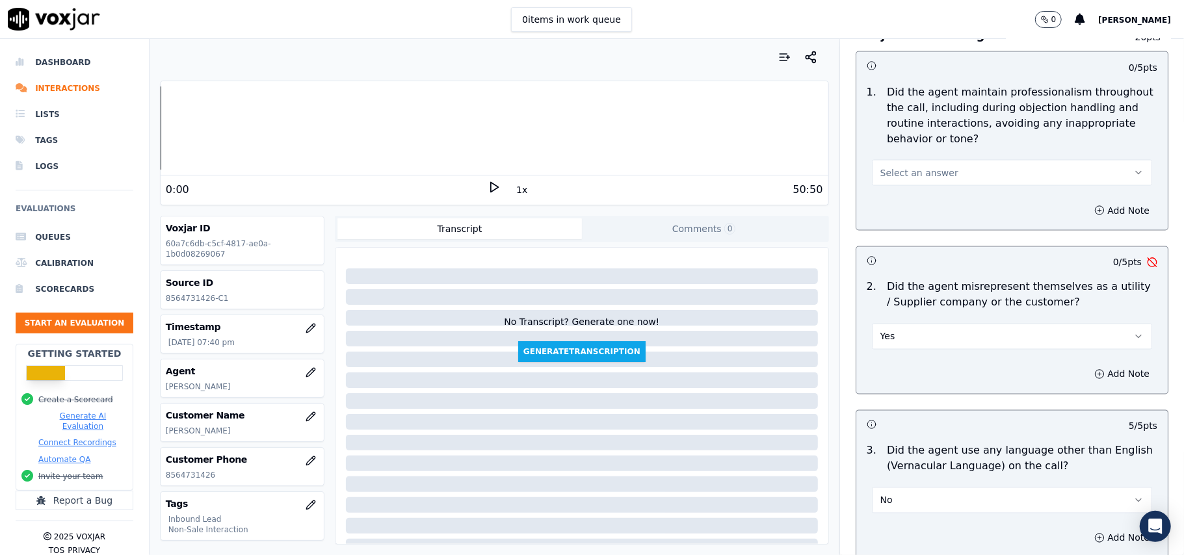
scroll to position [1472, 0]
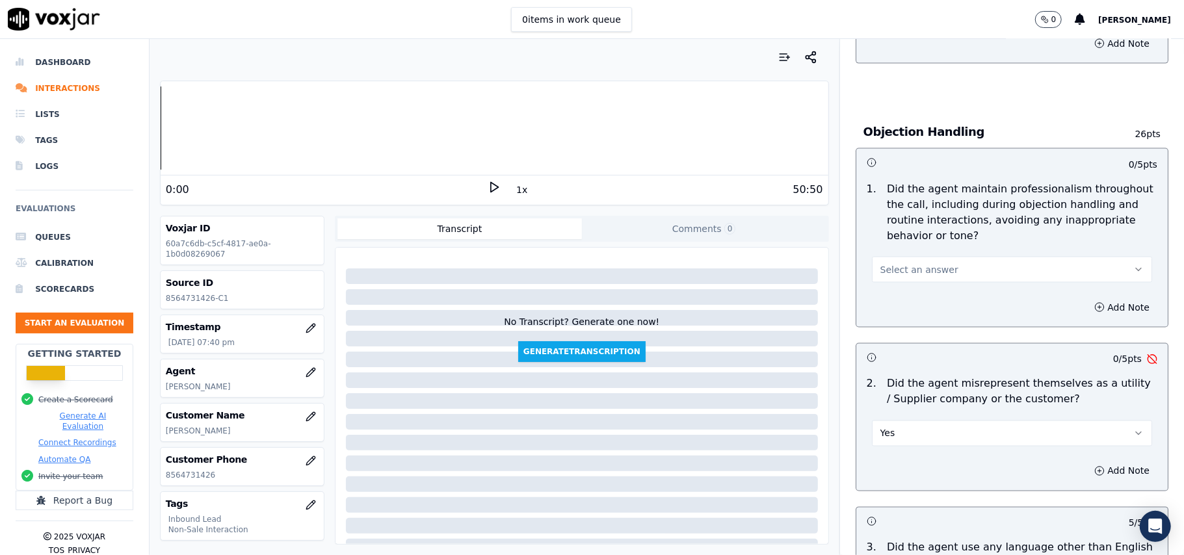
click at [951, 421] on button "Yes" at bounding box center [1012, 434] width 280 height 26
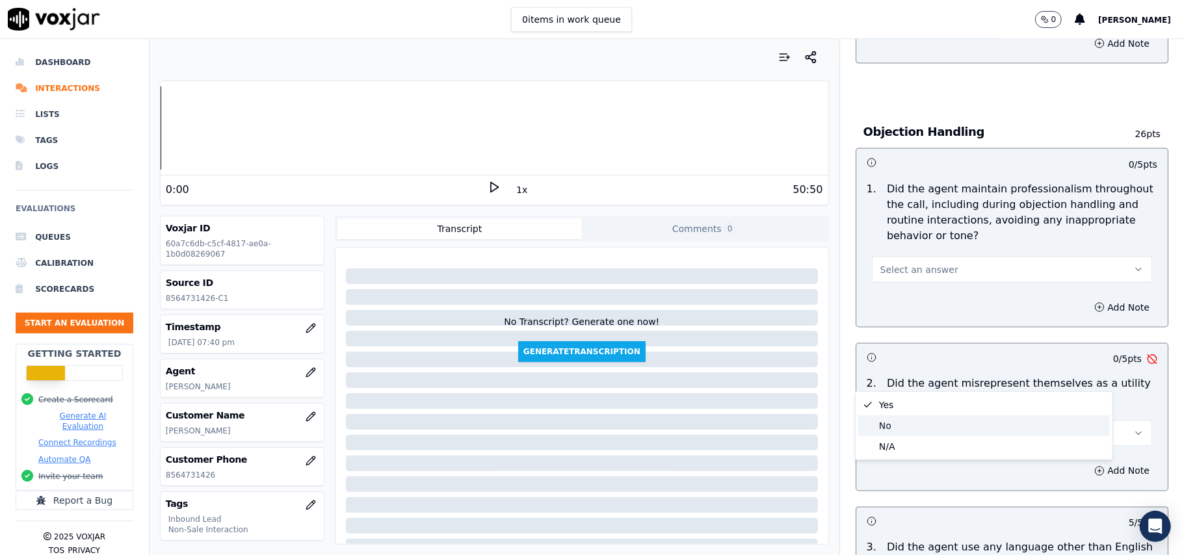
click at [888, 427] on div "No" at bounding box center [984, 425] width 252 height 21
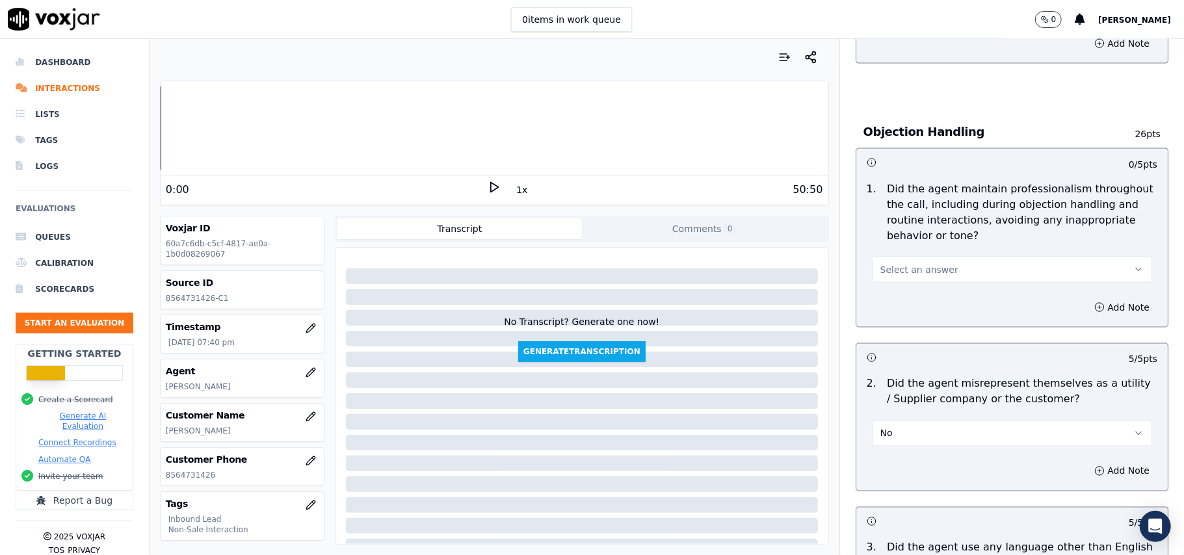
click at [921, 263] on span "Select an answer" at bounding box center [919, 269] width 78 height 13
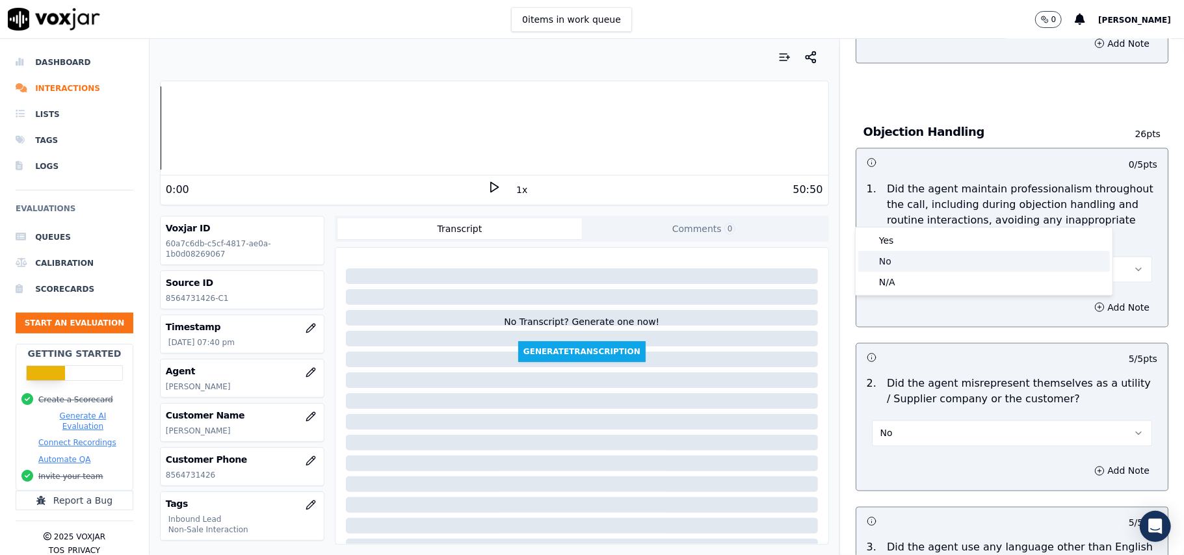
click at [925, 242] on div "Yes" at bounding box center [984, 240] width 252 height 21
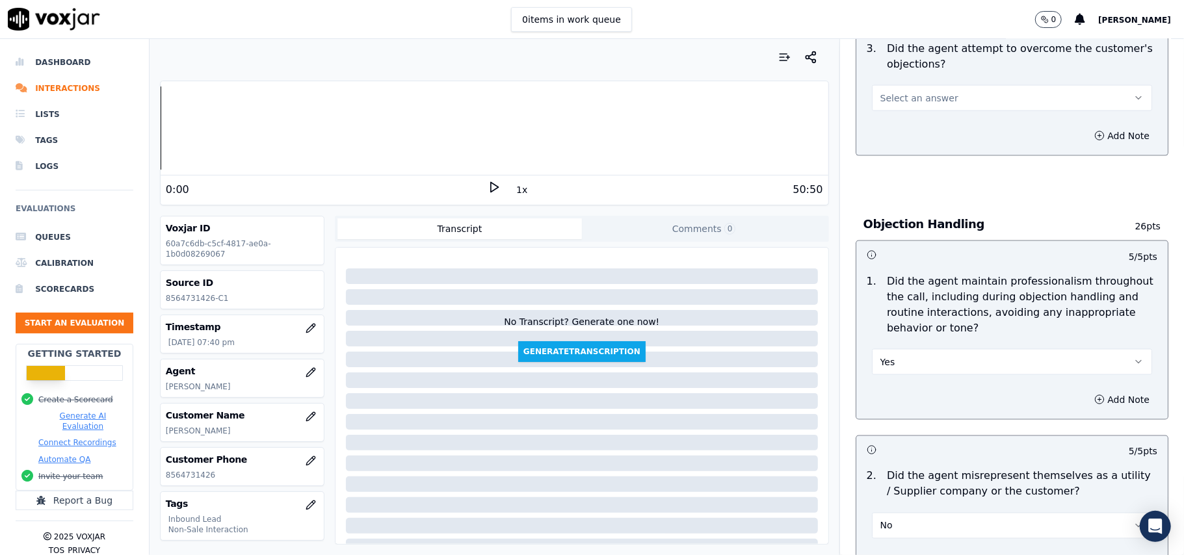
scroll to position [1298, 0]
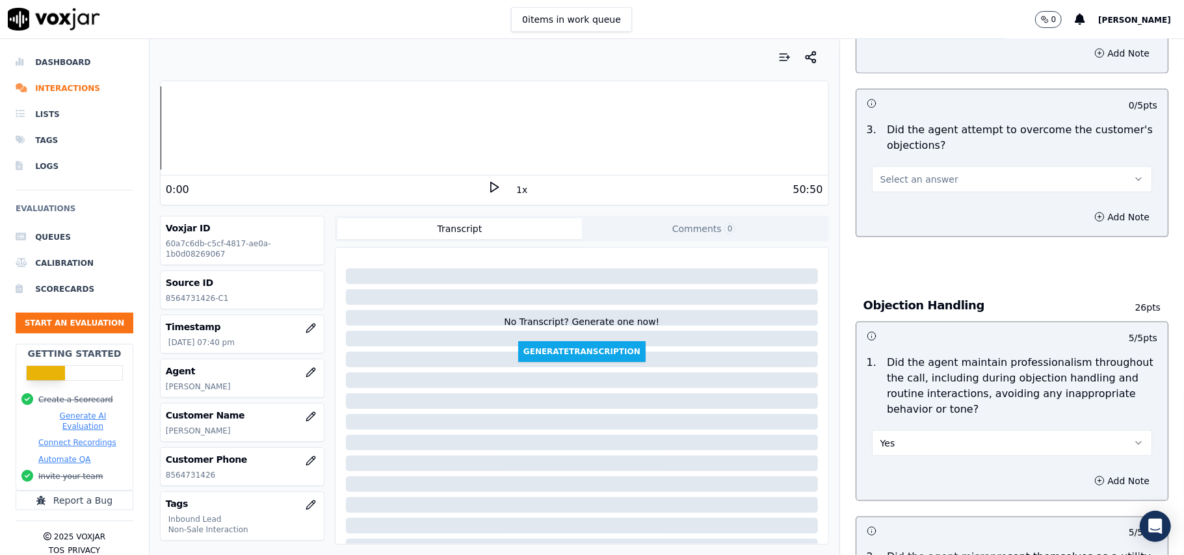
click at [934, 166] on button "Select an answer" at bounding box center [1012, 179] width 280 height 26
click at [932, 144] on div "Yes" at bounding box center [984, 149] width 252 height 21
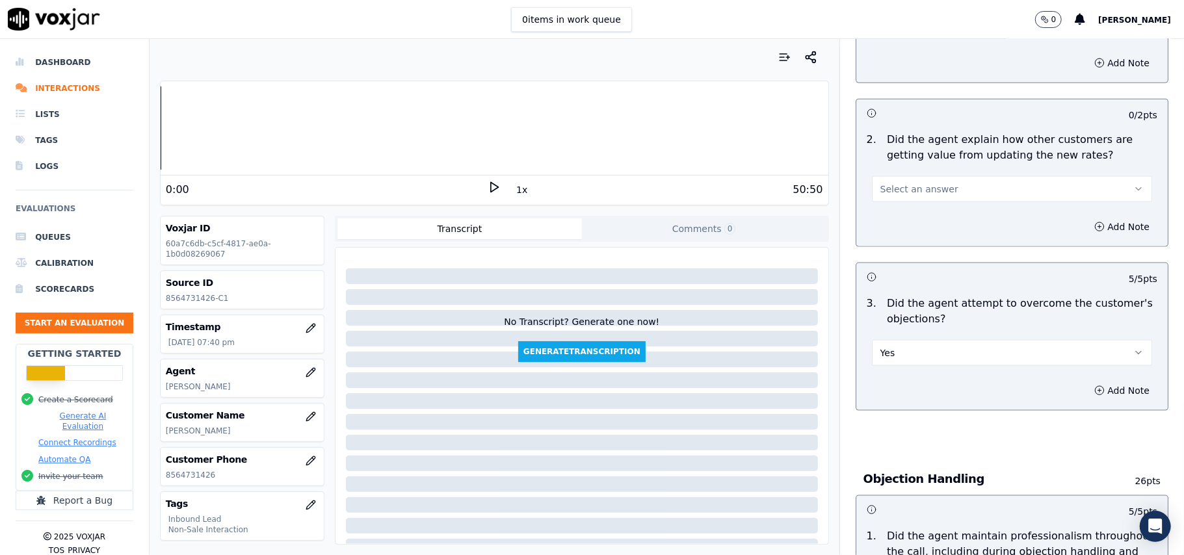
click at [934, 176] on button "Select an answer" at bounding box center [1012, 189] width 280 height 26
click at [926, 160] on div "Yes" at bounding box center [984, 158] width 252 height 21
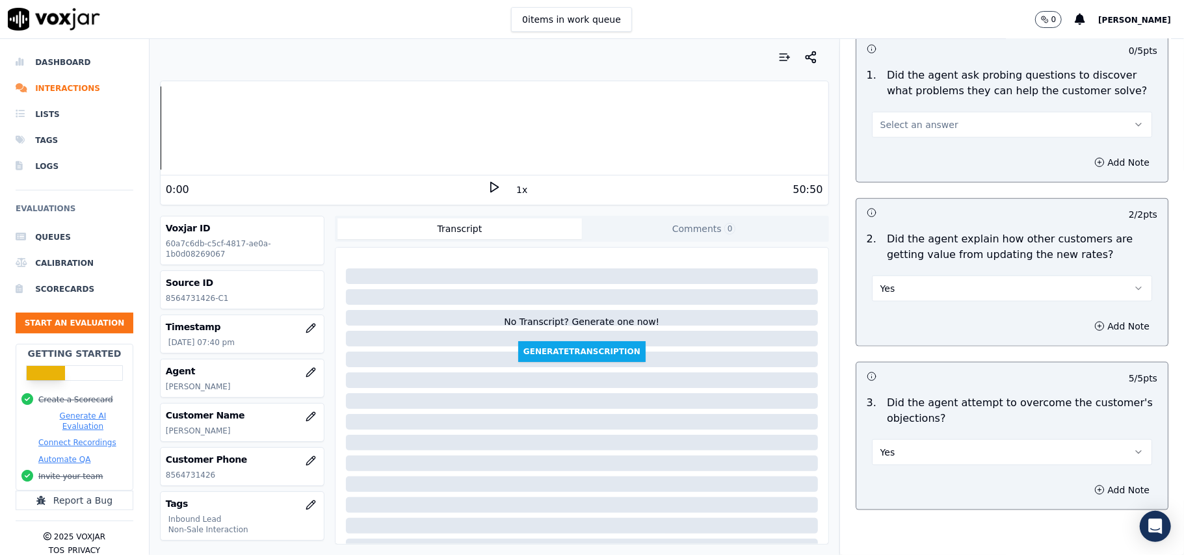
scroll to position [865, 0]
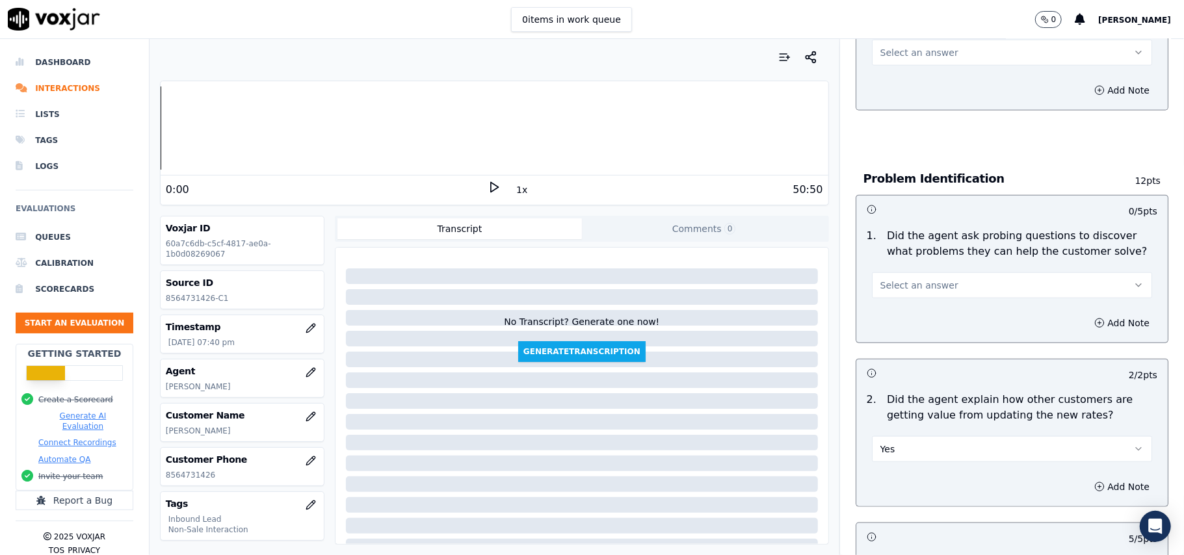
click at [919, 279] on span "Select an answer" at bounding box center [919, 285] width 78 height 13
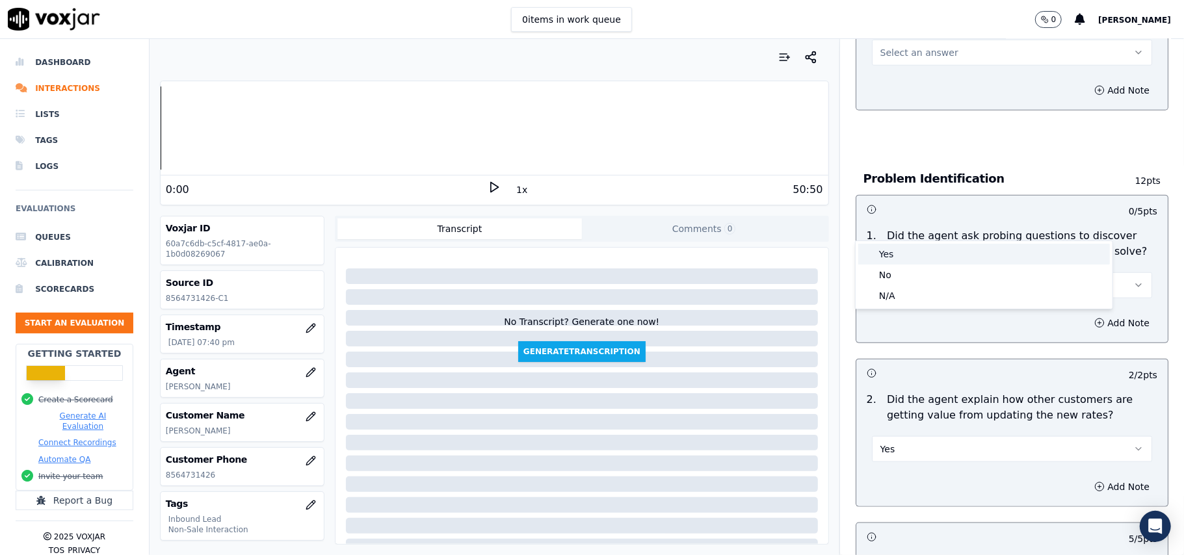
click at [918, 254] on div "Yes" at bounding box center [984, 254] width 252 height 21
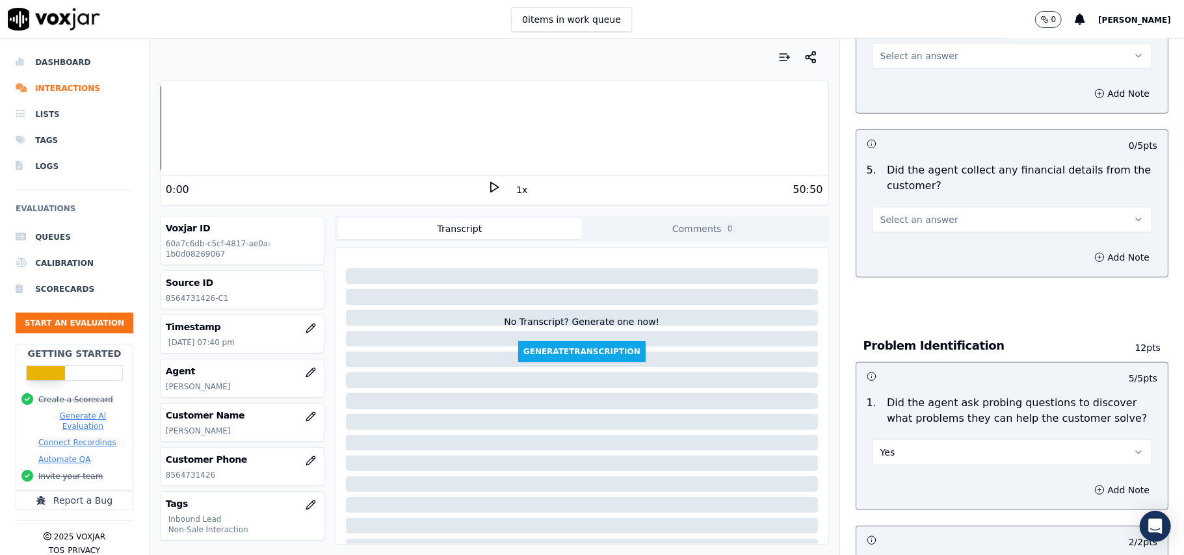
scroll to position [605, 0]
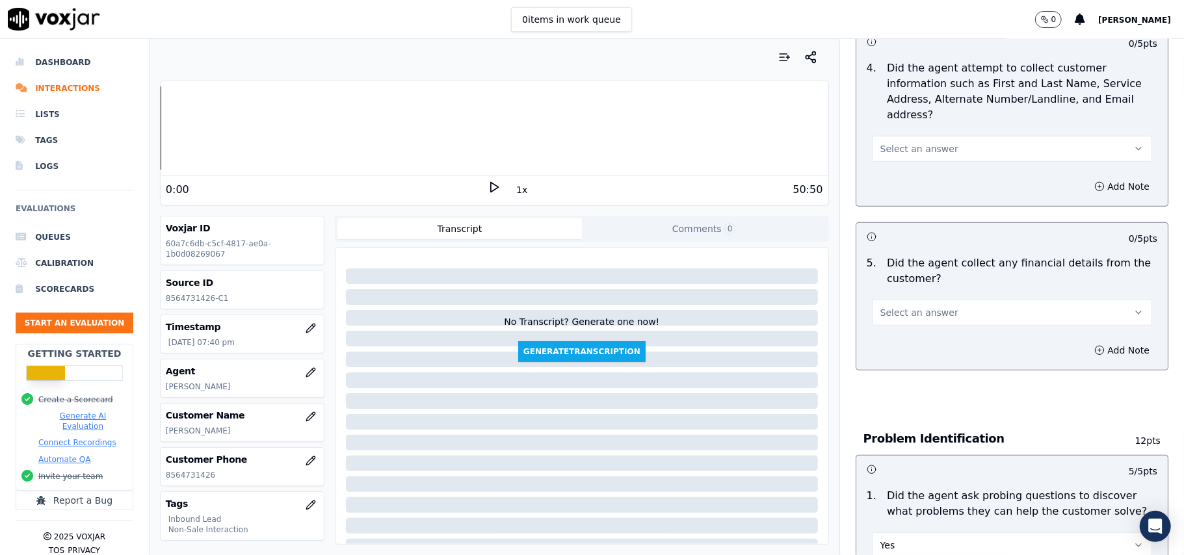
click at [904, 306] on span "Select an answer" at bounding box center [919, 312] width 78 height 13
click at [901, 302] on div "No" at bounding box center [984, 302] width 252 height 21
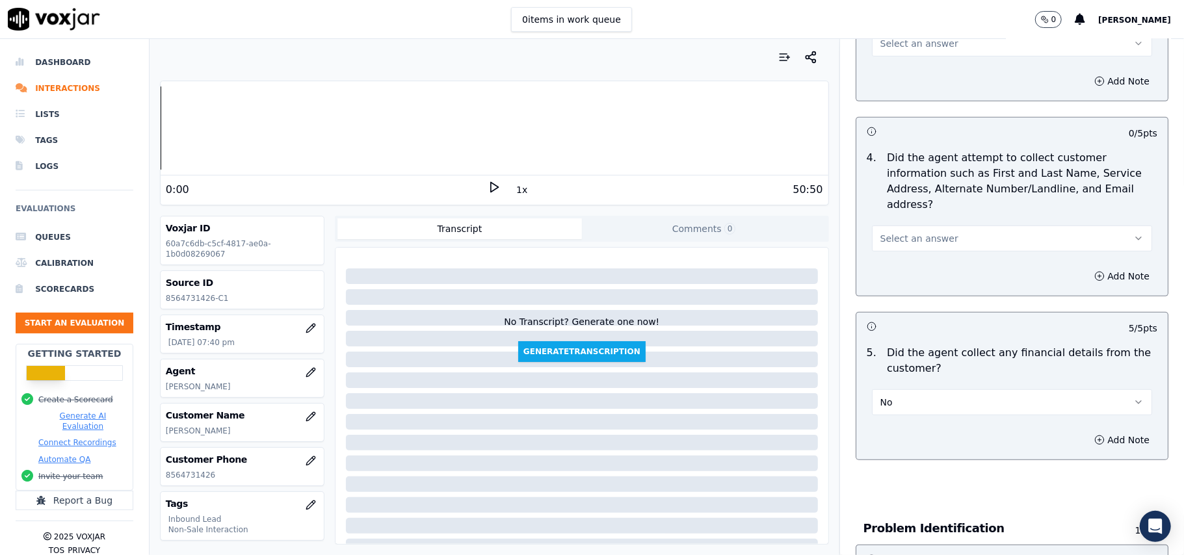
scroll to position [432, 0]
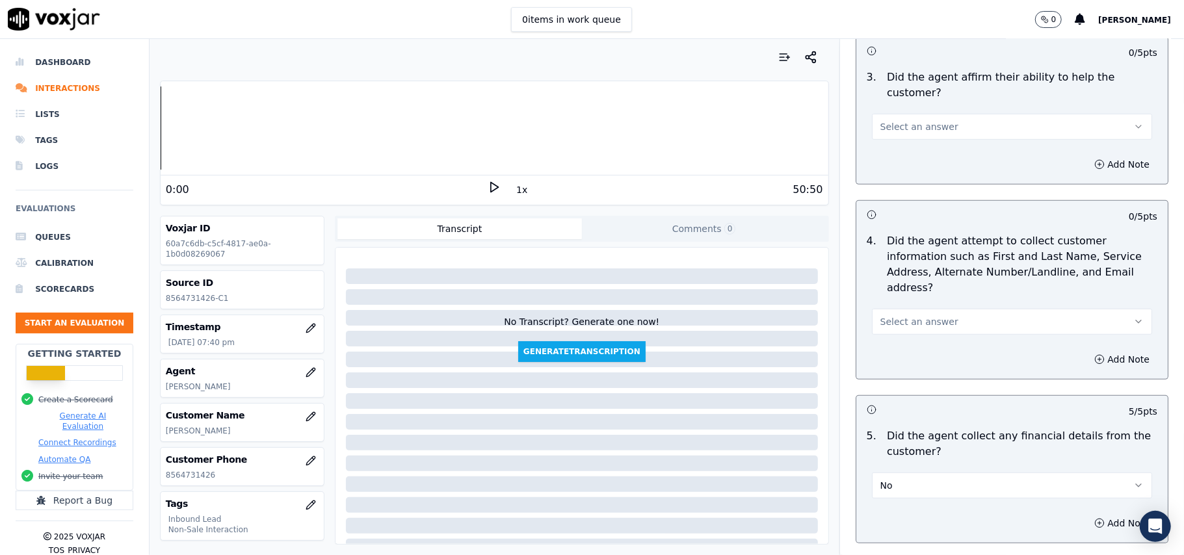
click at [924, 309] on button "Select an answer" at bounding box center [1012, 322] width 280 height 26
click at [908, 282] on div "Yes" at bounding box center [984, 290] width 252 height 21
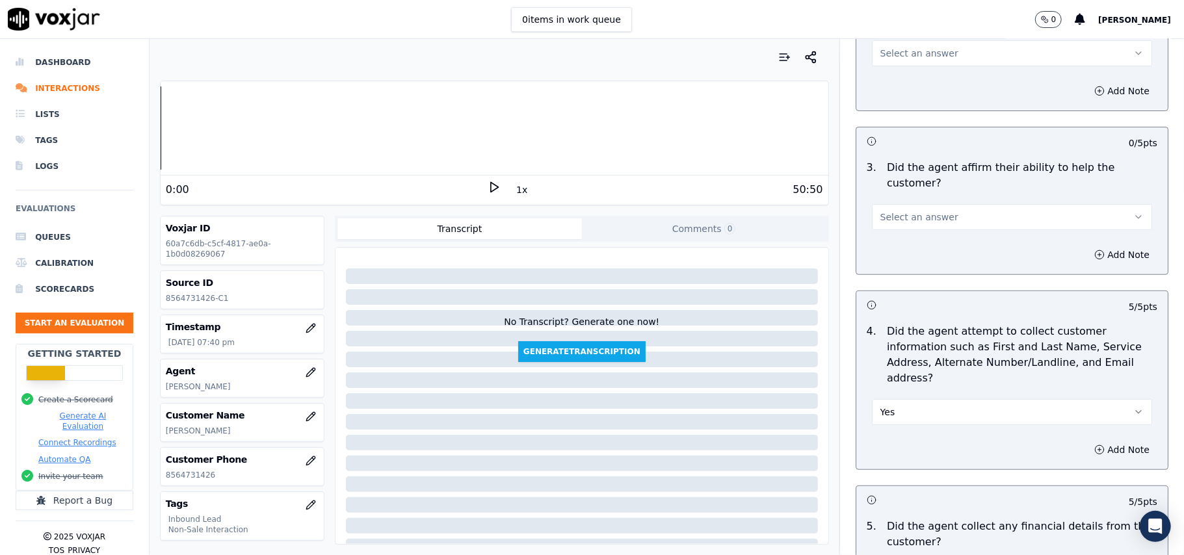
scroll to position [258, 0]
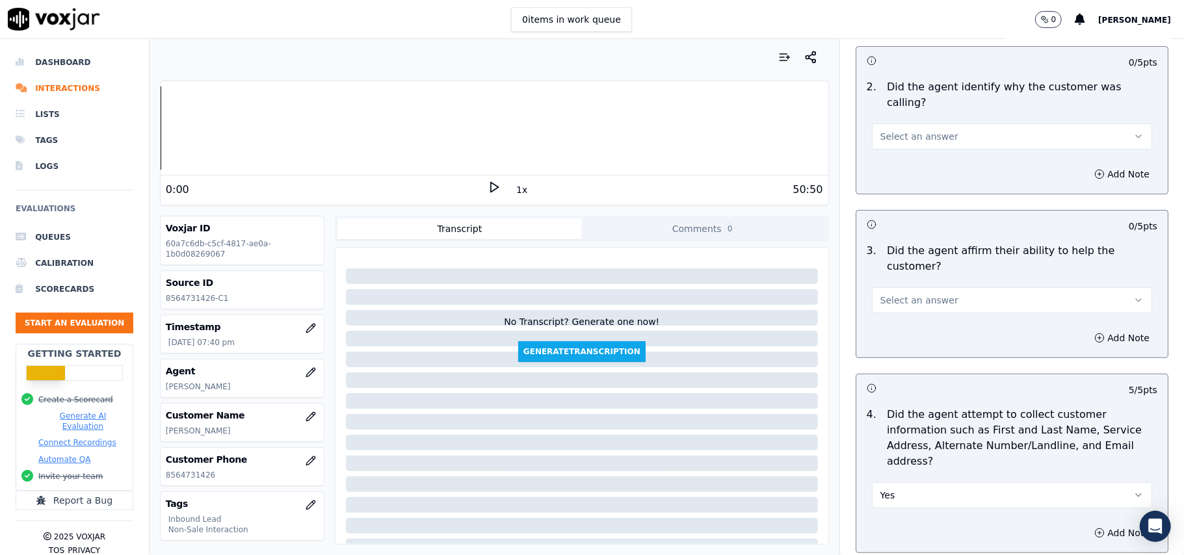
click at [913, 287] on button "Select an answer" at bounding box center [1012, 300] width 280 height 26
click at [906, 282] on div "Yes" at bounding box center [984, 284] width 252 height 21
click at [903, 130] on span "Select an answer" at bounding box center [919, 136] width 78 height 13
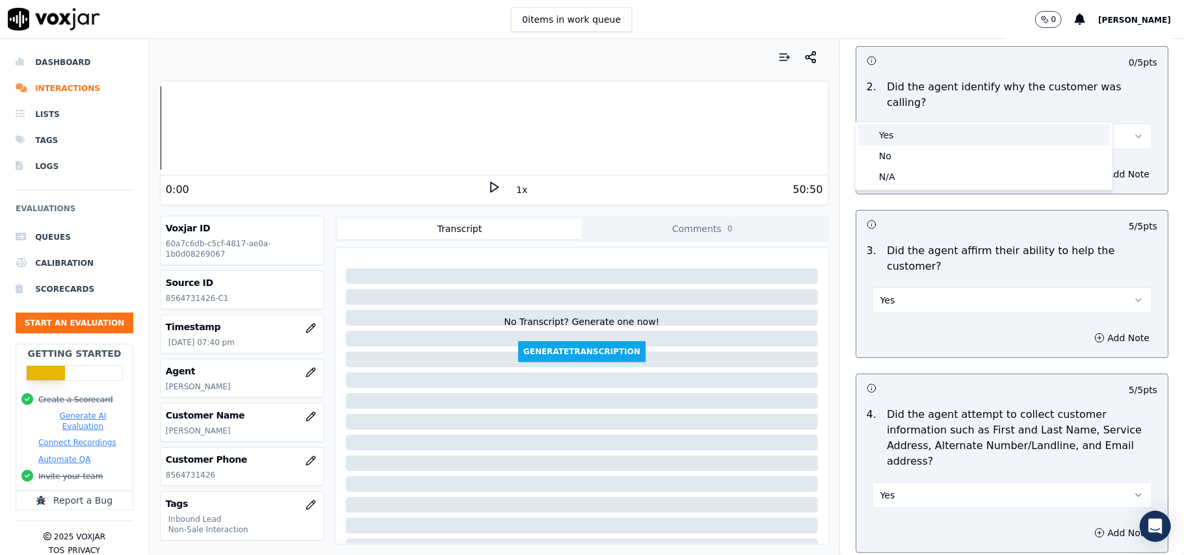
click at [892, 134] on div "Yes" at bounding box center [984, 135] width 252 height 21
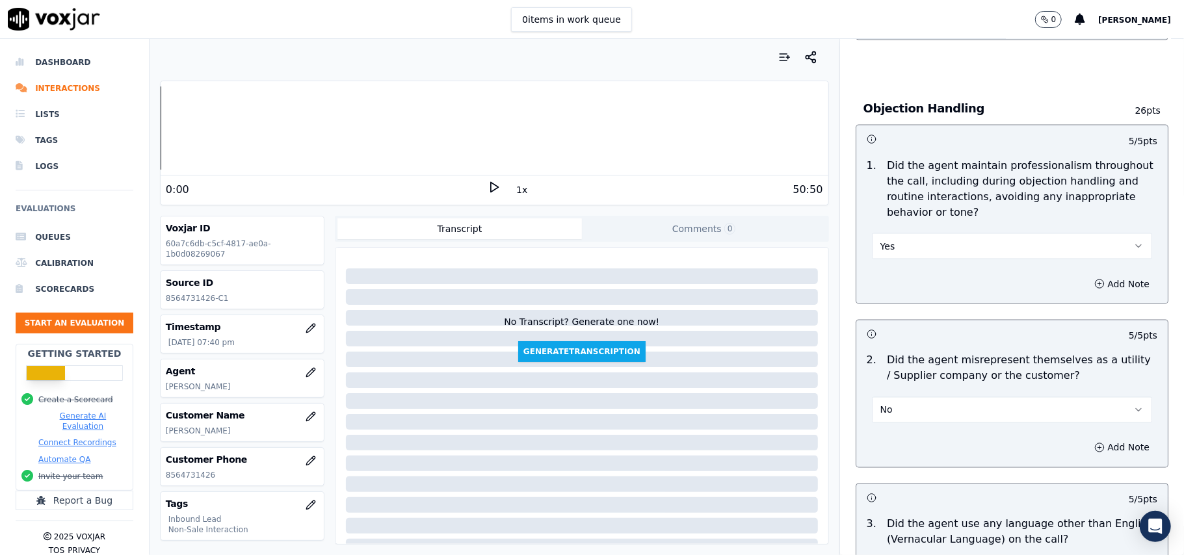
scroll to position [3639, 0]
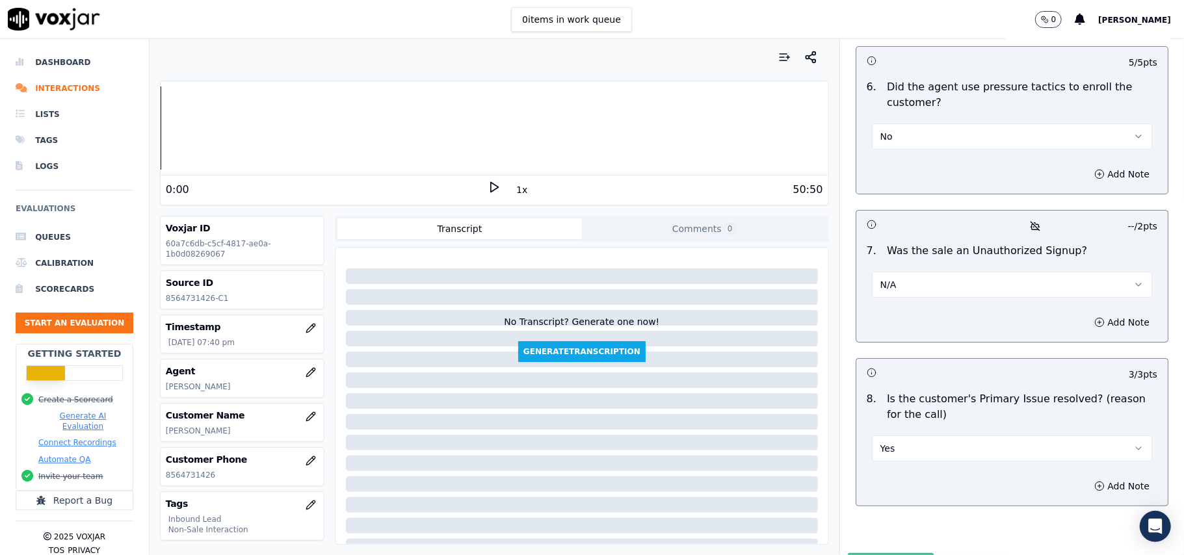
click at [857, 553] on button "Submit Scores" at bounding box center [891, 564] width 86 height 23
